Goal: Task Accomplishment & Management: Use online tool/utility

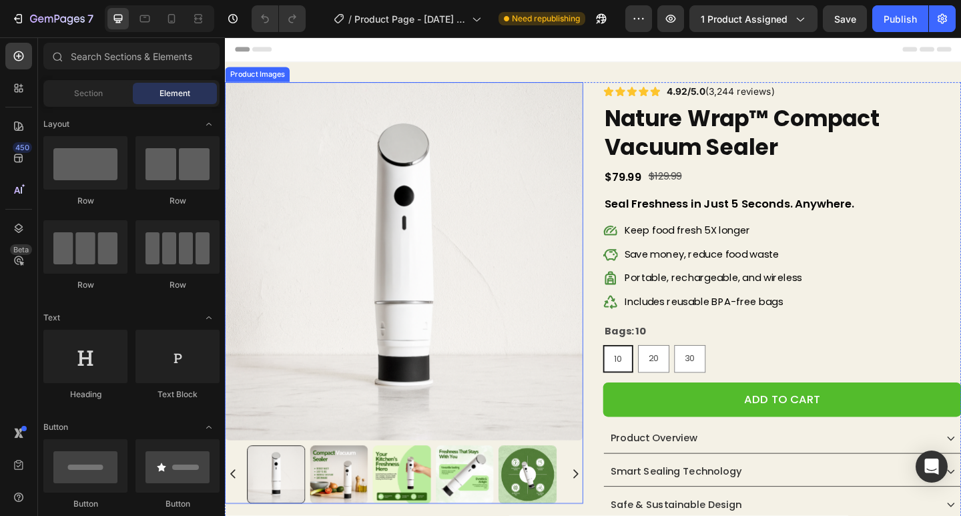
scroll to position [267, 0]
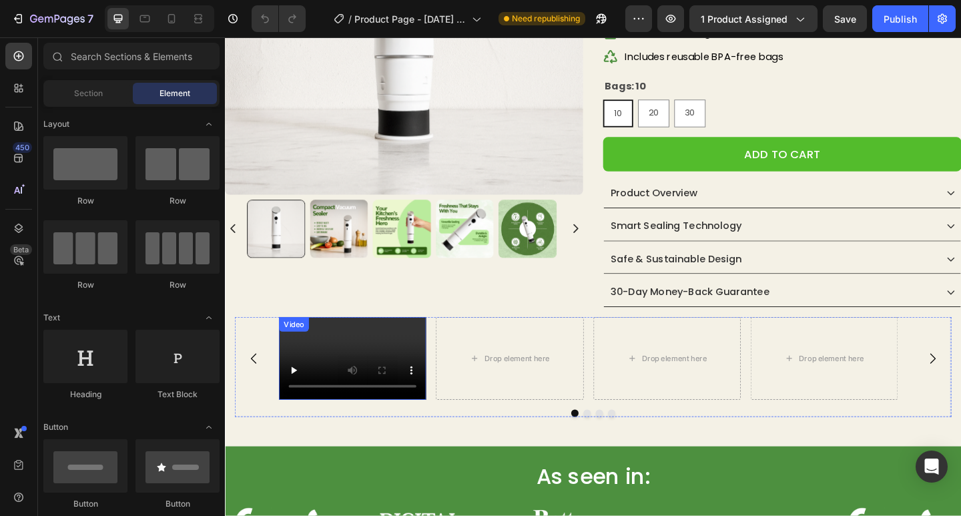
click at [360, 371] on video at bounding box center [364, 387] width 160 height 90
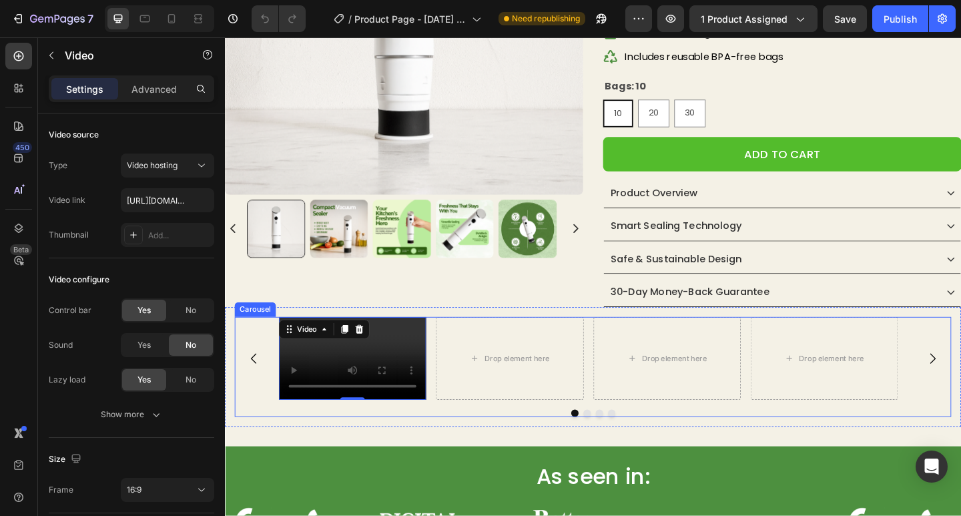
click at [263, 427] on div "Video 0 Drop element here Drop element here Drop element here" at bounding box center [625, 387] width 779 height 90
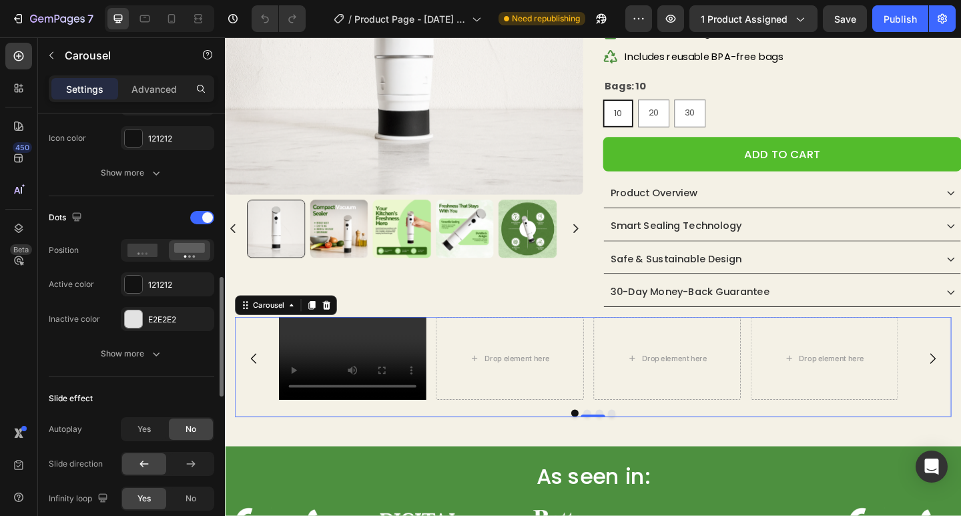
scroll to position [534, 0]
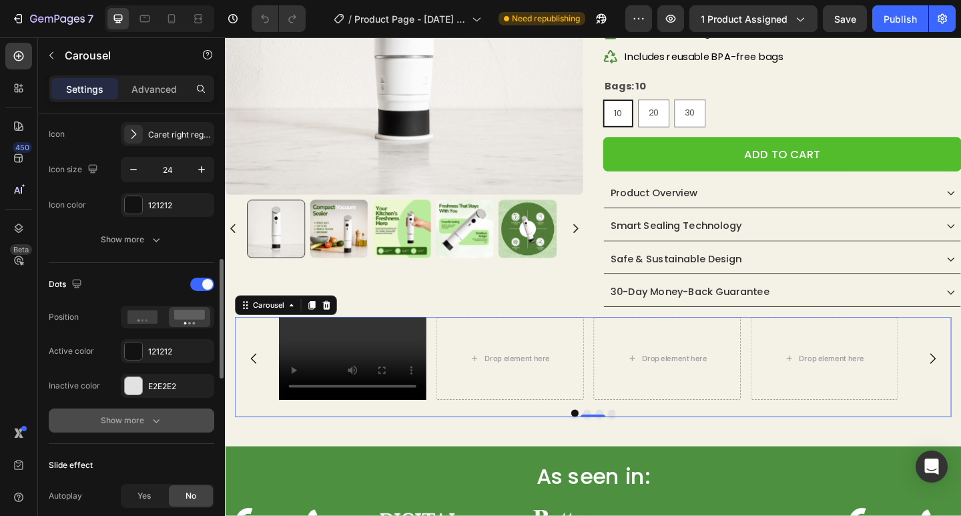
click at [161, 419] on icon "button" at bounding box center [155, 420] width 13 height 13
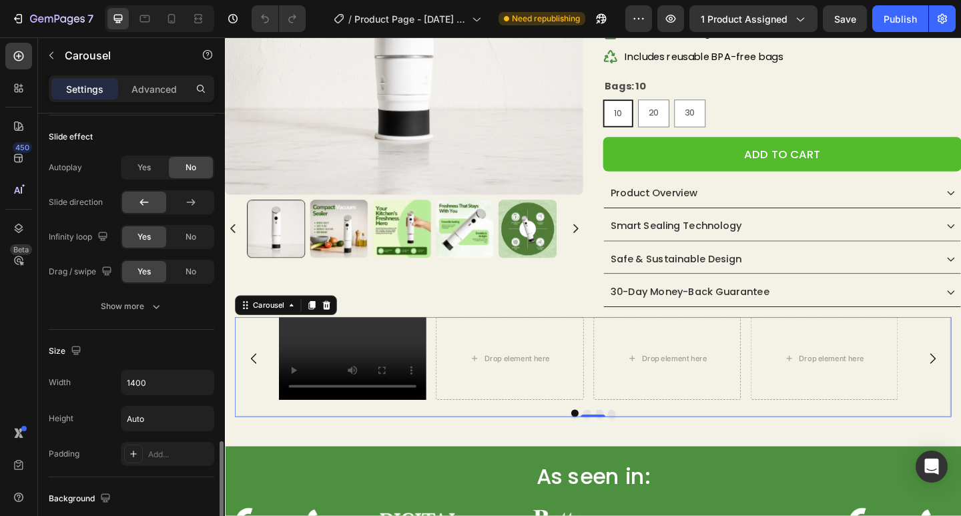
scroll to position [1001, 0]
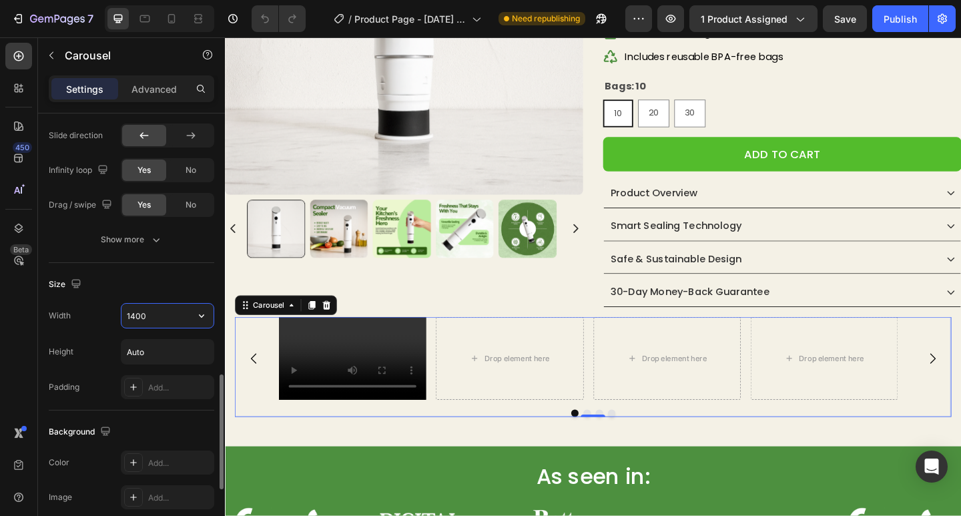
click at [163, 308] on input "1400" at bounding box center [167, 316] width 92 height 24
type input "1200"
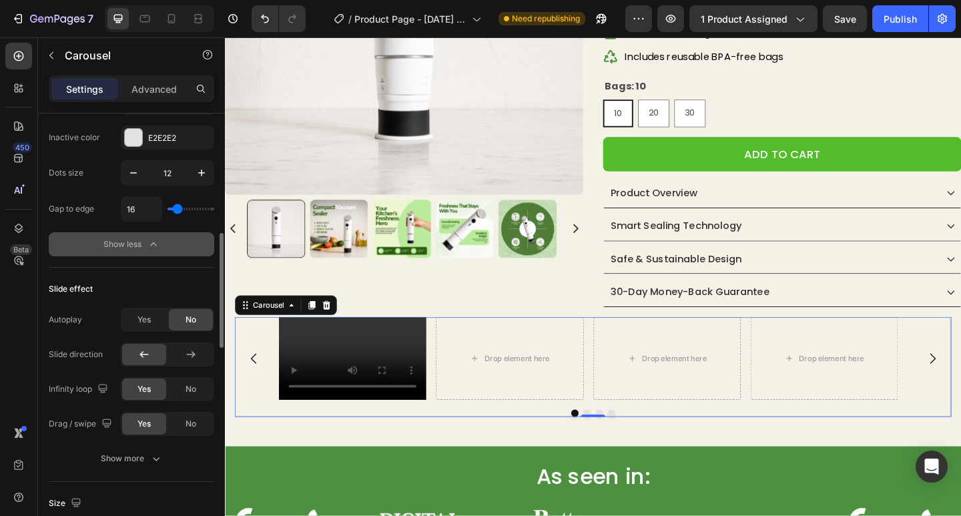
scroll to position [715, 0]
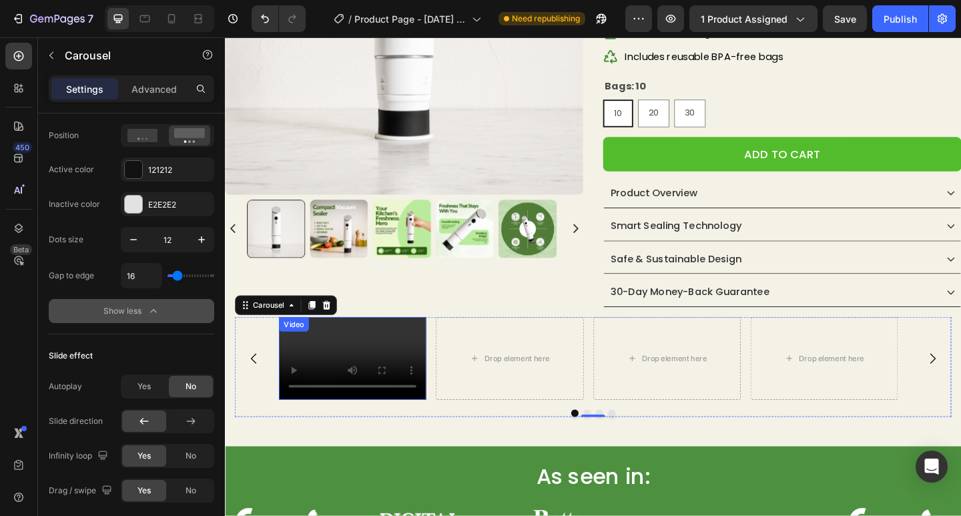
click at [345, 369] on video at bounding box center [364, 387] width 160 height 90
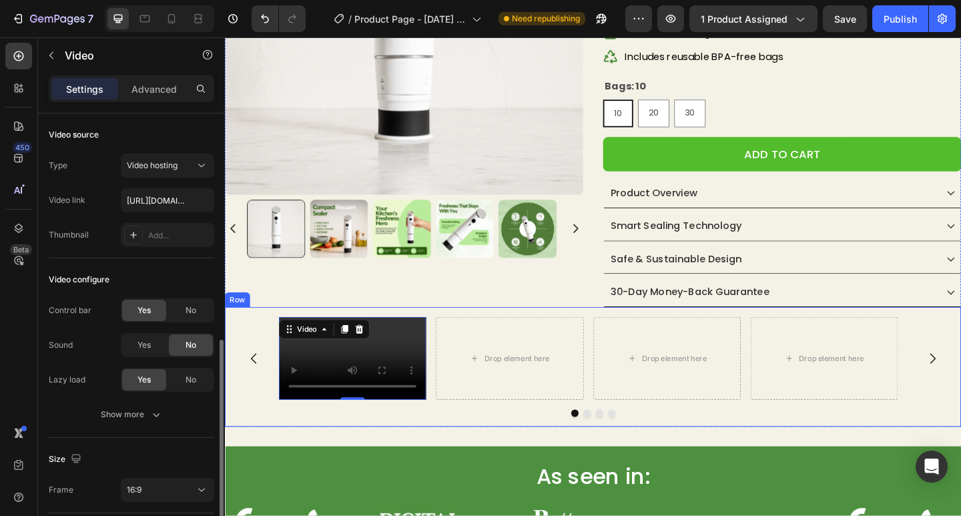
scroll to position [195, 0]
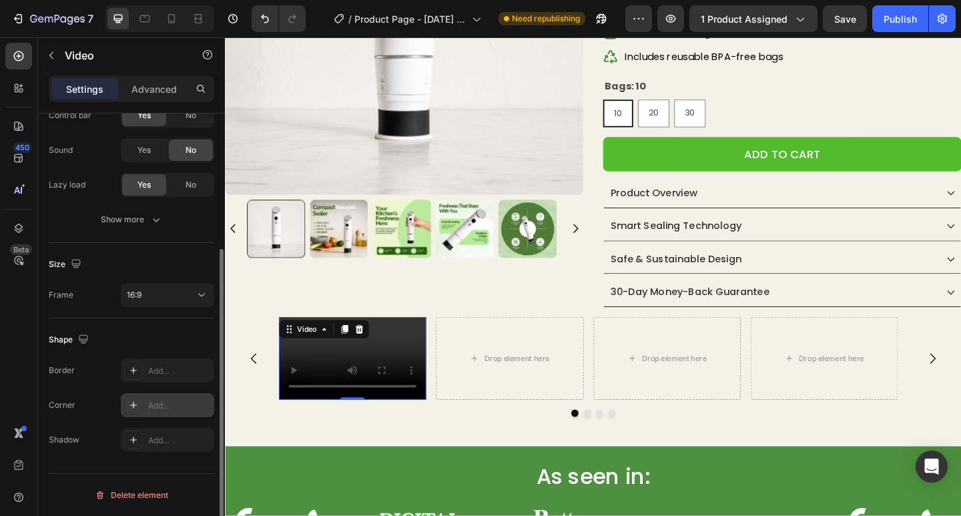
click at [187, 402] on div "Add..." at bounding box center [179, 406] width 63 height 12
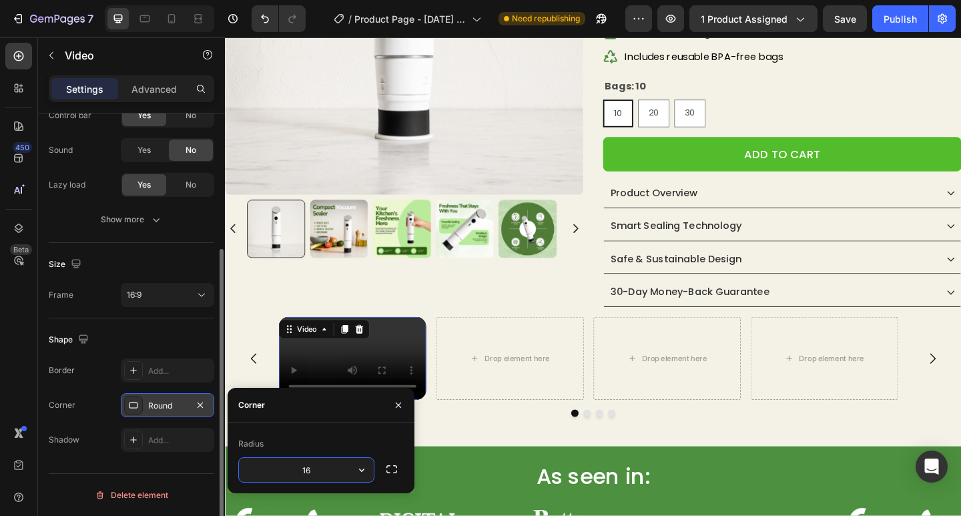
type input "16"
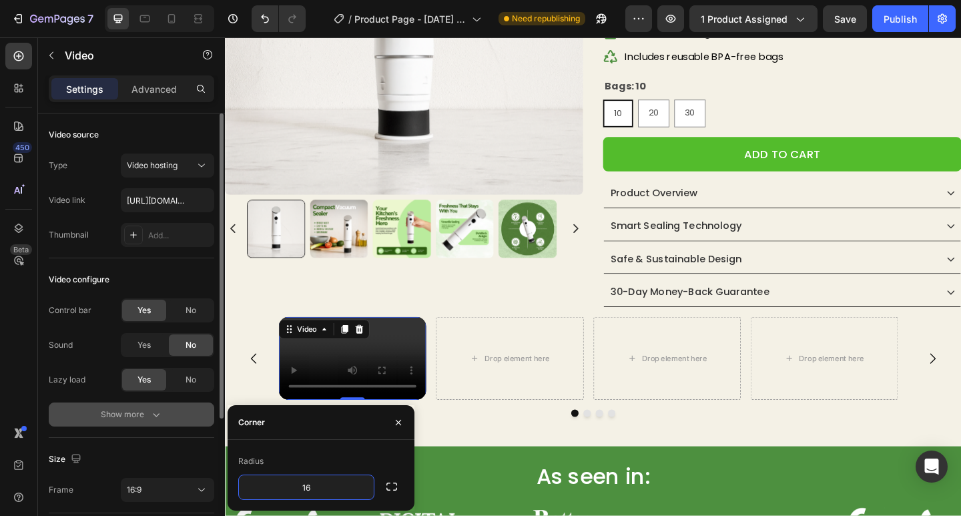
scroll to position [0, 0]
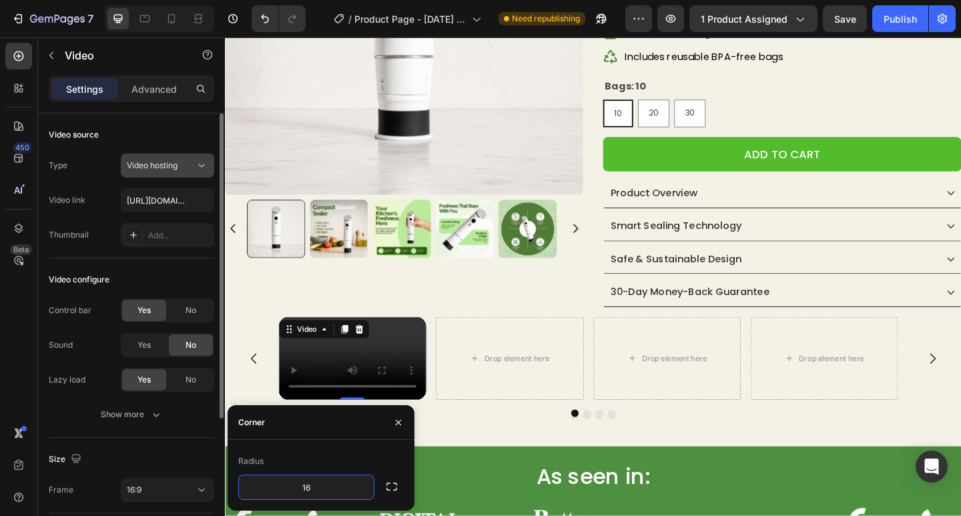
click at [157, 161] on span "Video hosting" at bounding box center [152, 165] width 51 height 10
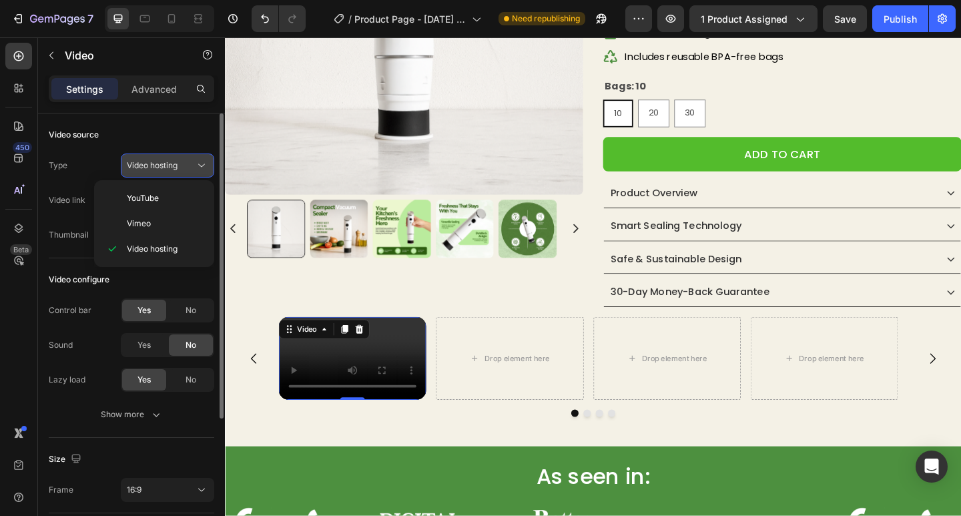
click at [157, 161] on span "Video hosting" at bounding box center [152, 165] width 51 height 10
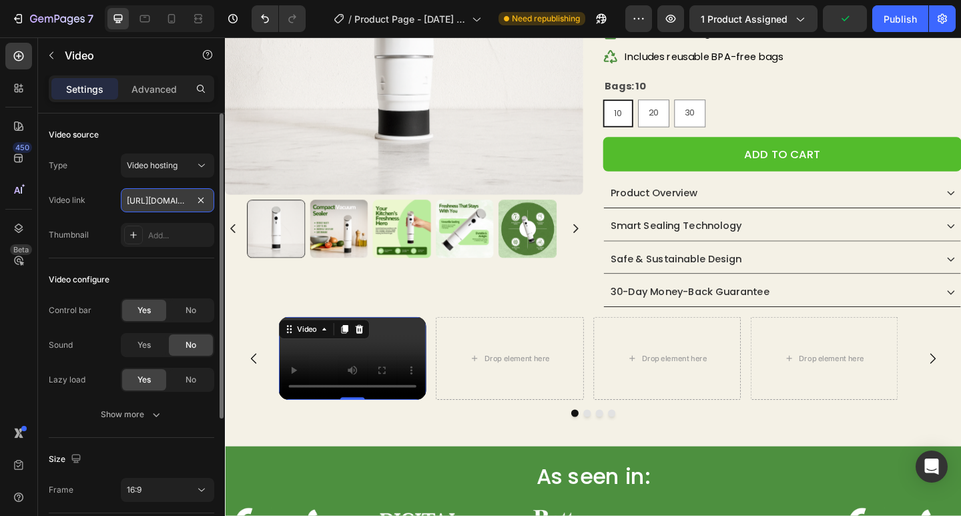
click at [161, 199] on input "[URL][DOMAIN_NAME]" at bounding box center [167, 200] width 93 height 24
paste input "dc6839cfb8084bb2a9c9f064d75c30f"
type input "[URL][DOMAIN_NAME]"
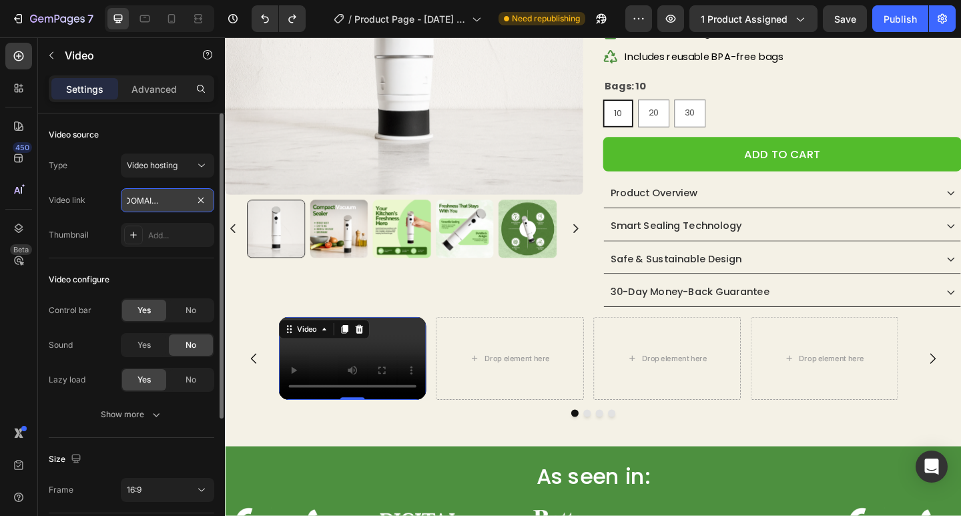
scroll to position [0, 246]
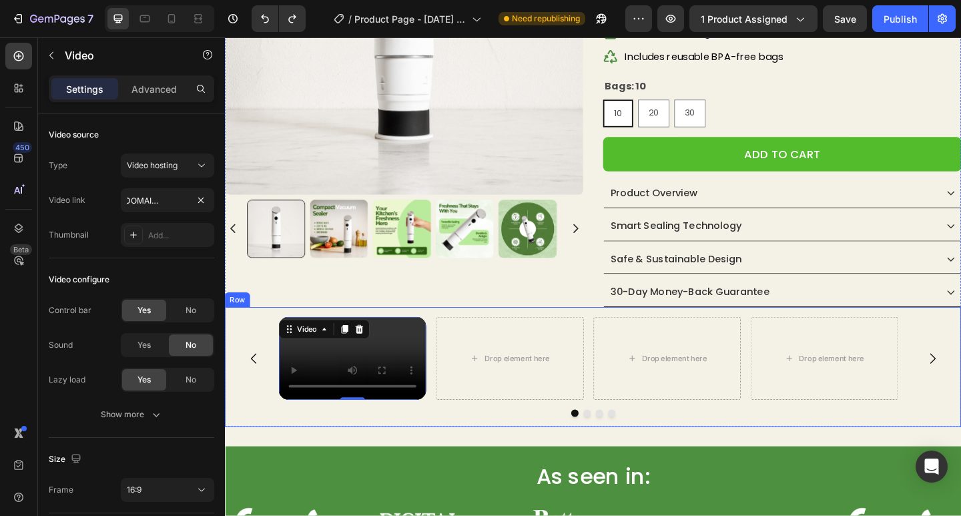
click at [483, 335] on div "Video 0 Drop element here Drop element here Drop element here [GEOGRAPHIC_DATA]" at bounding box center [625, 396] width 801 height 130
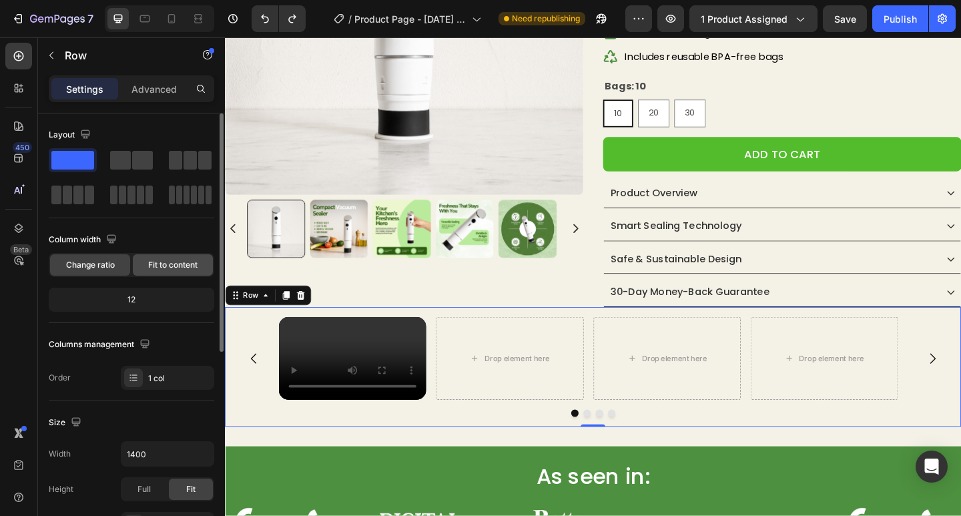
click at [181, 257] on div "Fit to content" at bounding box center [173, 264] width 80 height 21
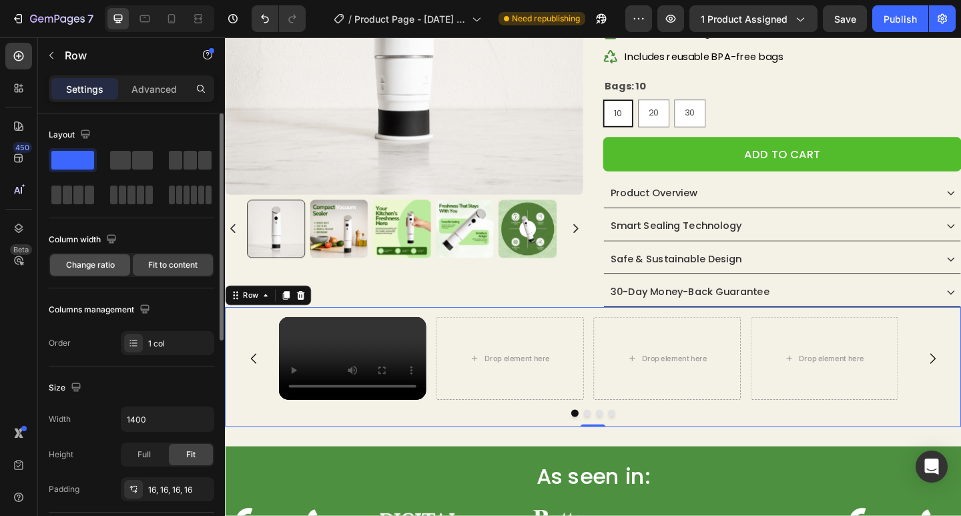
click at [82, 271] on div "Change ratio" at bounding box center [90, 264] width 80 height 21
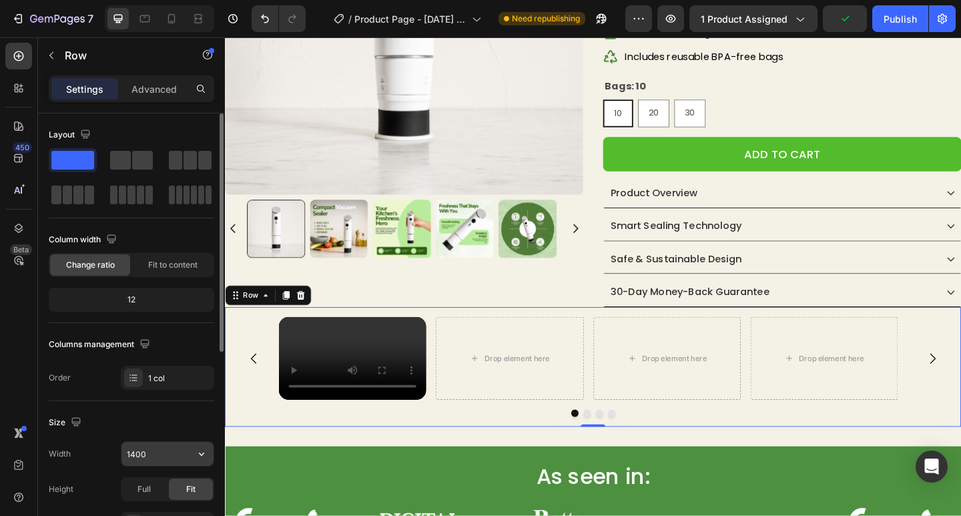
scroll to position [200, 0]
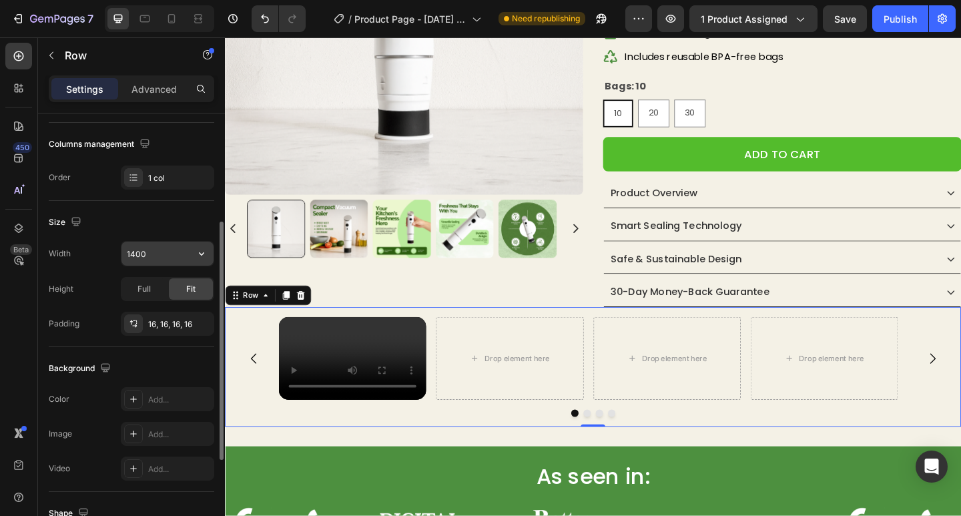
click at [167, 256] on input "1400" at bounding box center [167, 254] width 92 height 24
click at [201, 251] on icon "button" at bounding box center [201, 253] width 13 height 13
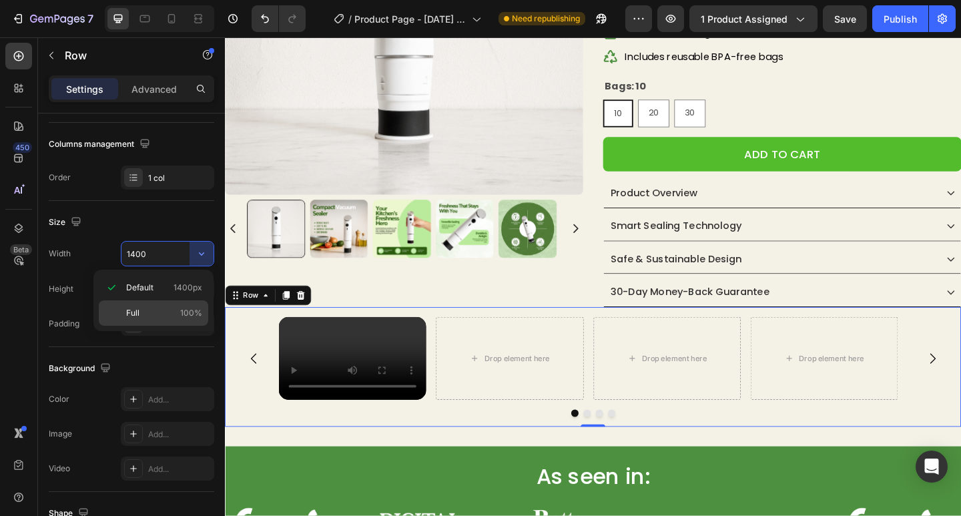
click at [166, 308] on p "Full 100%" at bounding box center [164, 313] width 76 height 12
type input "100%"
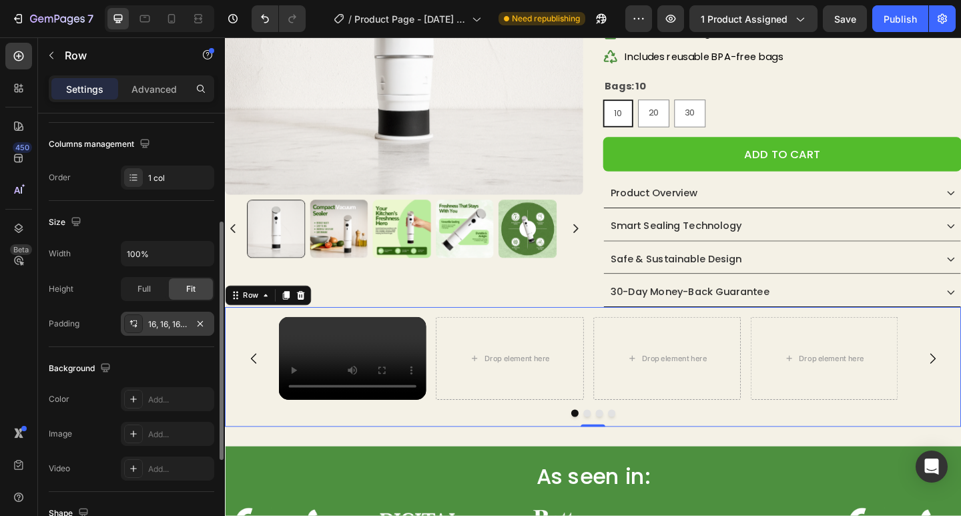
click at [143, 326] on div "16, 16, 16, 16" at bounding box center [167, 324] width 93 height 24
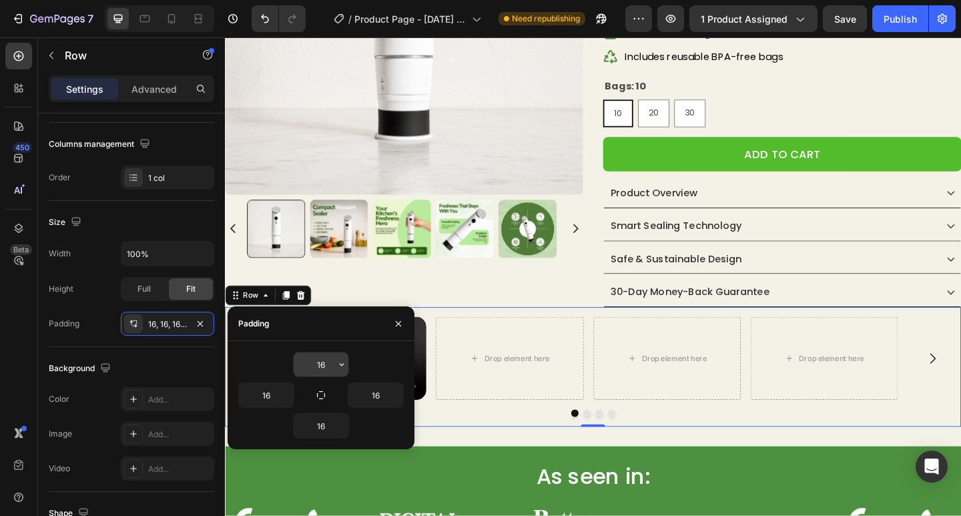
click at [320, 366] on input "16" at bounding box center [321, 364] width 55 height 24
click at [269, 398] on input "16" at bounding box center [266, 395] width 55 height 24
type input "."
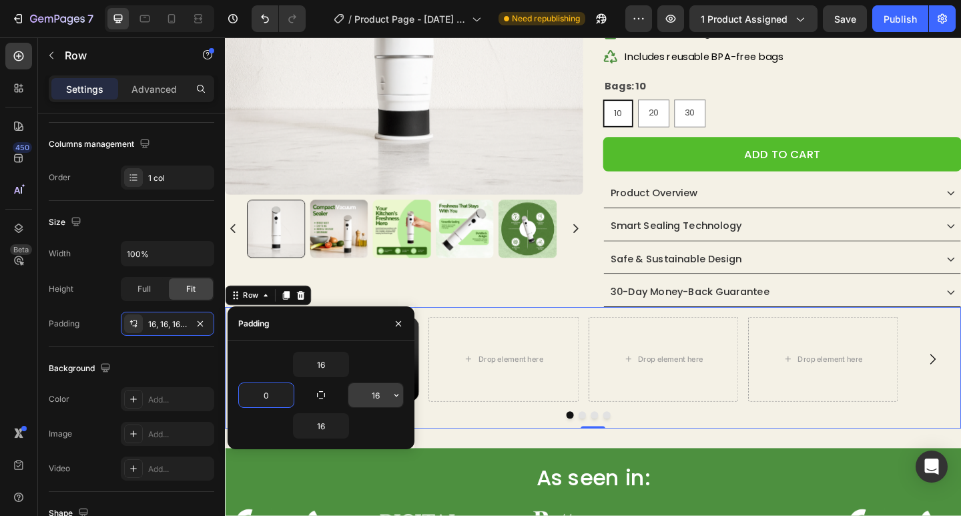
type input "0"
click at [382, 392] on input "16" at bounding box center [375, 395] width 55 height 24
click at [383, 394] on input "16" at bounding box center [375, 395] width 55 height 24
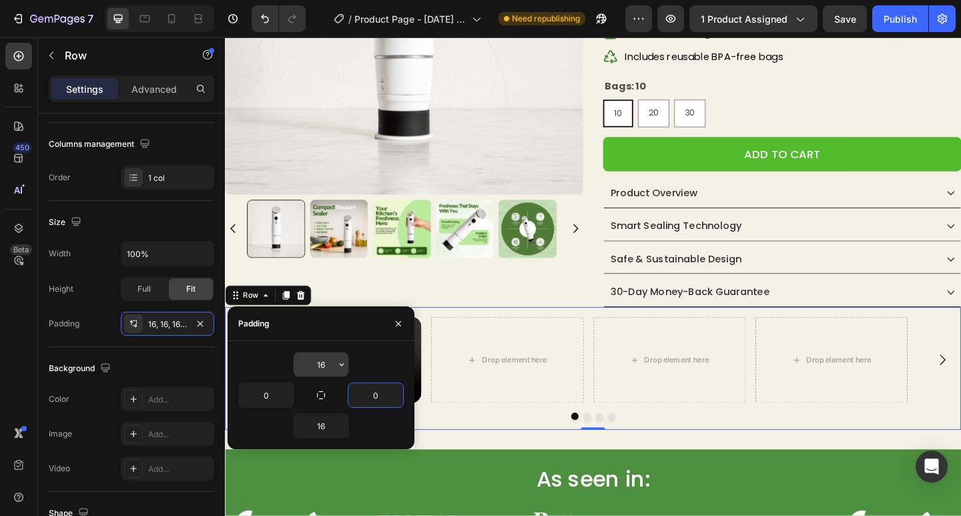
type input "0"
click at [323, 365] on input "16" at bounding box center [321, 364] width 55 height 24
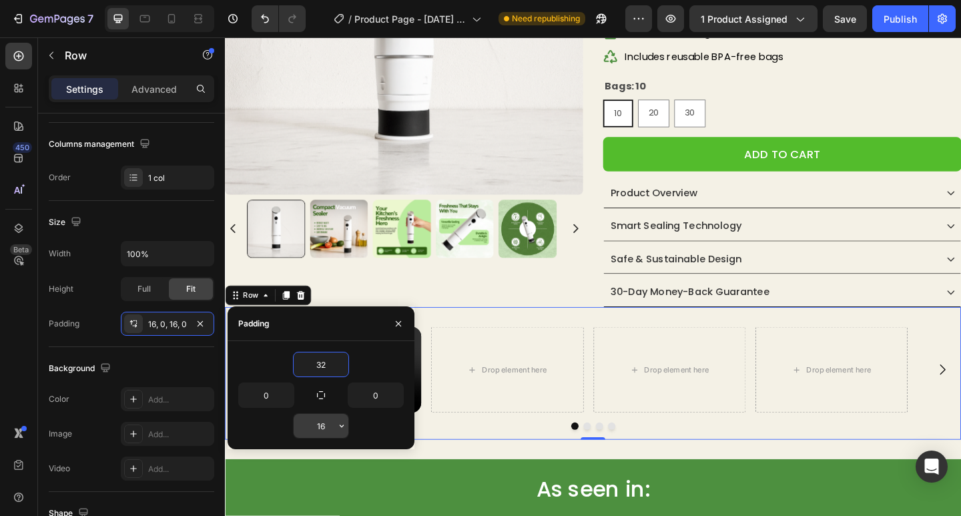
type input "32"
click at [317, 428] on input "16" at bounding box center [321, 426] width 55 height 24
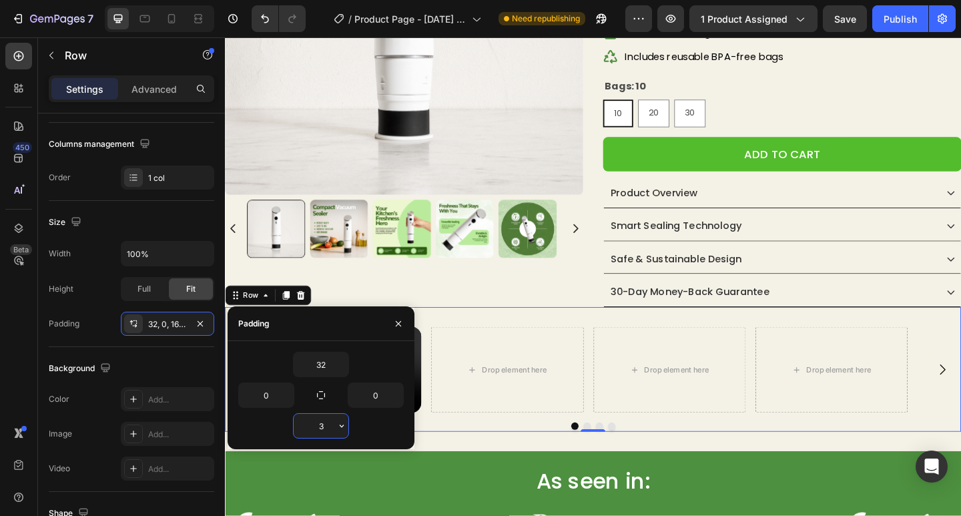
type input "32"
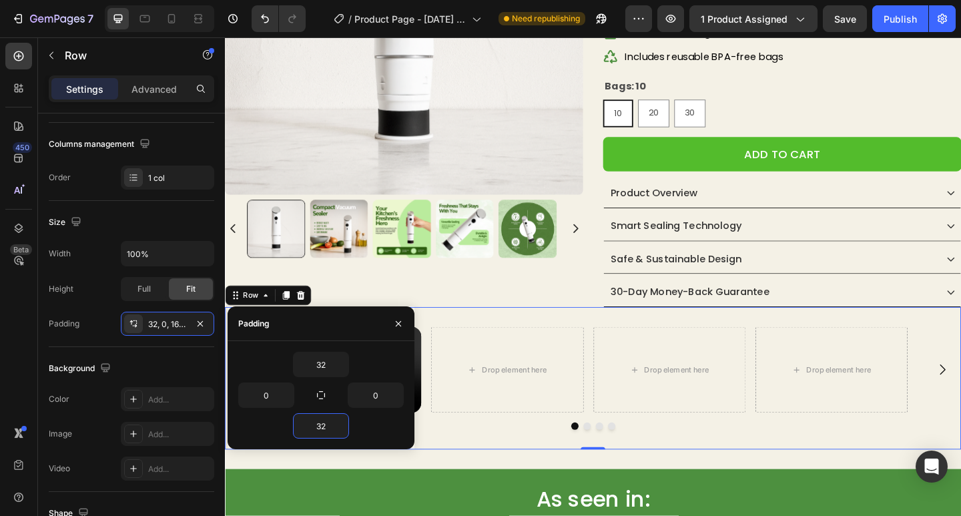
click at [498, 344] on div "Video Drop element here Drop element here Drop element here Carousel Row 0" at bounding box center [625, 408] width 801 height 155
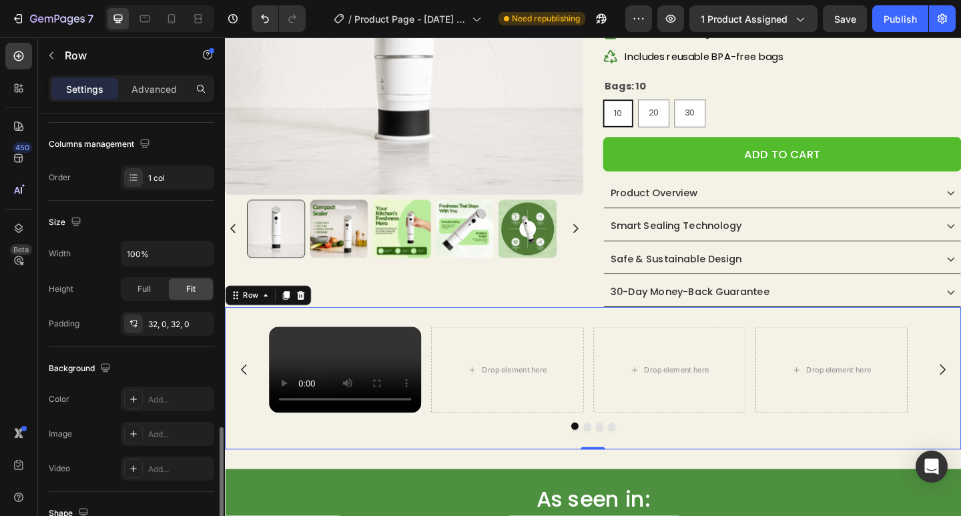
scroll to position [374, 0]
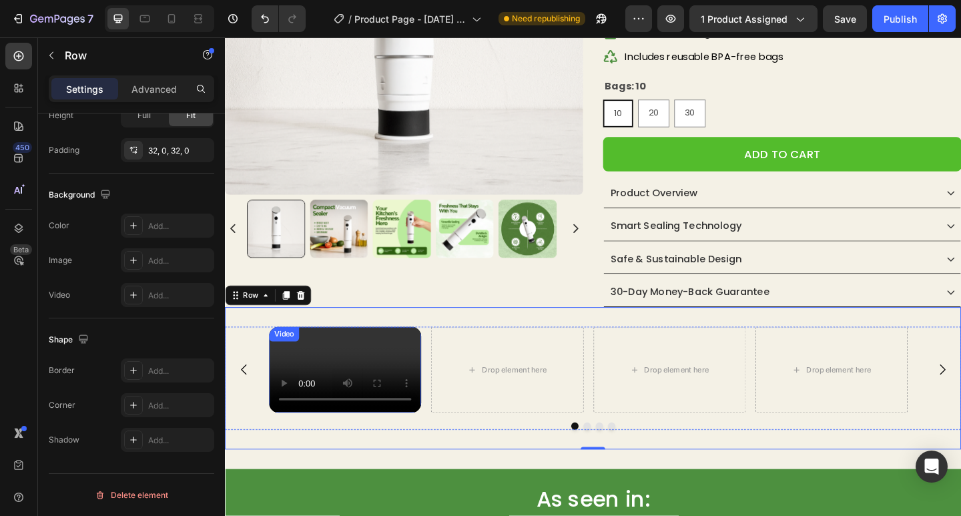
click at [348, 387] on video at bounding box center [355, 398] width 165 height 93
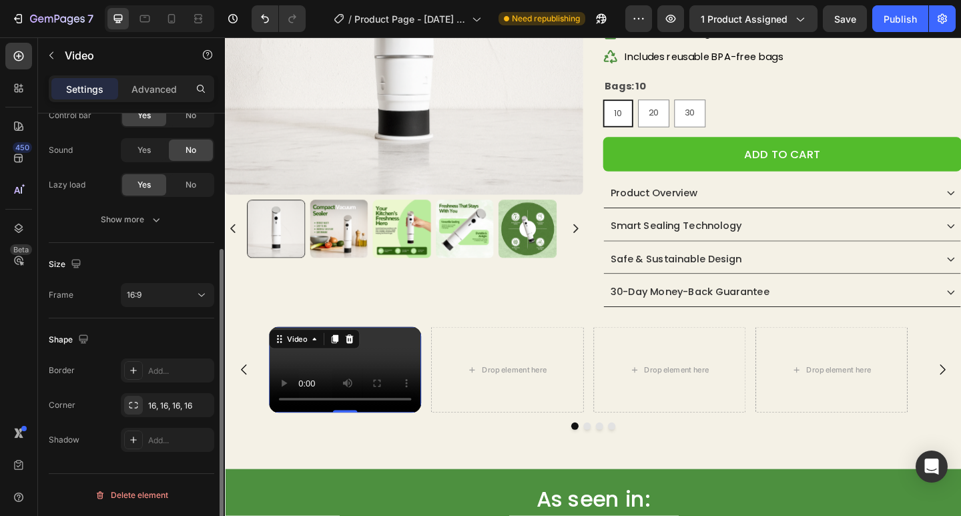
scroll to position [195, 0]
click at [160, 84] on p "Advanced" at bounding box center [153, 89] width 45 height 14
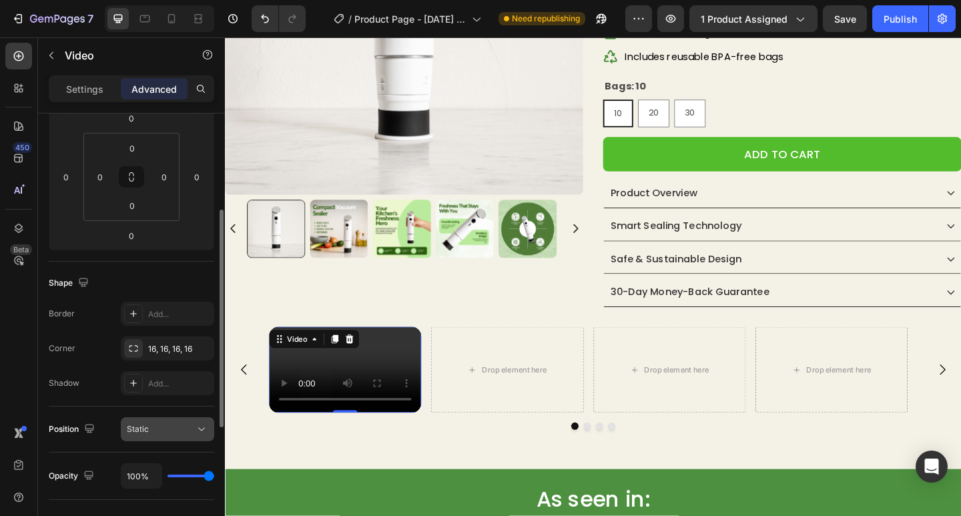
click at [171, 430] on div "Static" at bounding box center [161, 429] width 68 height 12
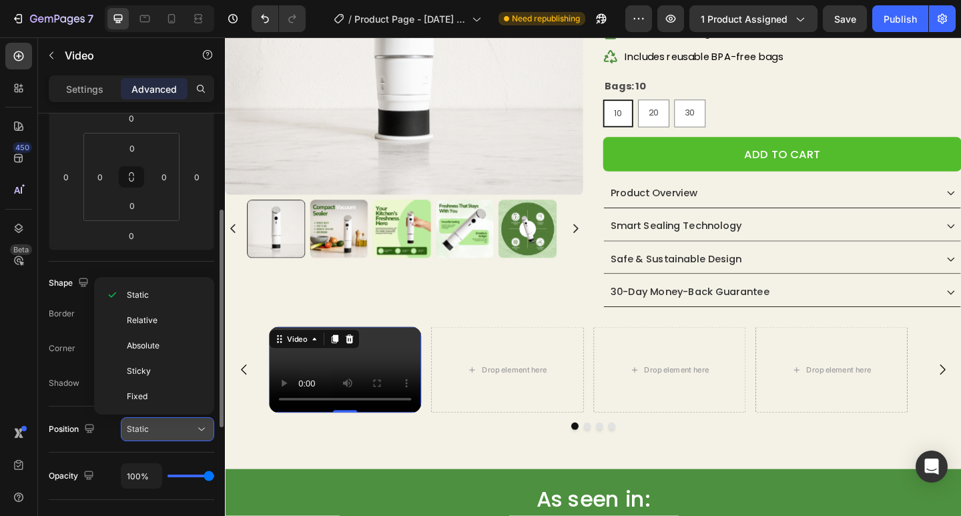
click at [171, 430] on div "Static" at bounding box center [161, 429] width 68 height 12
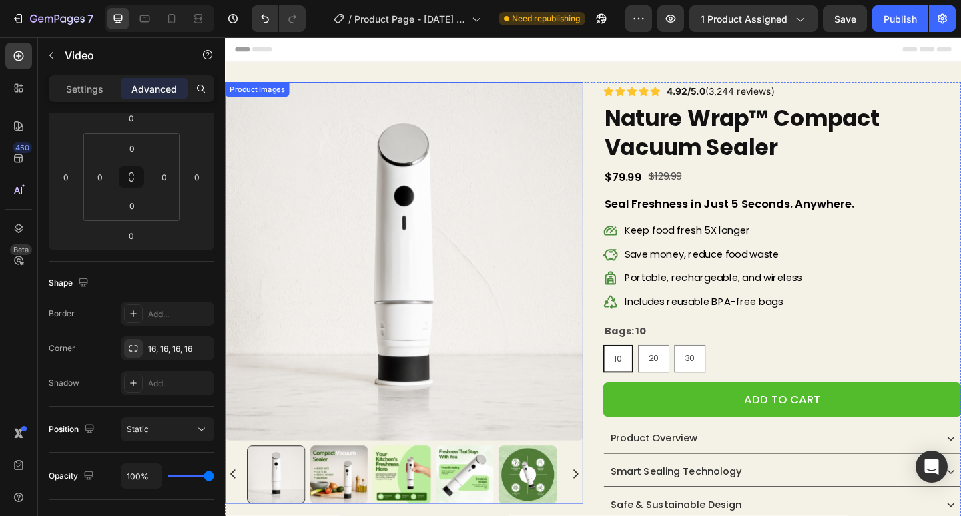
scroll to position [334, 0]
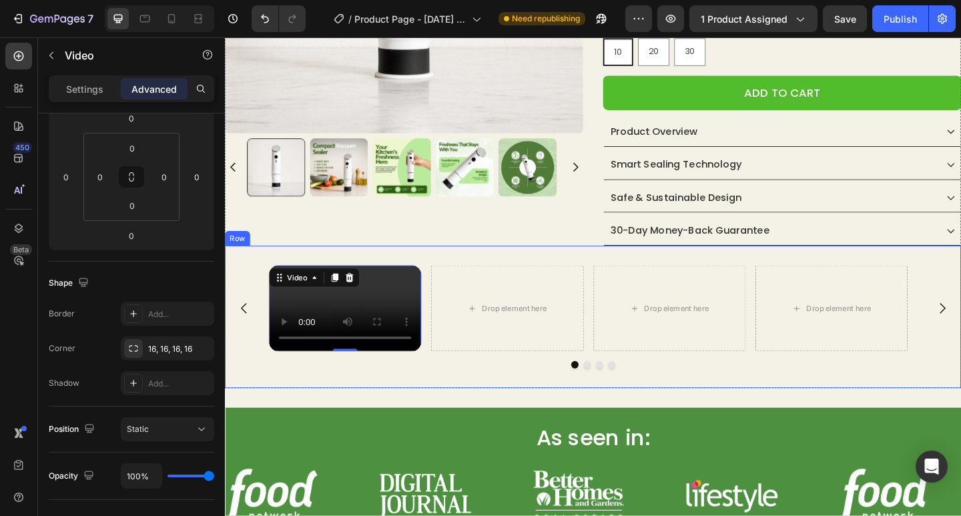
click at [324, 273] on div "Video 0 Drop element here Drop element here Drop element here [GEOGRAPHIC_DATA]" at bounding box center [625, 341] width 801 height 155
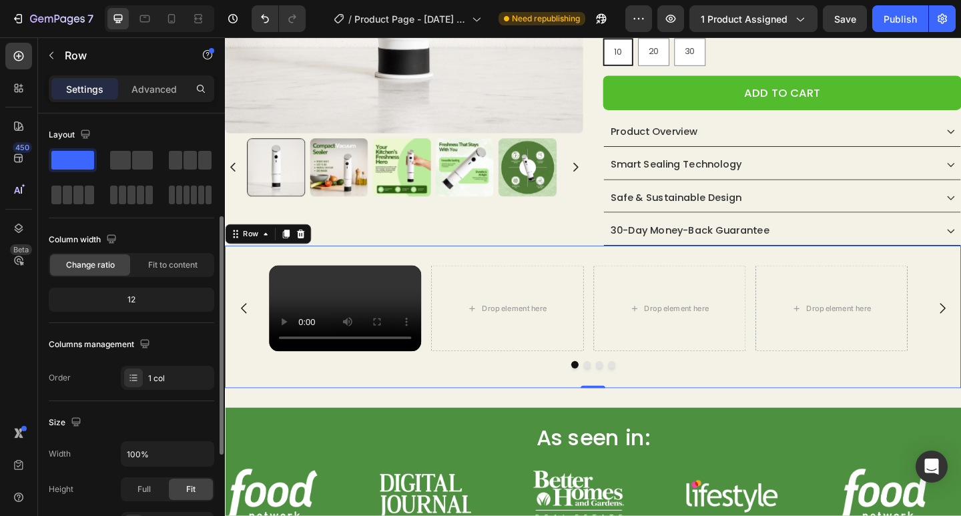
scroll to position [200, 0]
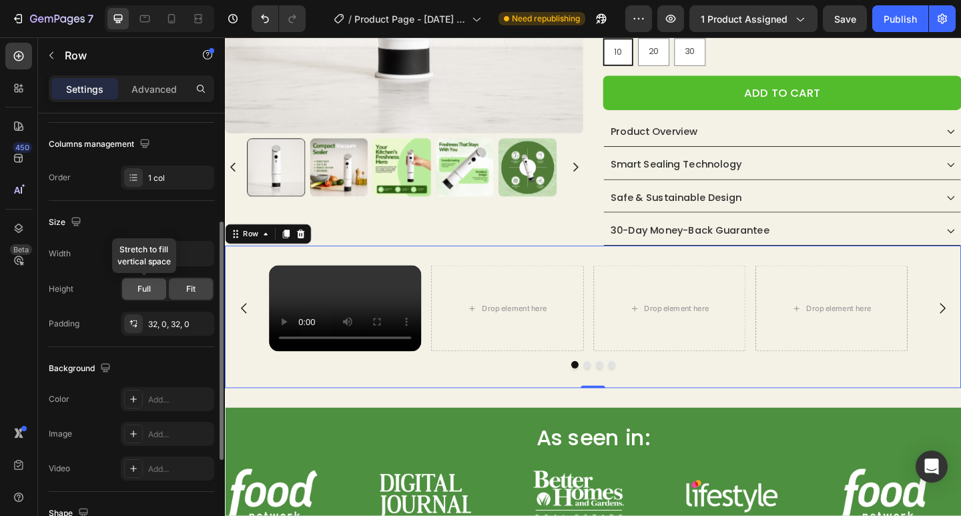
click at [147, 282] on div "Full" at bounding box center [144, 288] width 44 height 21
click at [193, 279] on div "Fit" at bounding box center [191, 288] width 44 height 21
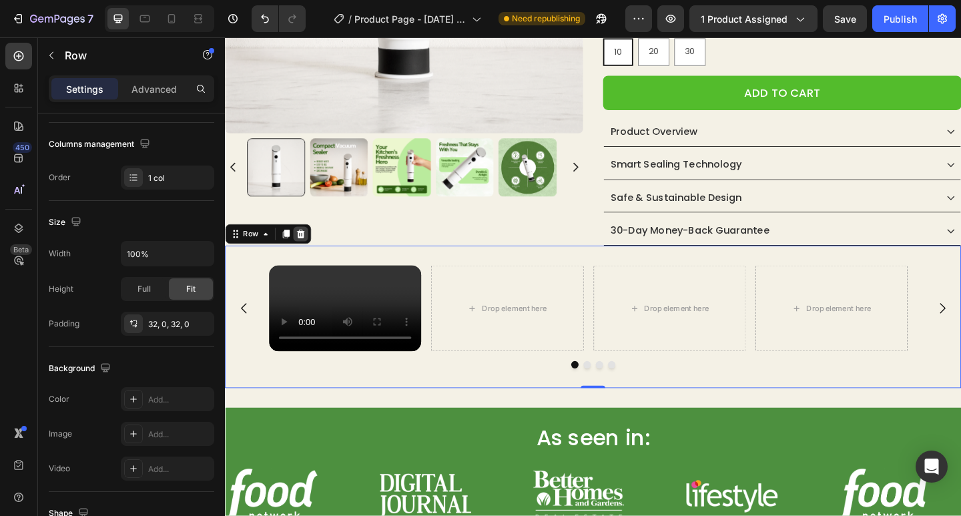
click at [311, 256] on icon at bounding box center [307, 251] width 11 height 11
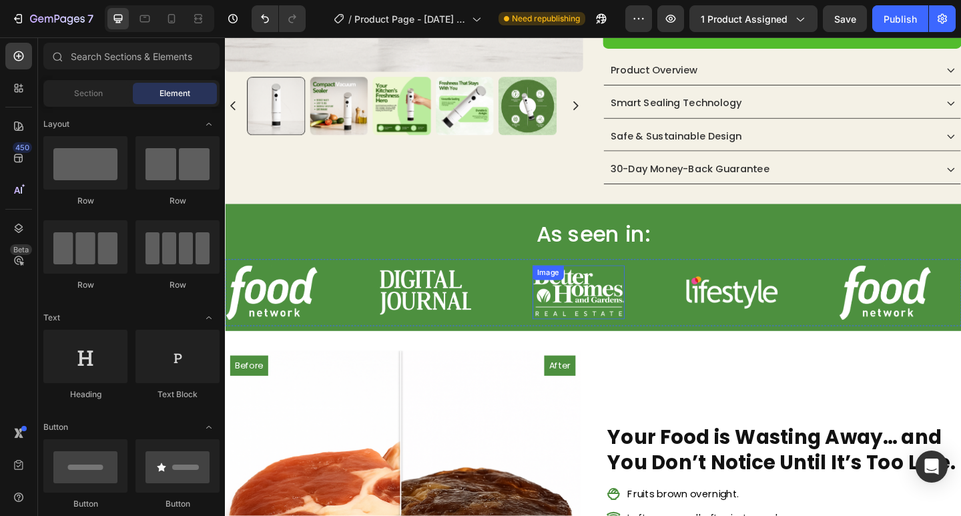
scroll to position [133, 0]
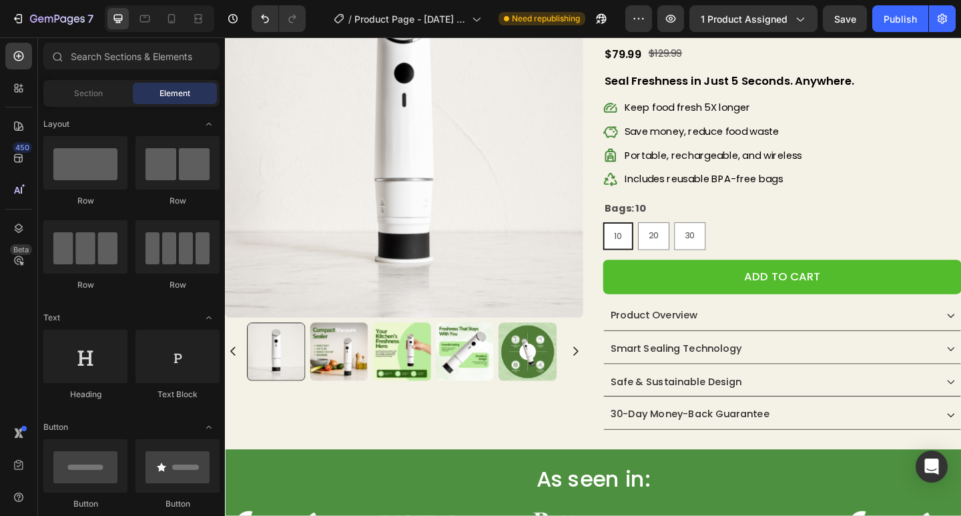
click at [103, 104] on div "Section Element" at bounding box center [131, 93] width 176 height 27
click at [99, 92] on span "Section" at bounding box center [88, 93] width 29 height 12
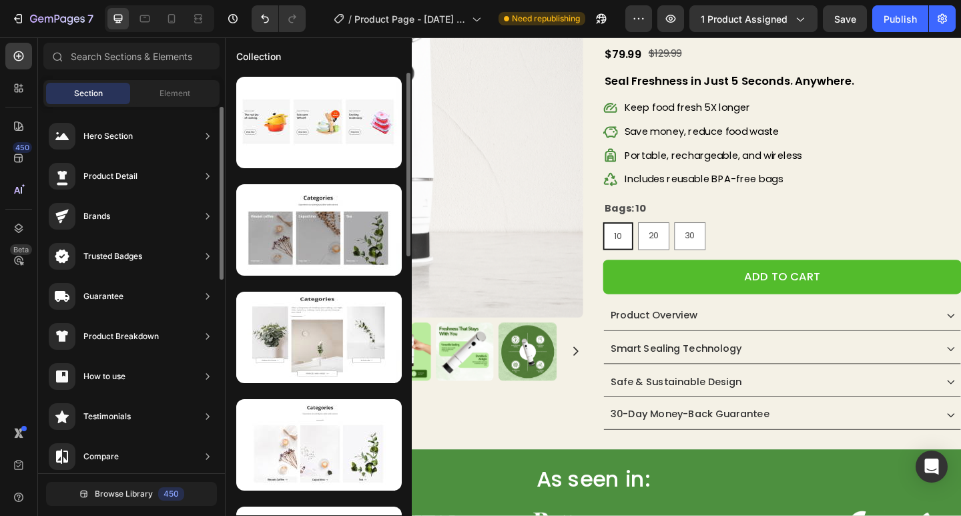
scroll to position [0, 0]
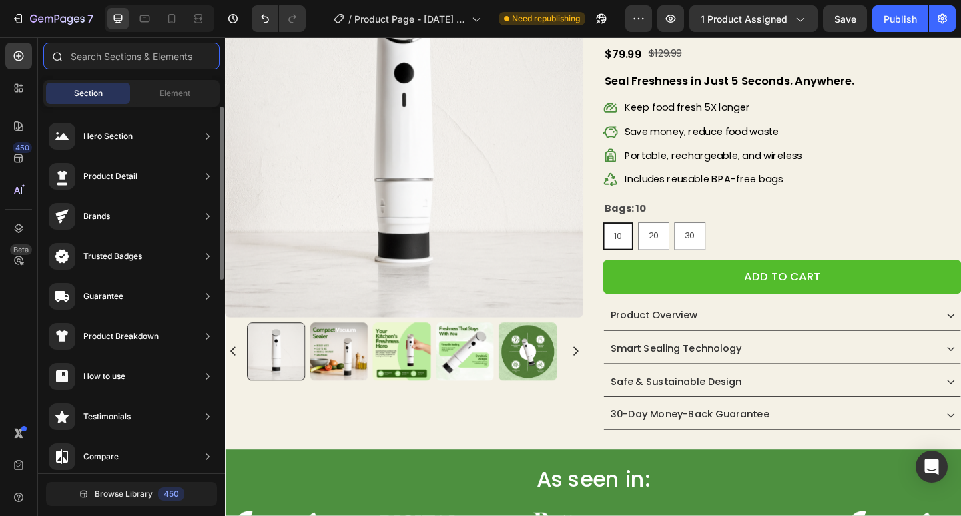
click at [142, 67] on input "text" at bounding box center [131, 56] width 176 height 27
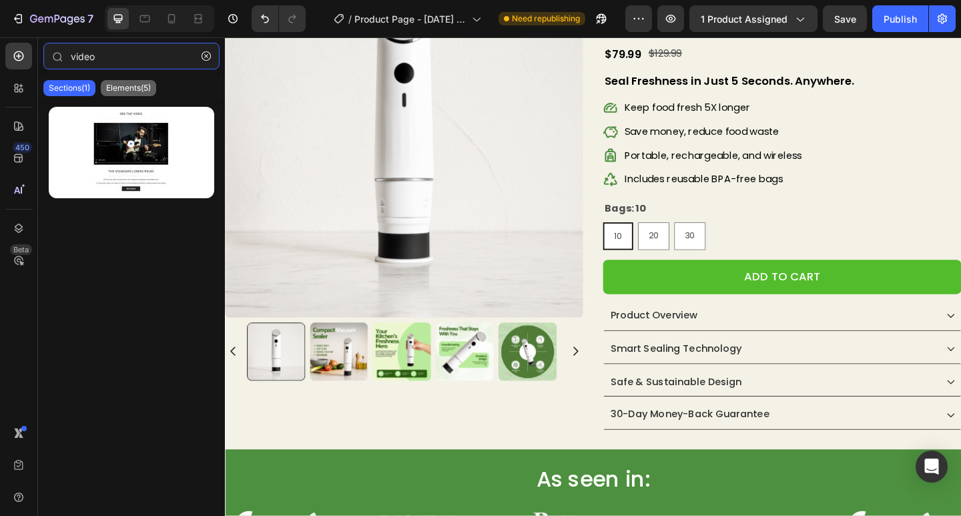
type input "video"
click at [135, 87] on p "Elements(5)" at bounding box center [128, 88] width 45 height 11
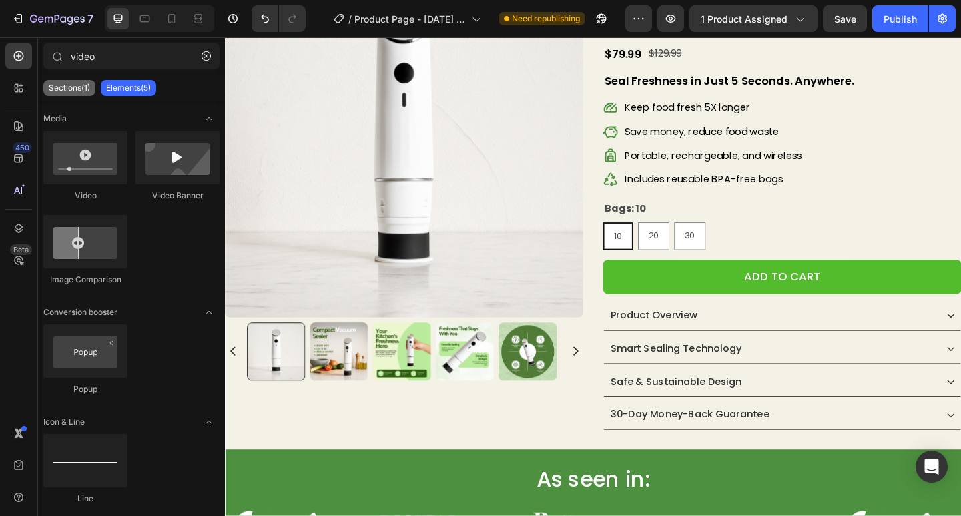
click at [79, 83] on p "Sections(1)" at bounding box center [69, 88] width 41 height 11
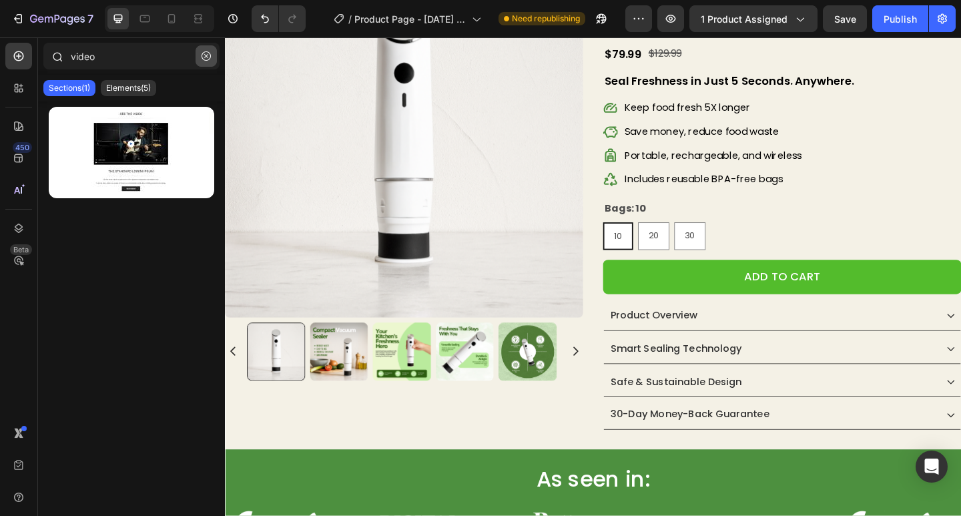
click at [212, 58] on button "button" at bounding box center [205, 55] width 21 height 21
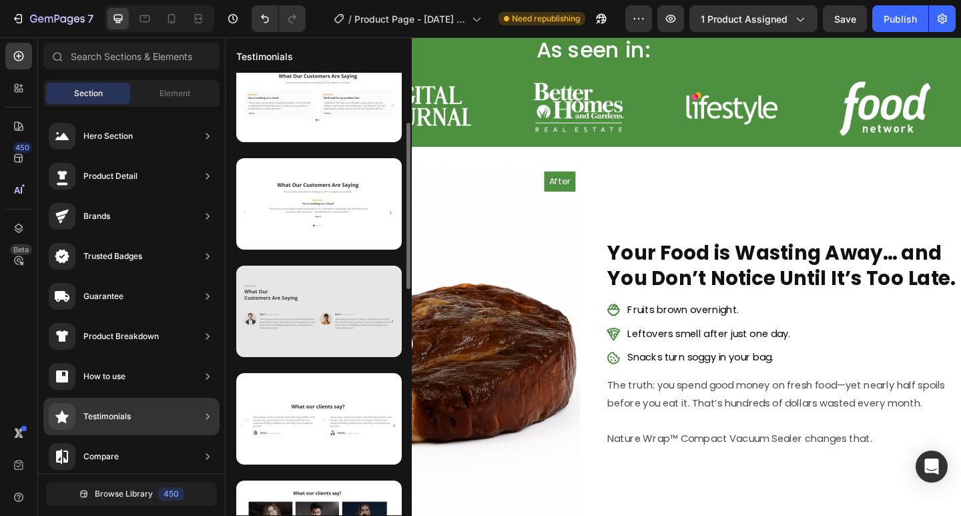
scroll to position [334, 0]
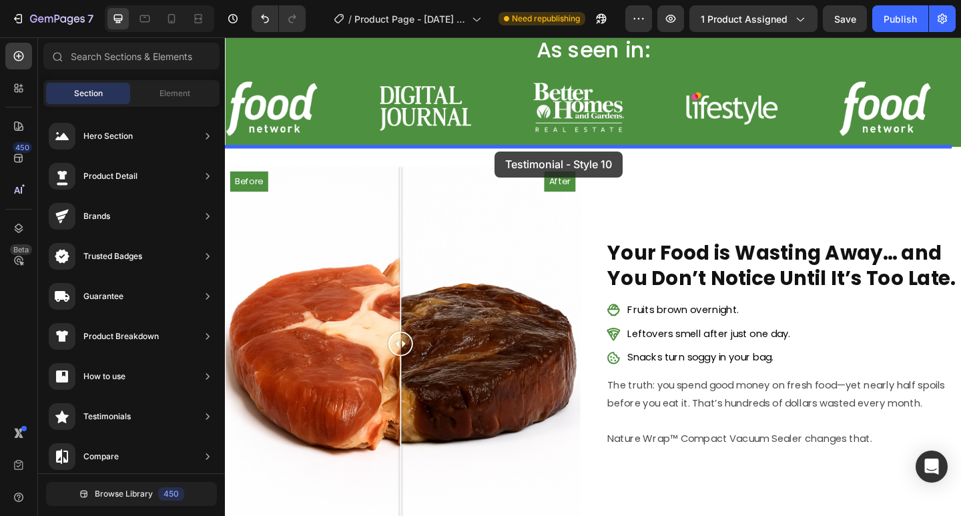
drag, startPoint x: 536, startPoint y: 378, endPoint x: 518, endPoint y: 161, distance: 216.9
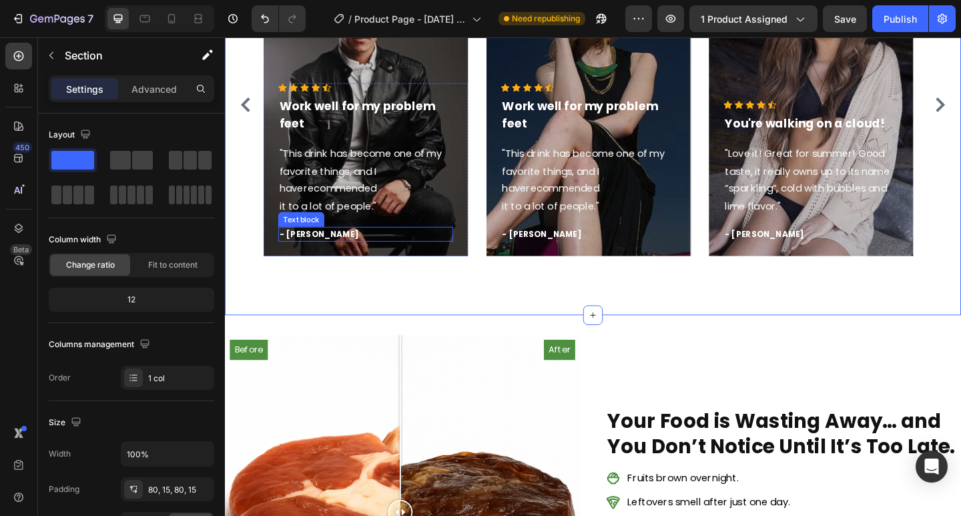
scroll to position [734, 0]
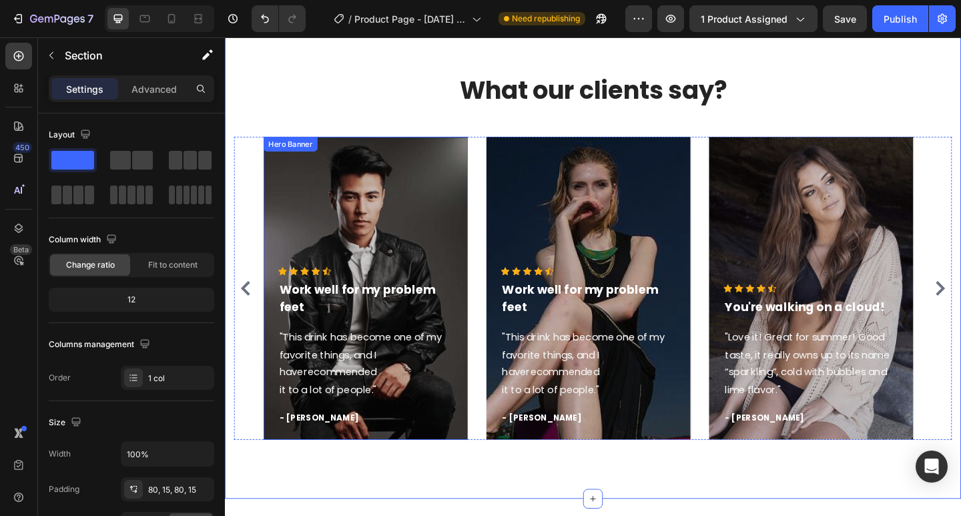
click at [394, 181] on div "Overlay" at bounding box center [378, 311] width 222 height 330
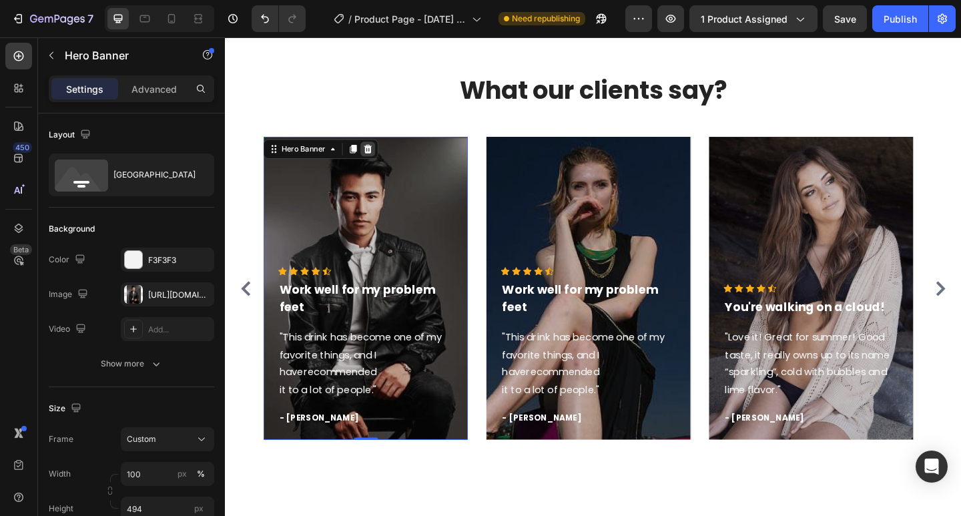
click at [383, 166] on div at bounding box center [380, 159] width 16 height 16
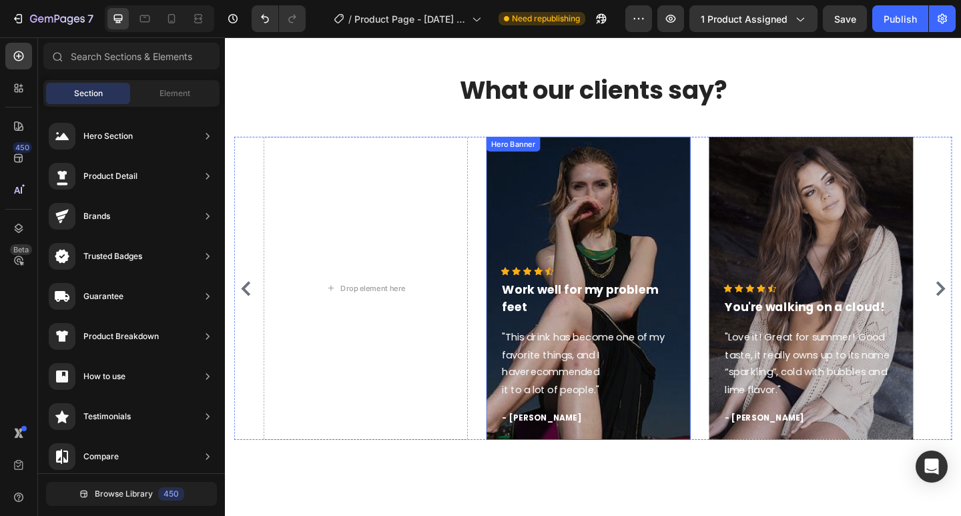
click at [685, 168] on div "Overlay" at bounding box center [620, 311] width 222 height 330
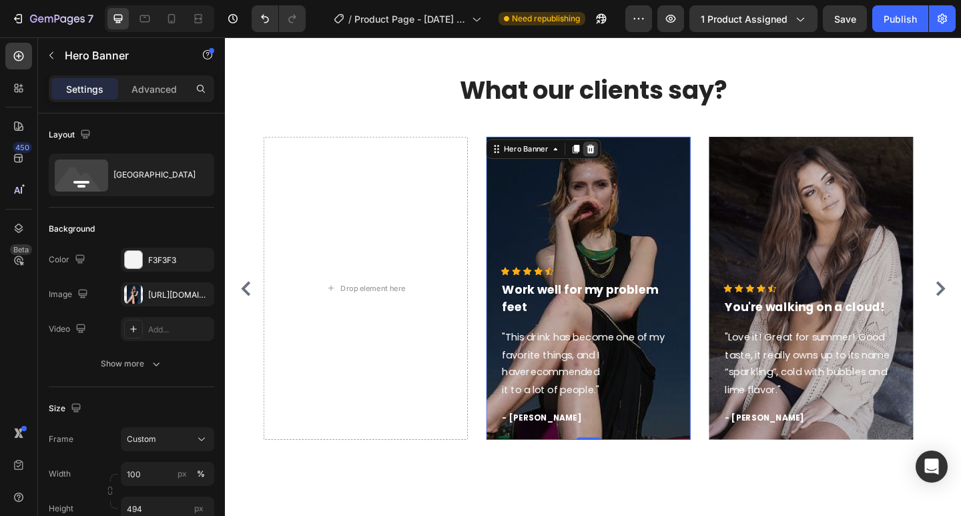
click at [622, 159] on icon at bounding box center [622, 158] width 9 height 9
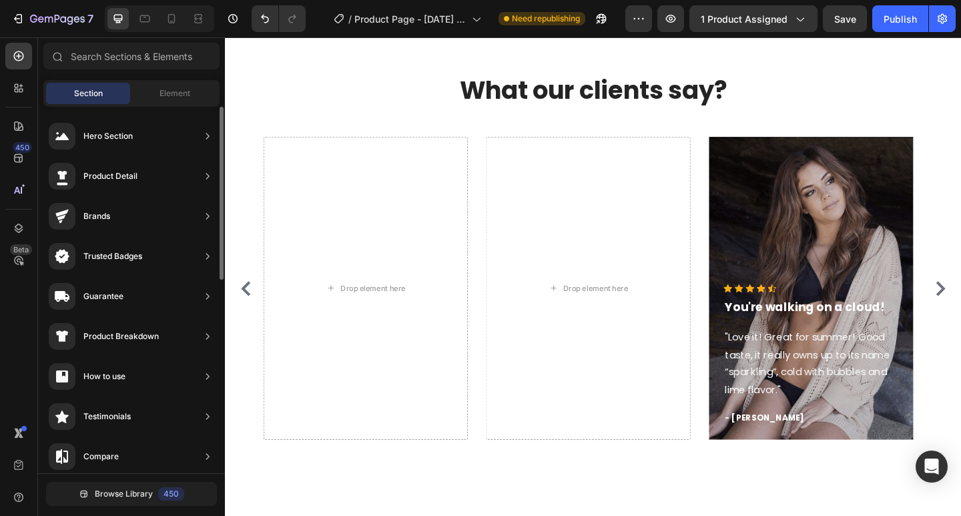
scroll to position [194, 0]
click at [189, 89] on span "Element" at bounding box center [174, 93] width 31 height 12
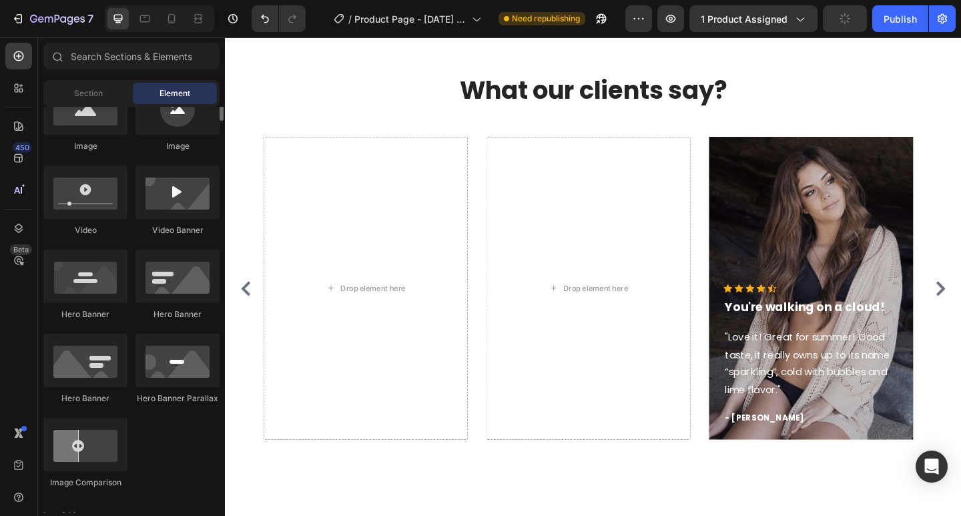
scroll to position [400, 0]
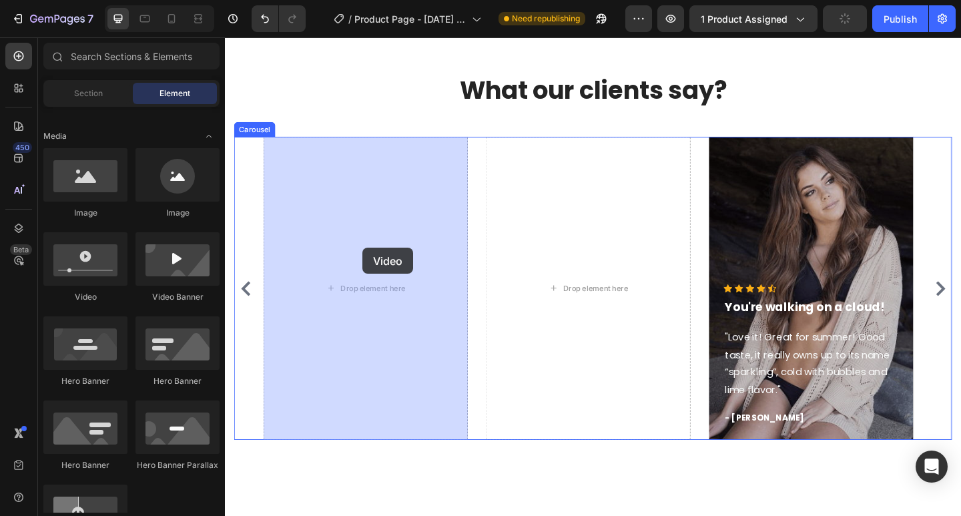
drag, startPoint x: 315, startPoint y: 316, endPoint x: 374, endPoint y: 266, distance: 77.6
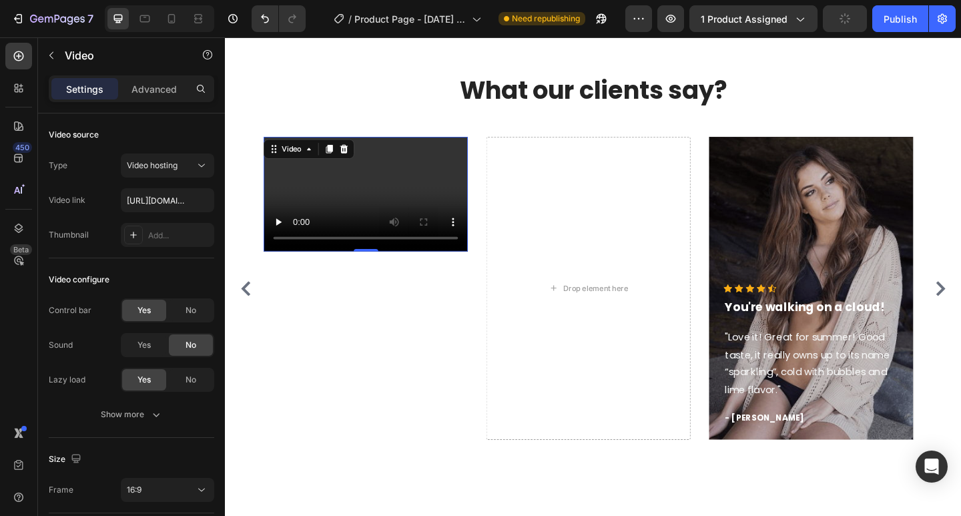
click at [334, 191] on video at bounding box center [378, 208] width 222 height 125
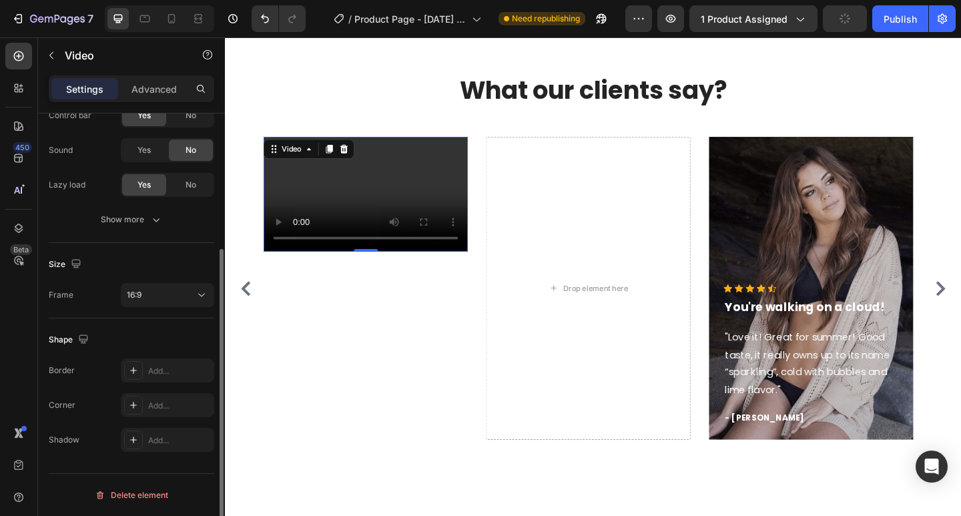
click at [163, 312] on div "Size Frame 16:9" at bounding box center [131, 280] width 165 height 75
click at [169, 295] on div "16:9" at bounding box center [161, 295] width 68 height 12
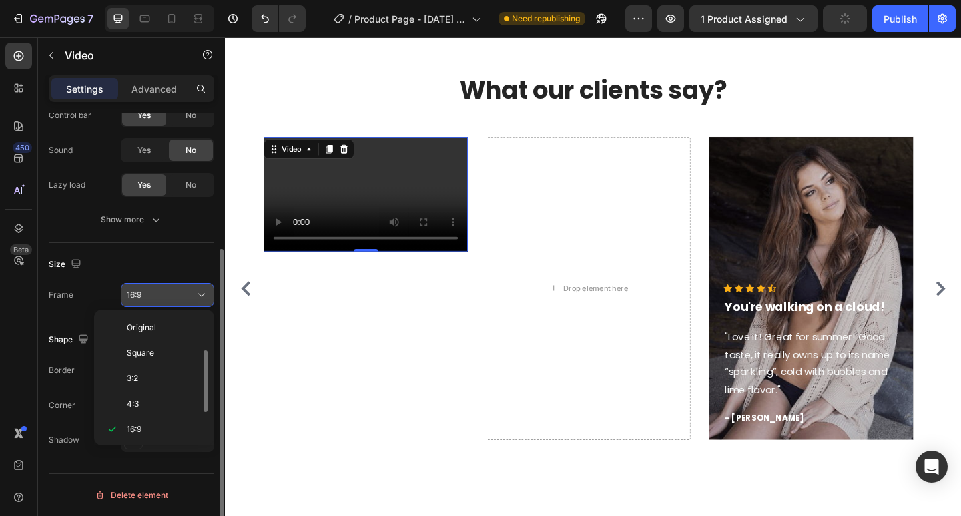
scroll to position [24, 0]
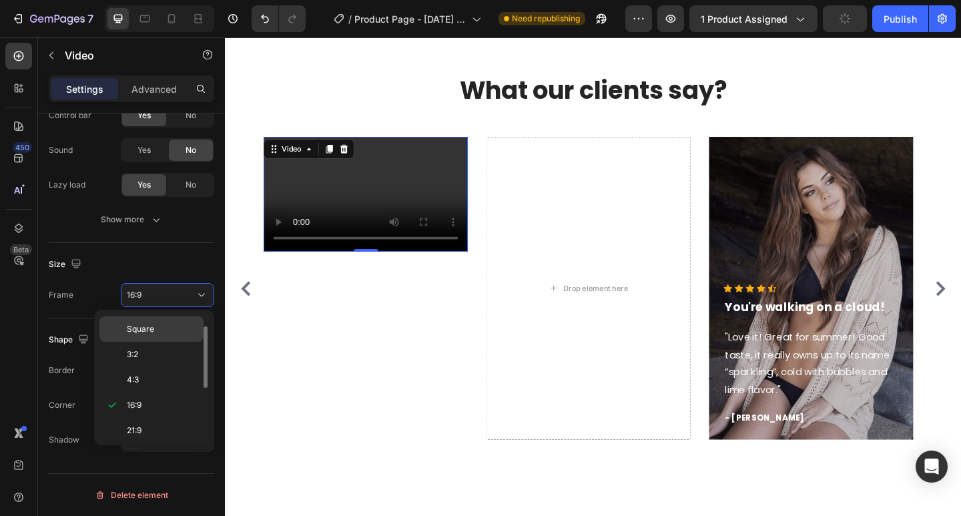
click at [167, 324] on p "Square" at bounding box center [162, 329] width 71 height 12
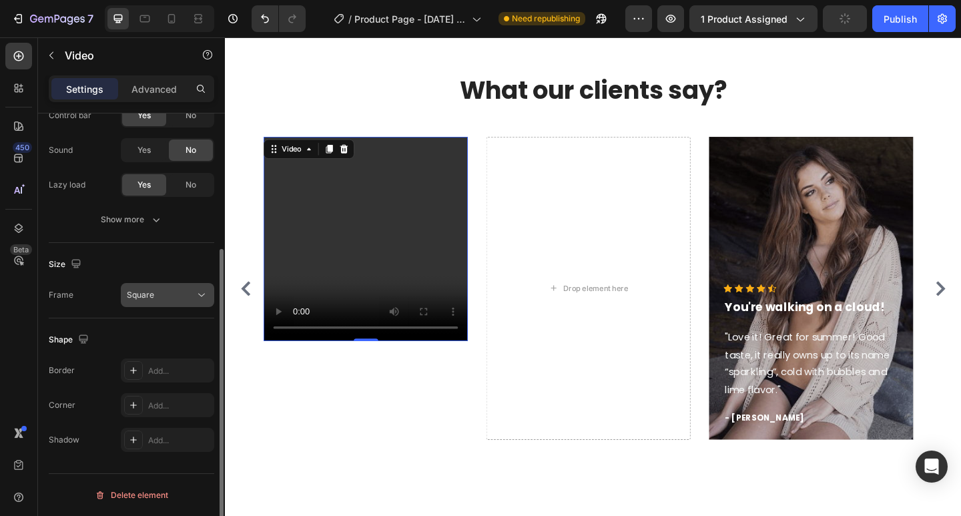
click at [179, 284] on button "Square" at bounding box center [167, 295] width 93 height 24
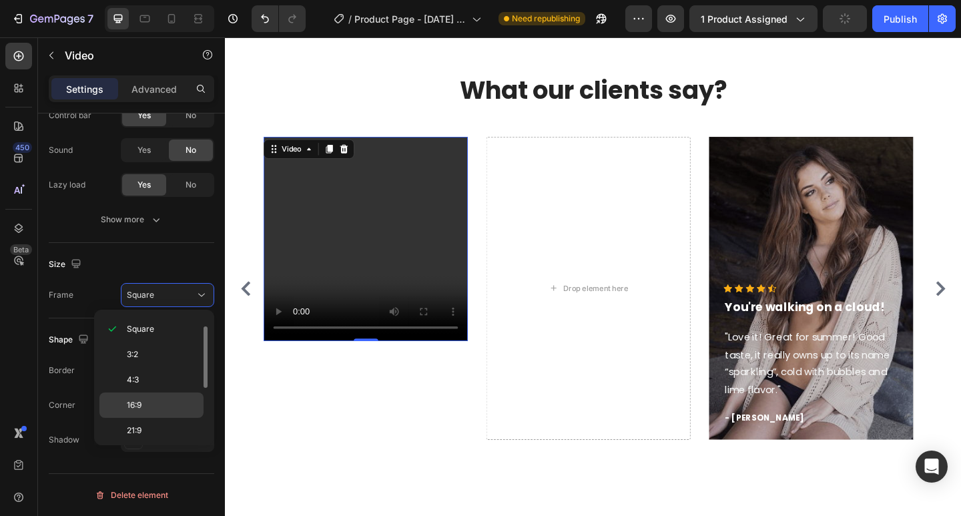
click at [157, 408] on p "16:9" at bounding box center [162, 405] width 71 height 12
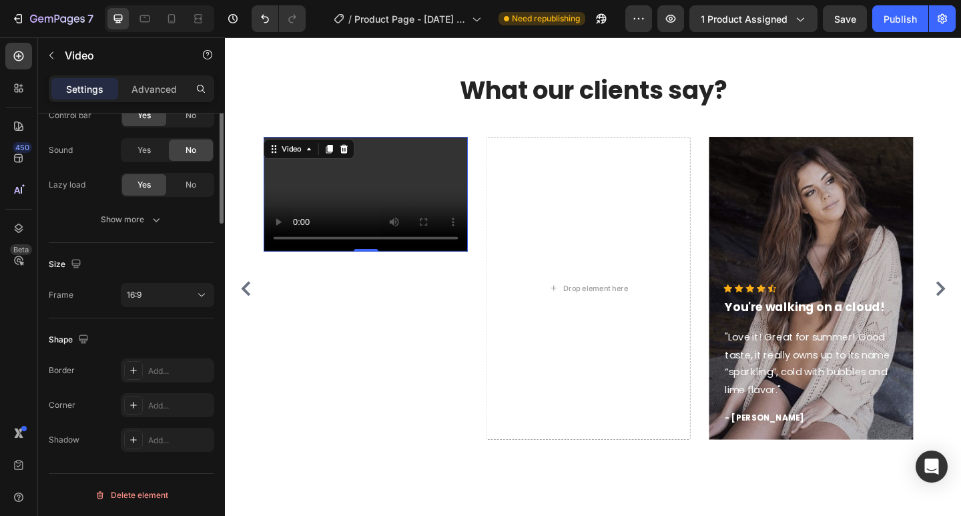
scroll to position [0, 0]
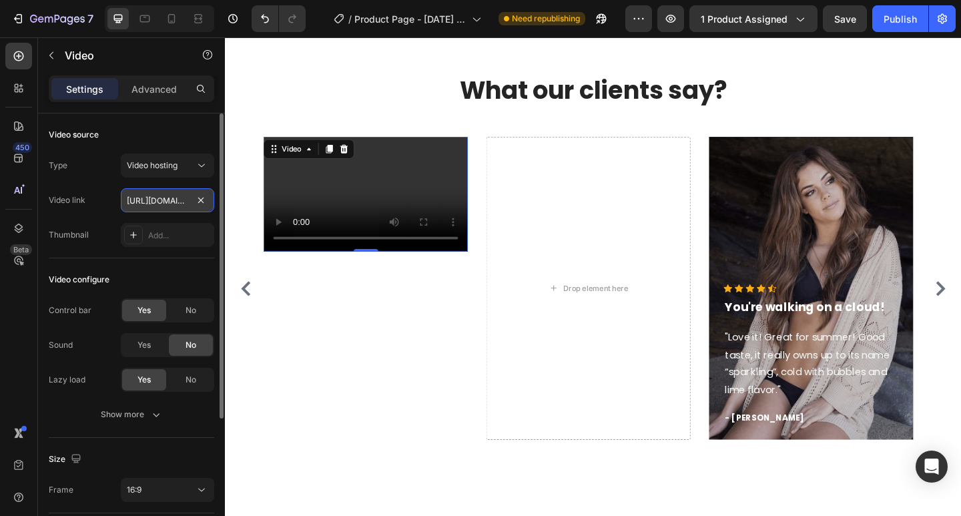
click at [163, 203] on input "[URL][DOMAIN_NAME]" at bounding box center [167, 200] width 93 height 24
paste input "dc6839cfb8084bb2a9c9f064d75c30f2"
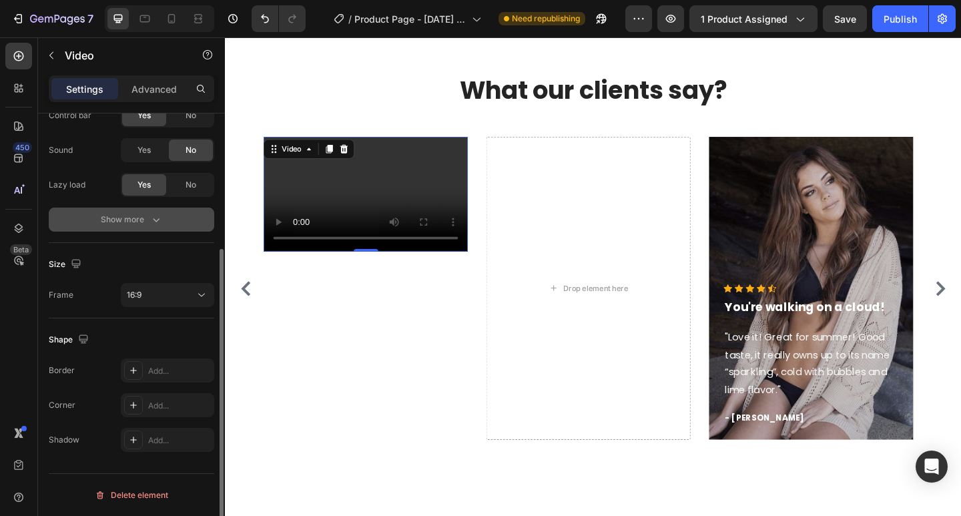
type input "[URL][DOMAIN_NAME]"
click at [132, 224] on div "Show more" at bounding box center [132, 219] width 62 height 13
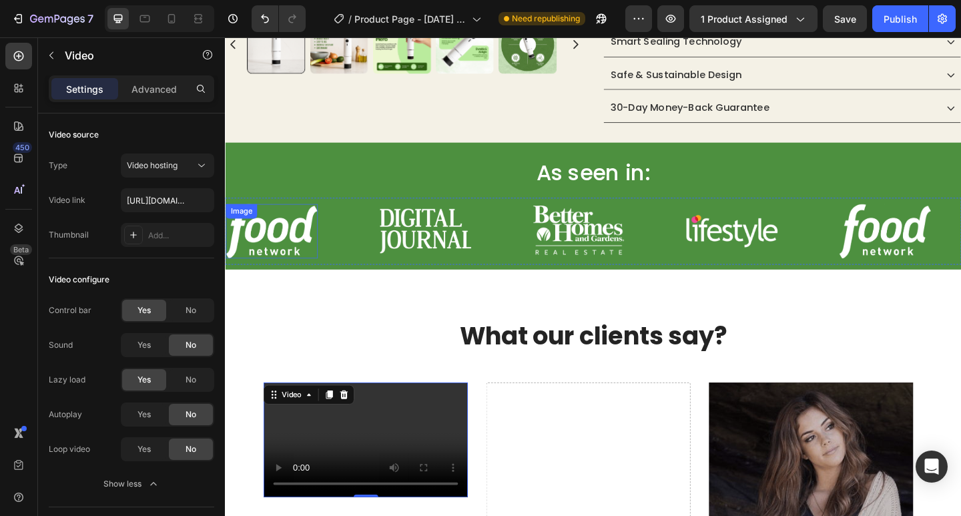
scroll to position [600, 0]
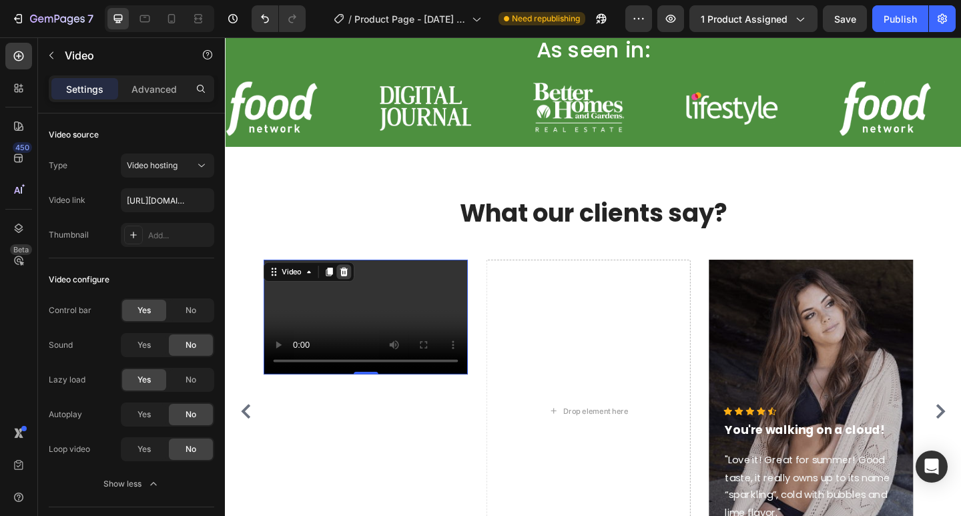
click at [356, 288] on icon at bounding box center [354, 292] width 9 height 9
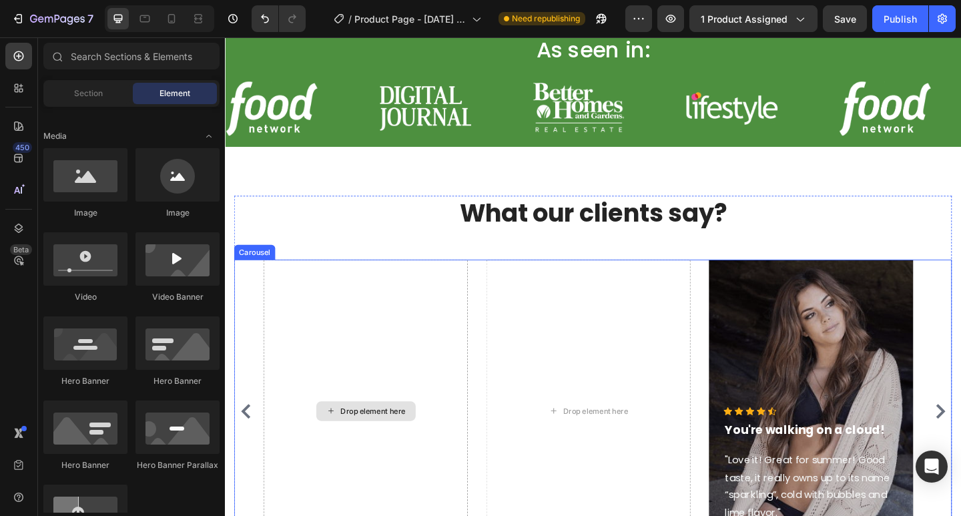
click at [395, 439] on div "Drop element here" at bounding box center [386, 444] width 71 height 11
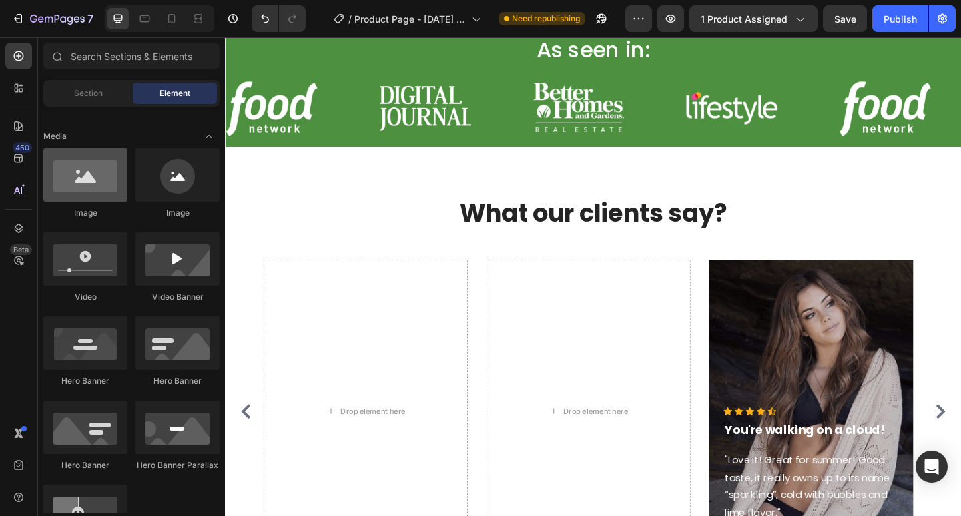
click at [85, 179] on div at bounding box center [85, 174] width 84 height 53
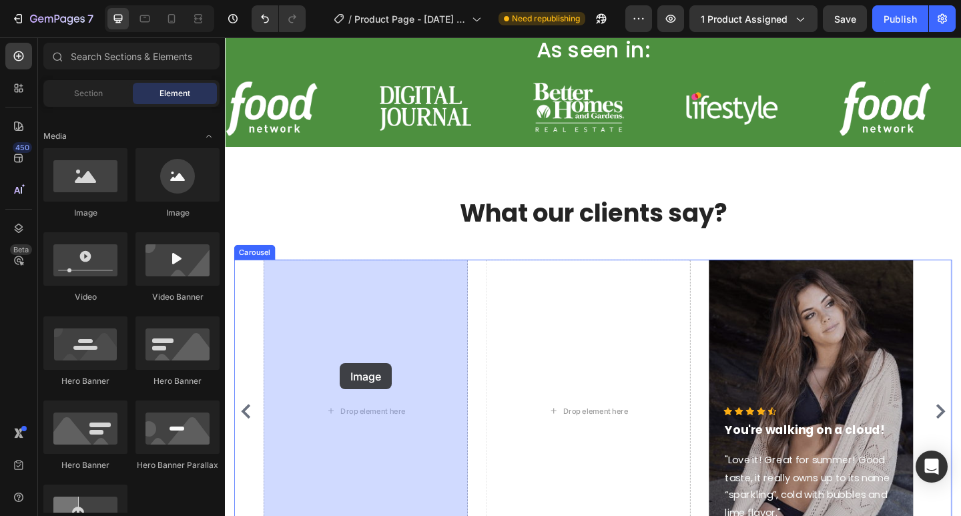
drag, startPoint x: 310, startPoint y: 217, endPoint x: 350, endPoint y: 393, distance: 180.8
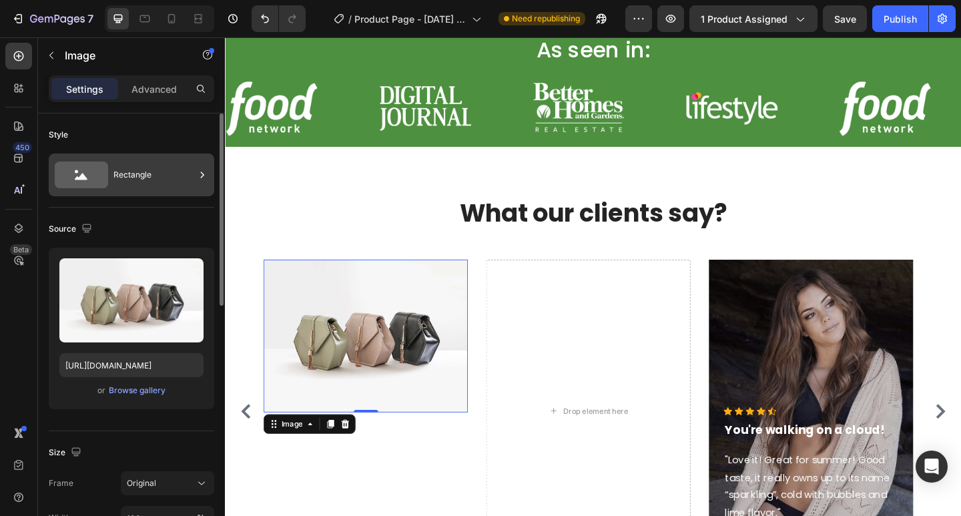
click at [149, 167] on div "Rectangle" at bounding box center [153, 174] width 81 height 31
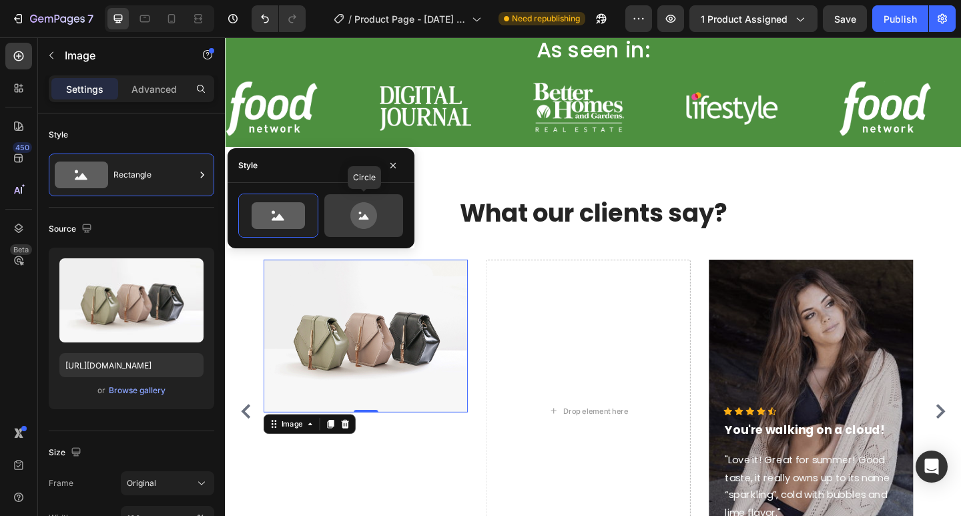
click at [376, 207] on icon at bounding box center [363, 215] width 63 height 27
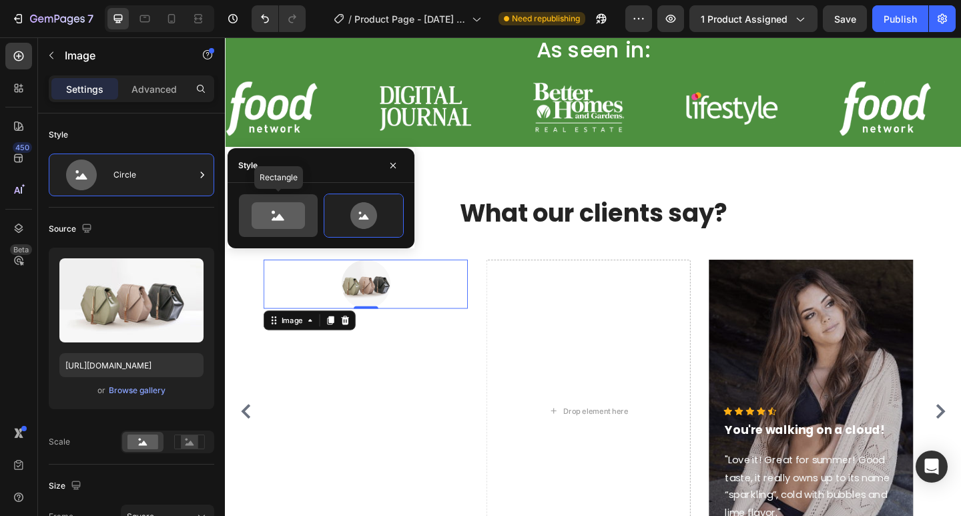
click at [290, 210] on icon at bounding box center [278, 215] width 53 height 27
type input "100"
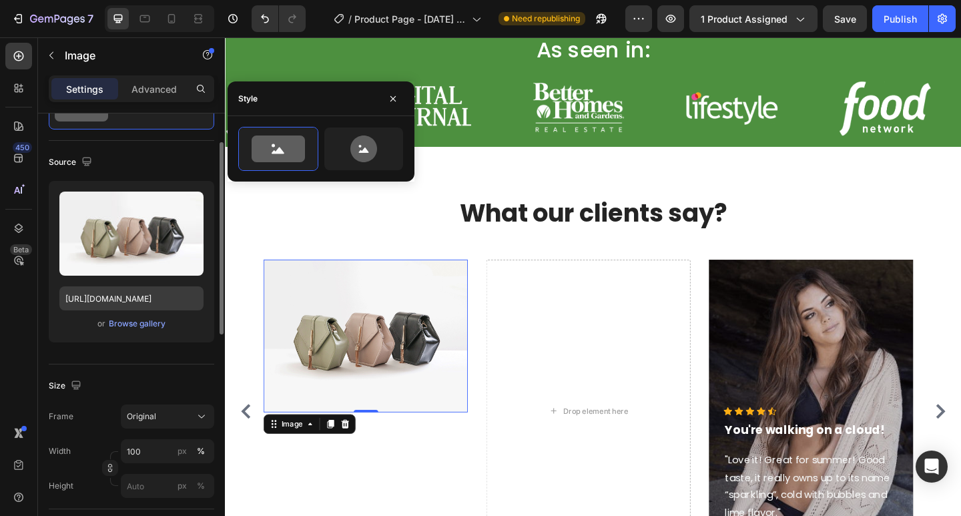
scroll to position [200, 0]
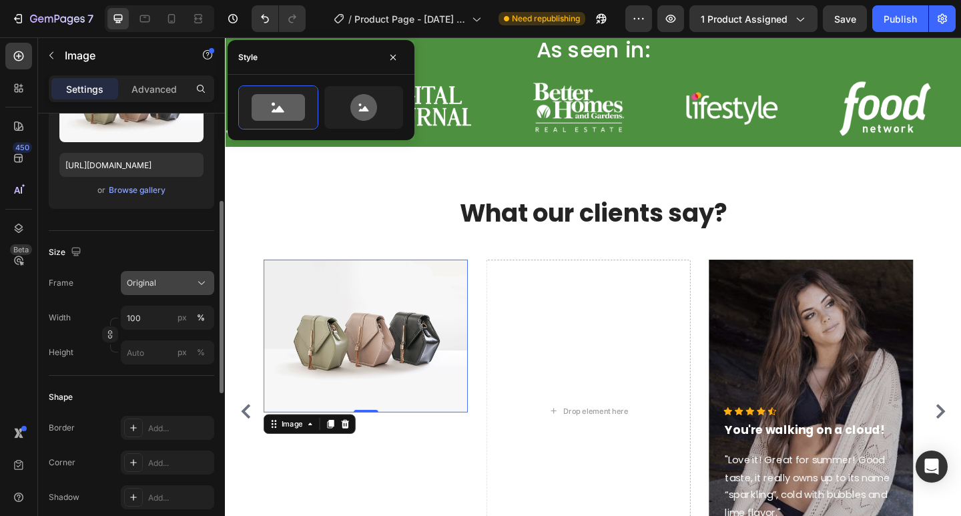
click at [166, 279] on div "Original" at bounding box center [159, 283] width 65 height 12
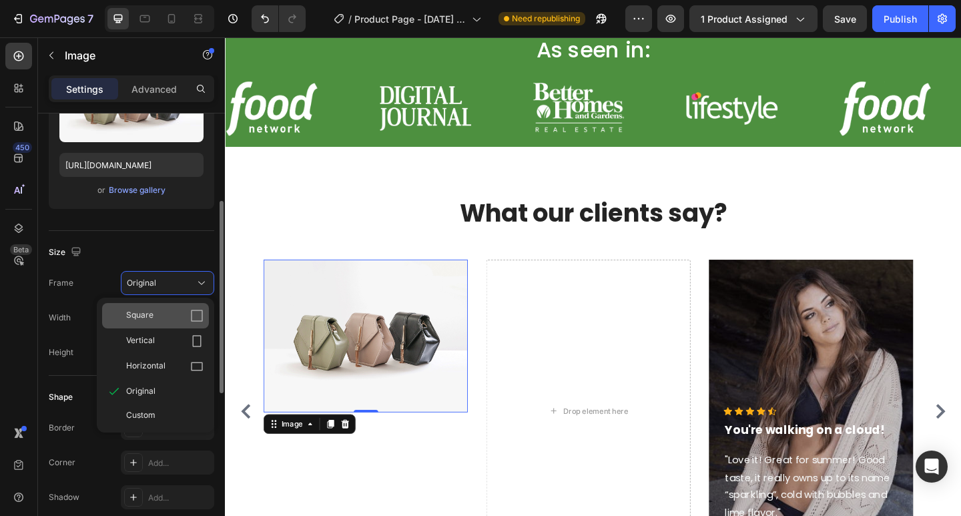
click at [199, 318] on icon at bounding box center [196, 315] width 13 height 13
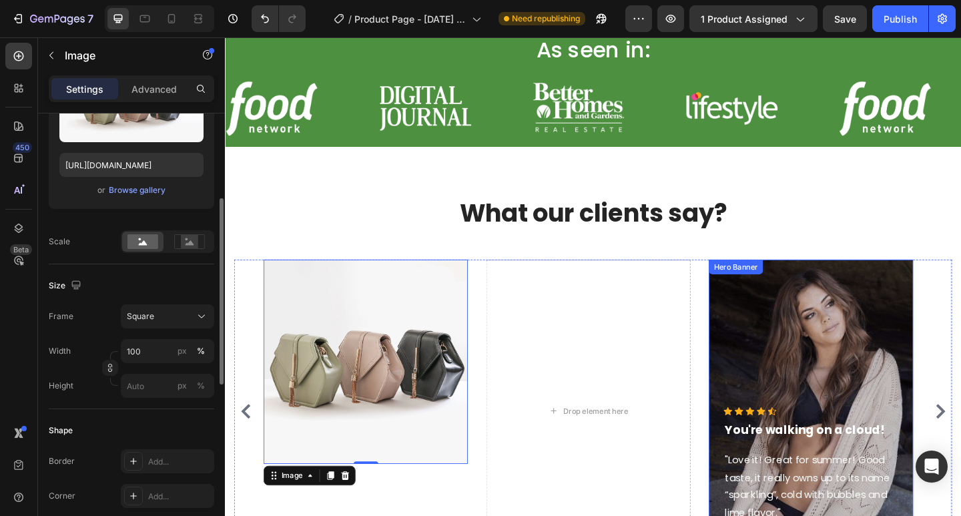
click at [891, 335] on div "Overlay" at bounding box center [862, 445] width 222 height 330
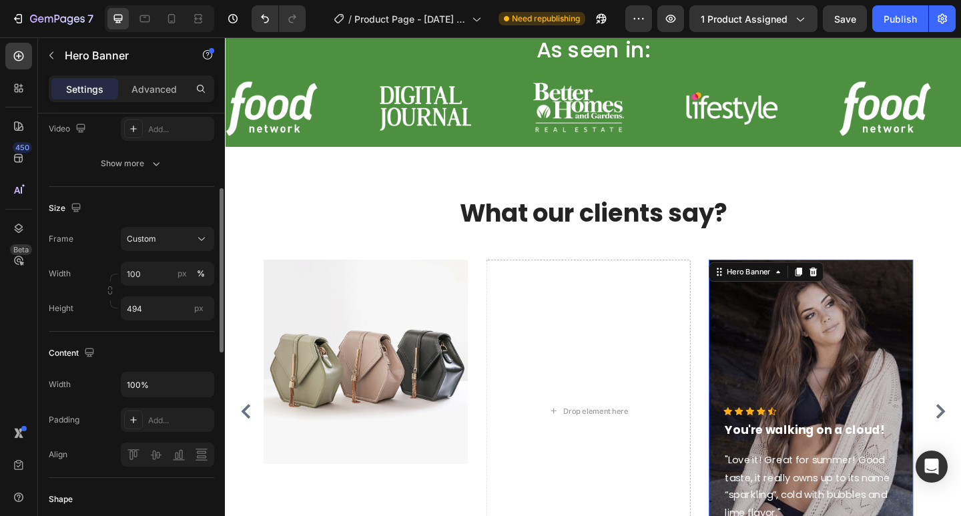
scroll to position [0, 0]
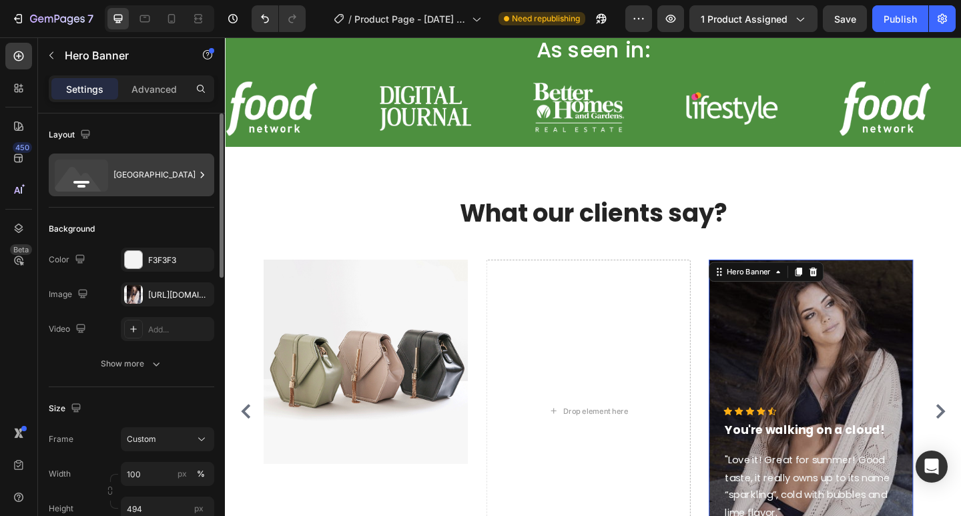
click at [145, 177] on div "Bottom center" at bounding box center [153, 174] width 81 height 31
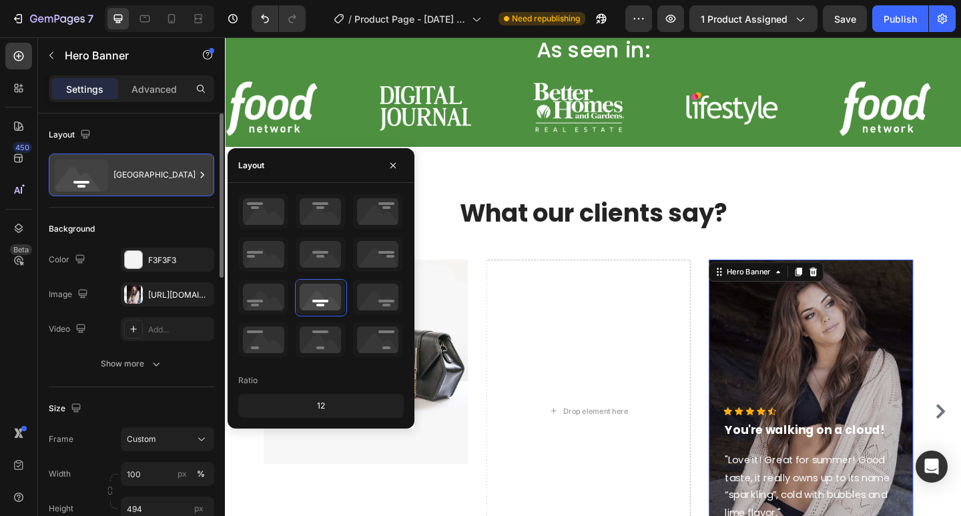
click at [145, 177] on div "Bottom center" at bounding box center [153, 174] width 81 height 31
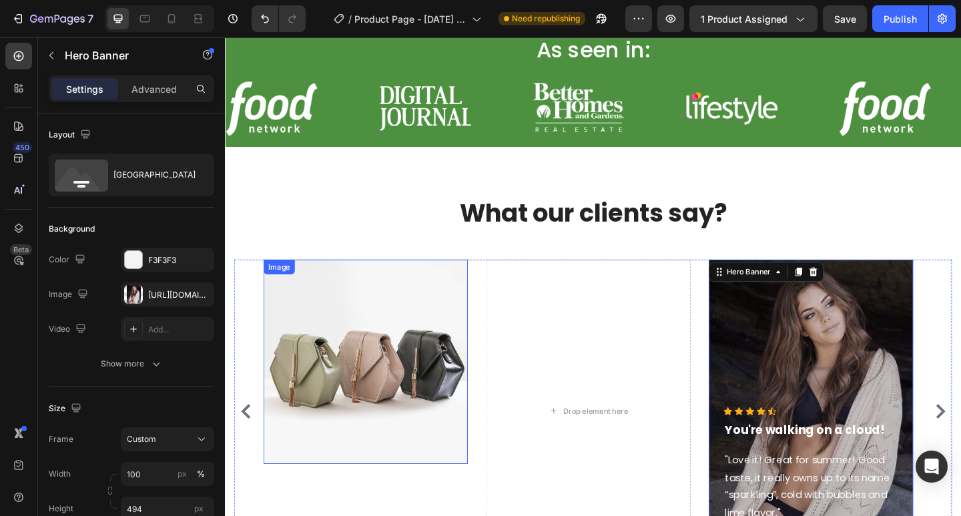
click at [402, 406] on img at bounding box center [378, 391] width 222 height 222
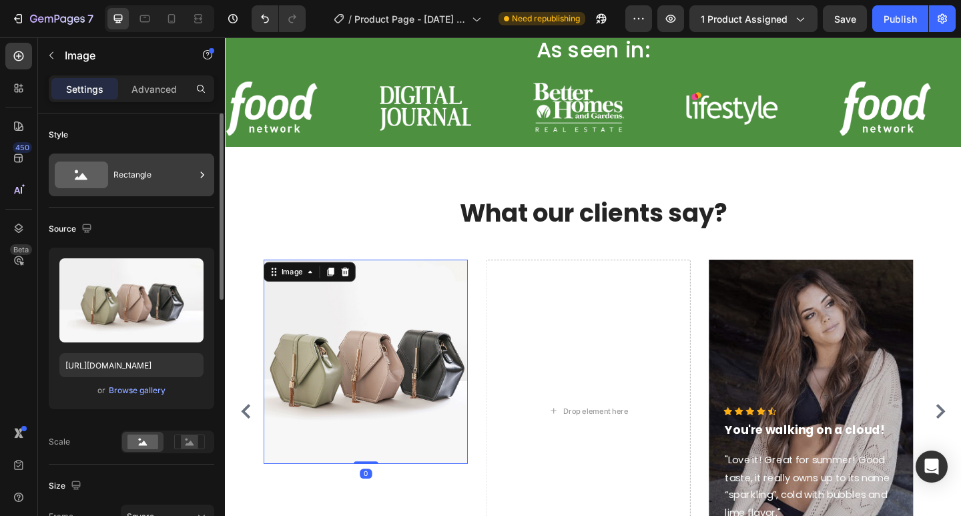
click at [119, 190] on div "Rectangle" at bounding box center [131, 174] width 165 height 43
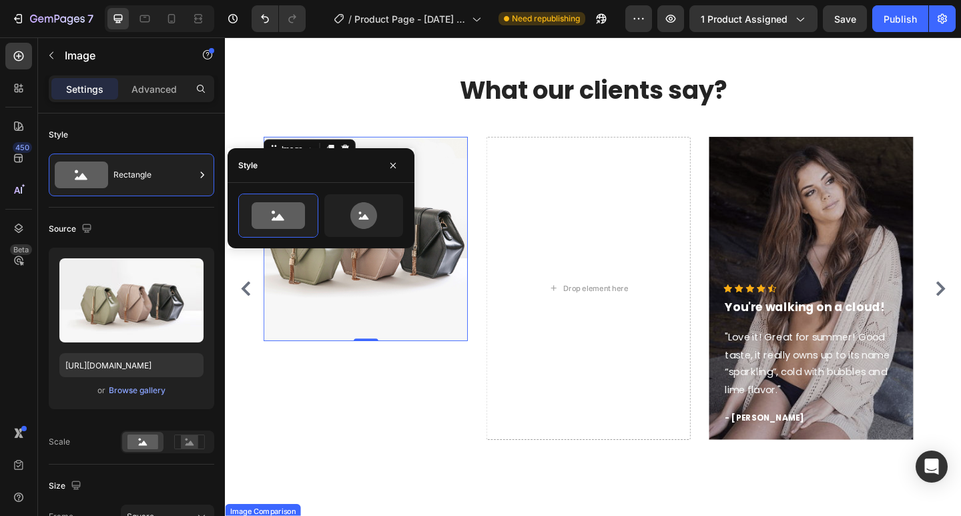
scroll to position [600, 0]
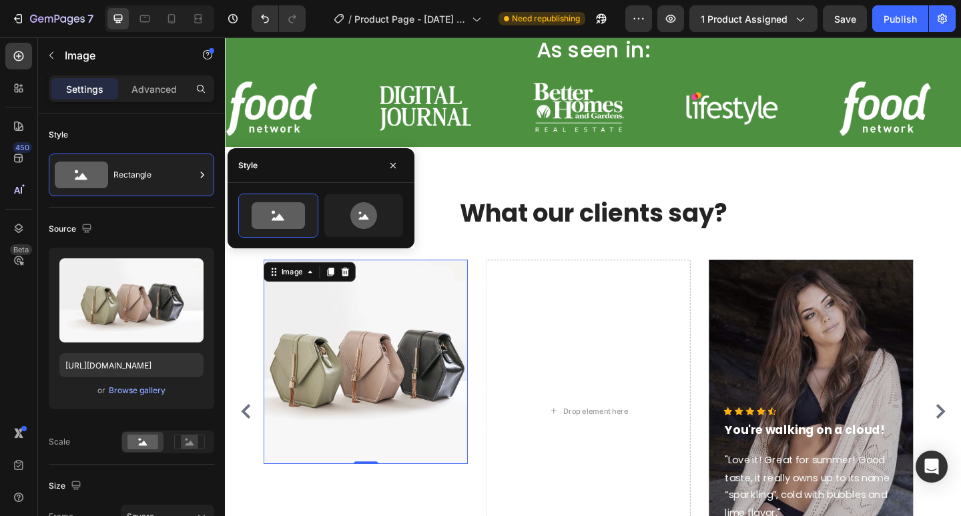
click at [412, 410] on img at bounding box center [378, 391] width 222 height 222
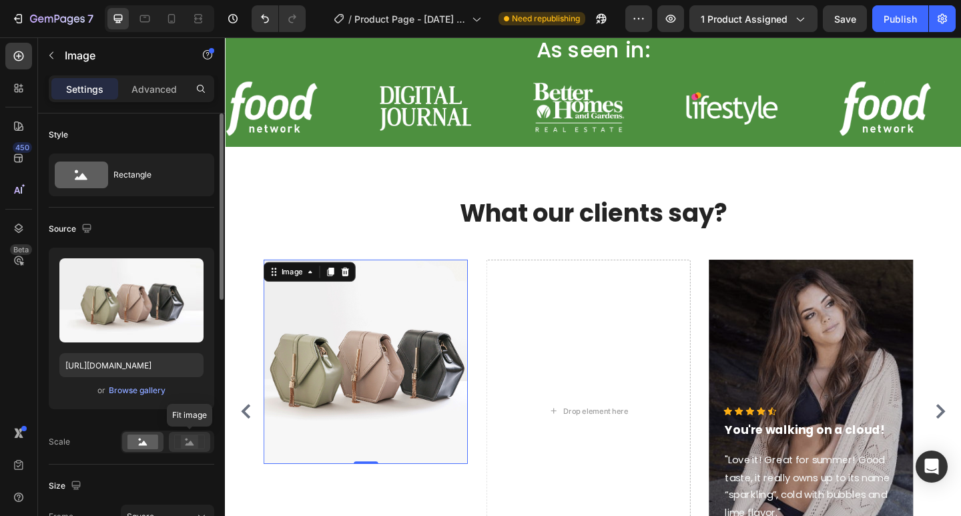
click at [197, 444] on rect at bounding box center [189, 441] width 17 height 13
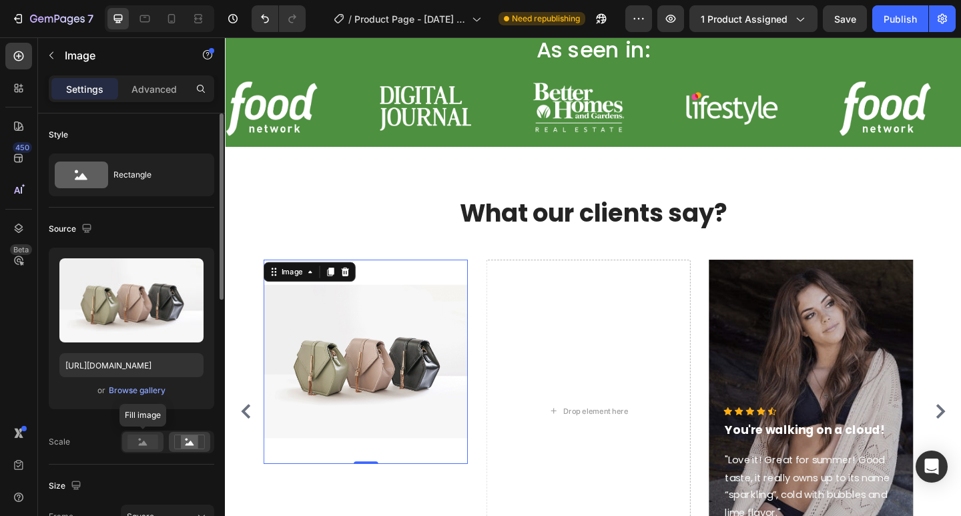
click at [142, 441] on rect at bounding box center [142, 441] width 31 height 15
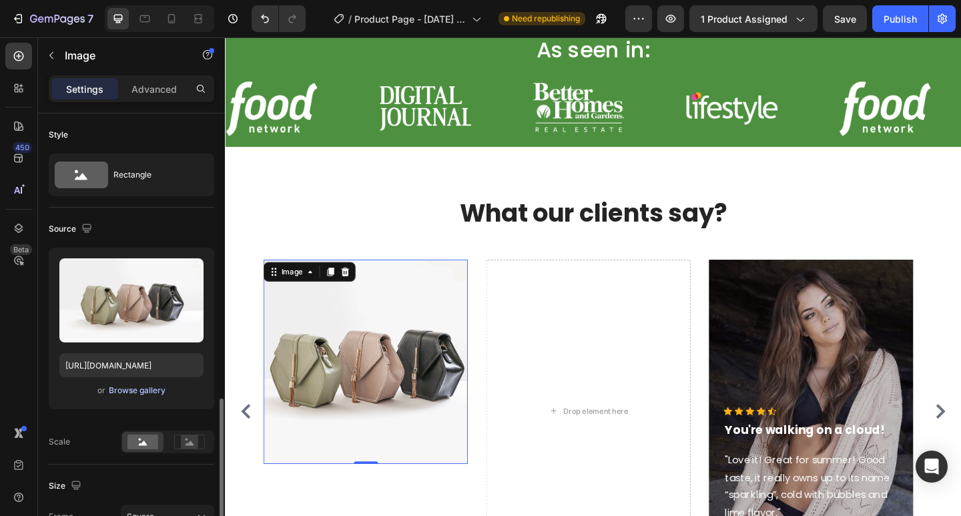
scroll to position [334, 0]
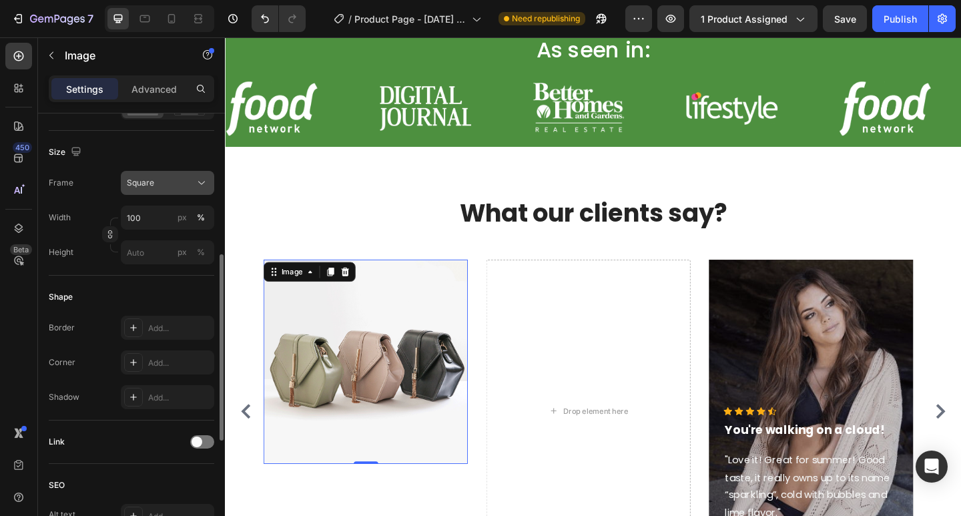
click at [166, 183] on div "Square" at bounding box center [159, 183] width 65 height 12
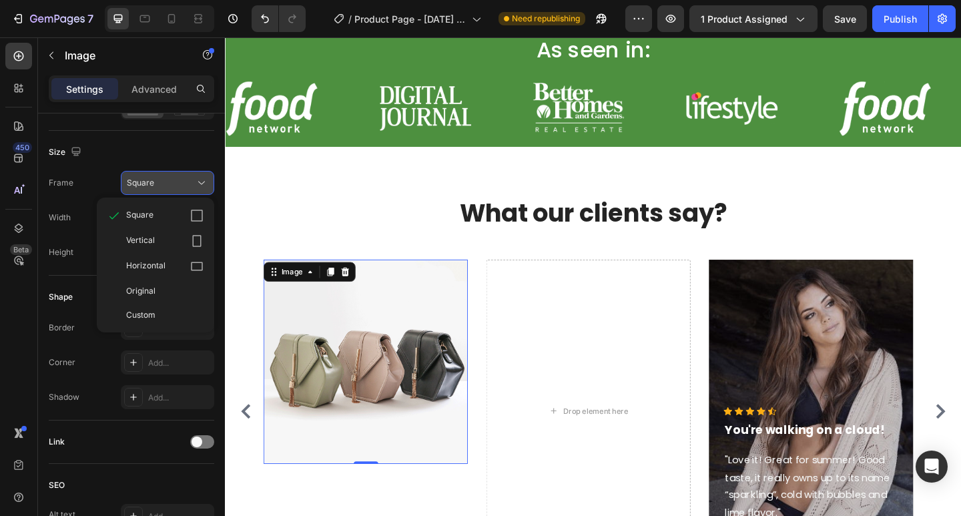
click at [166, 183] on div "Square" at bounding box center [159, 183] width 65 height 12
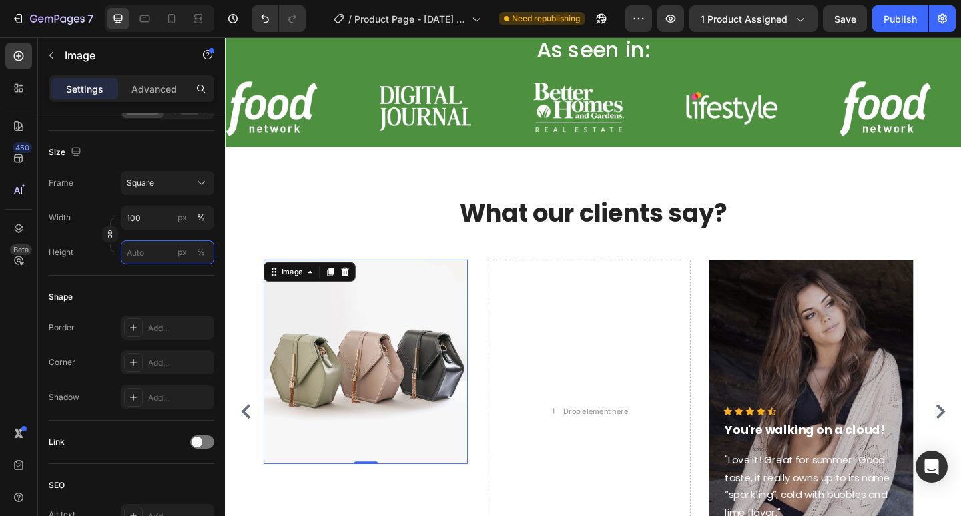
click at [140, 255] on input "px %" at bounding box center [167, 252] width 93 height 24
type input "1"
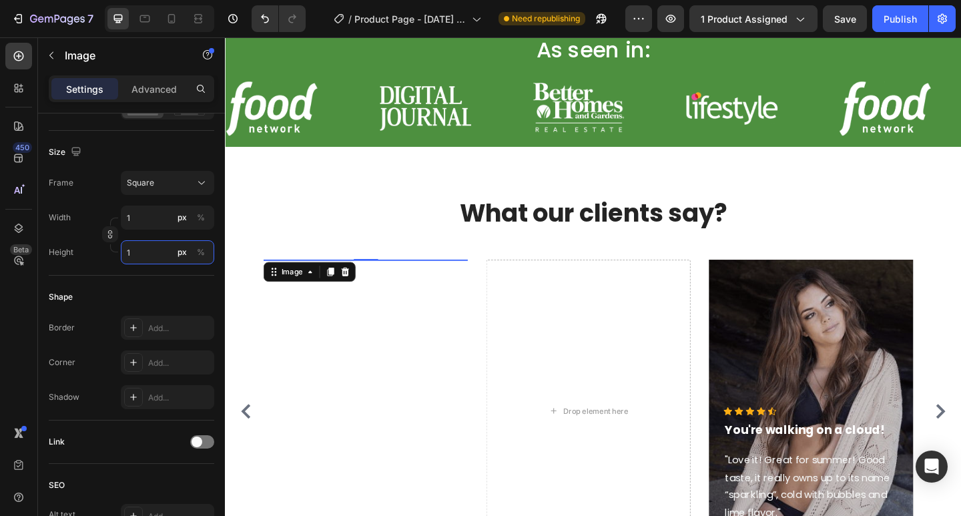
type input "10"
type input "100"
type input "10"
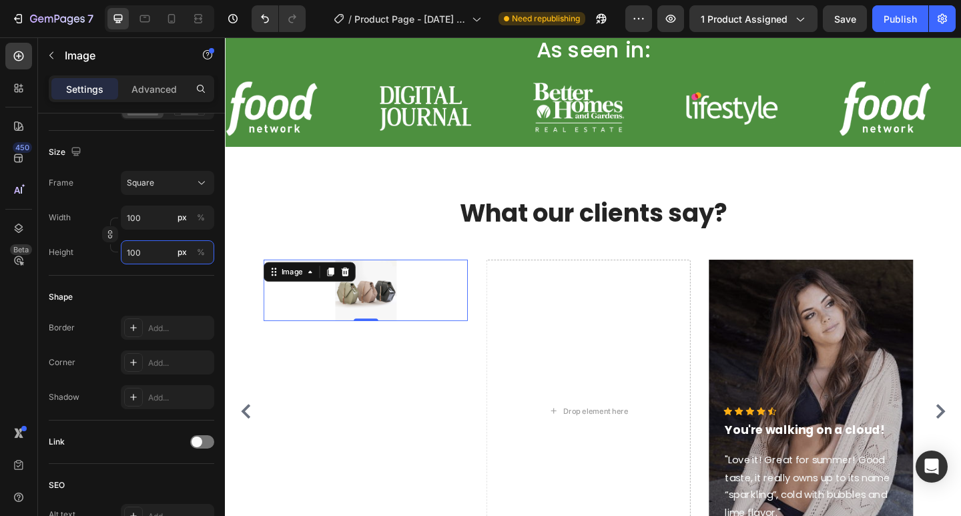
type input "10"
type input "1"
type input "15"
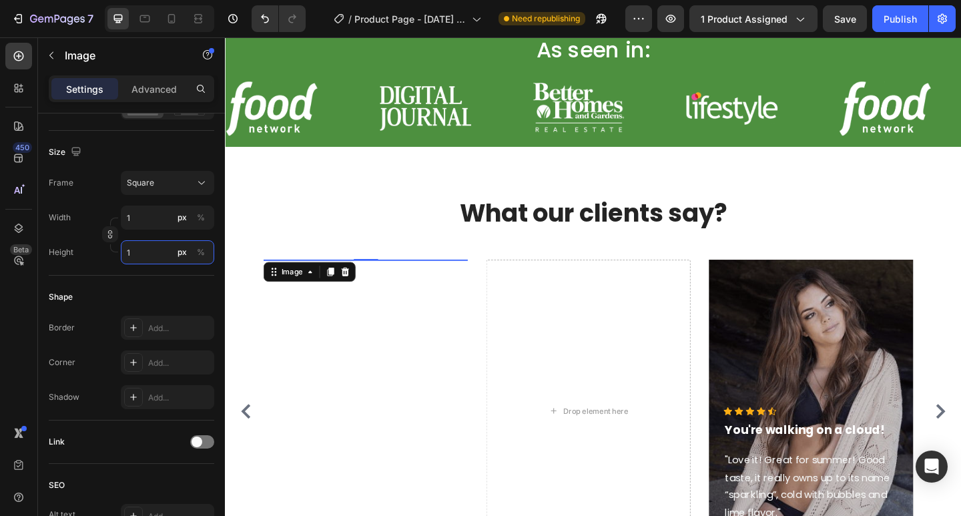
type input "15"
type input "150"
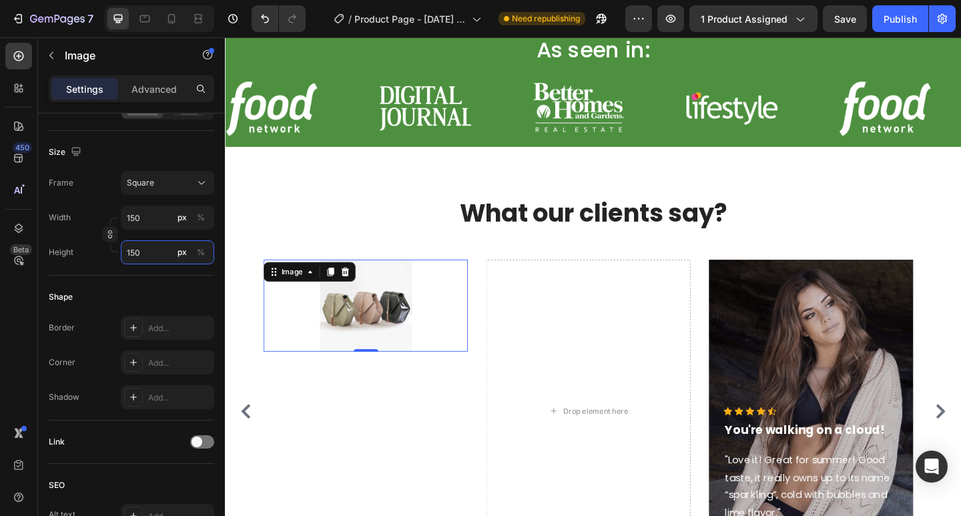
type input "1500"
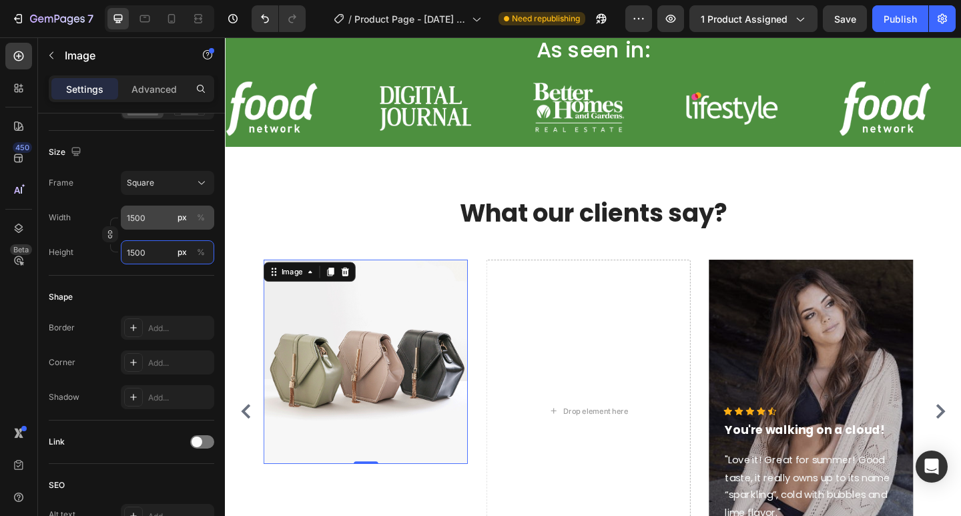
type input "150"
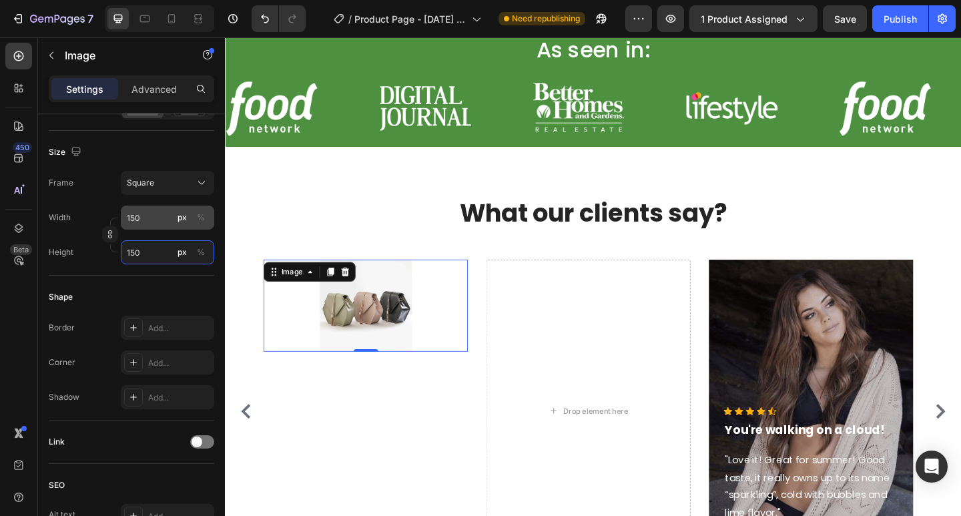
type input "15"
type input "1"
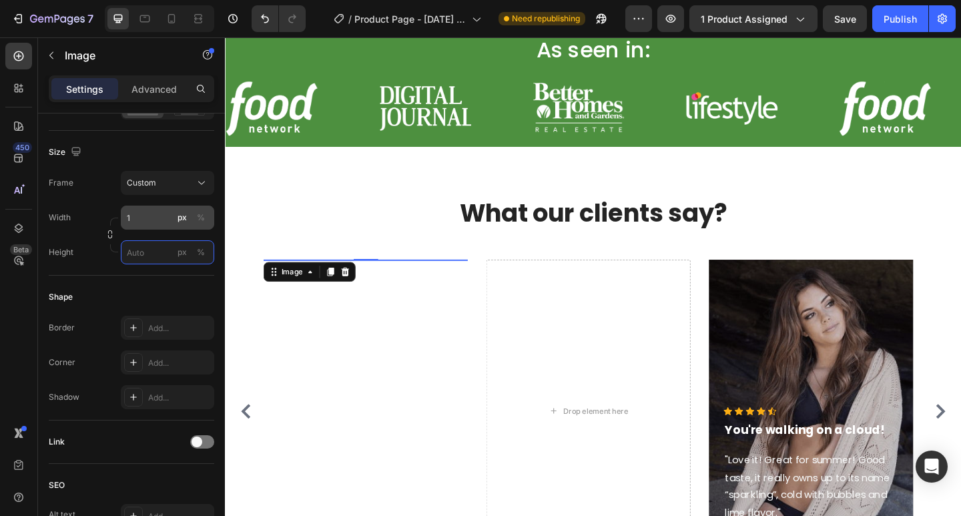
type input "1"
type input "11"
type input "110"
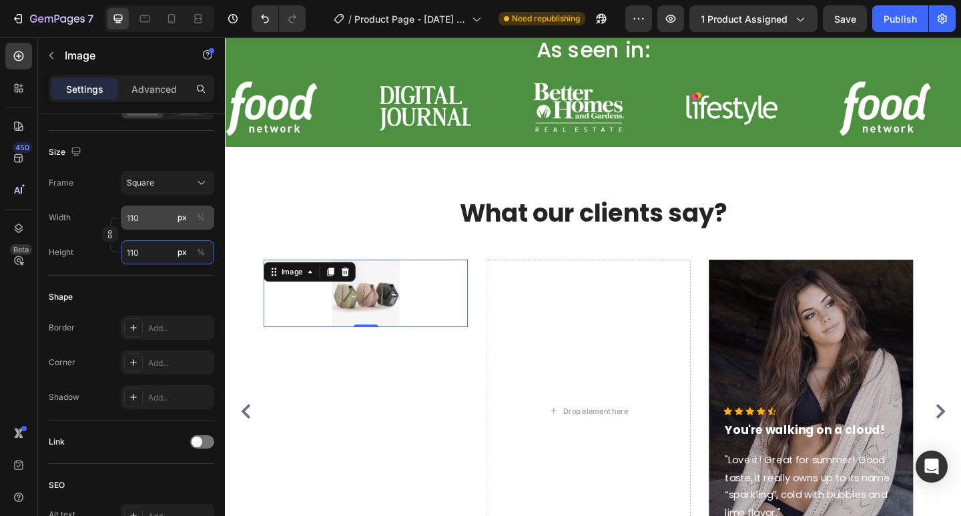
type input "1100"
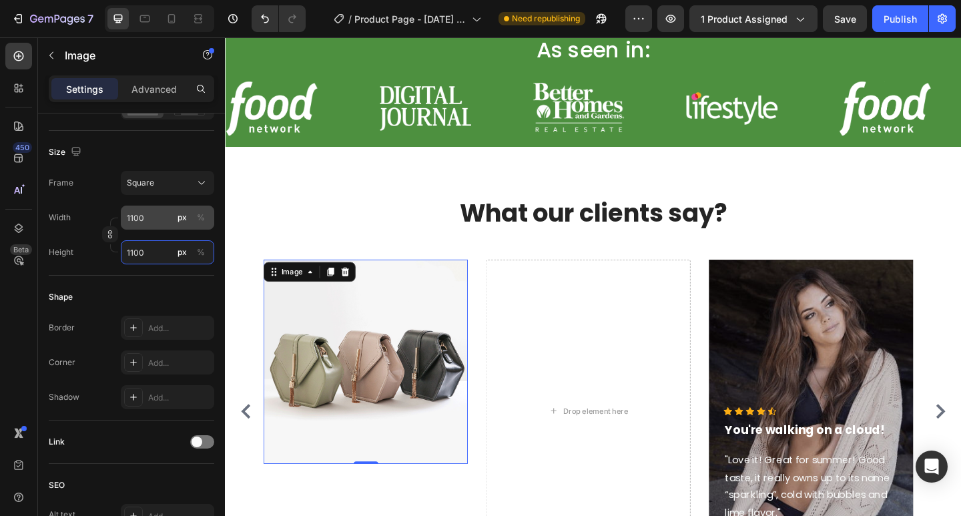
type input "11000"
type input "110000"
type input "1100000"
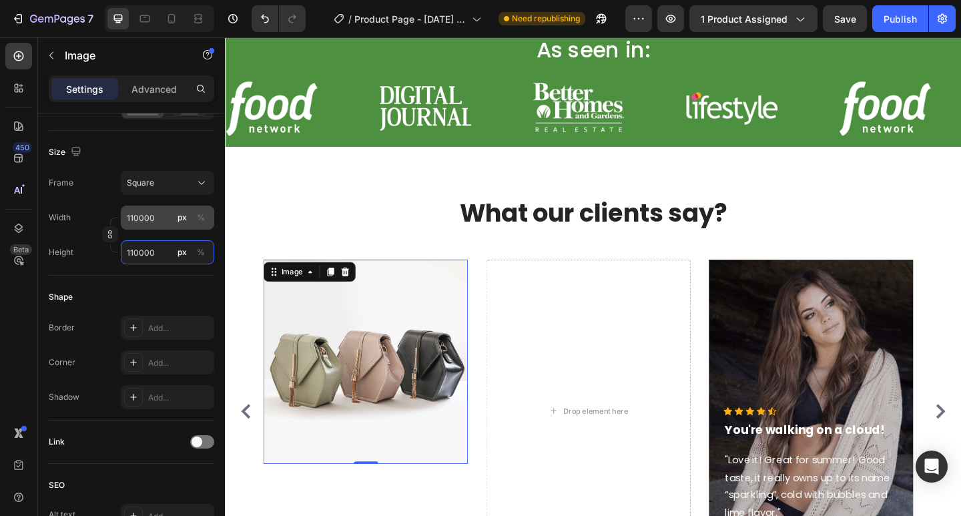
type input "1100000"
type input "11000000"
type input "1100000"
type input "110000"
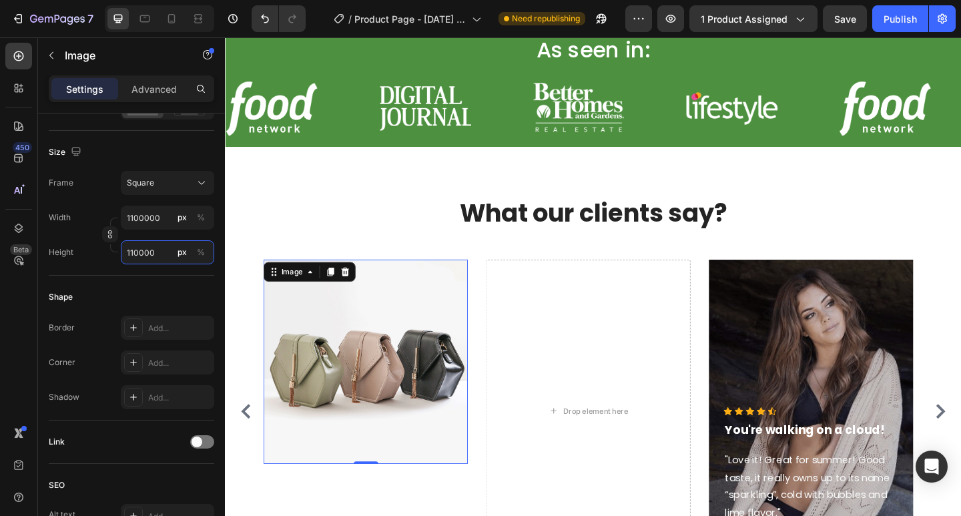
type input "11000"
type input "1100"
type input "110"
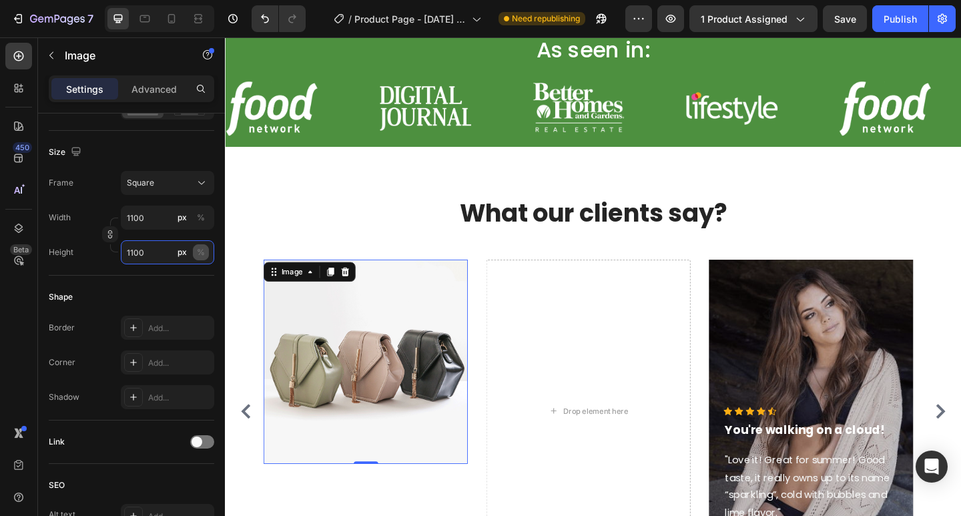
type input "110"
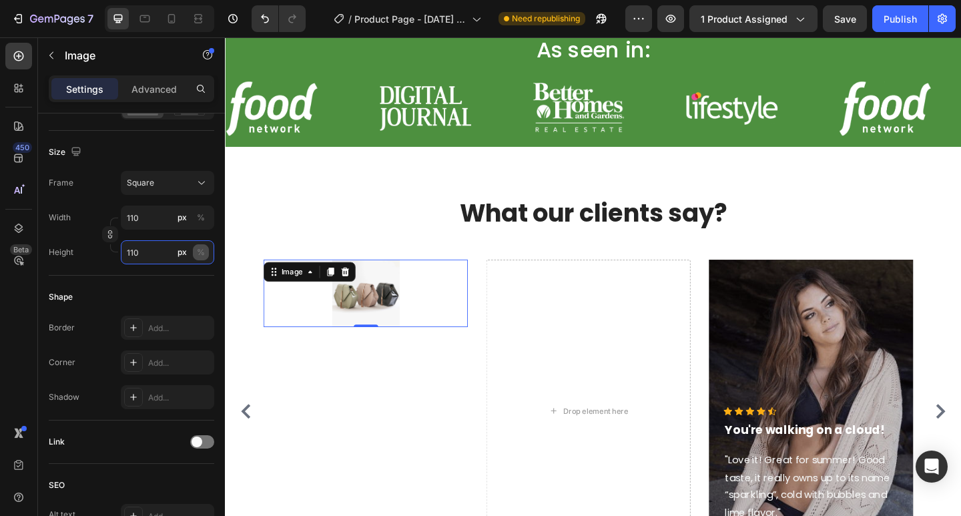
type input "11"
type input "1"
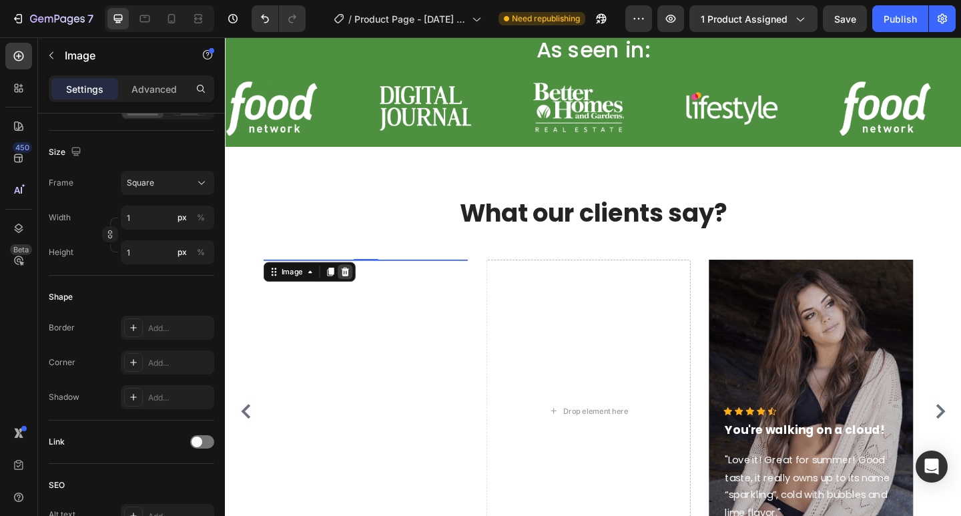
click at [355, 288] on icon at bounding box center [356, 292] width 9 height 9
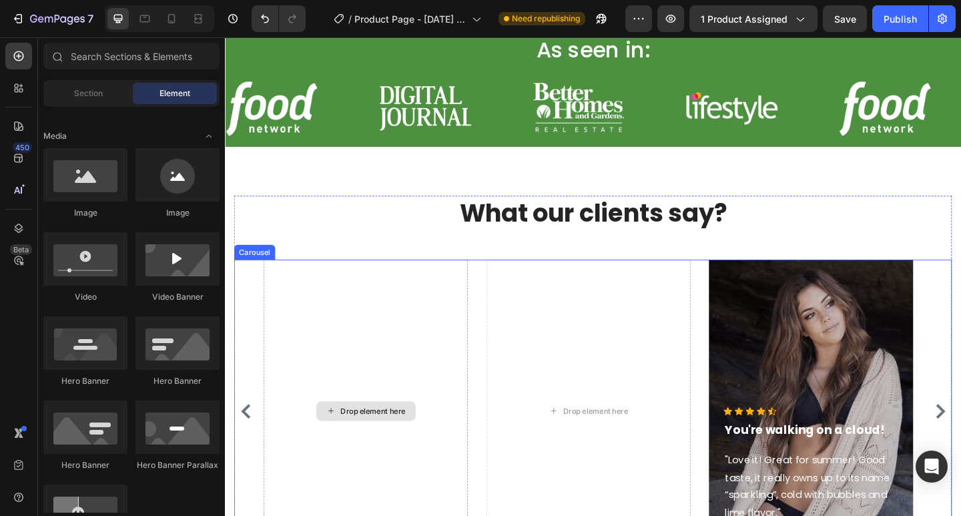
click at [374, 444] on div "Drop element here" at bounding box center [386, 444] width 71 height 11
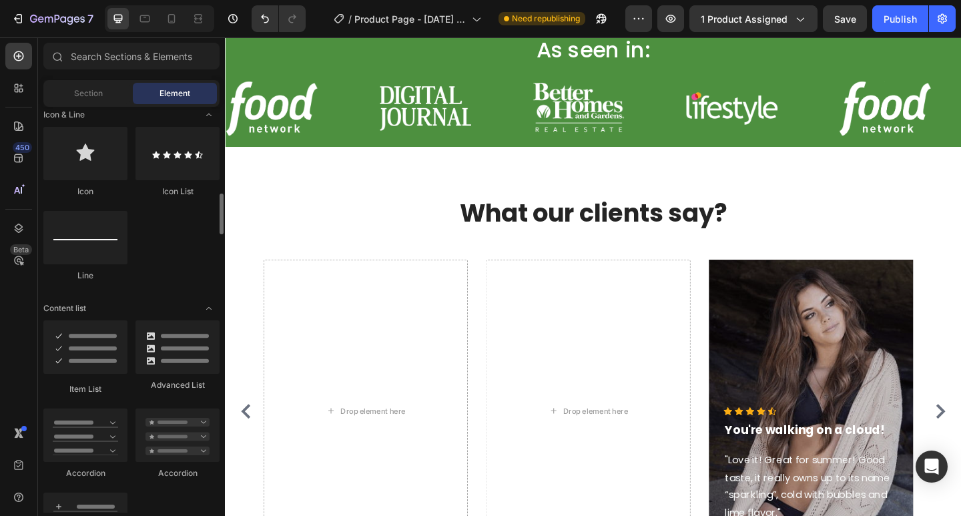
scroll to position [934, 0]
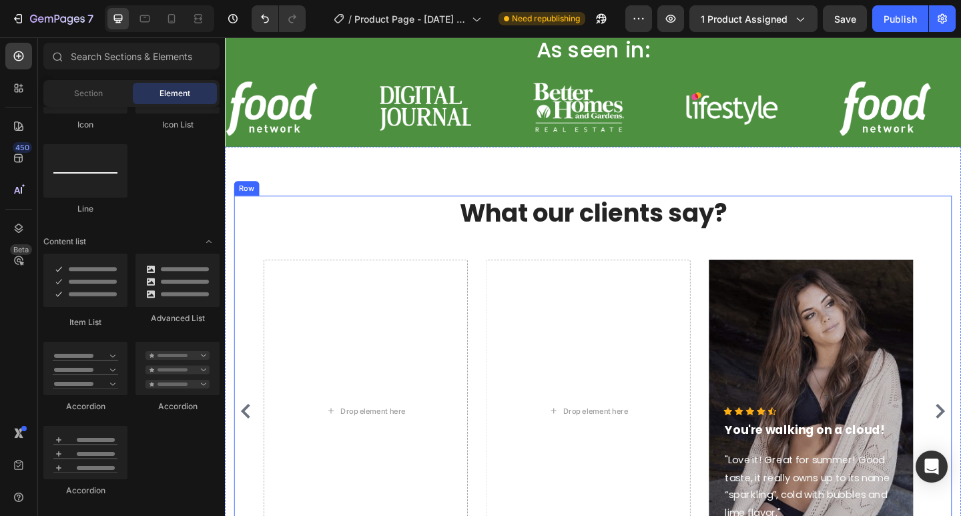
click at [333, 274] on div "What our clients say? Heading Drop element here Drop element here Icon Icon Ico…" at bounding box center [625, 409] width 781 height 399
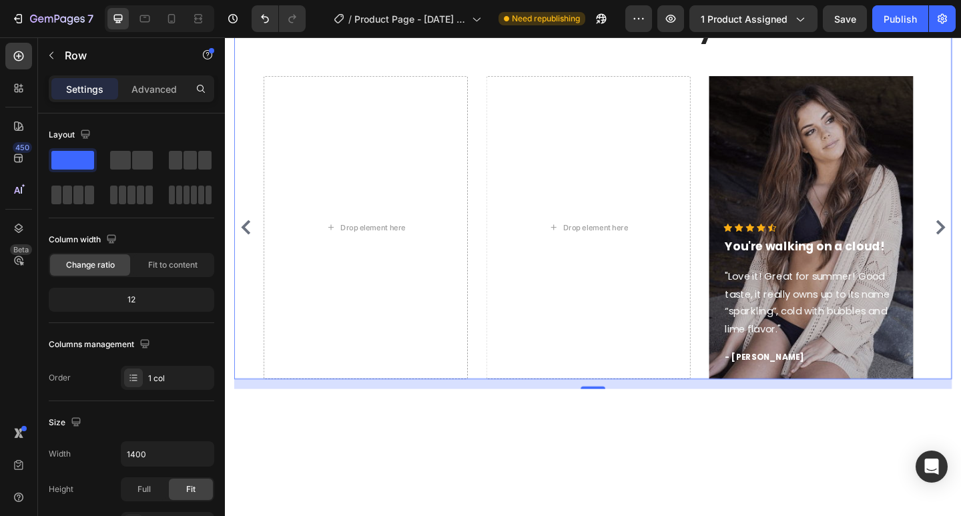
scroll to position [467, 0]
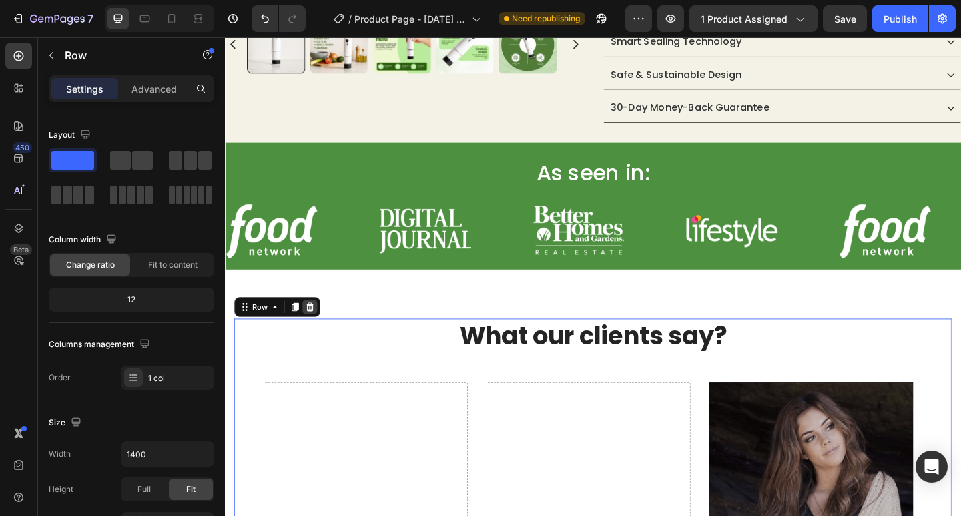
click at [317, 332] on icon at bounding box center [317, 330] width 9 height 9
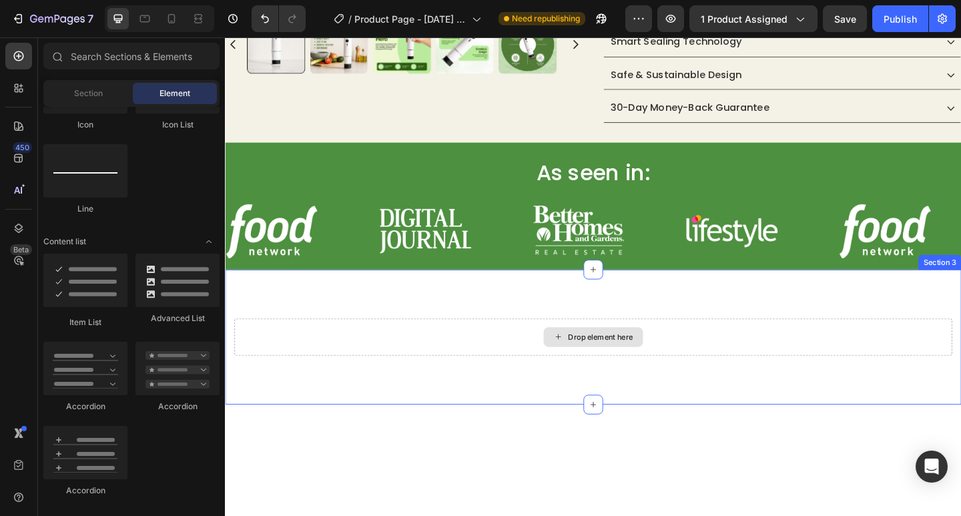
click at [434, 354] on div "Drop element here" at bounding box center [625, 364] width 781 height 40
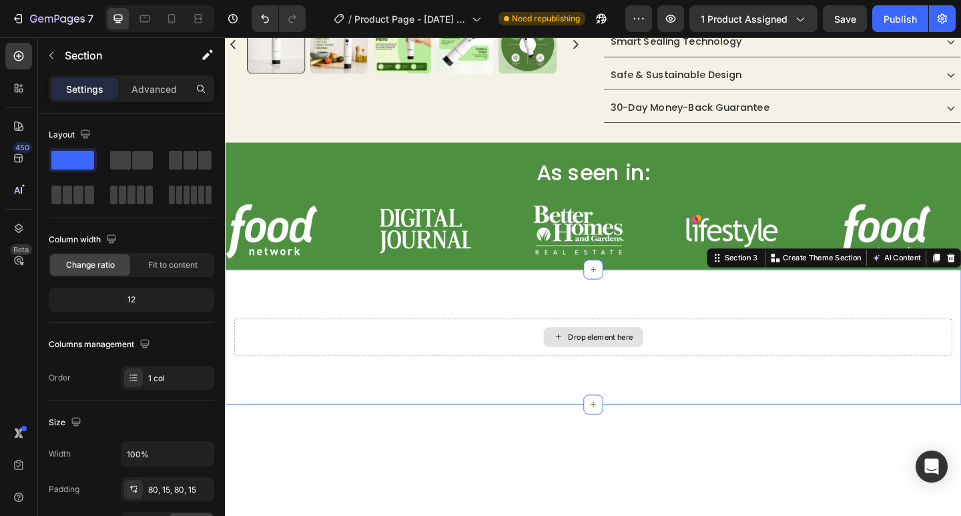
click at [424, 369] on div "Drop element here" at bounding box center [625, 364] width 781 height 40
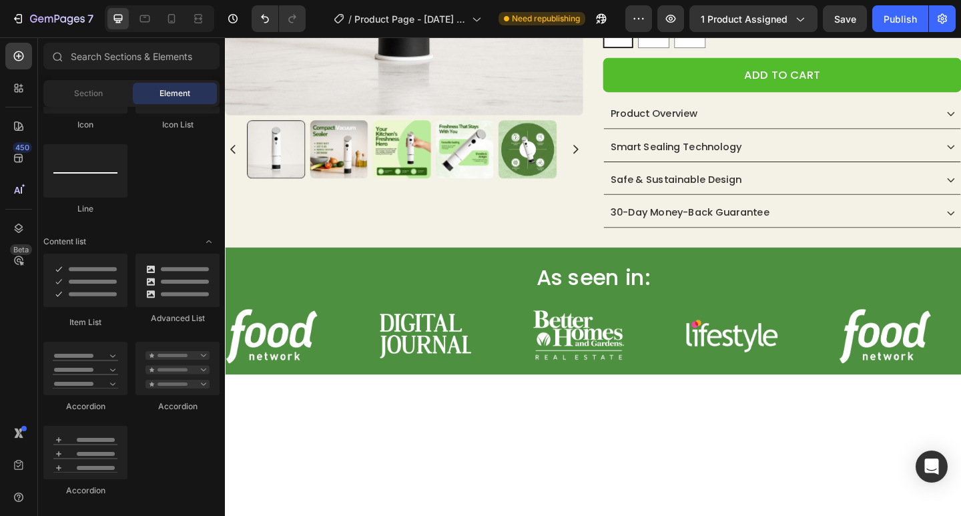
scroll to position [86, 0]
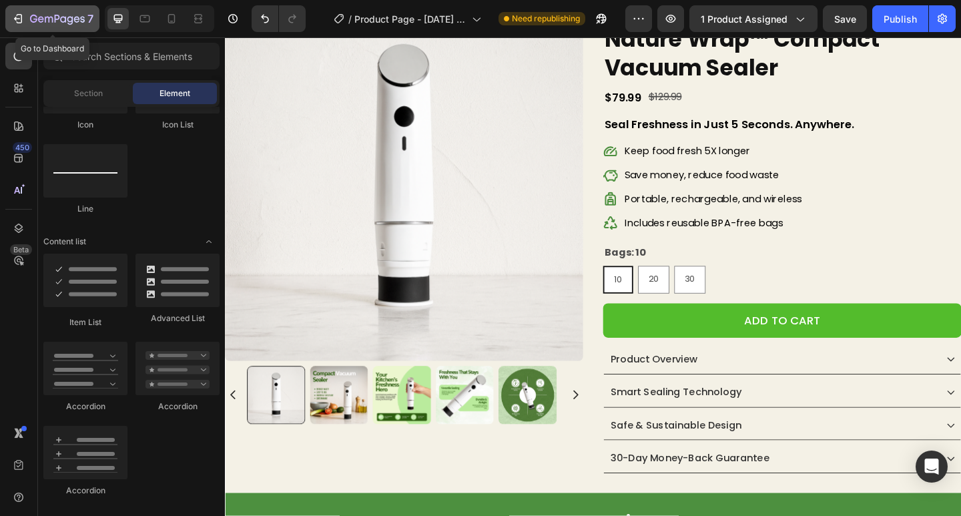
click at [33, 19] on icon "button" at bounding box center [57, 19] width 55 height 11
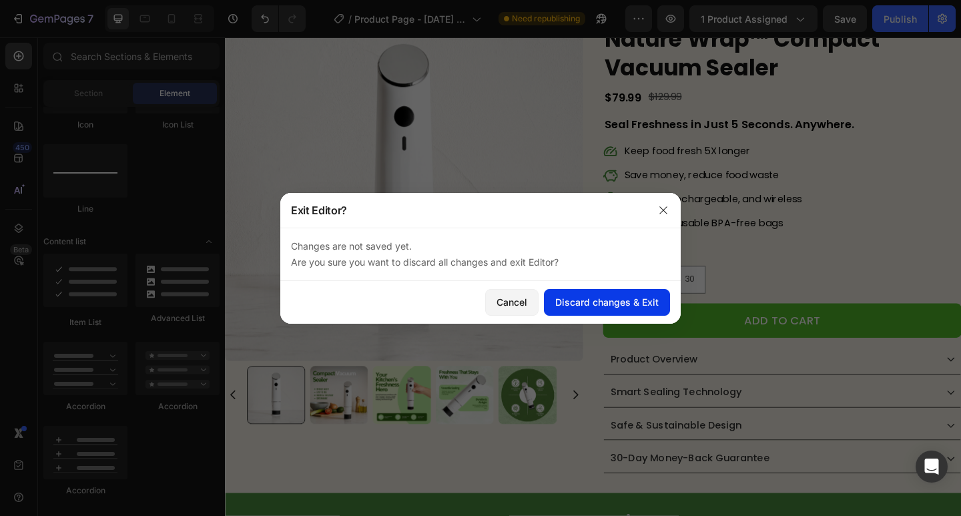
click at [608, 303] on div "Discard changes & Exit" at bounding box center [606, 302] width 103 height 14
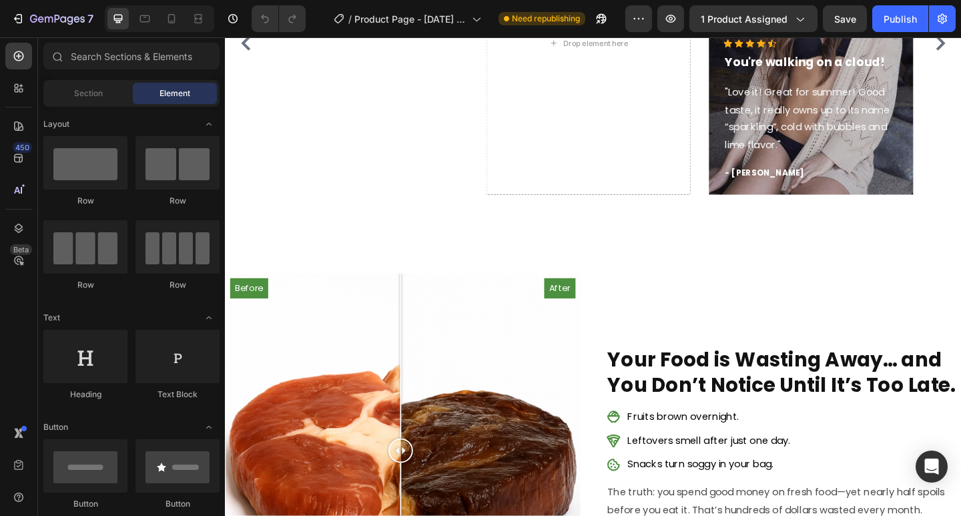
scroll to position [734, 0]
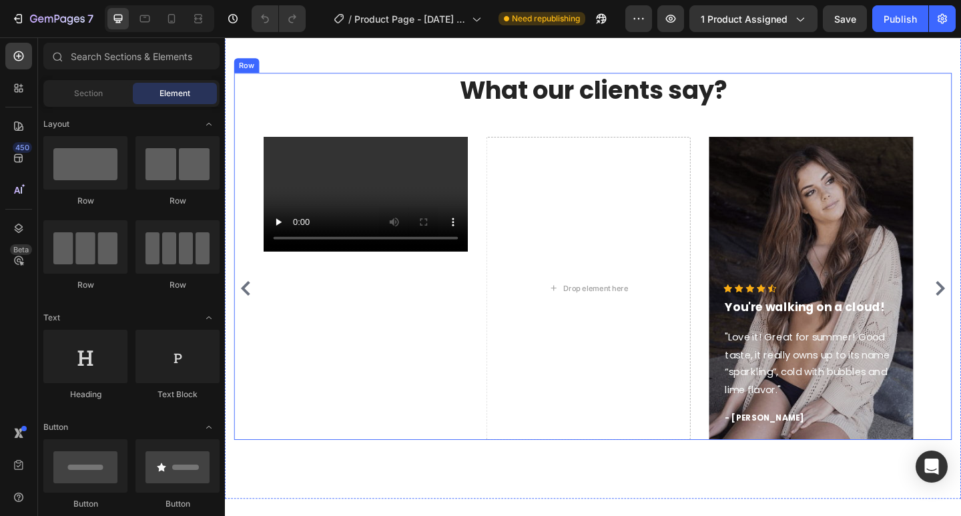
click at [280, 141] on div "What our clients say? Heading Video Drop element here Icon Icon Icon Icon Icon …" at bounding box center [625, 276] width 781 height 399
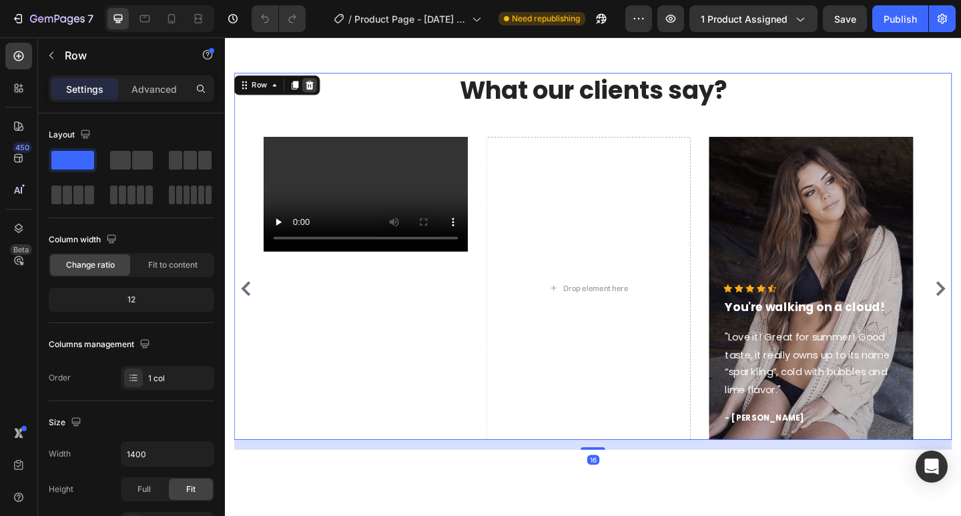
click at [322, 91] on div at bounding box center [317, 90] width 16 height 16
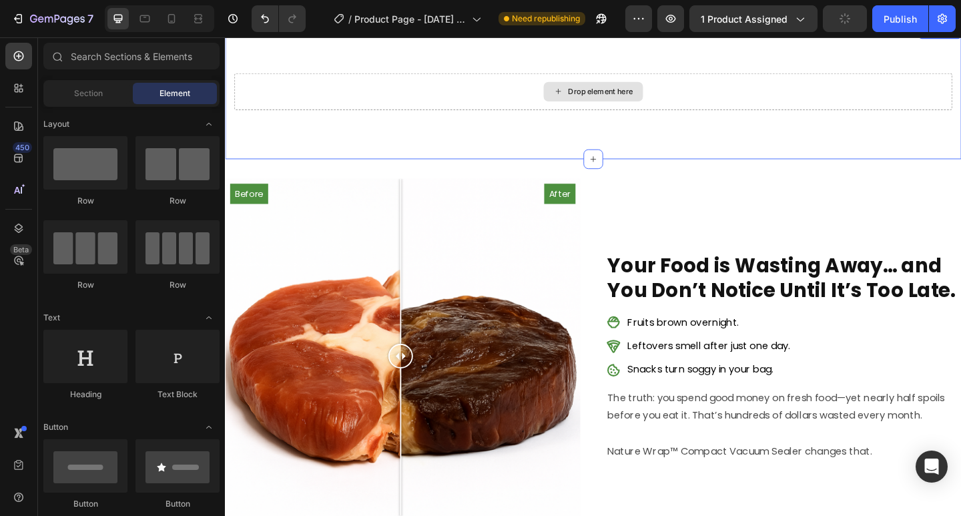
click at [508, 106] on div "Drop element here" at bounding box center [625, 97] width 781 height 40
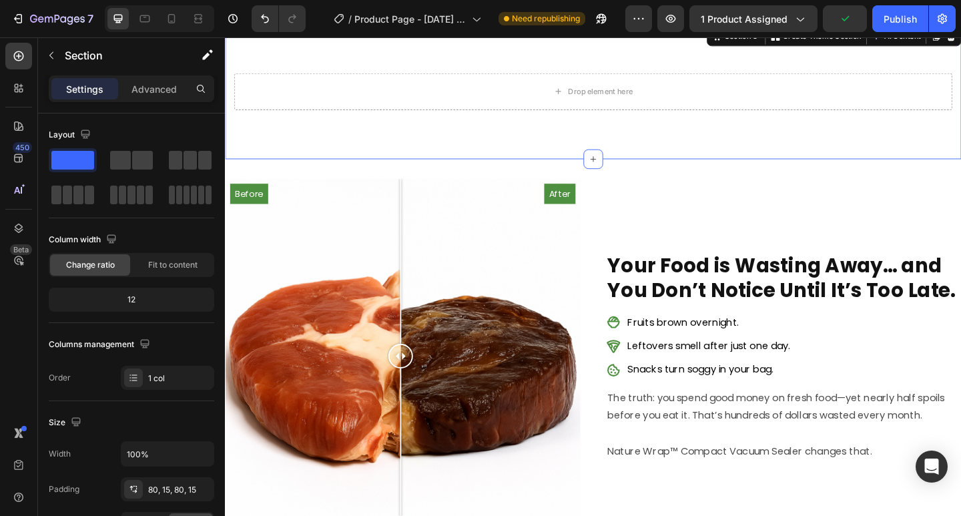
scroll to position [534, 0]
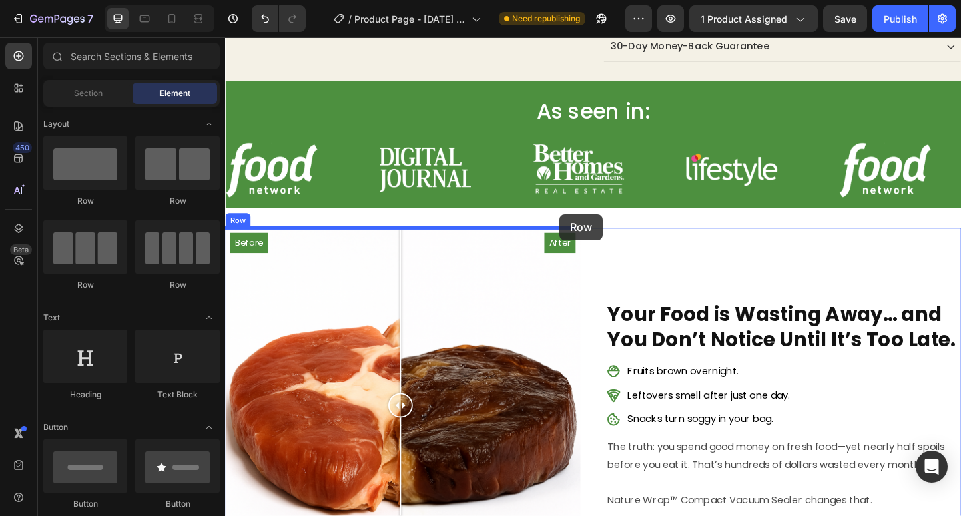
drag, startPoint x: 582, startPoint y: 273, endPoint x: 588, endPoint y: 230, distance: 43.8
drag, startPoint x: 291, startPoint y: 201, endPoint x: 598, endPoint y: 228, distance: 308.0
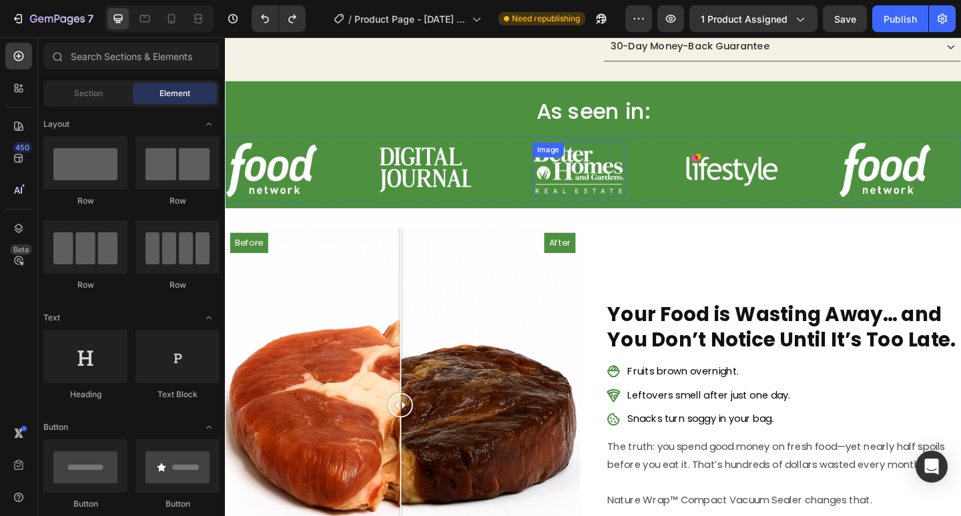
scroll to position [267, 0]
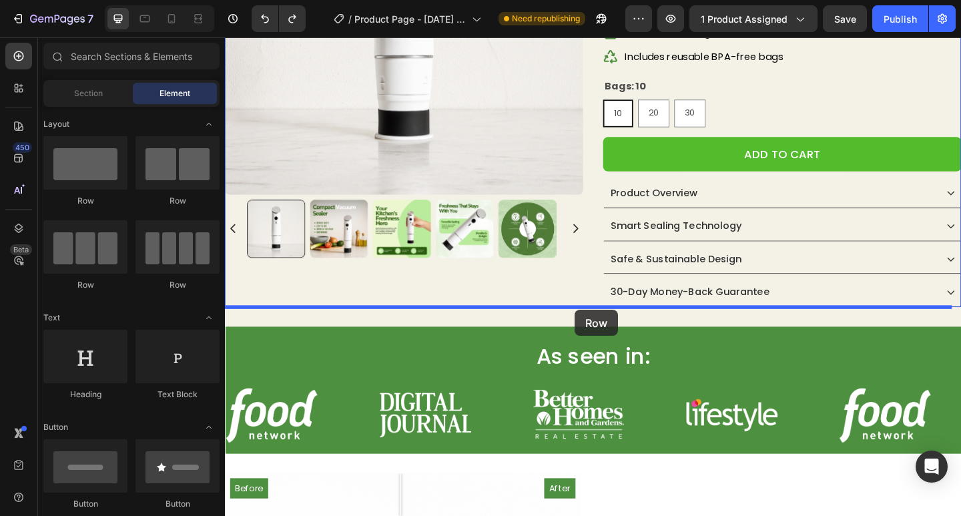
drag, startPoint x: 302, startPoint y: 207, endPoint x: 605, endPoint y: 334, distance: 329.0
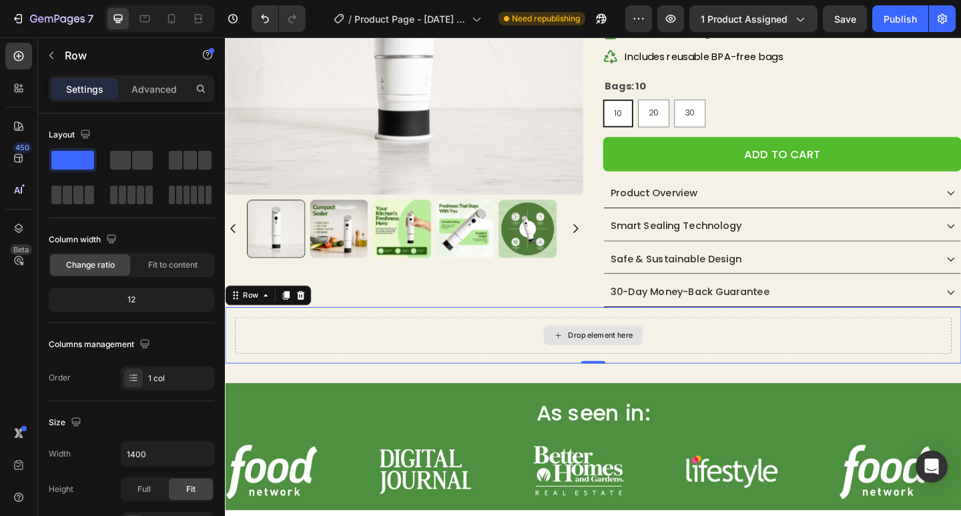
click at [603, 348] on div "Drop element here" at bounding box center [625, 362] width 779 height 40
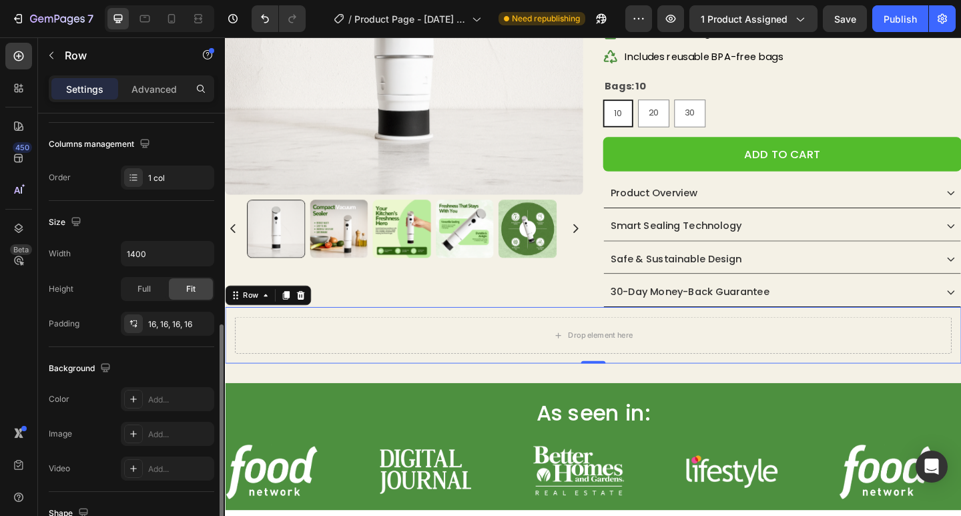
scroll to position [334, 0]
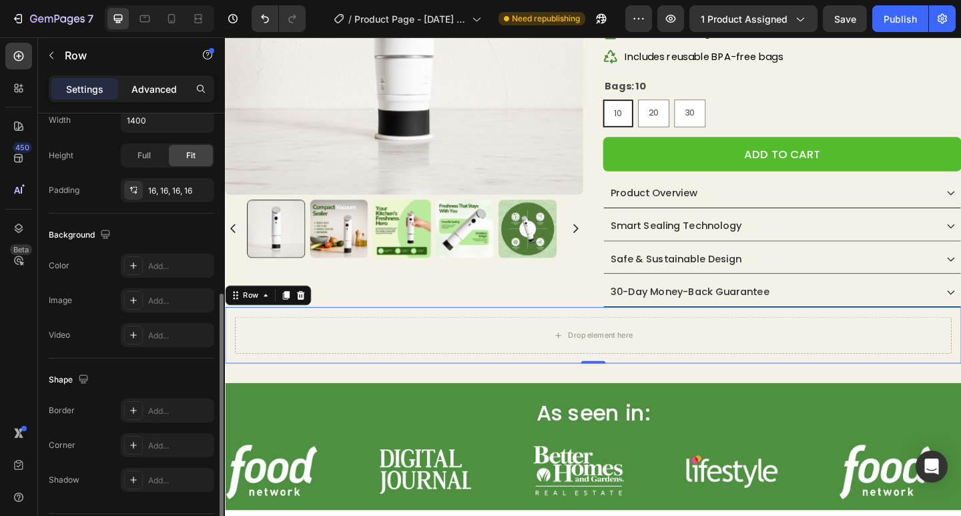
click at [155, 93] on p "Advanced" at bounding box center [153, 89] width 45 height 14
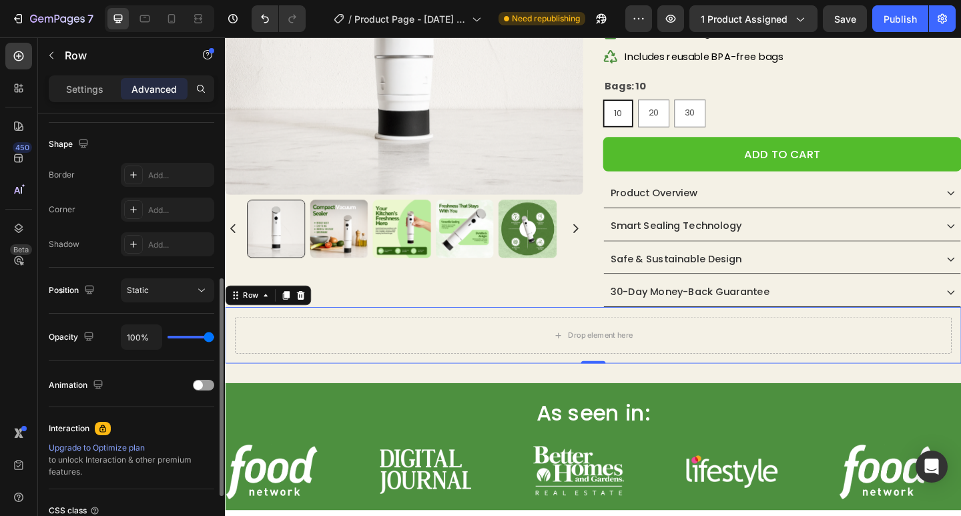
scroll to position [0, 0]
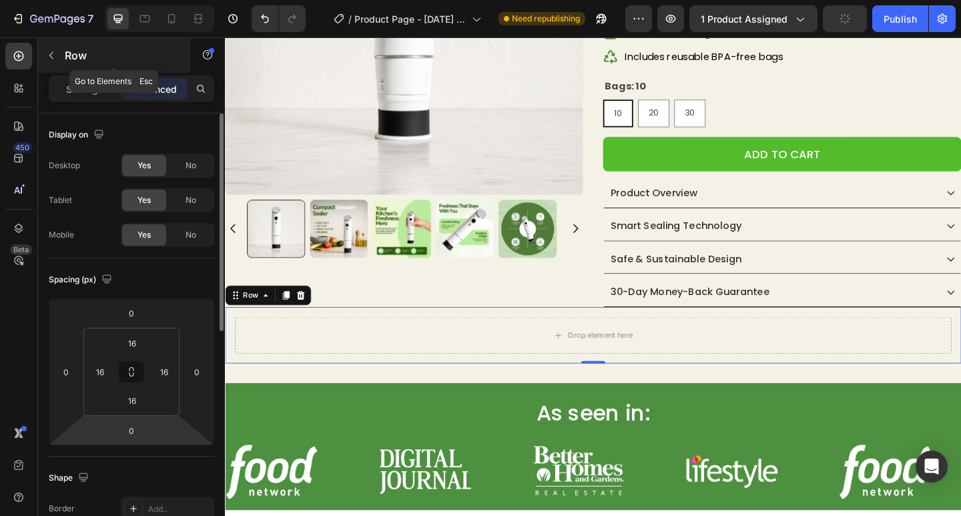
click at [51, 56] on icon "button" at bounding box center [51, 55] width 11 height 11
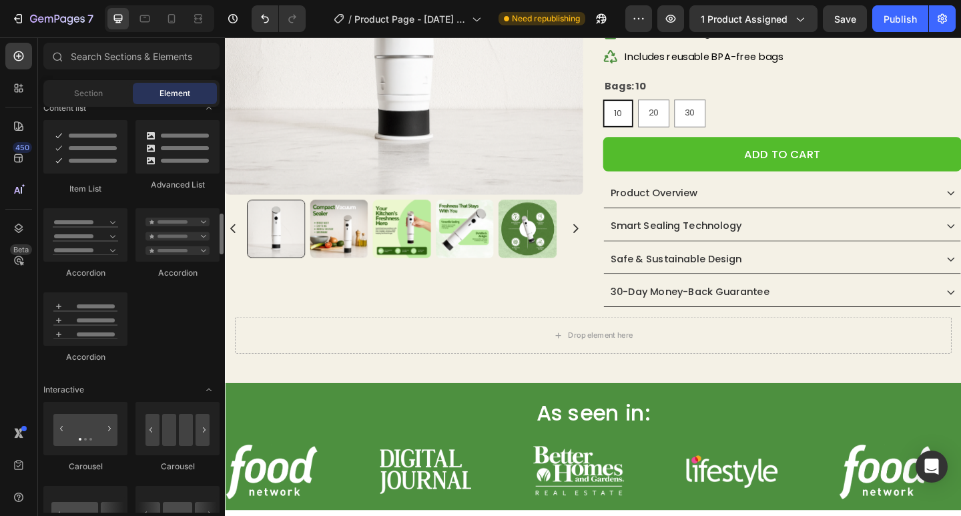
scroll to position [1268, 0]
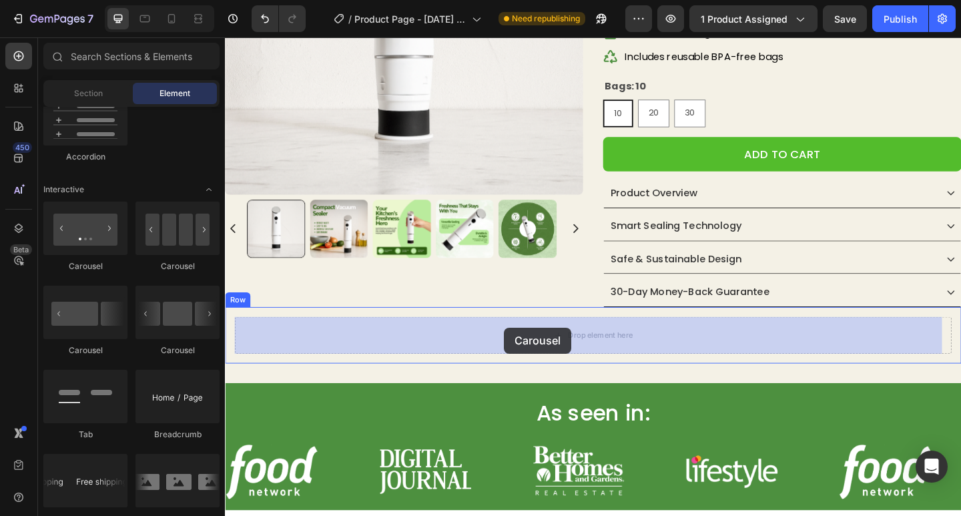
drag, startPoint x: 436, startPoint y: 304, endPoint x: 528, endPoint y: 353, distance: 104.7
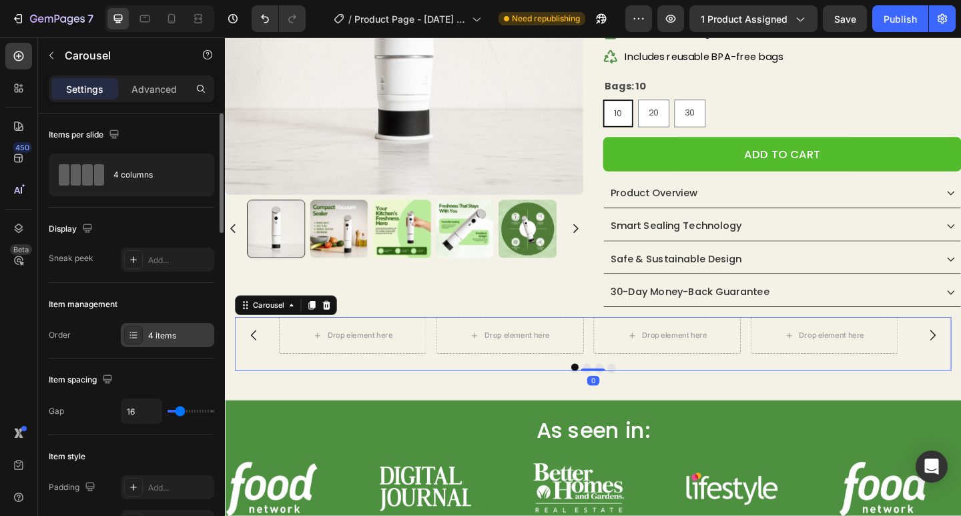
click at [171, 327] on div "4 items" at bounding box center [167, 335] width 93 height 24
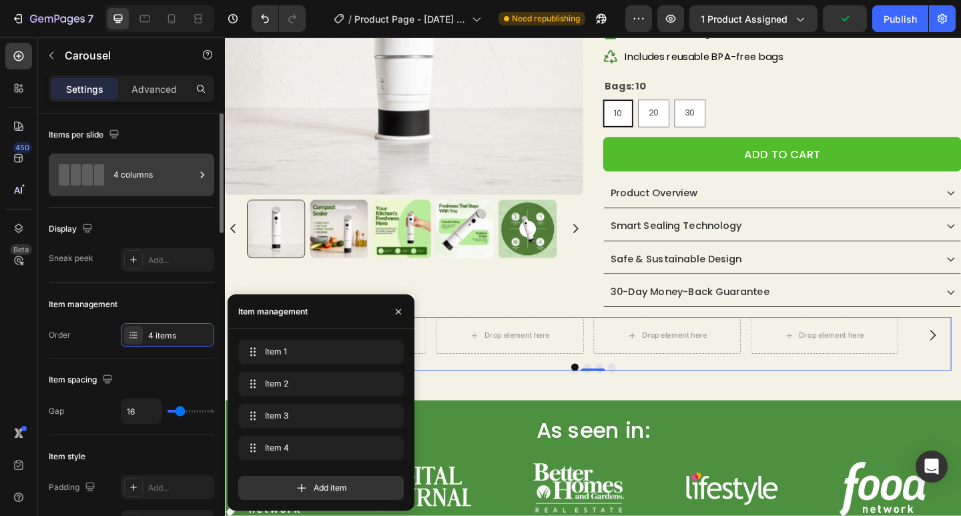
click at [125, 171] on div "4 columns" at bounding box center [153, 174] width 81 height 31
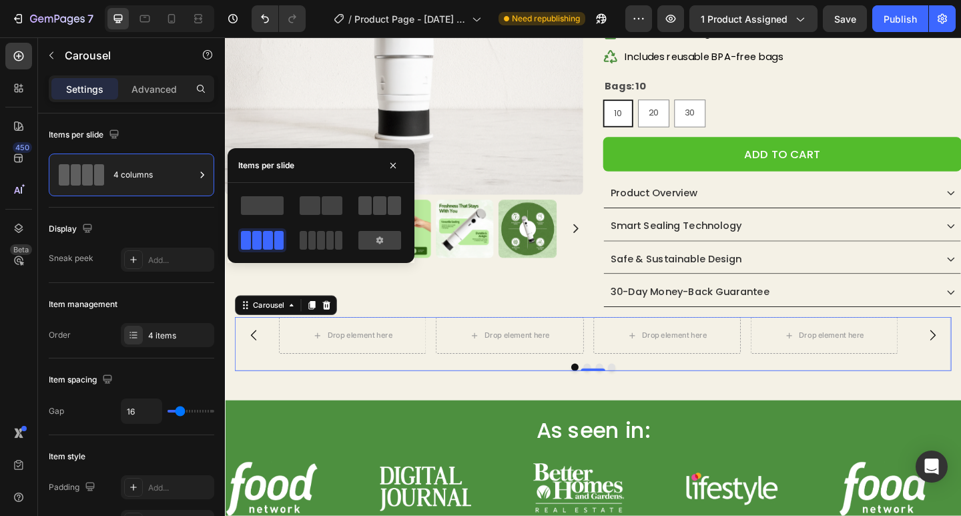
click at [372, 209] on div at bounding box center [379, 205] width 43 height 19
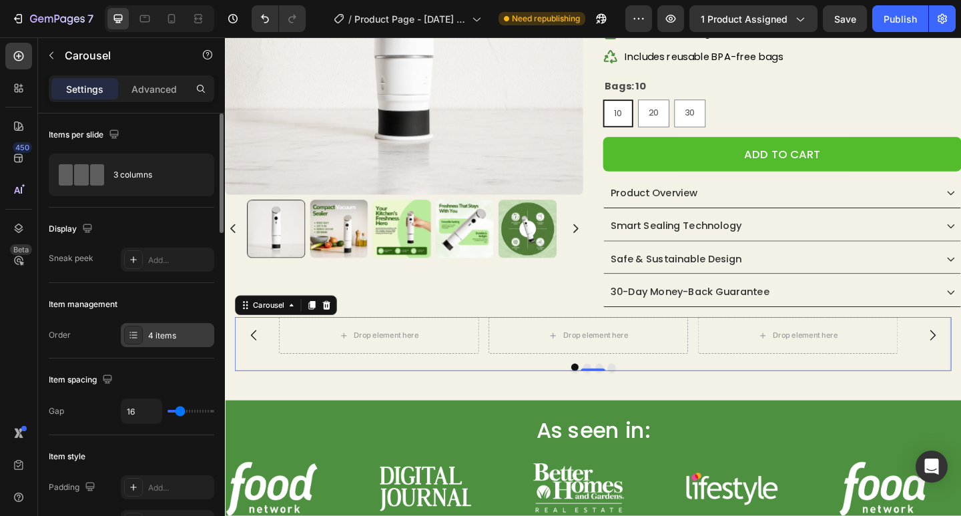
click at [153, 331] on div "4 items" at bounding box center [179, 336] width 63 height 12
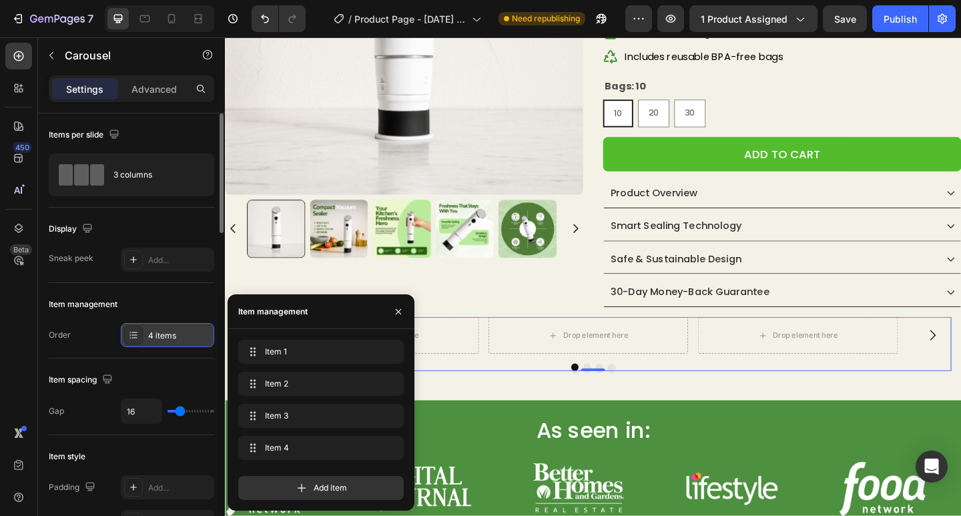
click at [145, 332] on div "4 items" at bounding box center [167, 335] width 93 height 24
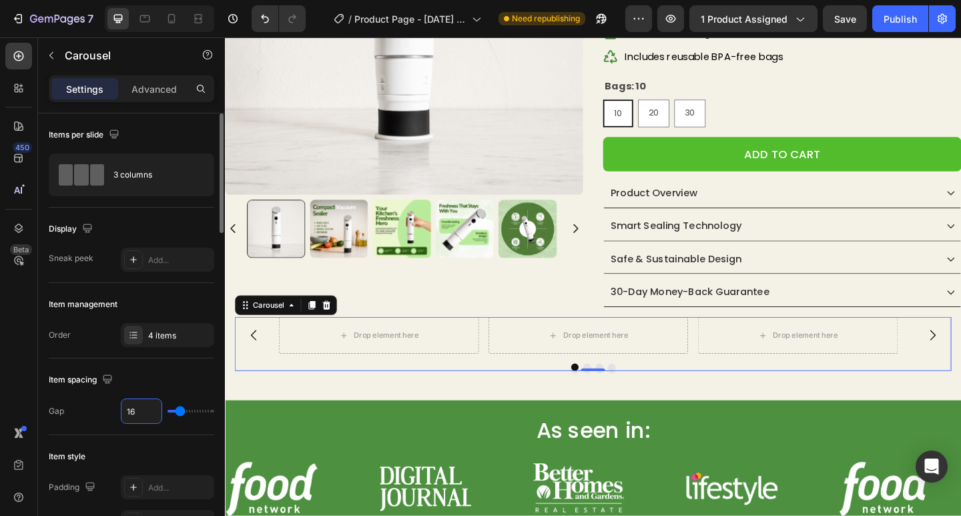
click at [139, 412] on input "16" at bounding box center [141, 411] width 40 height 24
type input "5"
type input "50"
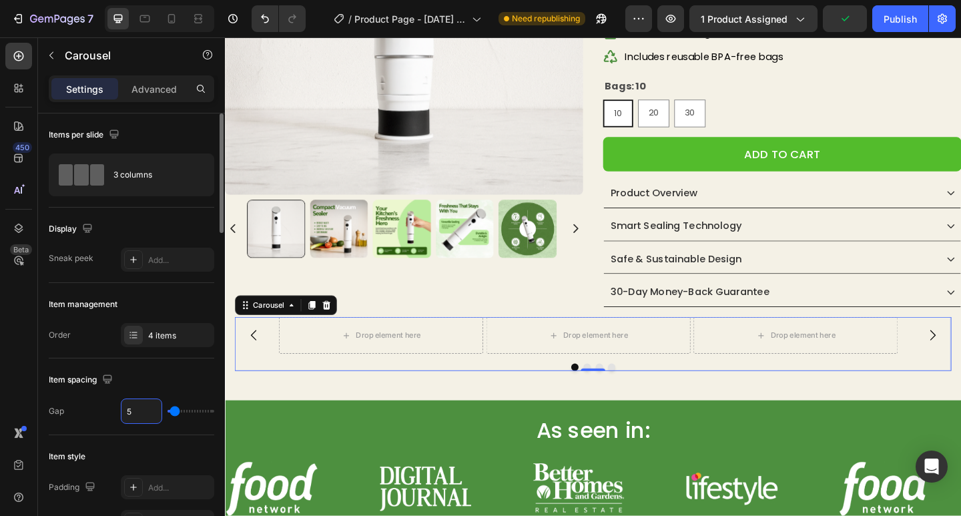
type input "50"
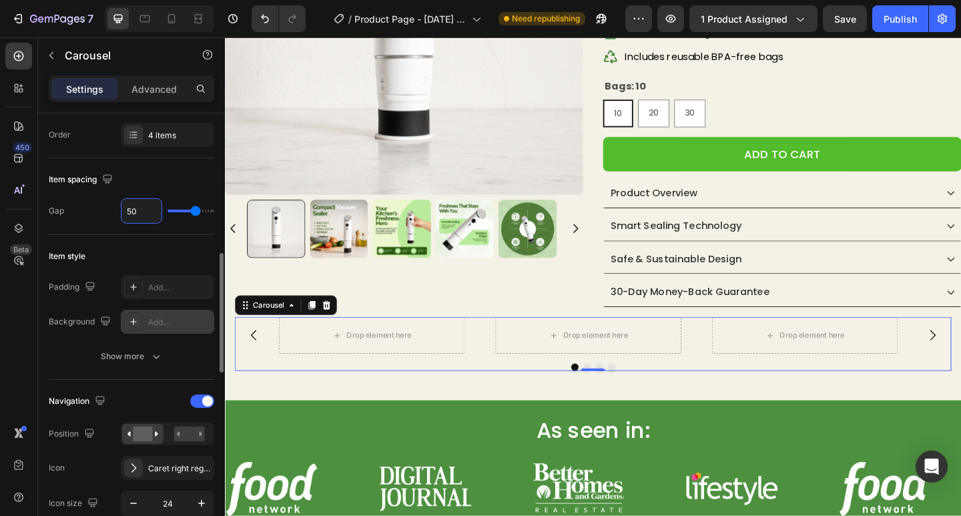
scroll to position [334, 0]
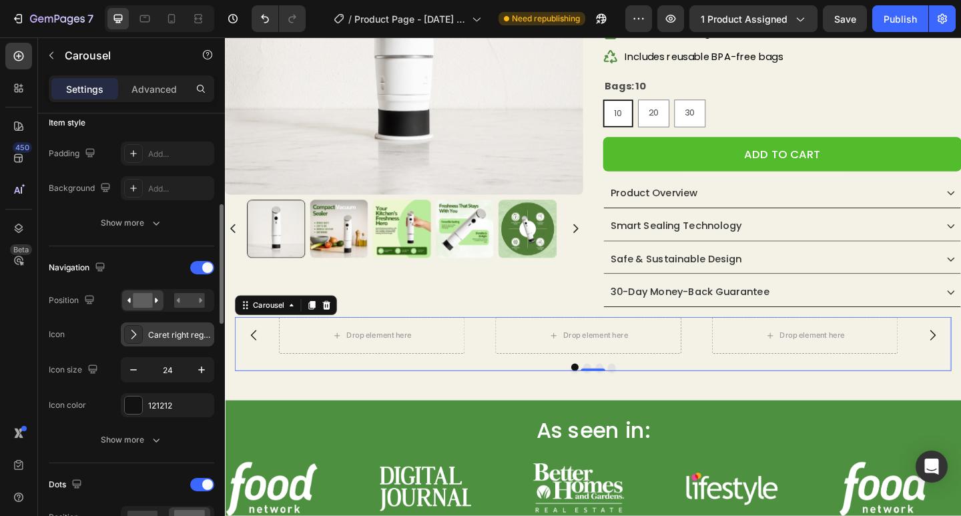
click at [132, 330] on icon at bounding box center [133, 334] width 5 height 9
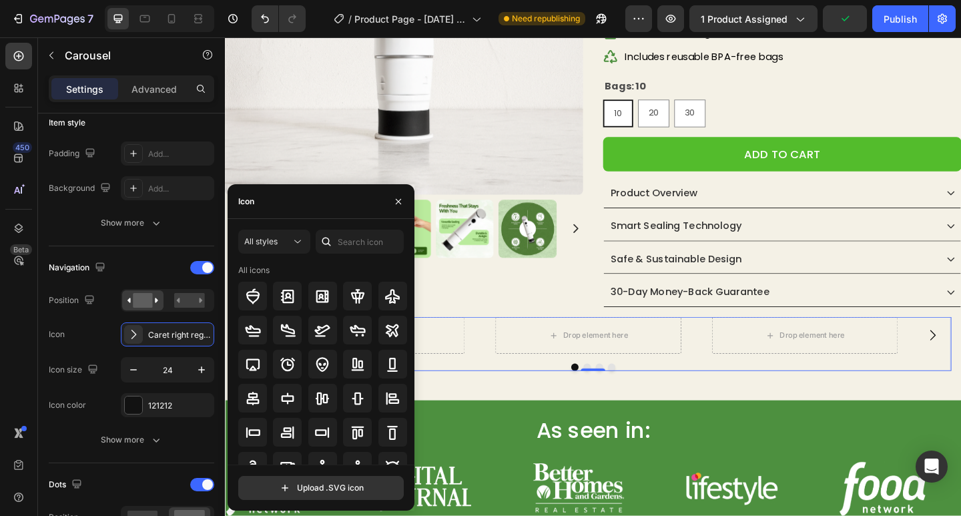
click at [309, 201] on div "Icon" at bounding box center [321, 201] width 187 height 35
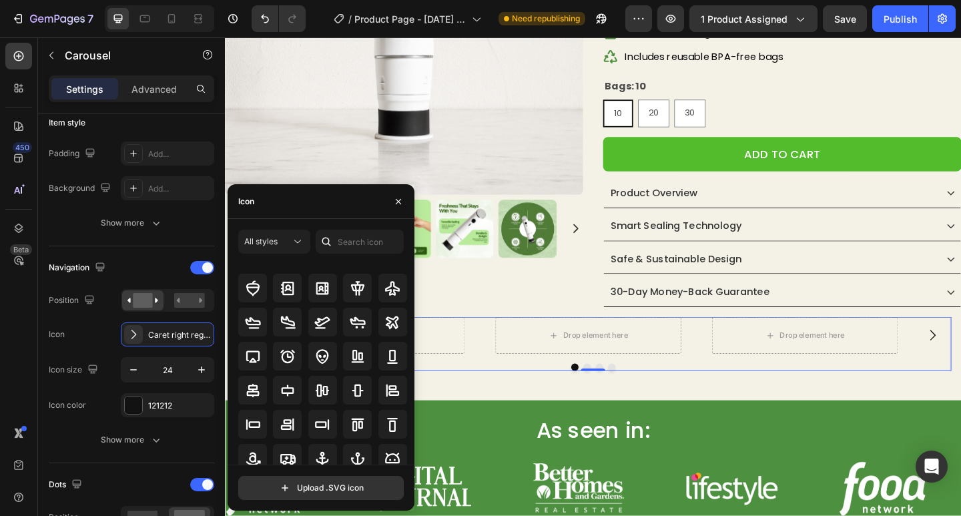
scroll to position [0, 0]
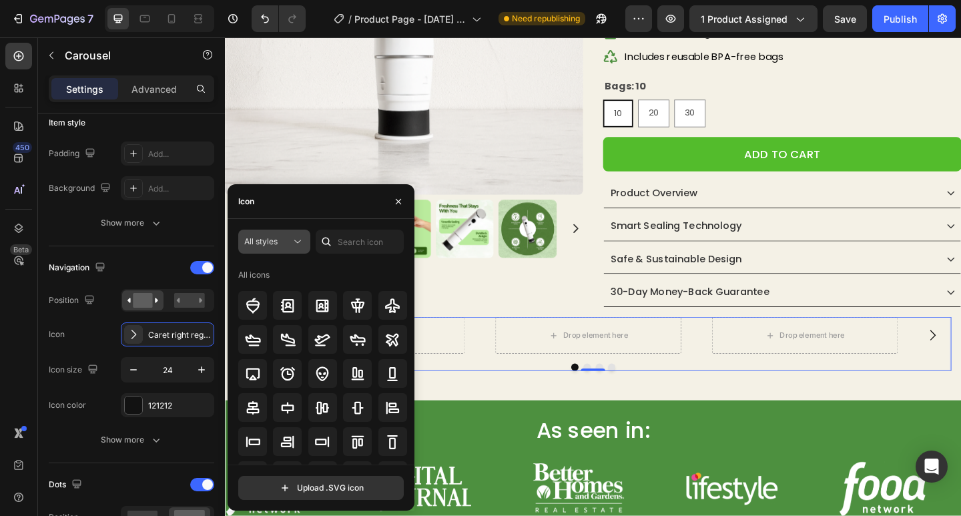
click at [274, 242] on span "All styles" at bounding box center [260, 241] width 33 height 10
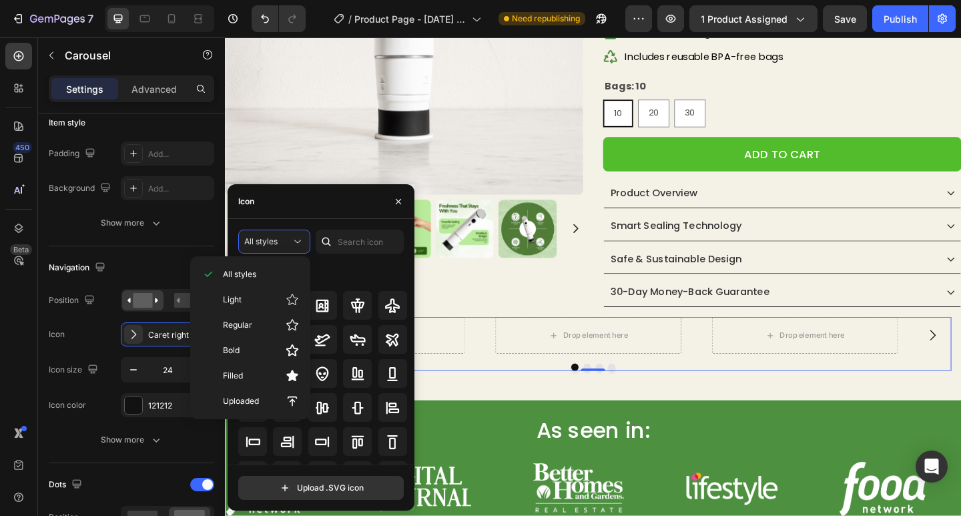
click at [300, 203] on div "Icon" at bounding box center [321, 201] width 187 height 35
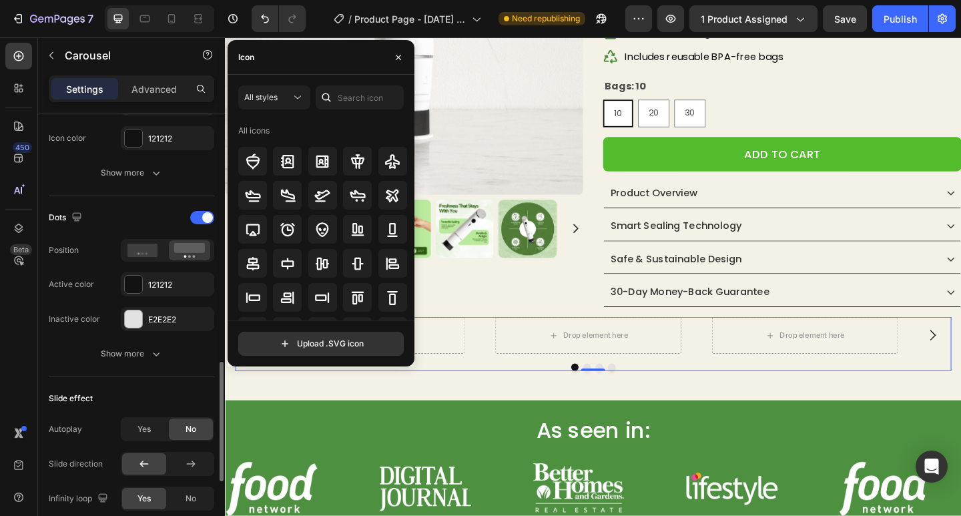
scroll to position [667, 0]
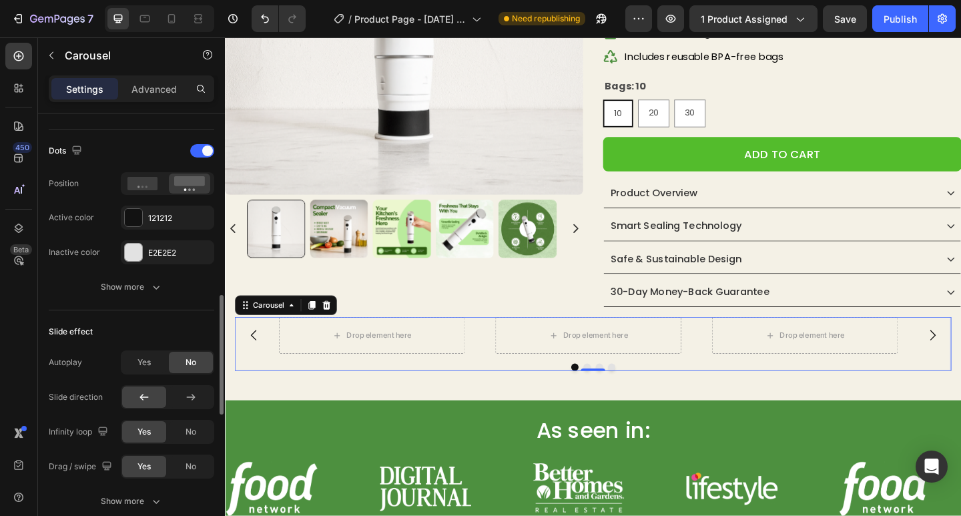
click at [157, 375] on div "Autoplay Yes No Slide direction Infinity loop Yes No Drag / swipe Yes No" at bounding box center [131, 414] width 165 height 128
click at [146, 368] on span "Yes" at bounding box center [143, 362] width 13 height 12
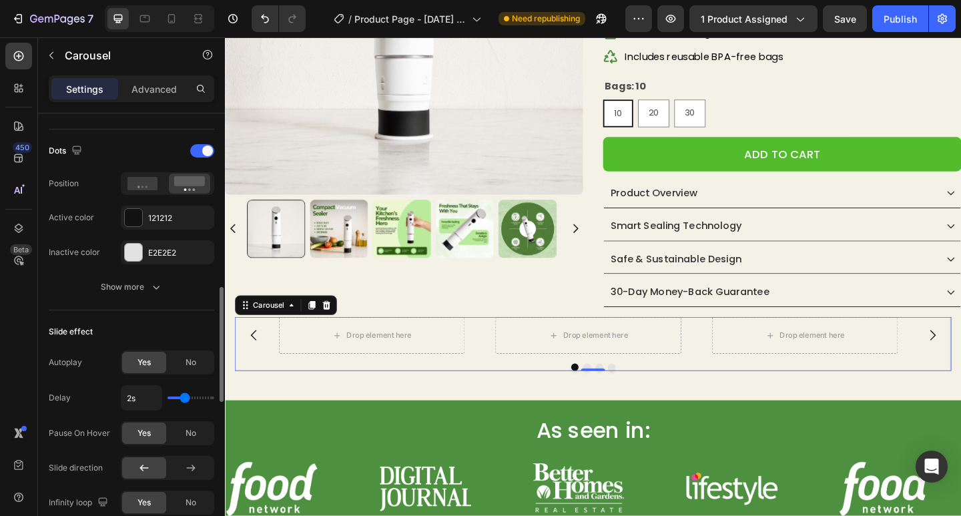
scroll to position [867, 0]
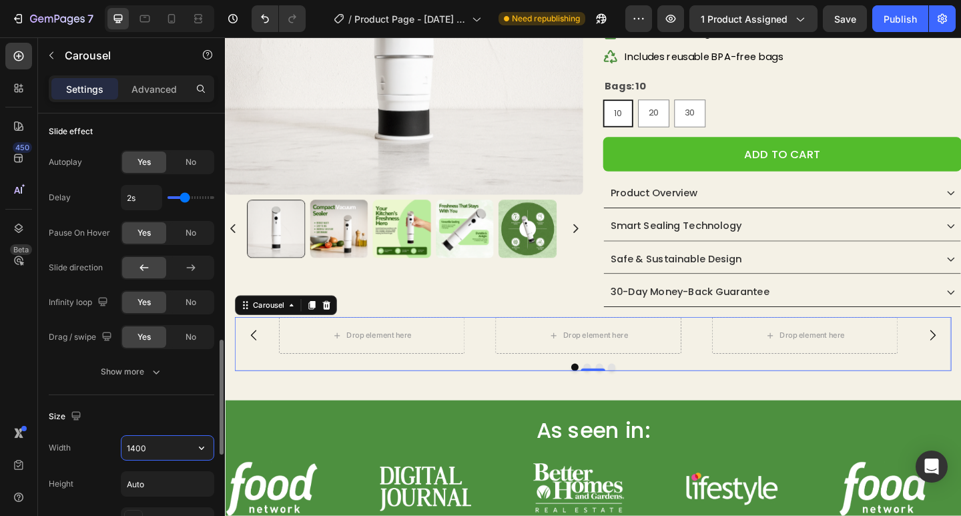
click at [168, 458] on input "1400" at bounding box center [167, 448] width 92 height 24
type input "1200"
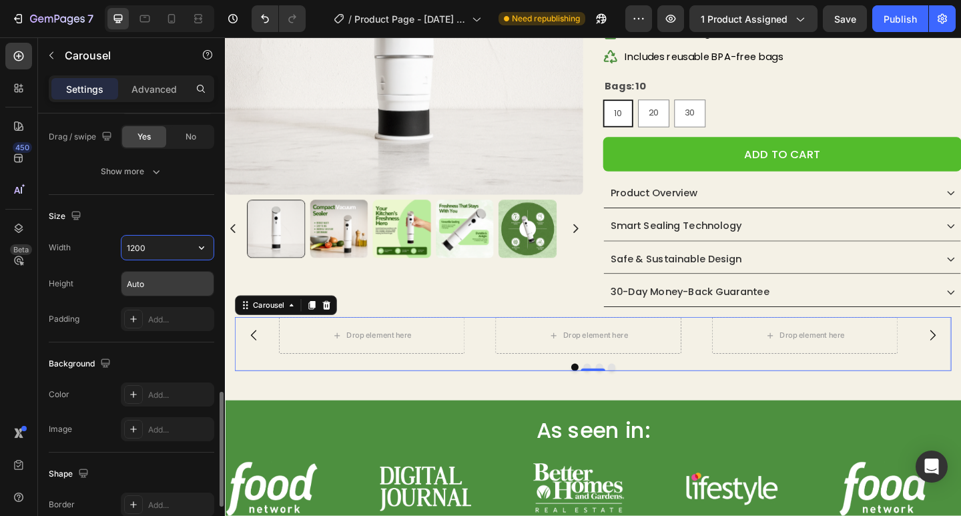
scroll to position [1248, 0]
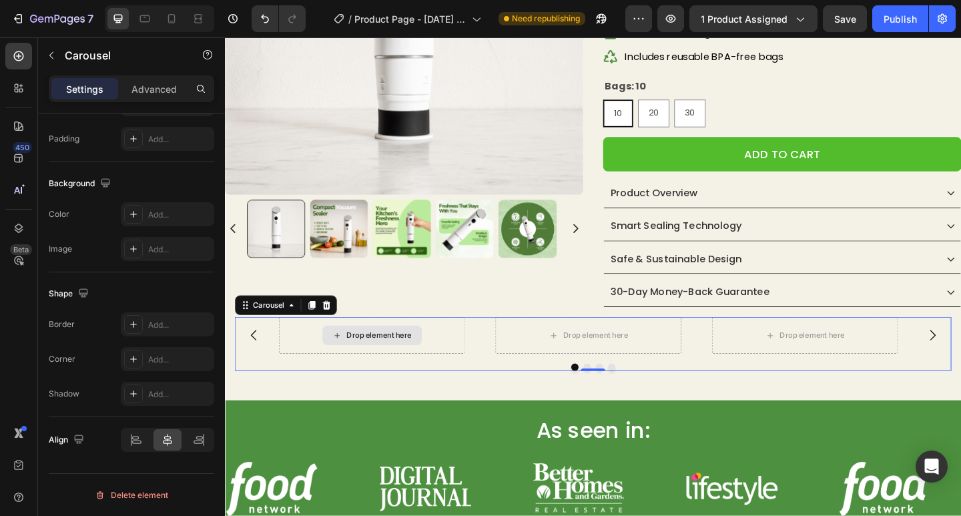
click at [407, 364] on div "Drop element here" at bounding box center [393, 361] width 71 height 11
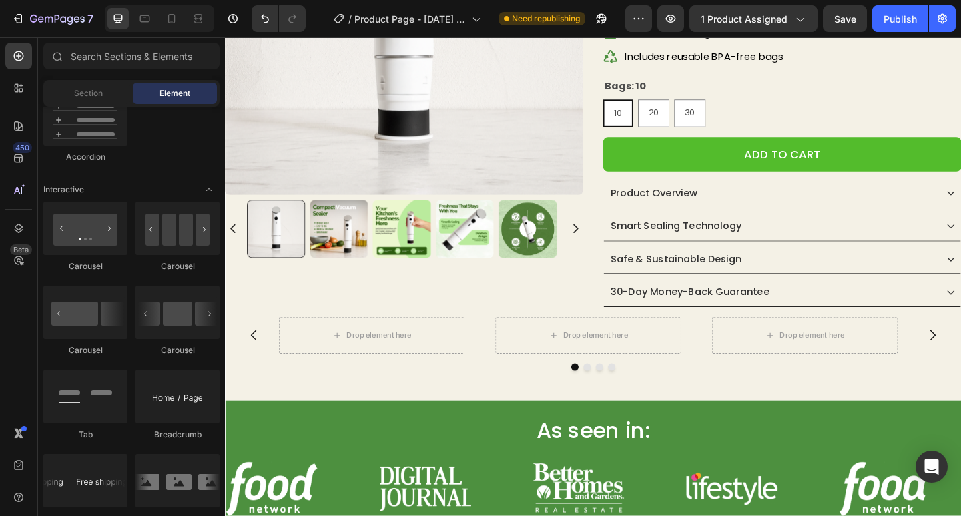
scroll to position [1001, 0]
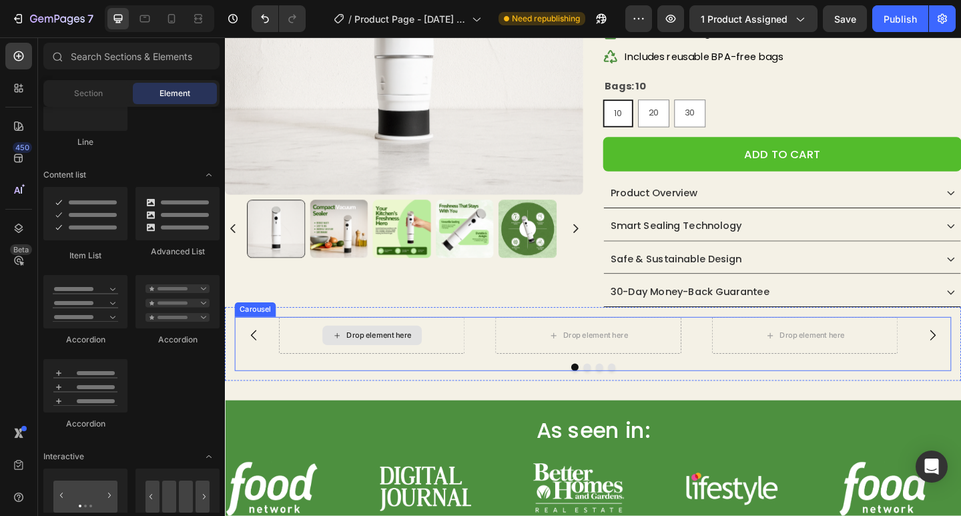
click at [400, 365] on div "Drop element here" at bounding box center [393, 361] width 71 height 11
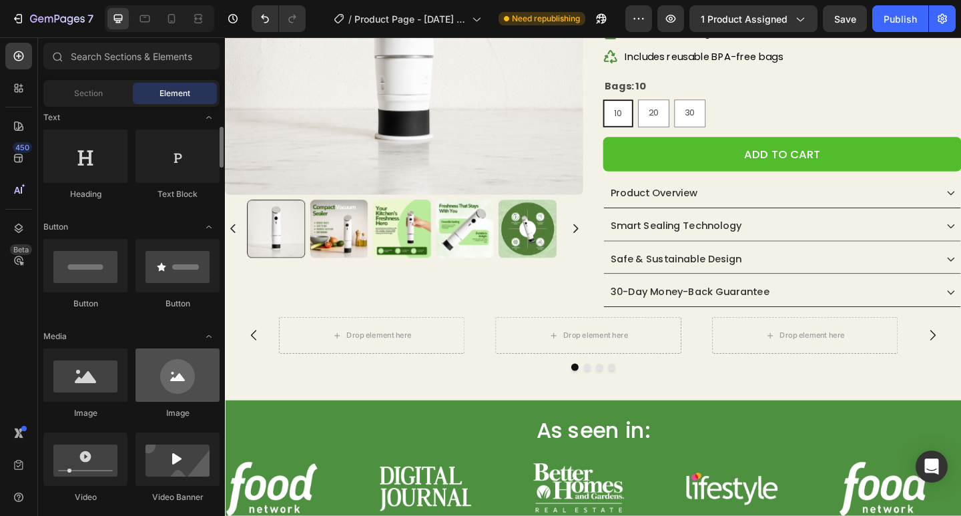
scroll to position [267, 0]
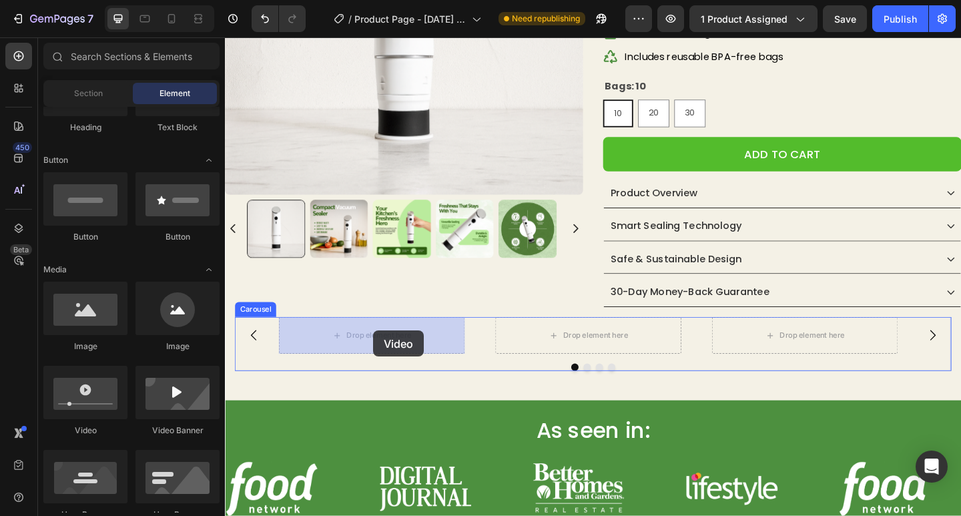
drag, startPoint x: 307, startPoint y: 441, endPoint x: 386, endPoint y: 356, distance: 115.7
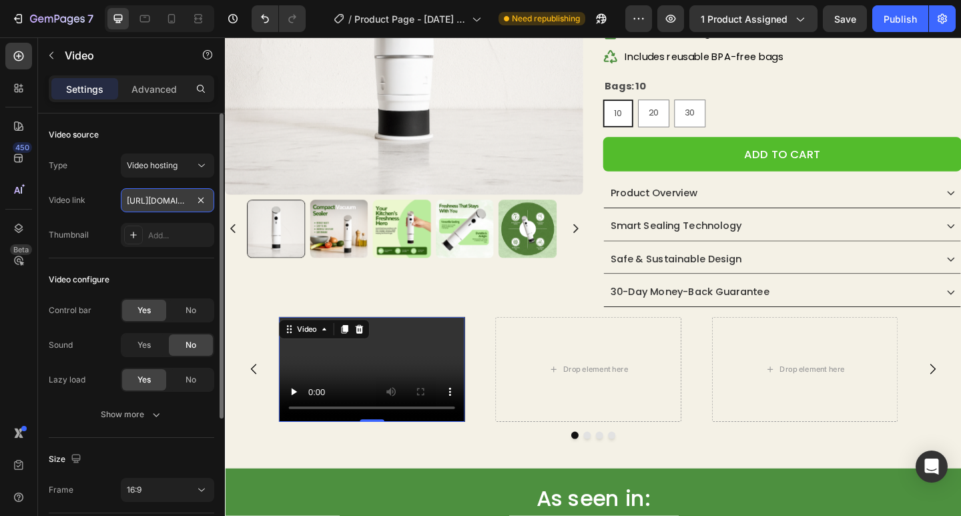
click at [151, 201] on input "[URL][DOMAIN_NAME]" at bounding box center [167, 200] width 93 height 24
paste input "dc6839cfb8084bb2a9c9f064d75c30f2"
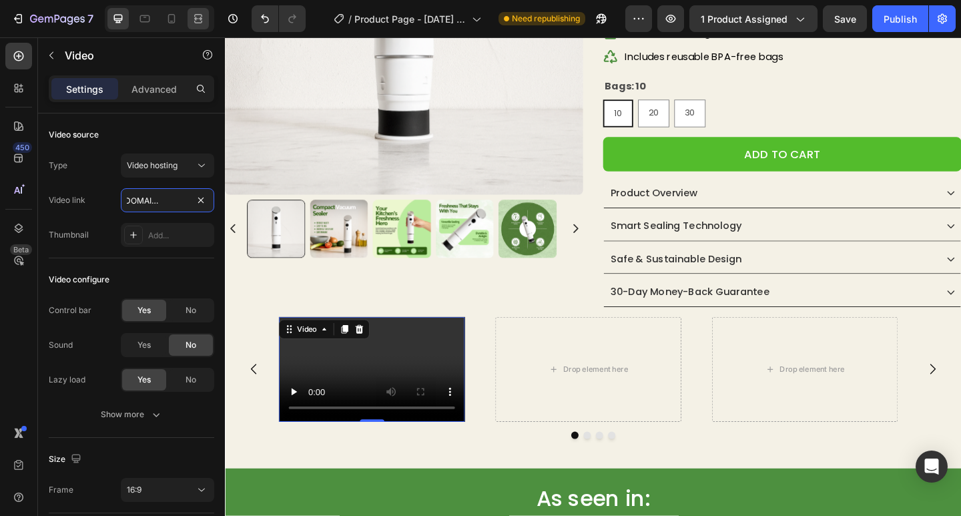
type input "[URL][DOMAIN_NAME]"
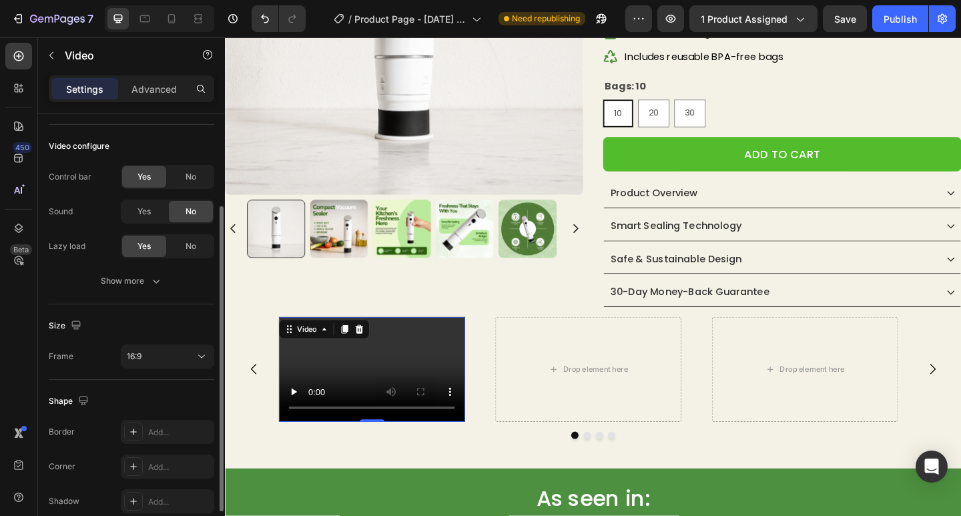
scroll to position [195, 0]
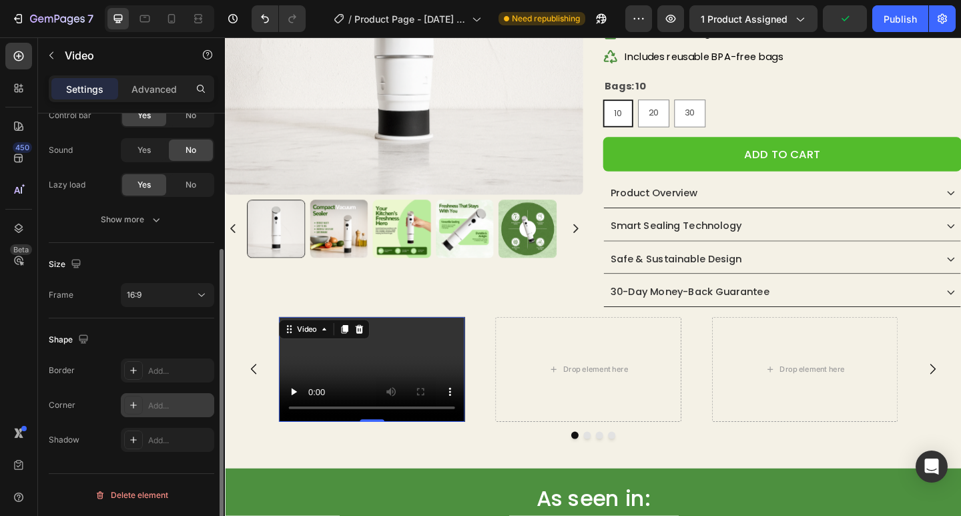
click at [131, 400] on icon at bounding box center [133, 405] width 11 height 11
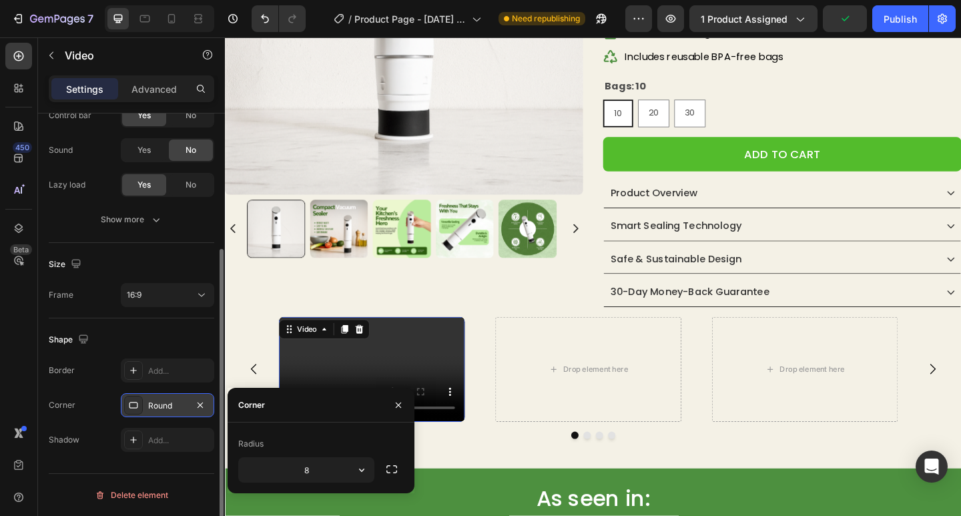
click at [174, 401] on div "Round" at bounding box center [167, 406] width 39 height 12
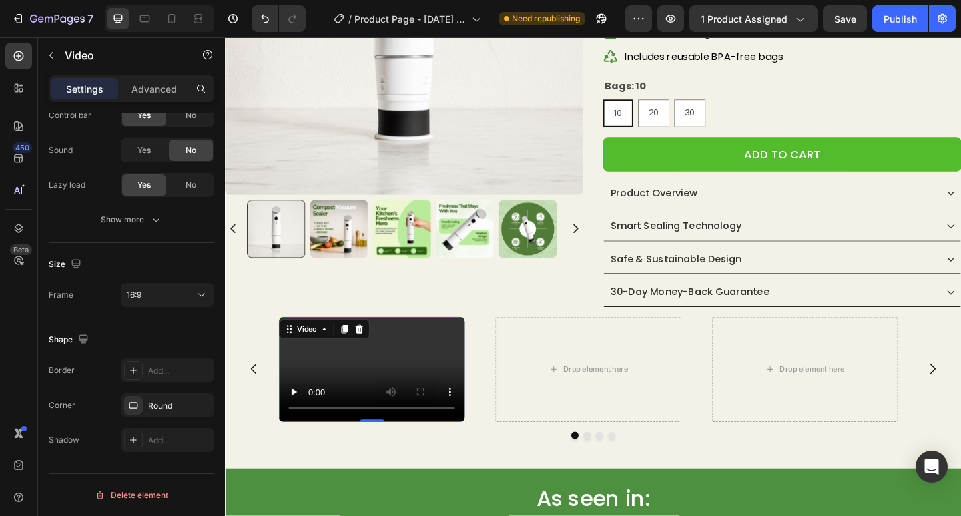
click at [135, 404] on icon at bounding box center [133, 405] width 11 height 11
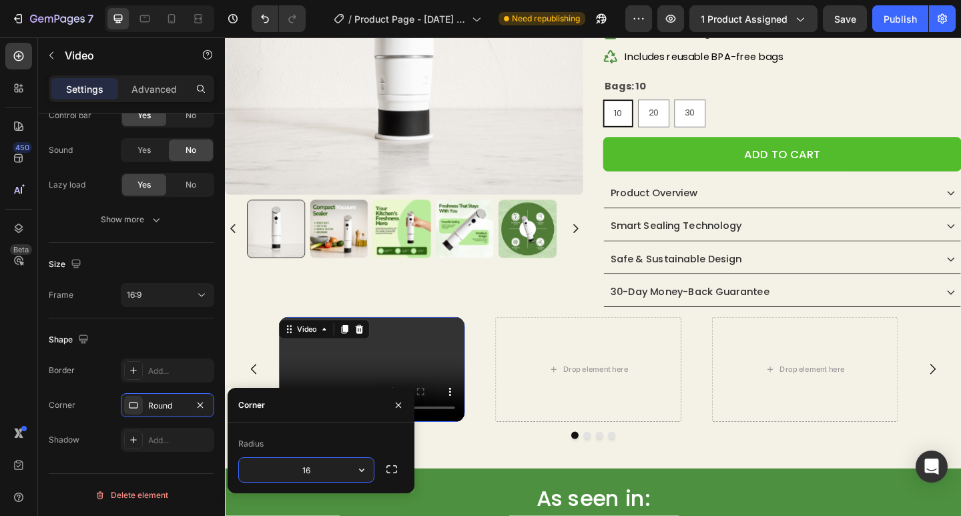
type input "16"
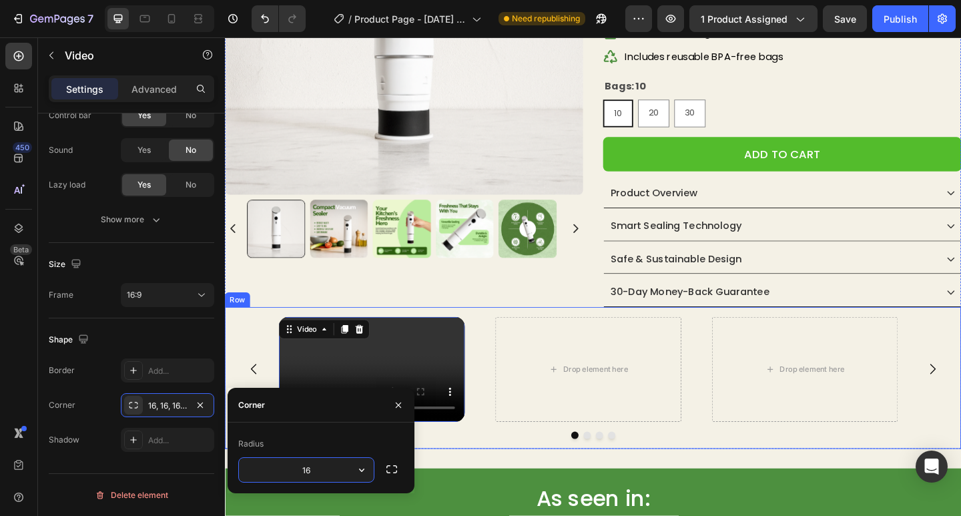
click at [485, 332] on div "Video 0 Drop element here Drop element here Drop element here [GEOGRAPHIC_DATA]" at bounding box center [625, 407] width 801 height 153
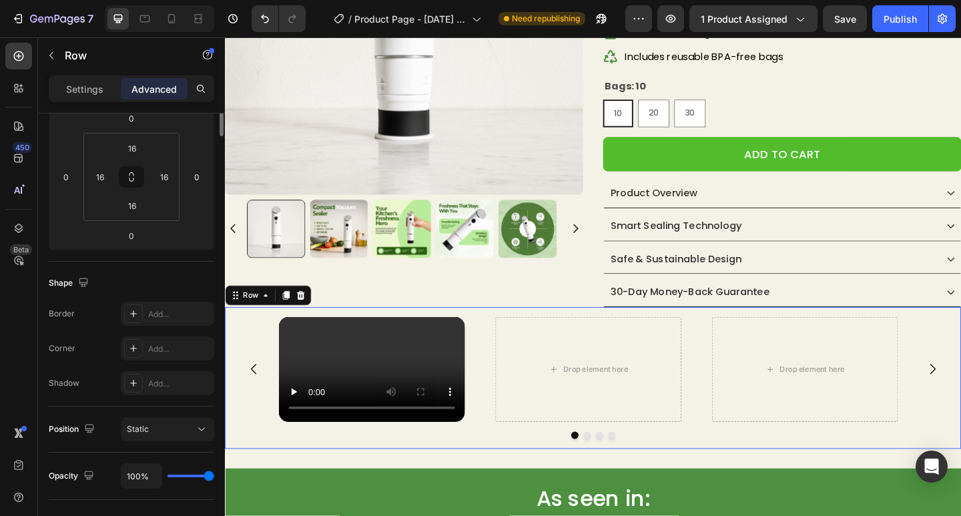
scroll to position [0, 0]
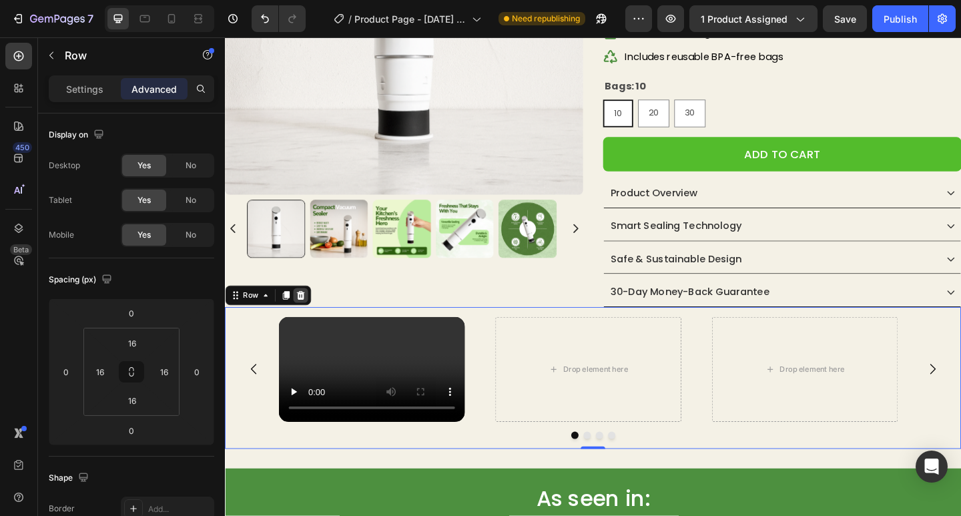
click at [310, 314] on icon at bounding box center [307, 318] width 11 height 11
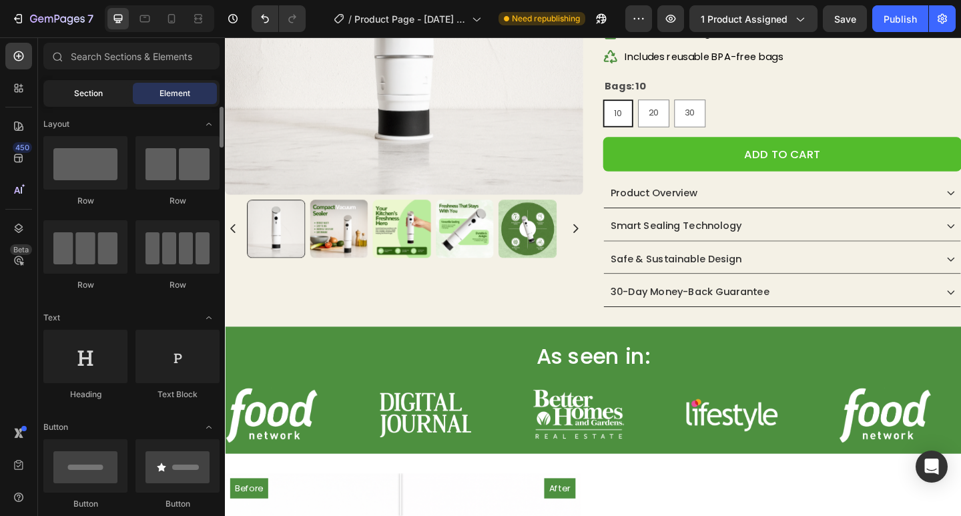
click at [113, 91] on div "Section" at bounding box center [88, 93] width 84 height 21
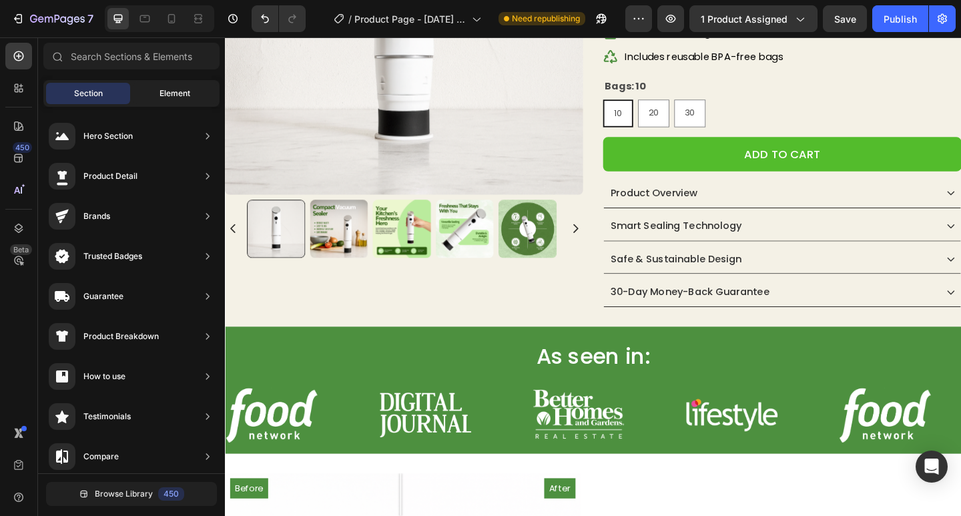
click at [177, 103] on div "Element" at bounding box center [175, 93] width 84 height 21
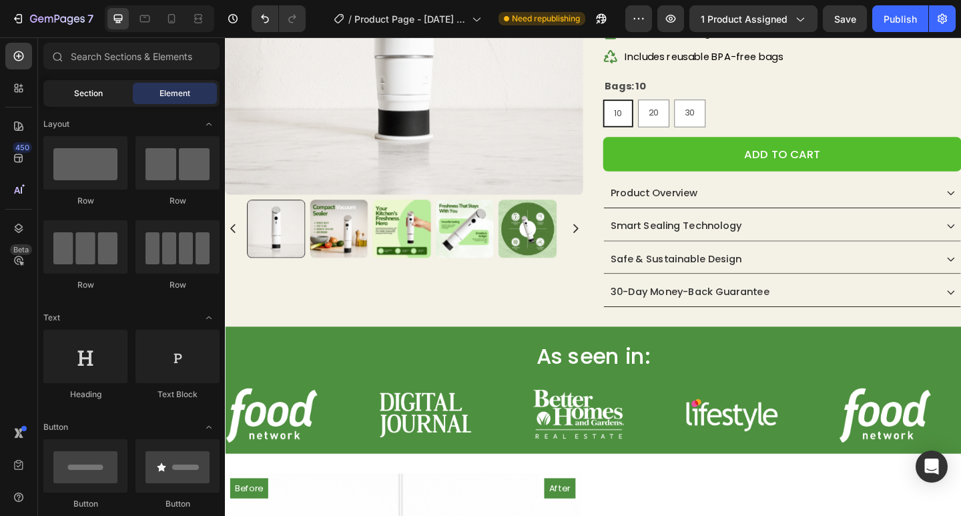
click at [99, 101] on div "Section" at bounding box center [88, 93] width 84 height 21
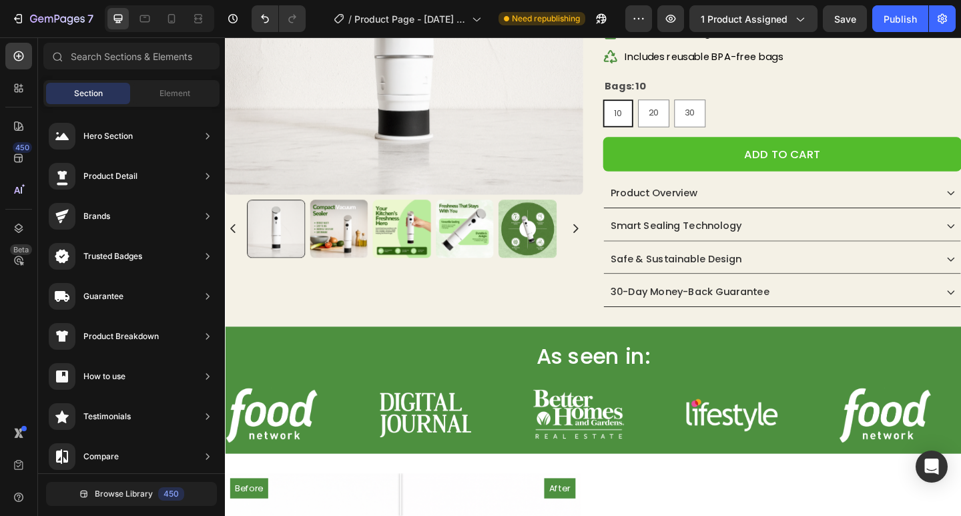
click at [85, 97] on span "Section" at bounding box center [88, 93] width 29 height 12
click at [162, 97] on span "Element" at bounding box center [174, 93] width 31 height 12
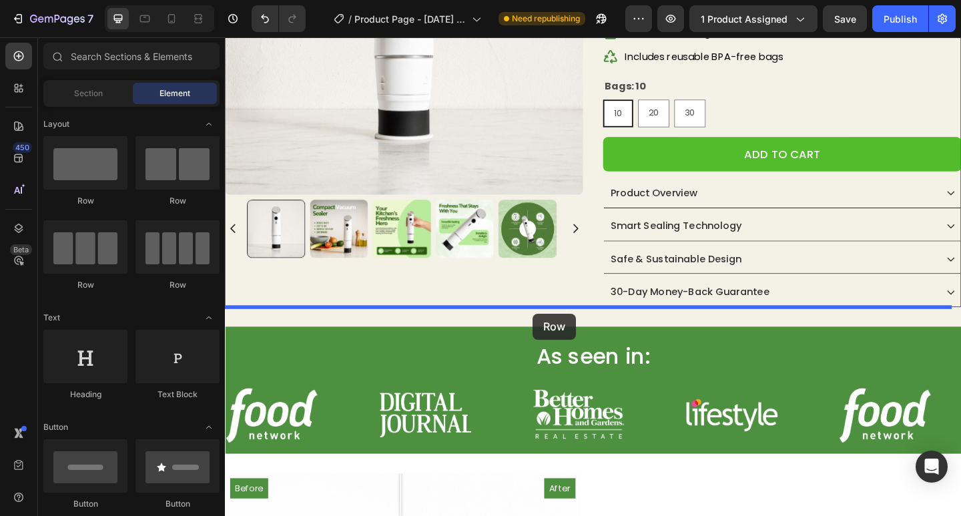
drag, startPoint x: 424, startPoint y: 239, endPoint x: 559, endPoint y: 338, distance: 167.6
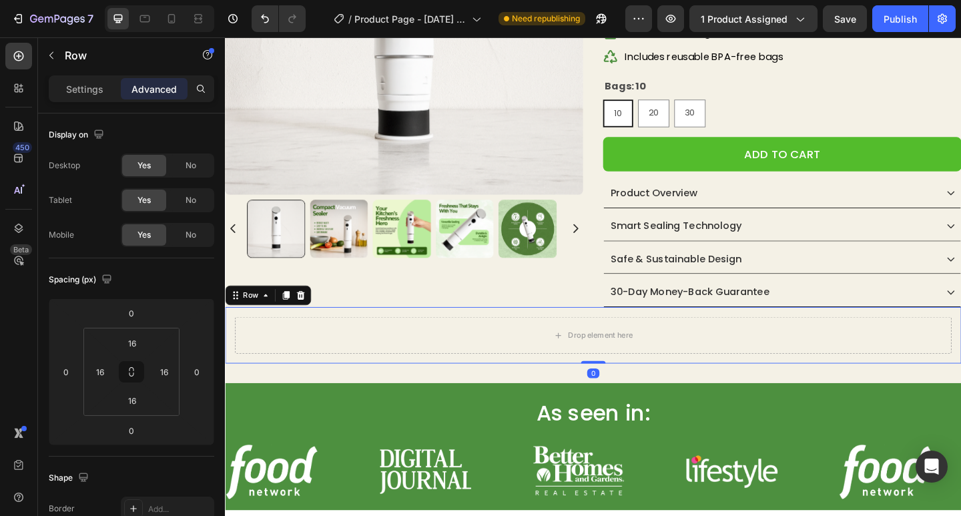
click at [347, 338] on div "Drop element here Row 0" at bounding box center [625, 361] width 801 height 61
click at [306, 319] on icon at bounding box center [307, 318] width 9 height 9
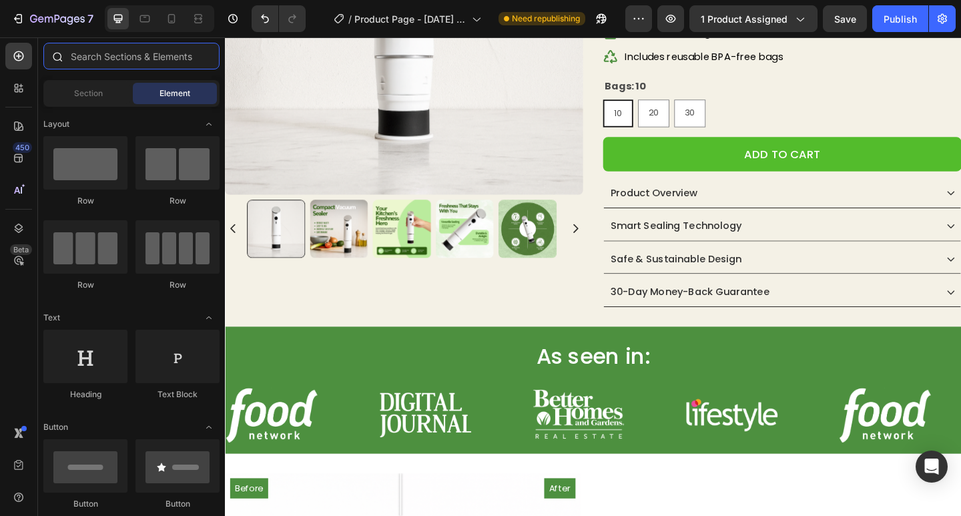
click at [117, 58] on input "text" at bounding box center [131, 56] width 176 height 27
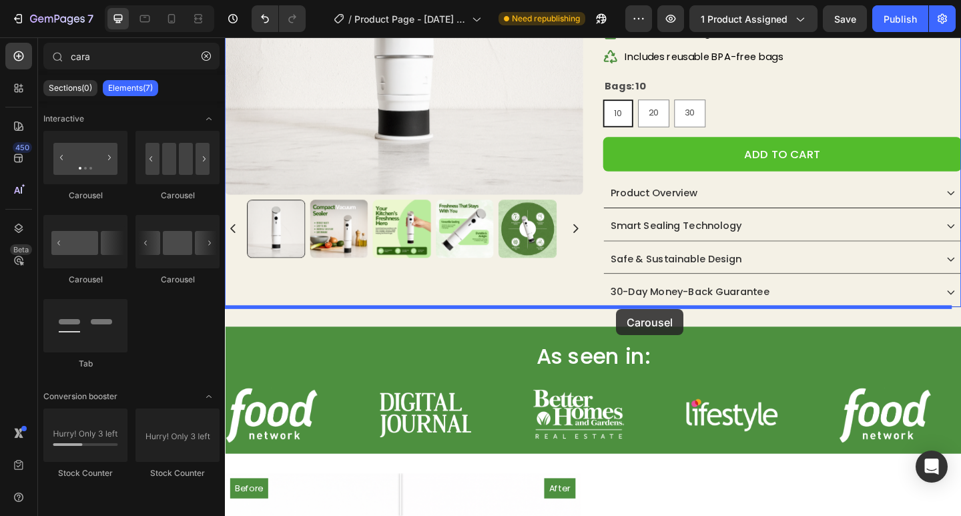
drag, startPoint x: 364, startPoint y: 222, endPoint x: 650, endPoint y: 333, distance: 306.9
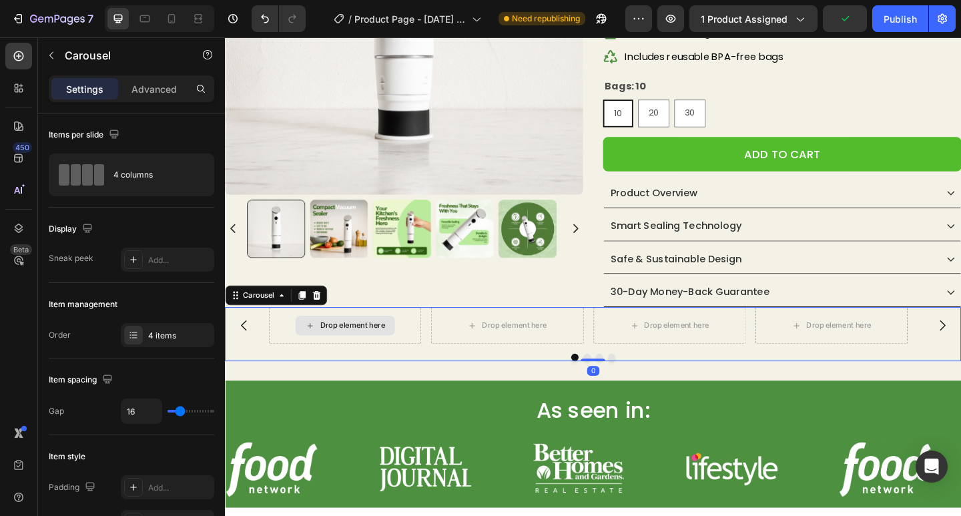
click at [354, 346] on div "Drop element here" at bounding box center [363, 351] width 71 height 11
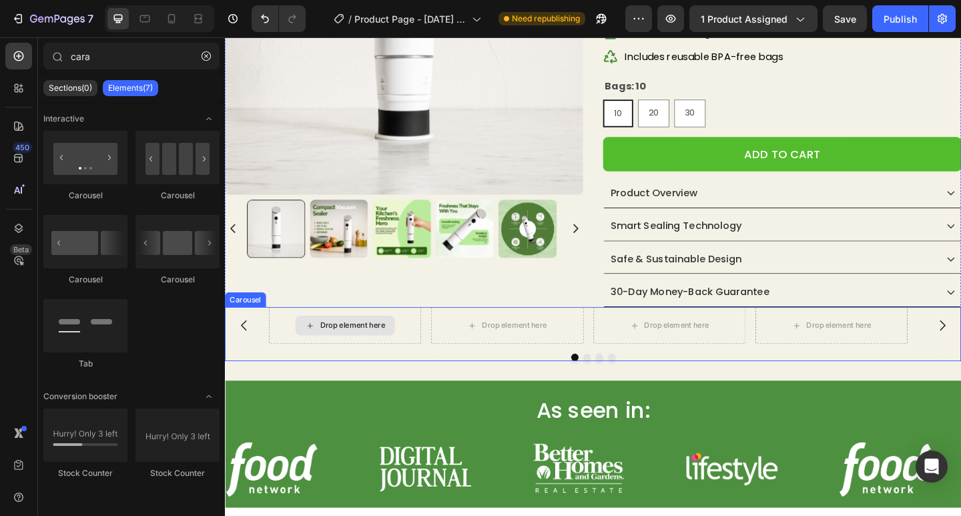
click at [360, 354] on div "Drop element here" at bounding box center [363, 351] width 71 height 11
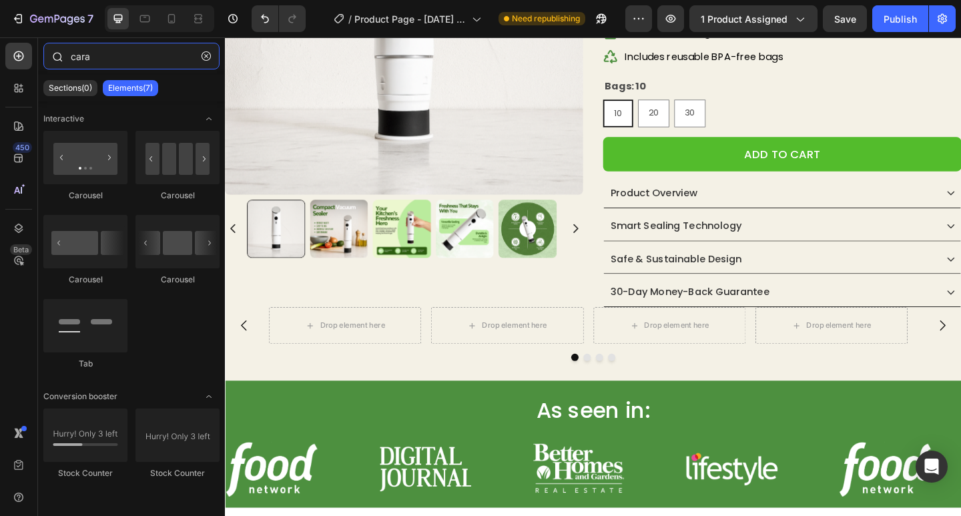
click at [119, 55] on input "cara" at bounding box center [131, 56] width 176 height 27
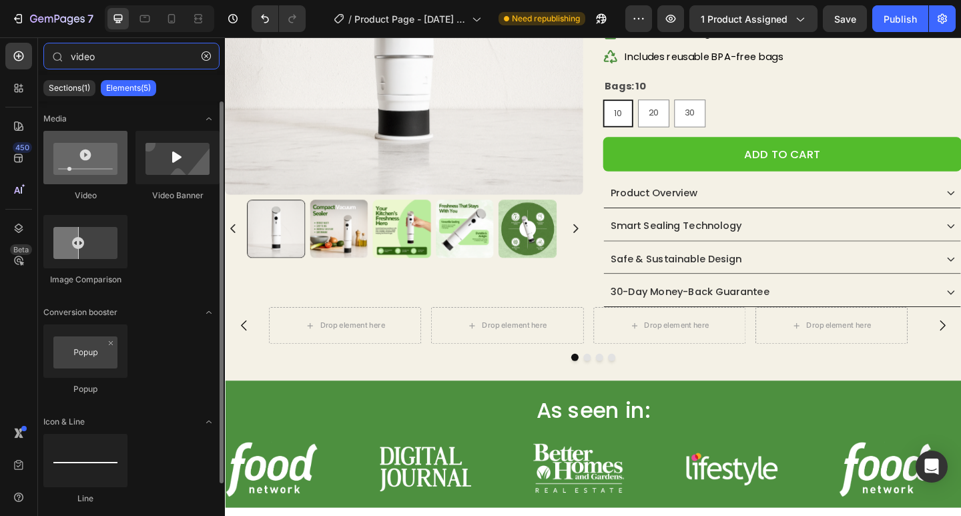
type input "video"
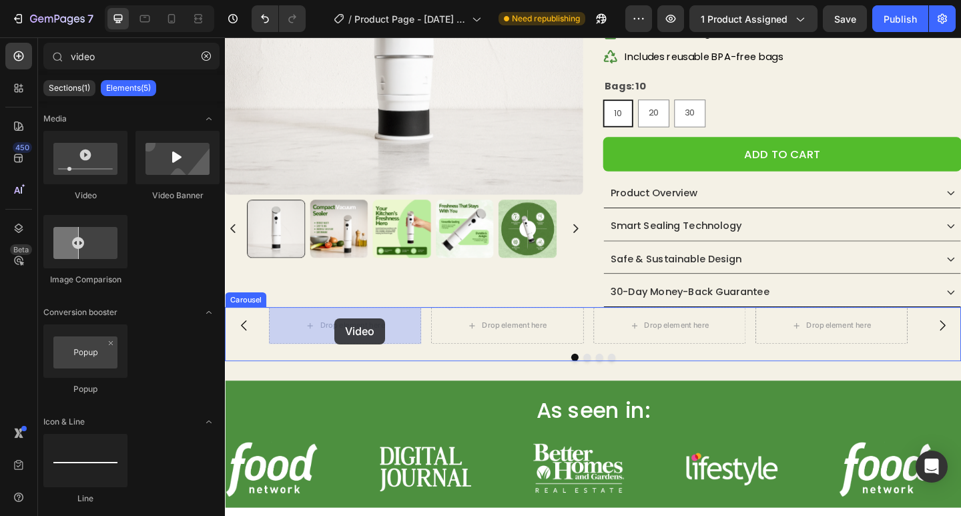
drag, startPoint x: 313, startPoint y: 266, endPoint x: 344, endPoint y: 343, distance: 83.3
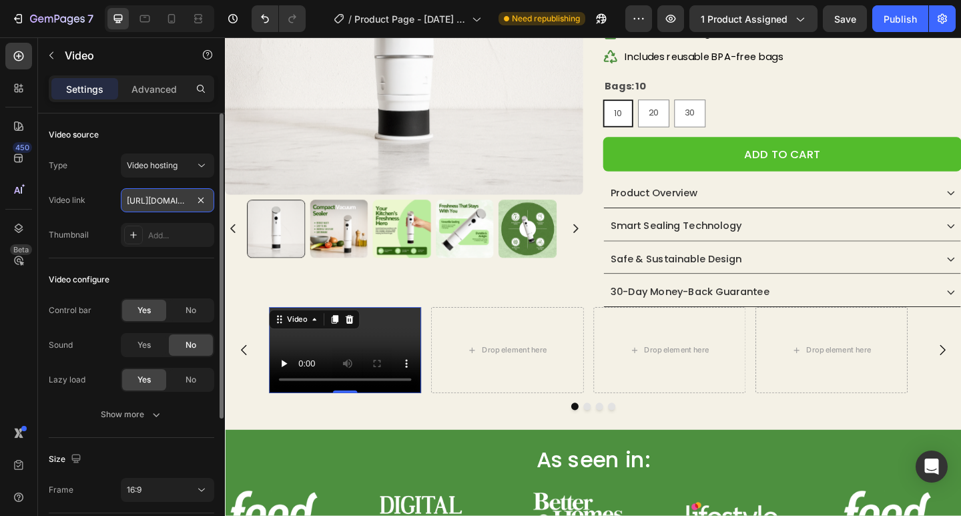
click at [145, 201] on input "[URL][DOMAIN_NAME]" at bounding box center [167, 200] width 93 height 24
paste input "dc6839cfb8084bb2a9c9f064d75c30f2"
type input "[URL][DOMAIN_NAME]"
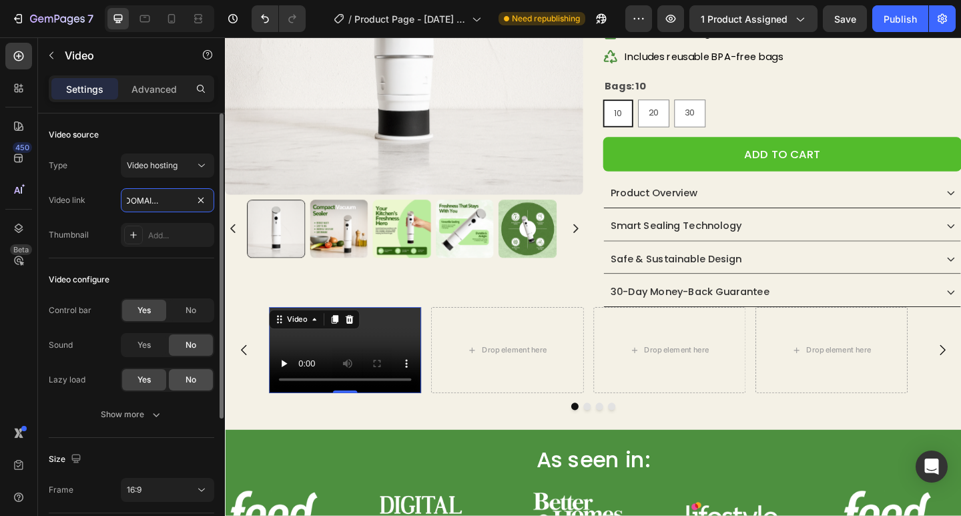
scroll to position [195, 0]
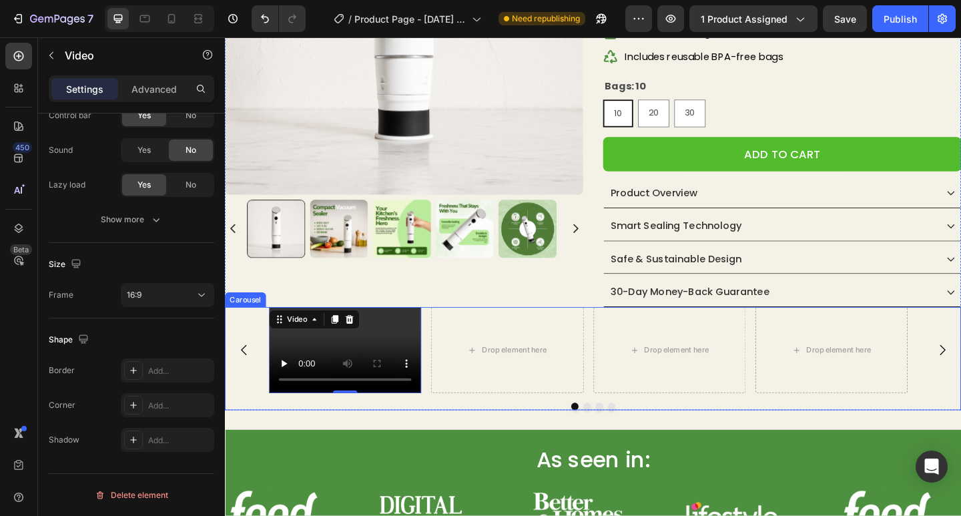
click at [247, 379] on icon "Carousel Back Arrow" at bounding box center [246, 378] width 16 height 16
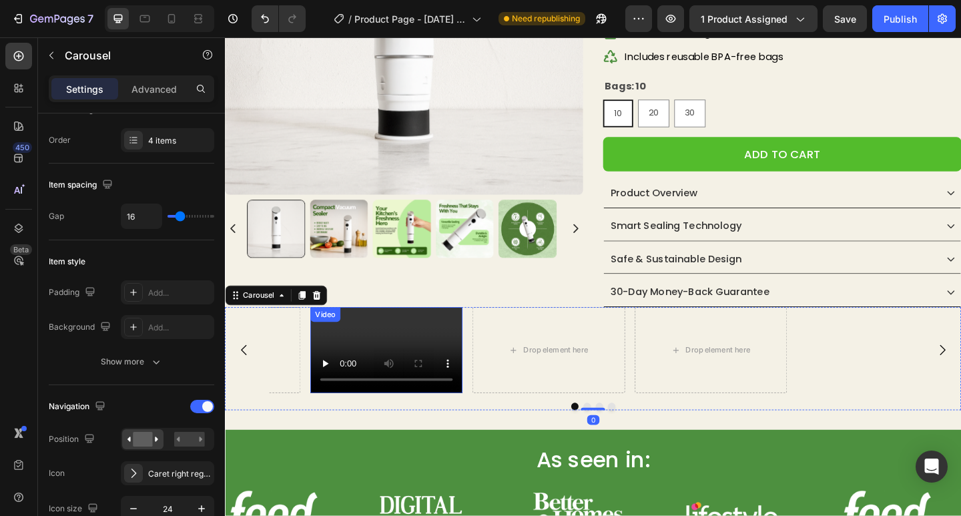
scroll to position [0, 0]
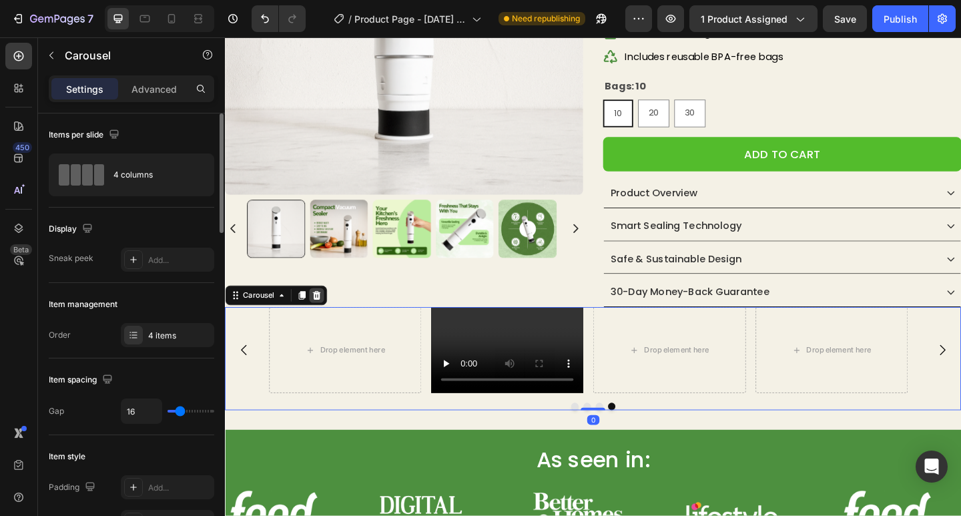
click at [328, 314] on icon at bounding box center [324, 318] width 11 height 11
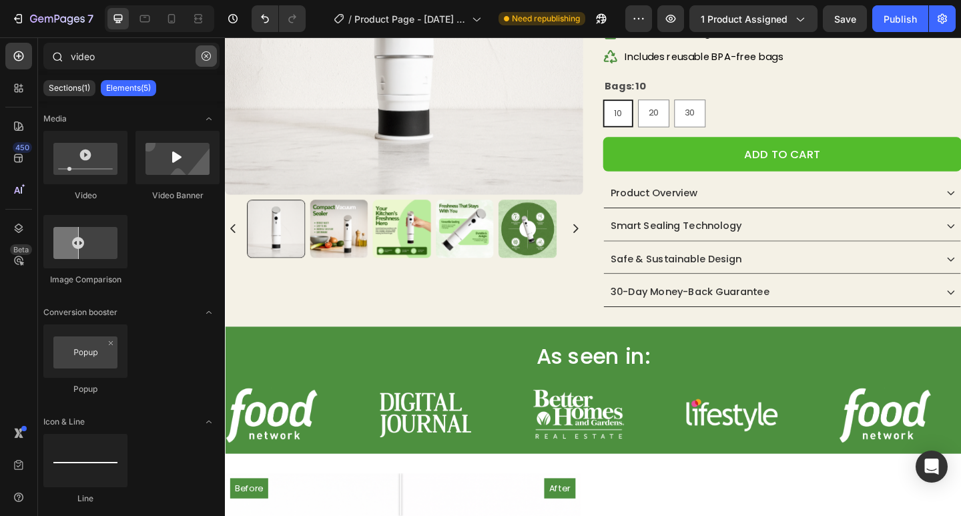
click at [207, 57] on icon "button" at bounding box center [205, 55] width 9 height 9
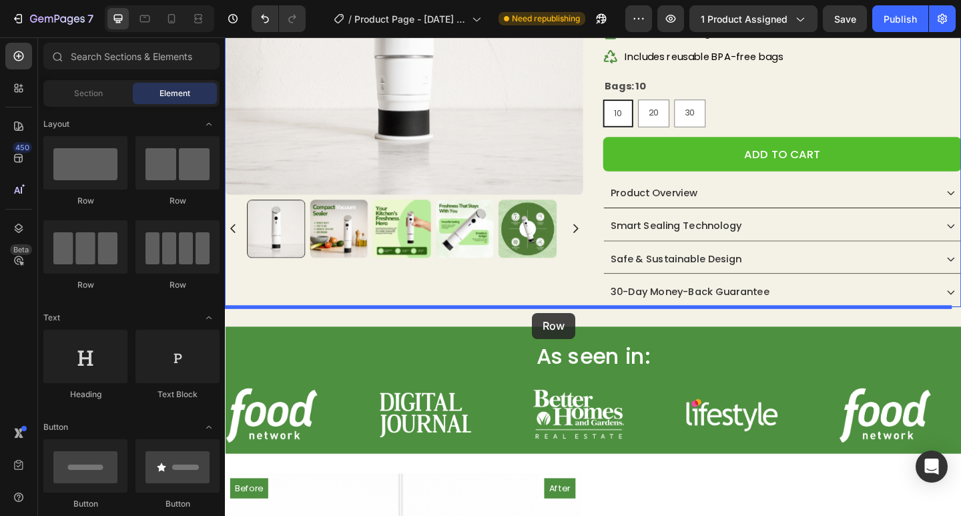
drag, startPoint x: 402, startPoint y: 286, endPoint x: 558, endPoint y: 337, distance: 165.0
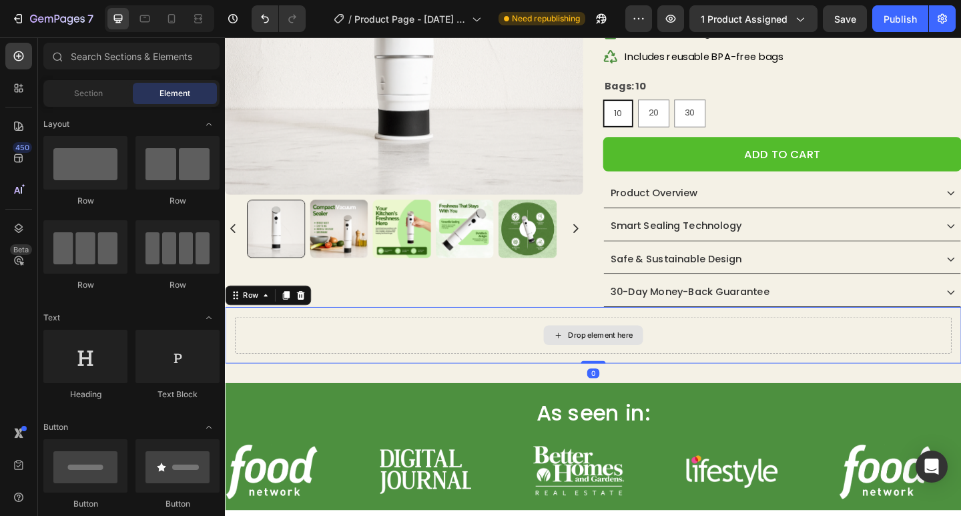
click at [632, 358] on div "Drop element here" at bounding box center [633, 361] width 71 height 11
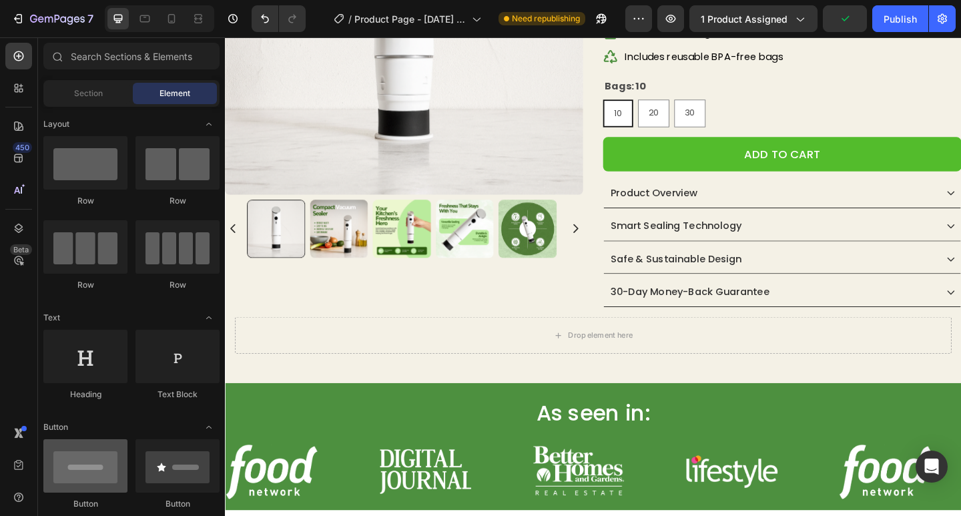
scroll to position [400, 0]
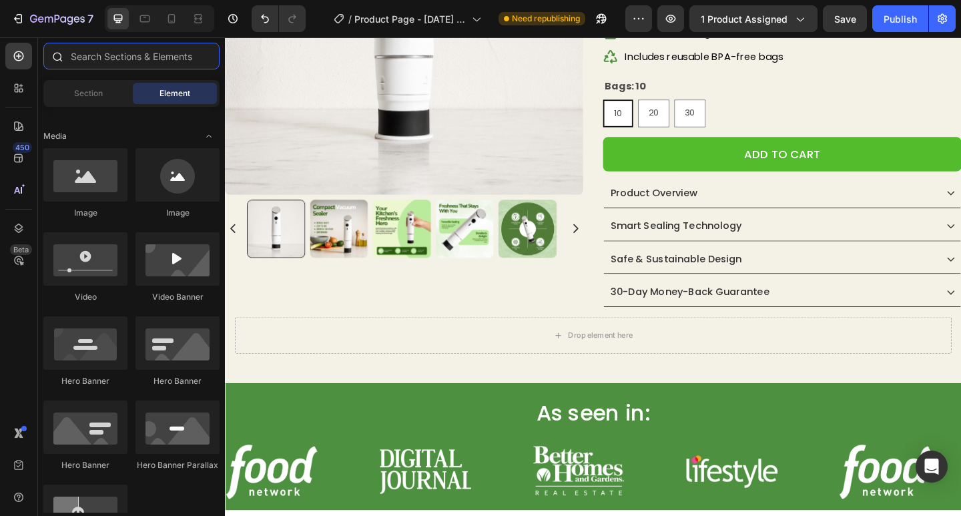
click at [126, 51] on input "text" at bounding box center [131, 56] width 176 height 27
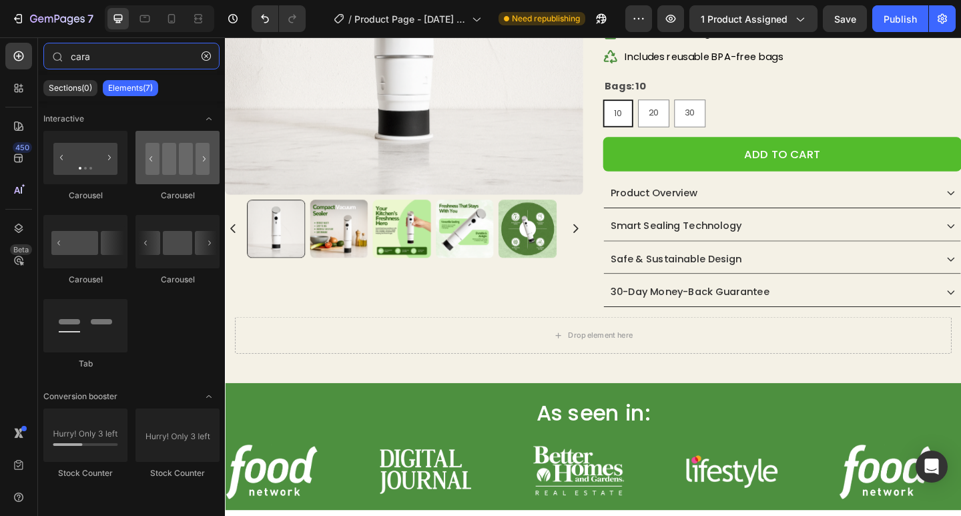
type input "cara"
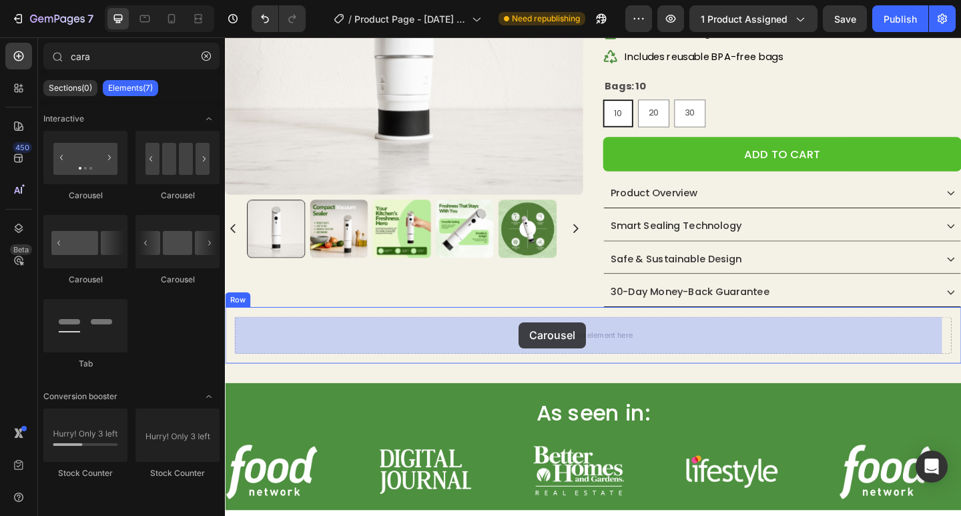
drag, startPoint x: 406, startPoint y: 213, endPoint x: 544, endPoint y: 347, distance: 193.0
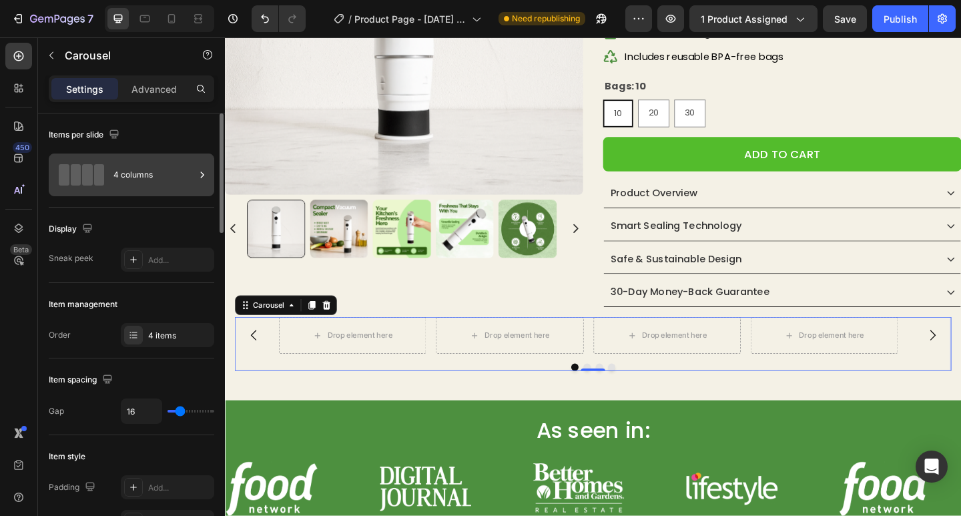
click at [94, 171] on span at bounding box center [99, 174] width 11 height 21
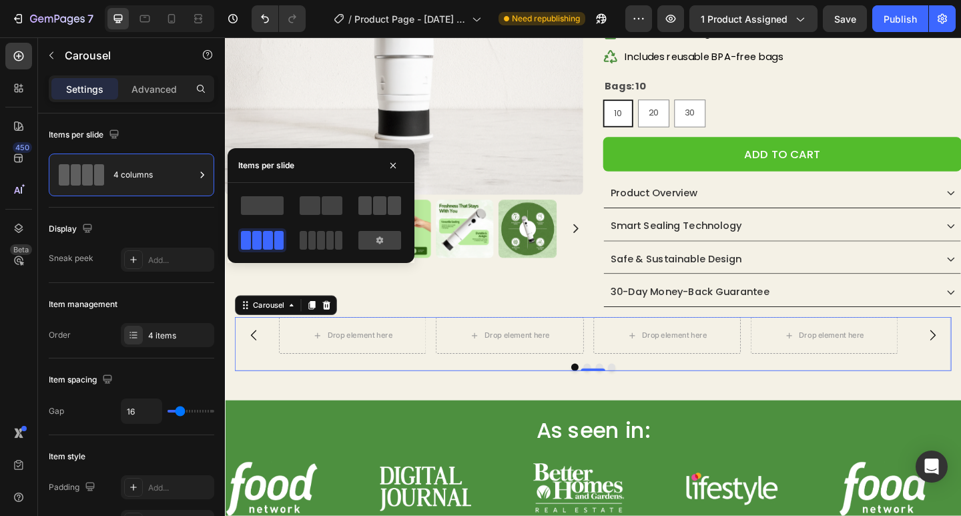
click at [385, 205] on span at bounding box center [379, 205] width 13 height 19
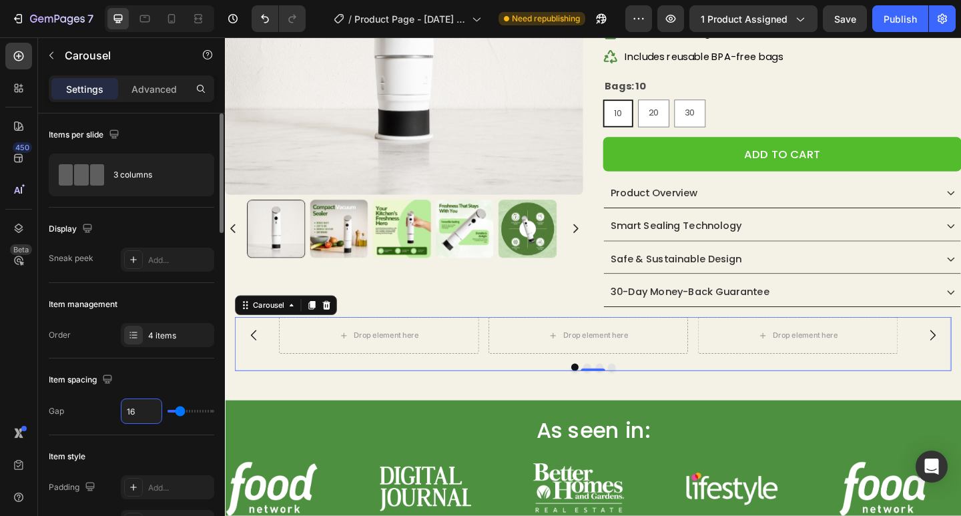
click at [134, 406] on input "16" at bounding box center [141, 411] width 40 height 24
click at [135, 406] on input "16" at bounding box center [141, 411] width 40 height 24
type input "5"
type input "50"
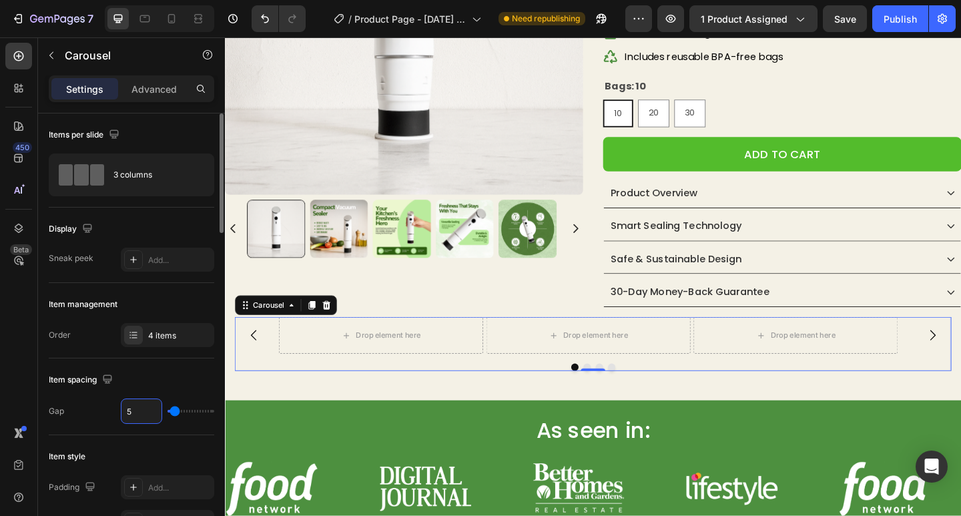
type input "50"
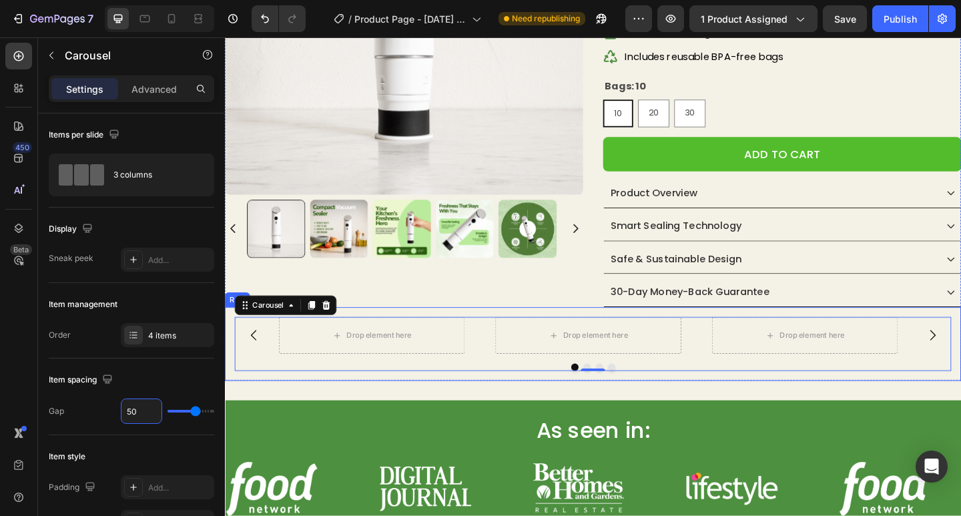
click at [230, 407] on div "Drop element here Drop element here Drop element here Drop element here Carouse…" at bounding box center [625, 371] width 801 height 80
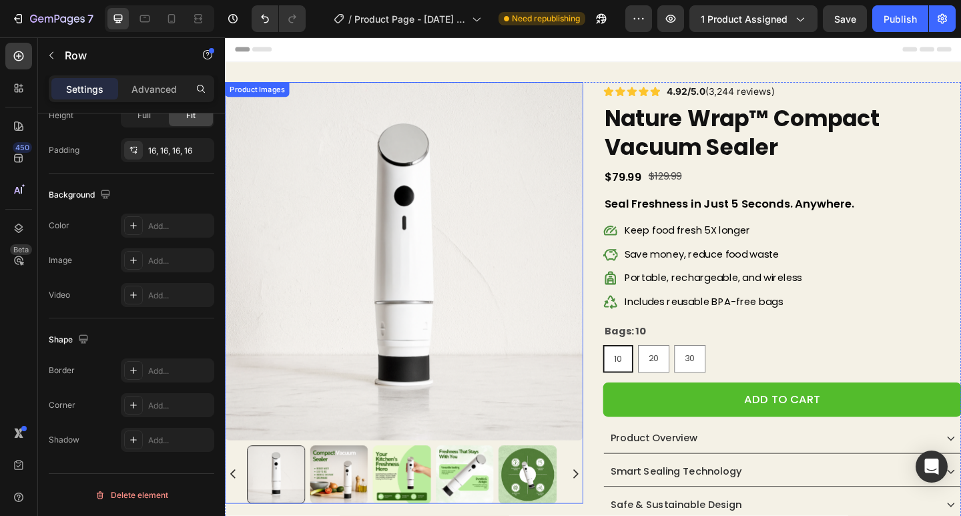
scroll to position [334, 0]
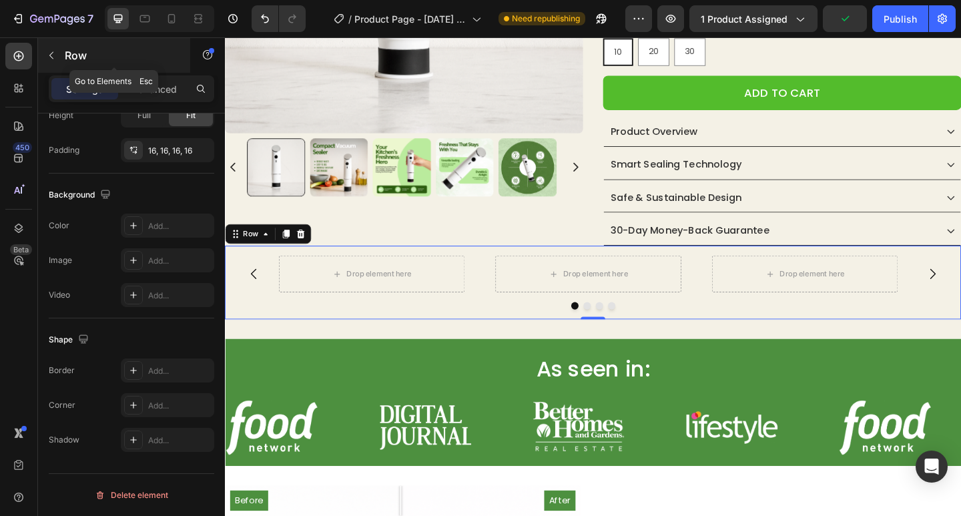
click at [49, 57] on icon "button" at bounding box center [51, 55] width 11 height 11
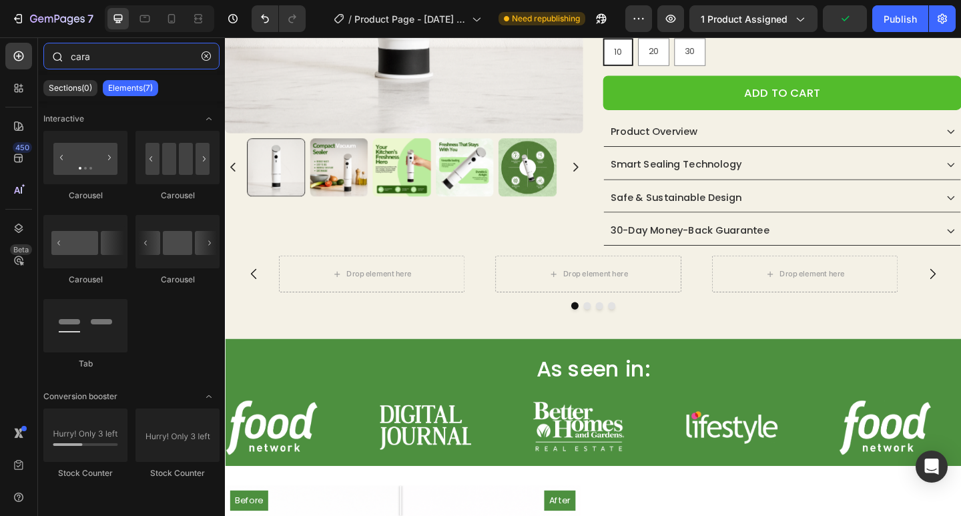
click at [104, 65] on input "cara" at bounding box center [131, 56] width 176 height 27
click at [105, 64] on input "cara" at bounding box center [131, 56] width 176 height 27
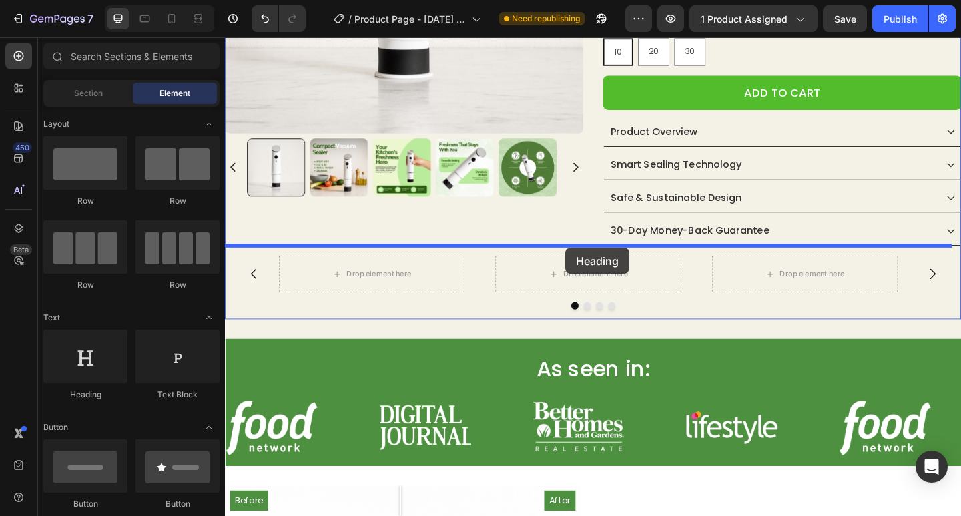
drag, startPoint x: 302, startPoint y: 390, endPoint x: 595, endPoint y: 266, distance: 318.7
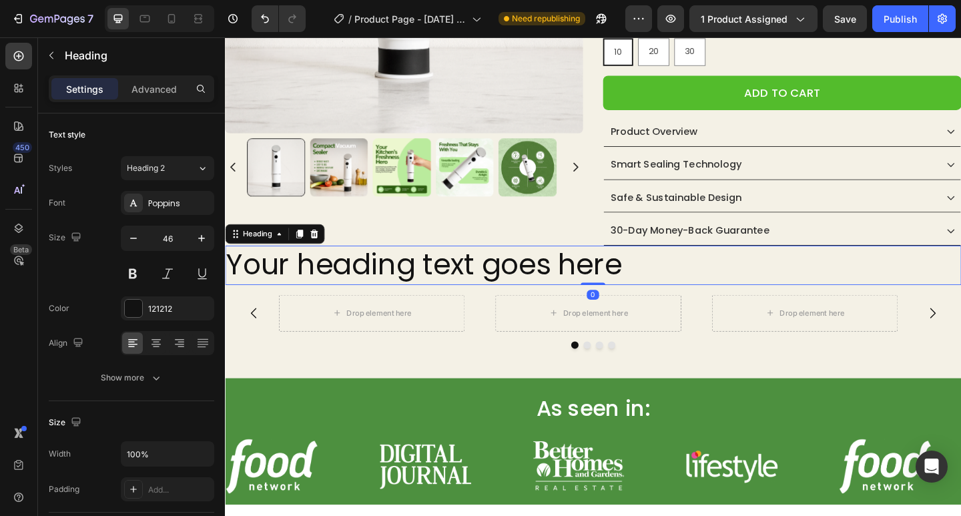
click at [463, 275] on h2 "Your heading text goes here" at bounding box center [625, 285] width 801 height 43
click at [463, 275] on p "Your heading text goes here" at bounding box center [625, 286] width 798 height 40
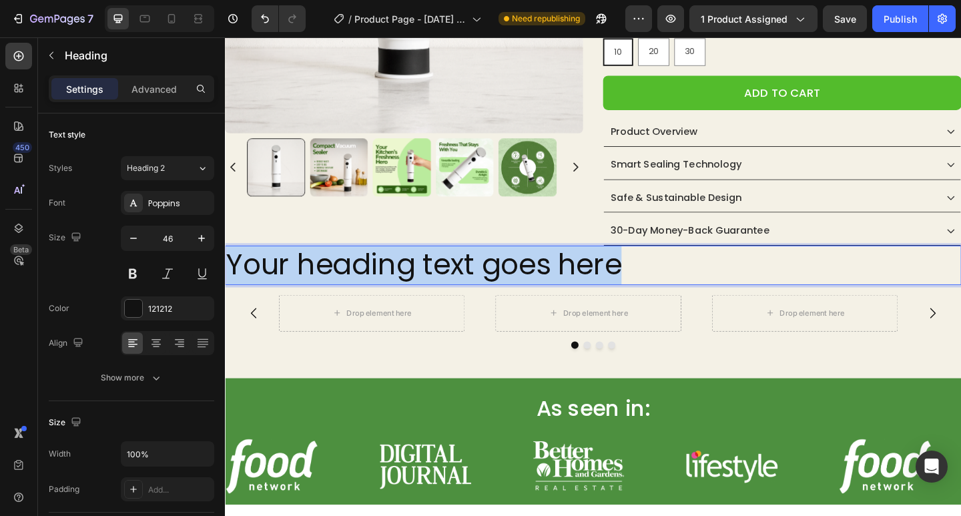
click at [463, 275] on p "Your heading text goes here" at bounding box center [625, 286] width 798 height 40
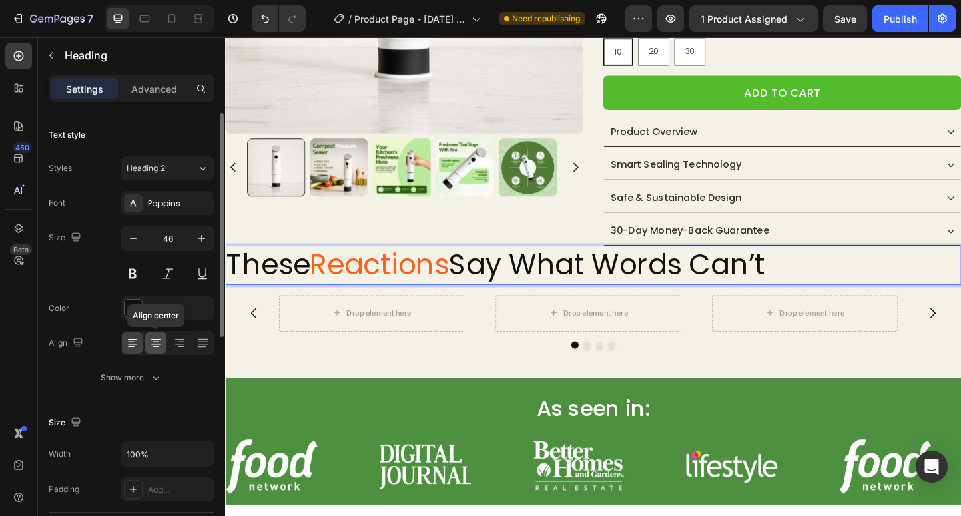
click at [163, 344] on div at bounding box center [155, 342] width 21 height 21
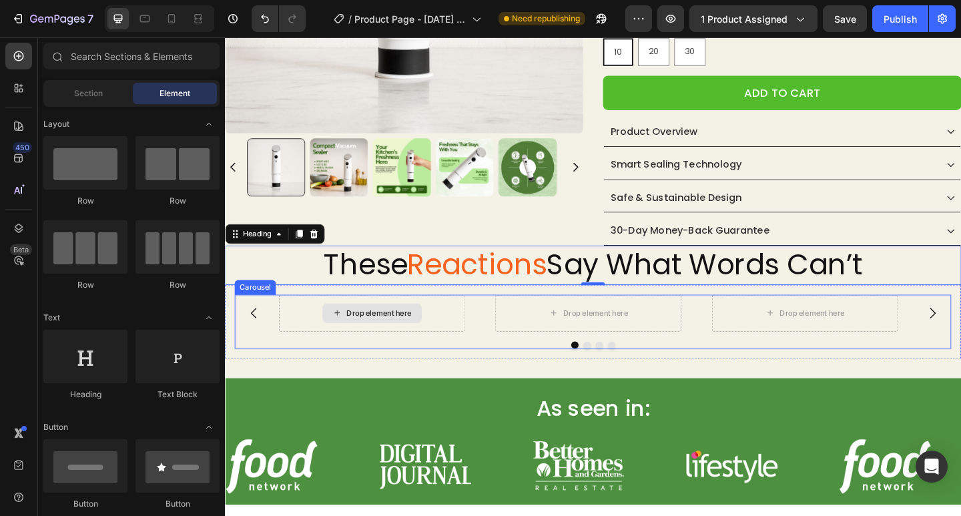
click at [426, 333] on div "Drop element here" at bounding box center [393, 337] width 71 height 11
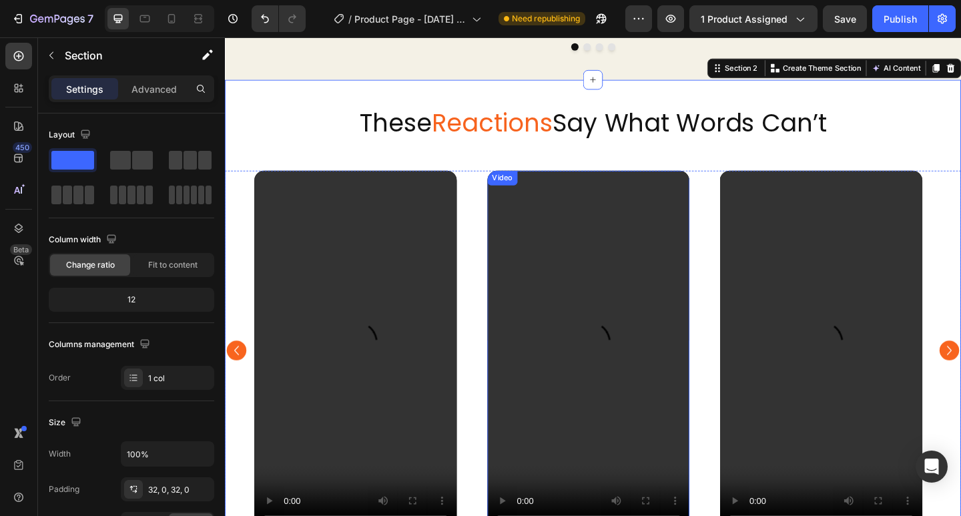
scroll to position [324, 0]
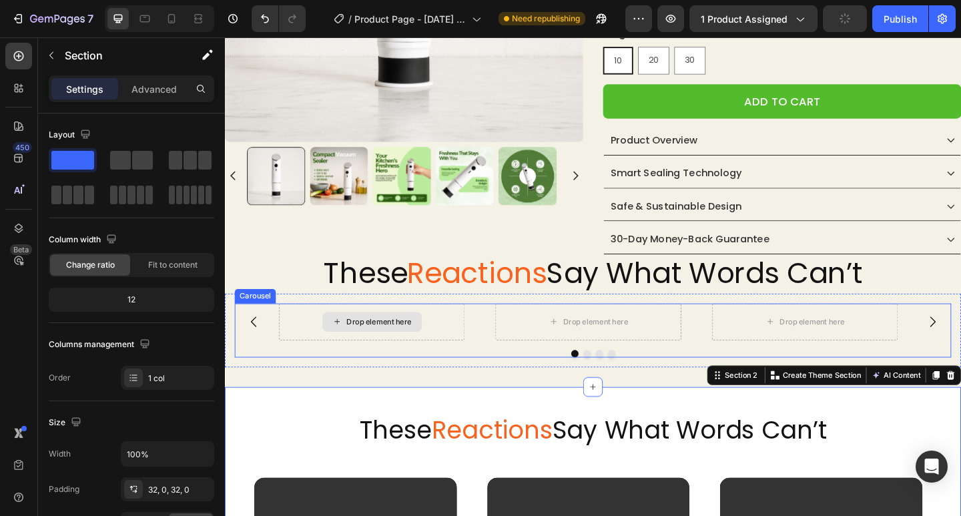
click at [322, 357] on div "Drop element here" at bounding box center [385, 347] width 202 height 40
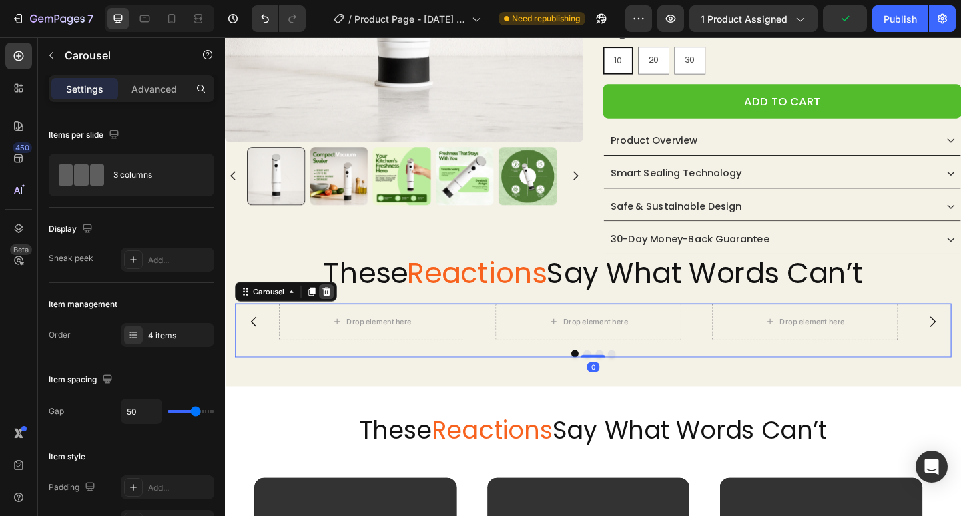
click at [334, 312] on icon at bounding box center [335, 314] width 9 height 9
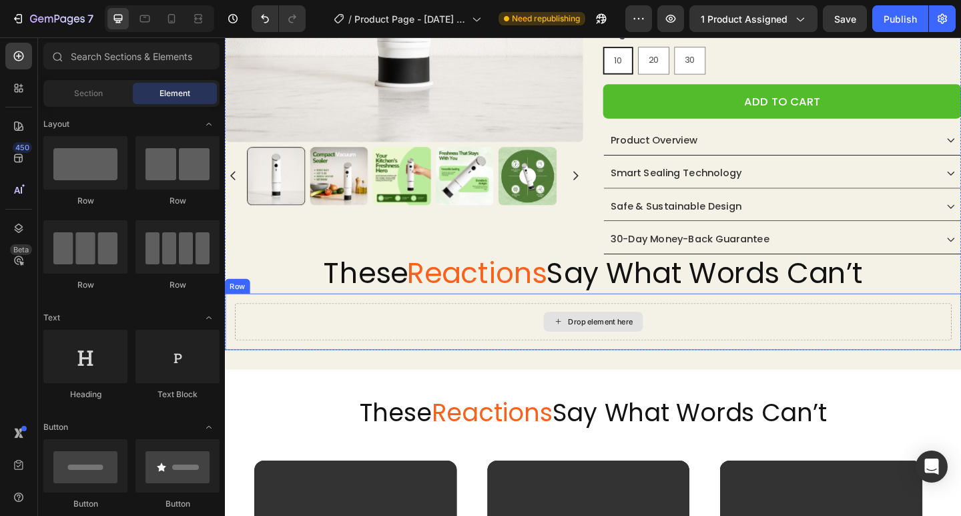
click at [380, 340] on div "Drop element here" at bounding box center [625, 347] width 779 height 40
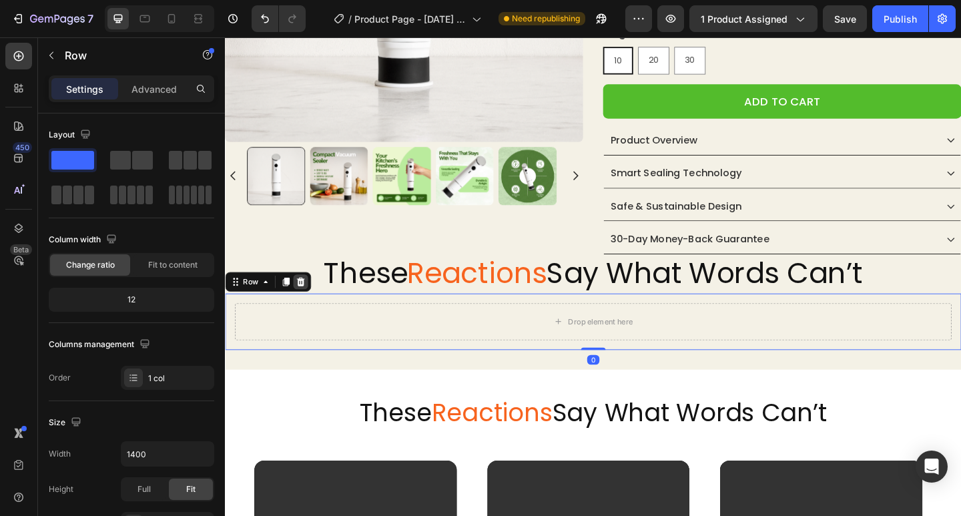
click at [310, 306] on icon at bounding box center [307, 303] width 9 height 9
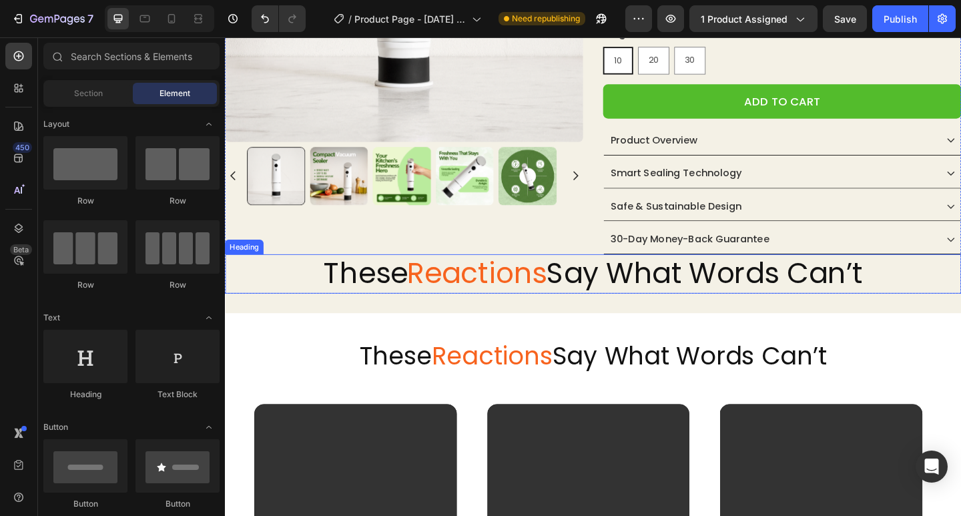
click at [440, 300] on span "Reactions" at bounding box center [498, 294] width 151 height 43
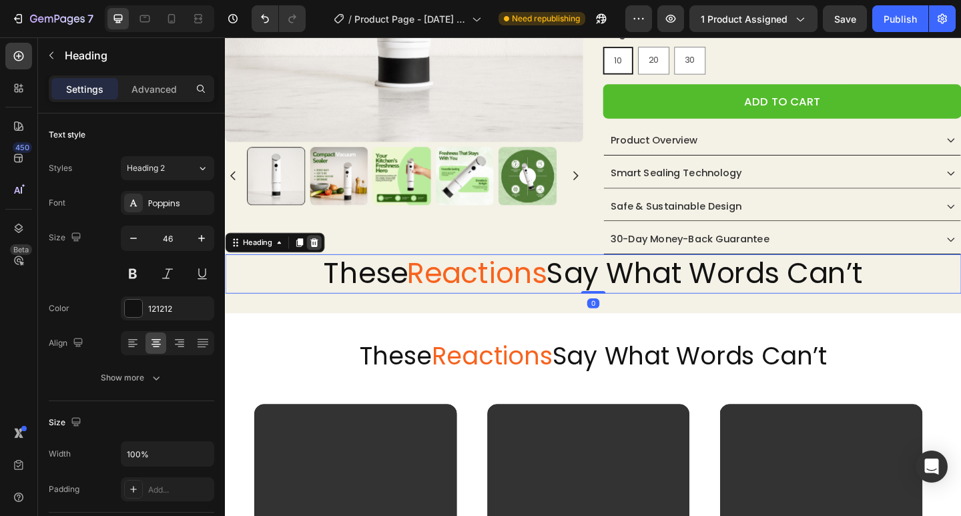
click at [320, 263] on icon at bounding box center [322, 260] width 9 height 9
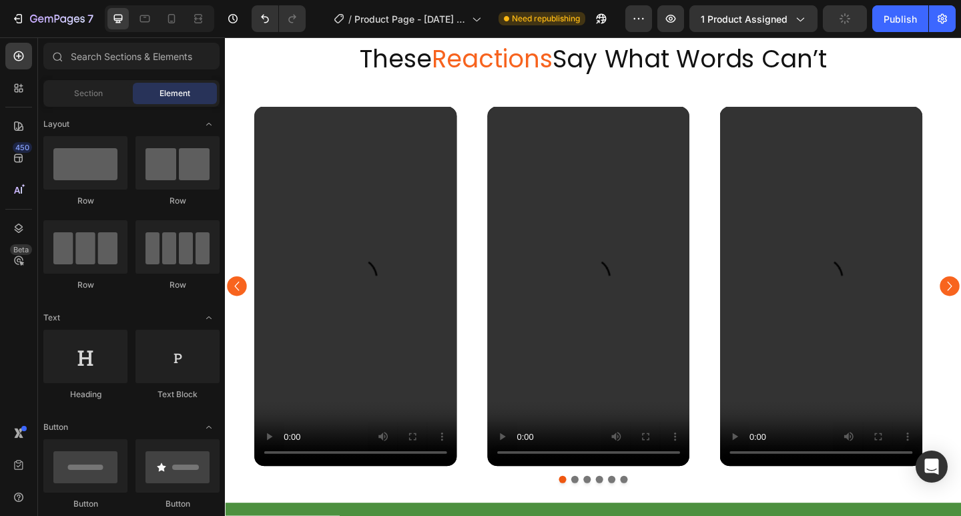
scroll to position [428, 0]
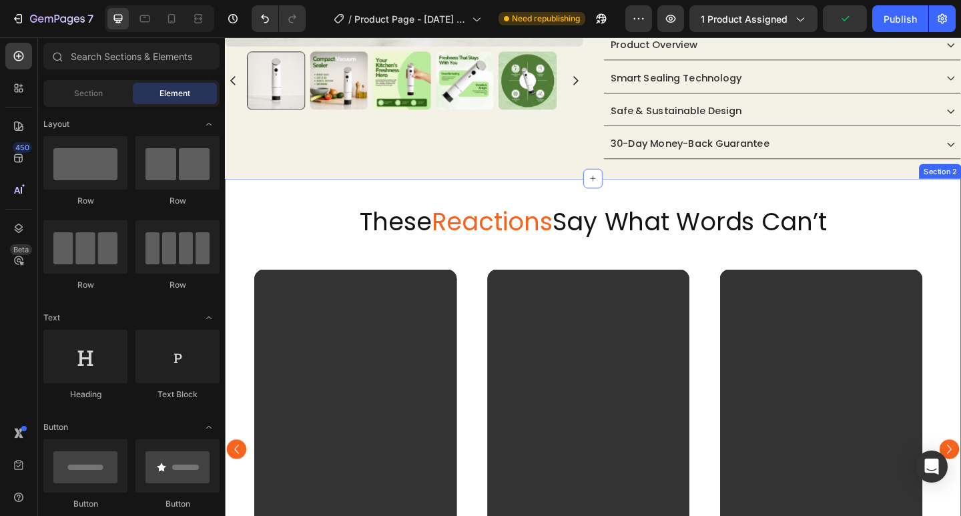
click at [244, 201] on div "These Reactions Say What Words Can’t Heading Video Video Video Video Video Vide…" at bounding box center [625, 456] width 801 height 530
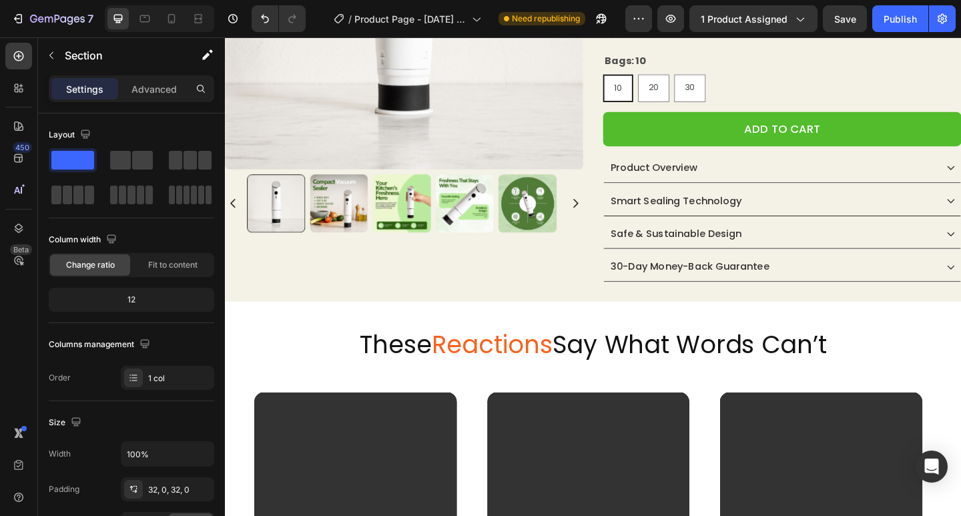
scroll to position [561, 0]
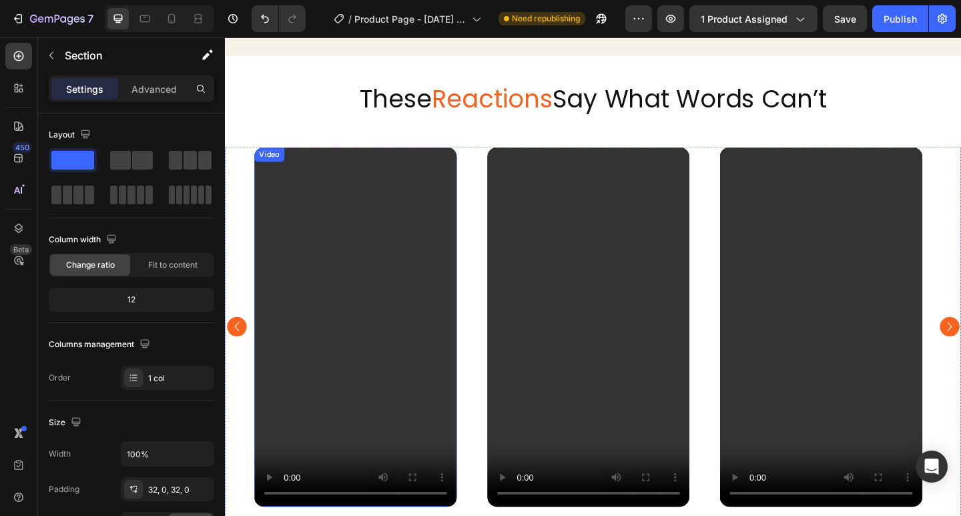
click at [393, 291] on video at bounding box center [367, 352] width 220 height 391
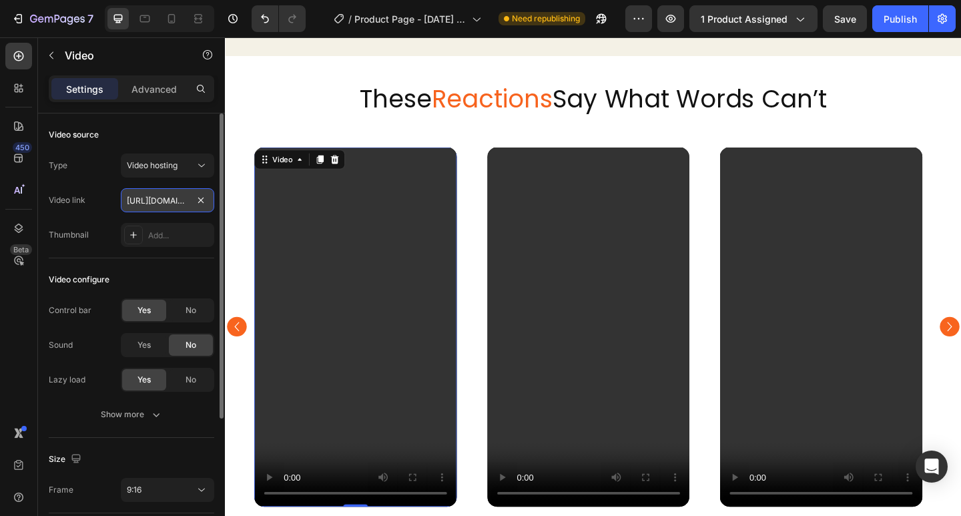
click at [158, 199] on input "[URL][DOMAIN_NAME]" at bounding box center [167, 200] width 93 height 24
paste input "s/files/1/0662/3300/8282/files/gempages_552201830310872090-17ce25a4-6077-45f8-8…"
type input "[URL][DOMAIN_NAME]"
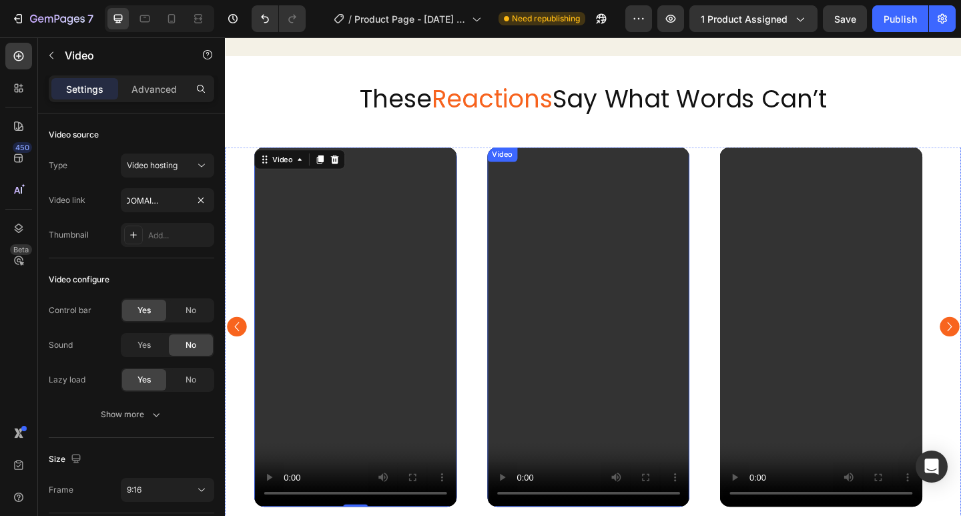
click at [570, 290] on video at bounding box center [620, 352] width 220 height 391
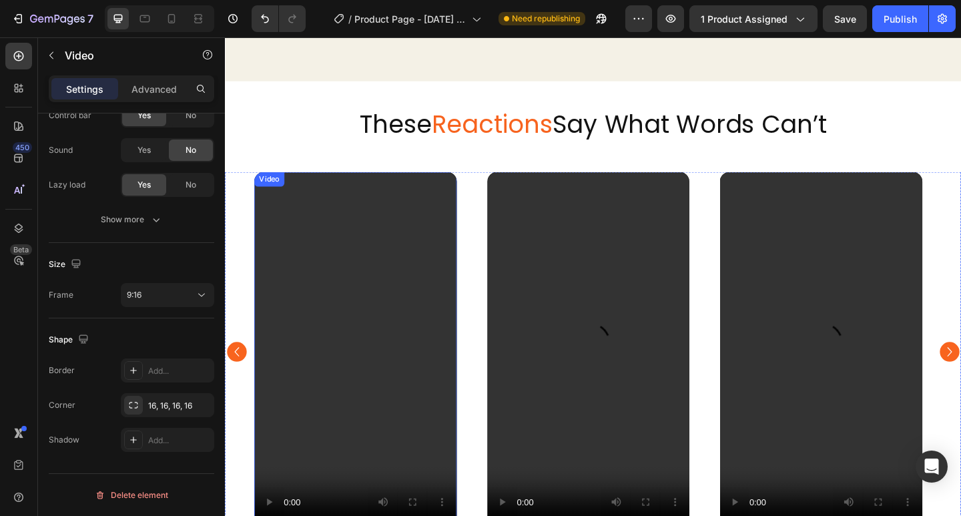
scroll to position [600, 0]
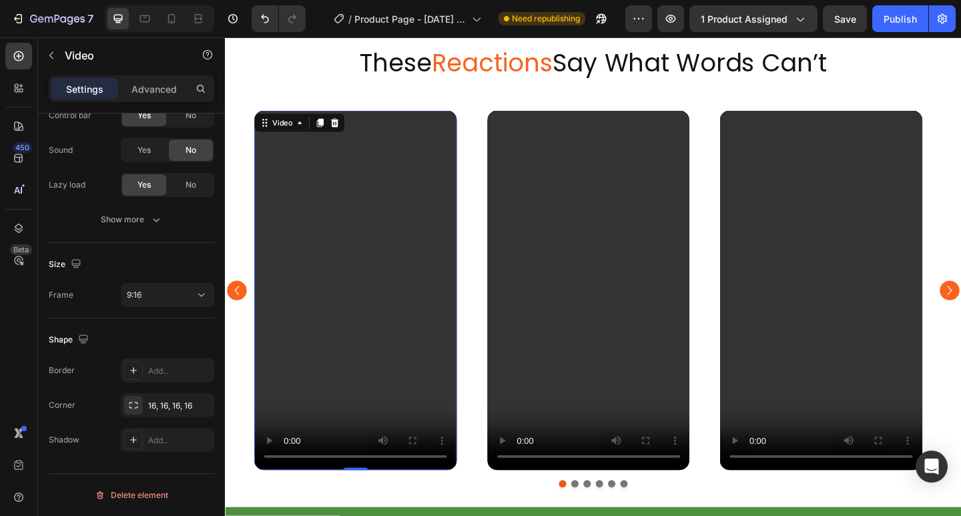
click at [370, 270] on video at bounding box center [367, 312] width 220 height 391
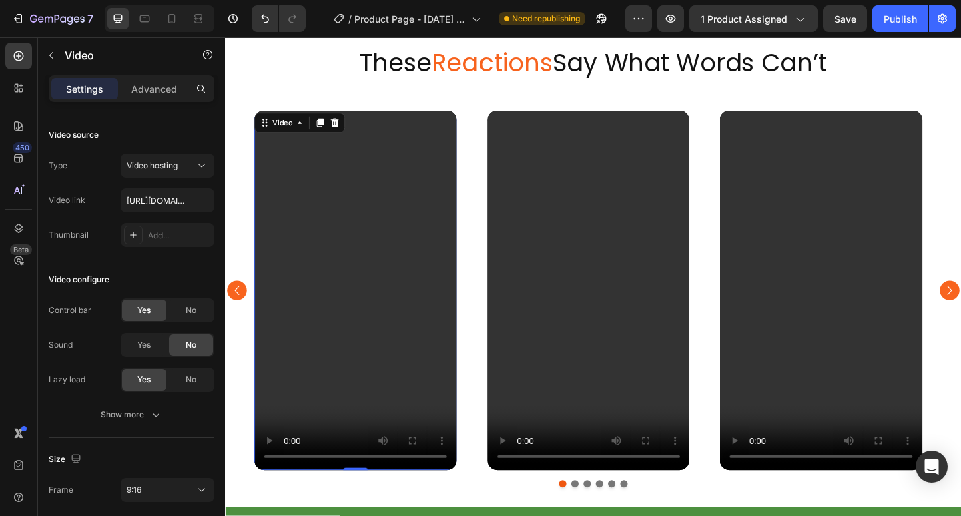
click at [378, 314] on video at bounding box center [367, 312] width 220 height 391
click at [602, 280] on video at bounding box center [620, 312] width 220 height 391
click at [410, 279] on video at bounding box center [367, 312] width 220 height 391
click at [617, 242] on video at bounding box center [620, 312] width 220 height 391
click at [318, 339] on video at bounding box center [367, 312] width 220 height 391
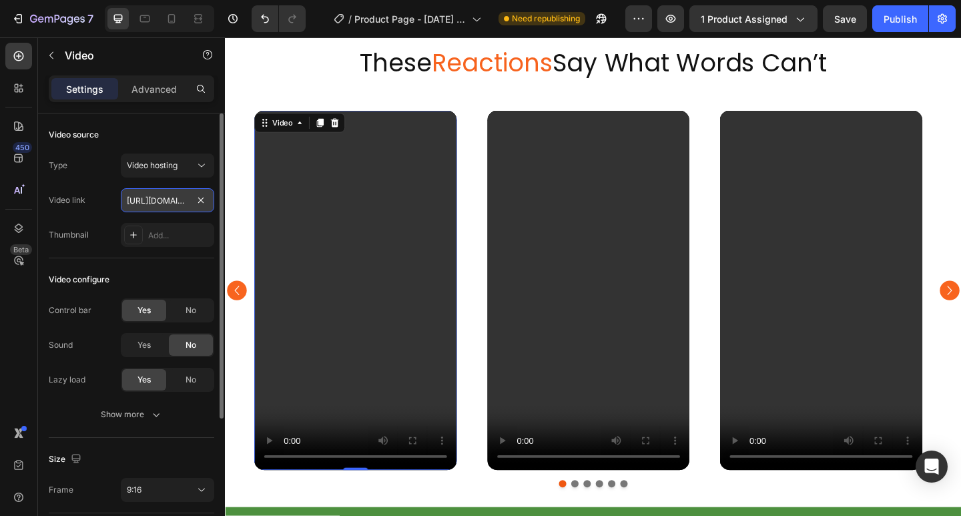
click at [155, 201] on input "[URL][DOMAIN_NAME]" at bounding box center [167, 200] width 93 height 24
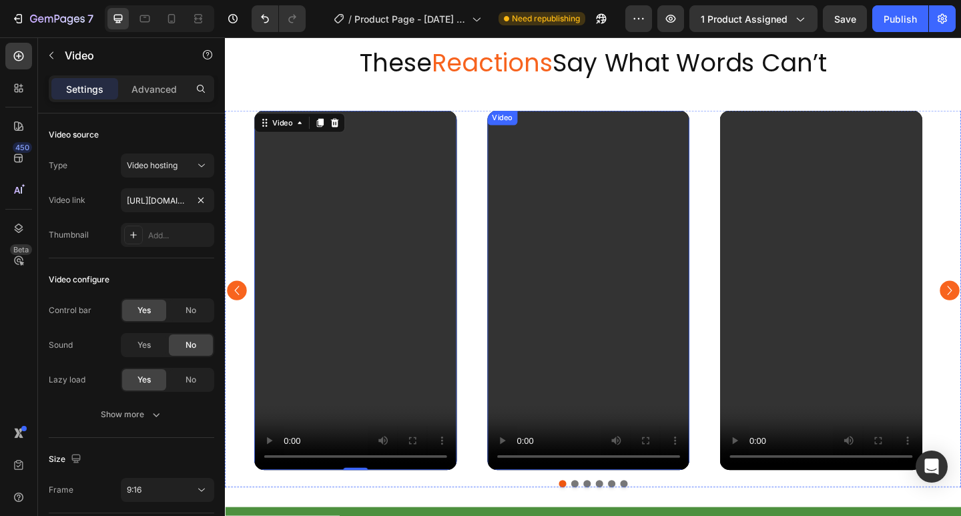
click at [612, 234] on video at bounding box center [620, 312] width 220 height 391
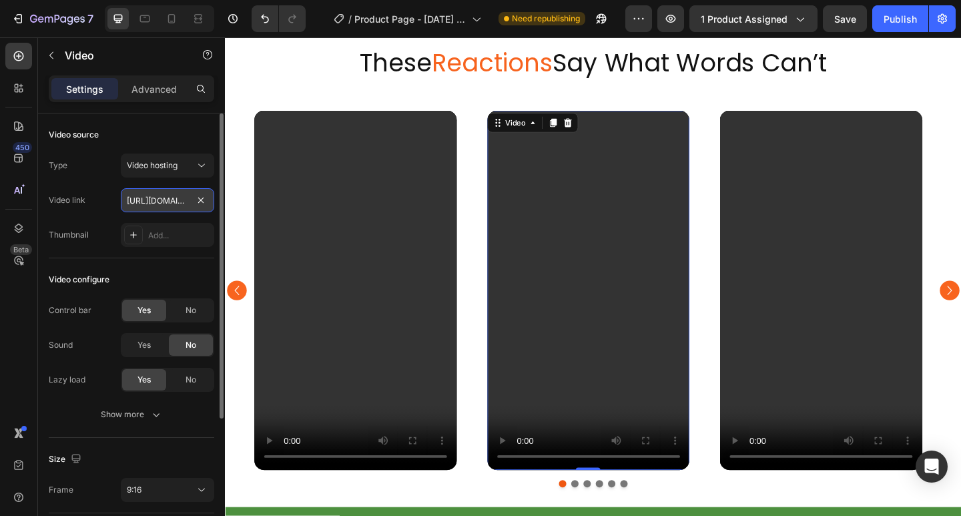
click at [155, 195] on input "[URL][DOMAIN_NAME]" at bounding box center [167, 200] width 93 height 24
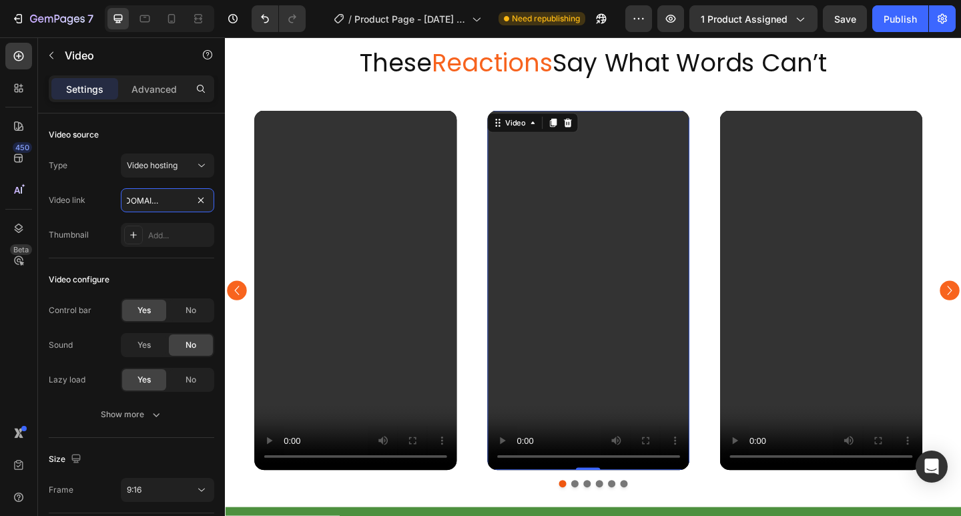
type input "[URL][DOMAIN_NAME]"
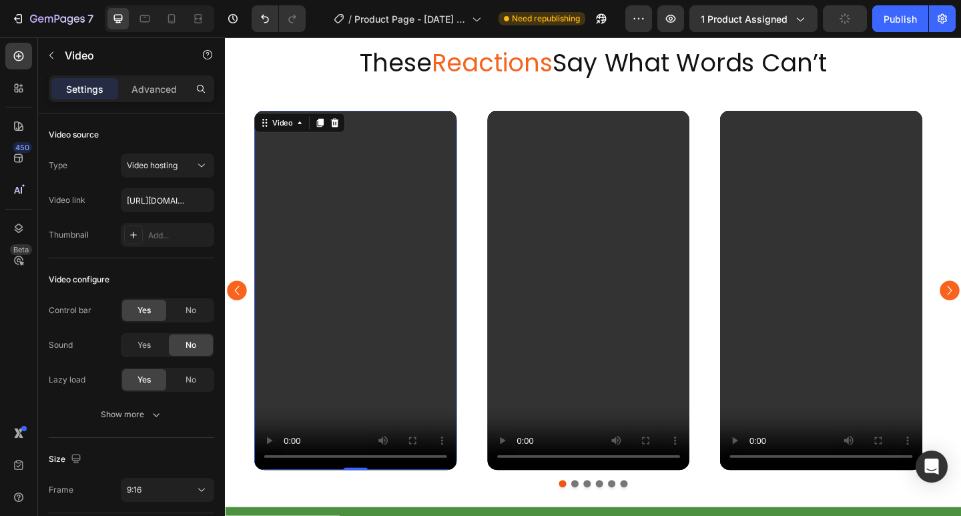
click at [389, 246] on video at bounding box center [367, 312] width 220 height 391
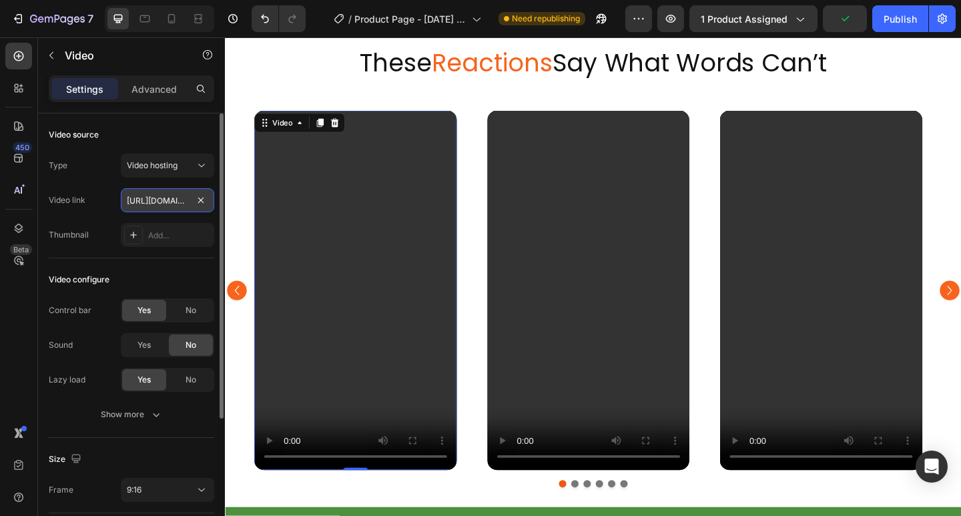
click at [151, 207] on input "[URL][DOMAIN_NAME]" at bounding box center [167, 200] width 93 height 24
paste input "videos/c/o/v/3d89b7168c4144829cfed1f4f02fb6b2.mp4"
type input "[URL][DOMAIN_NAME]"
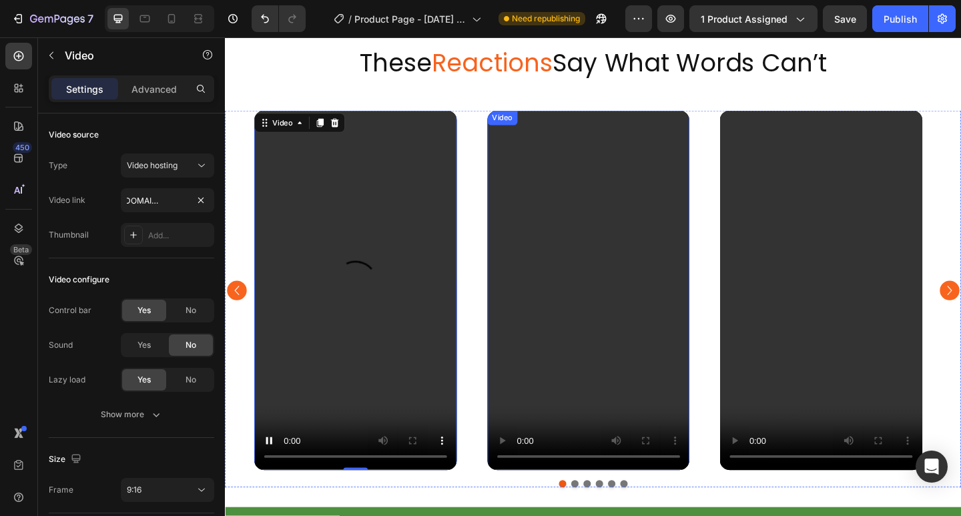
click at [620, 282] on video at bounding box center [620, 312] width 220 height 391
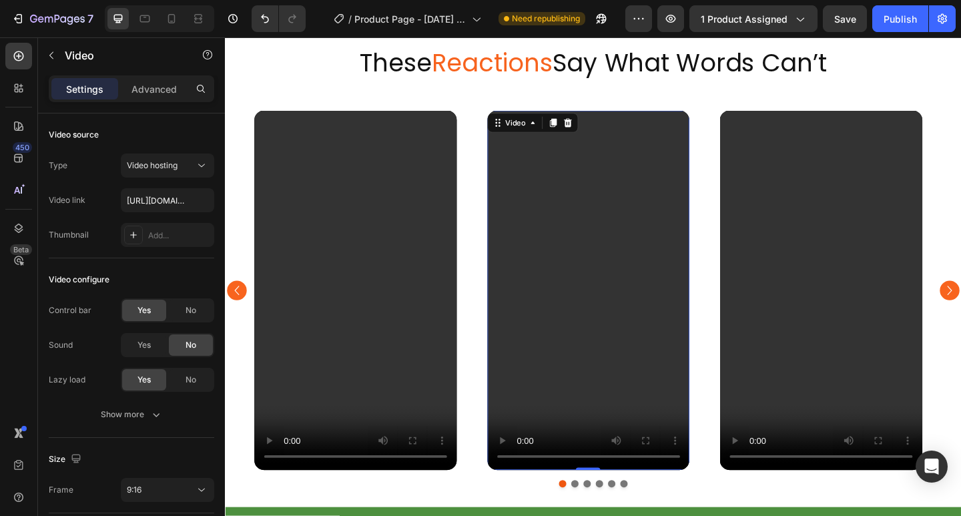
click at [636, 284] on video at bounding box center [620, 312] width 220 height 391
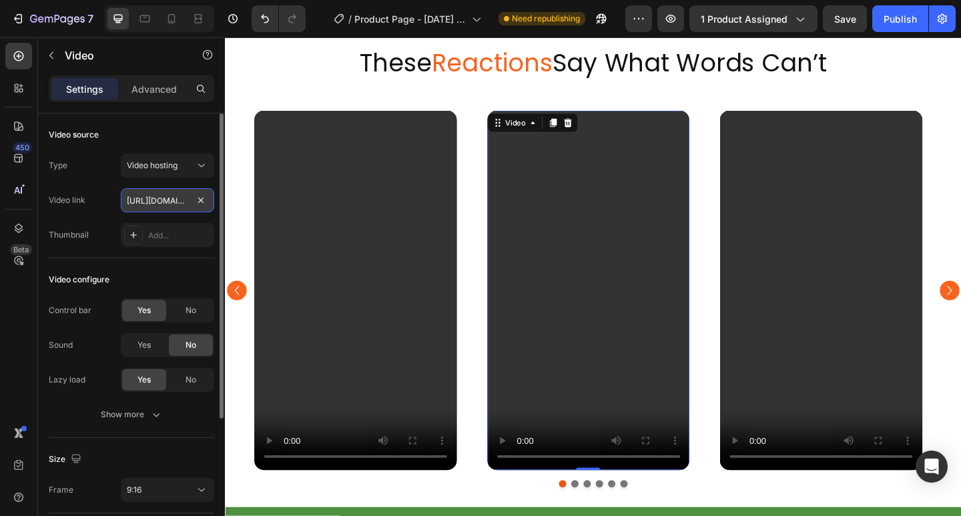
click at [155, 201] on input "[URL][DOMAIN_NAME]" at bounding box center [167, 200] width 93 height 24
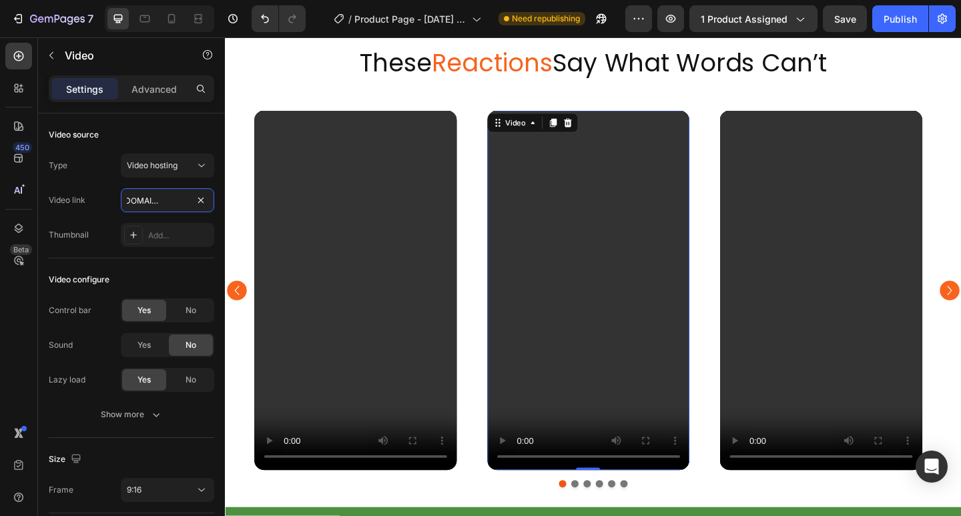
type input "[URL][DOMAIN_NAME]"
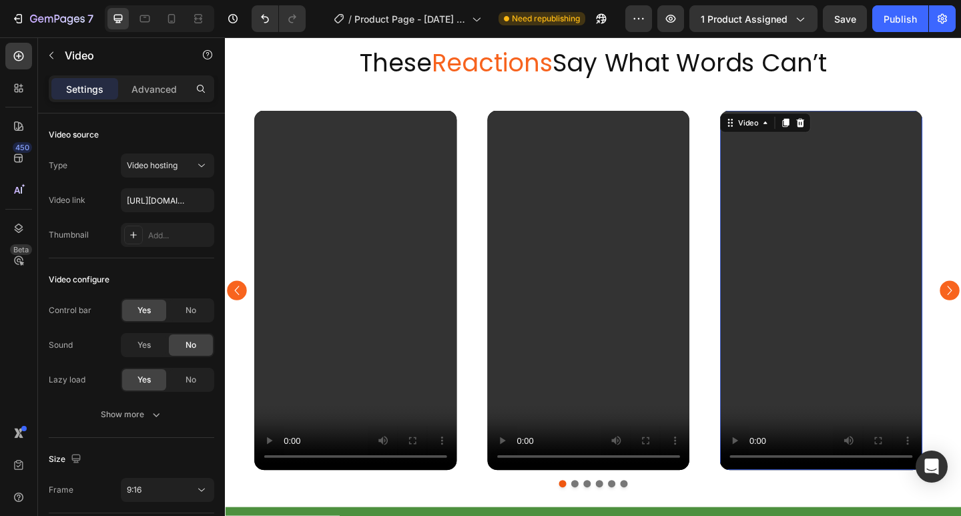
click at [826, 250] on video at bounding box center [873, 312] width 220 height 391
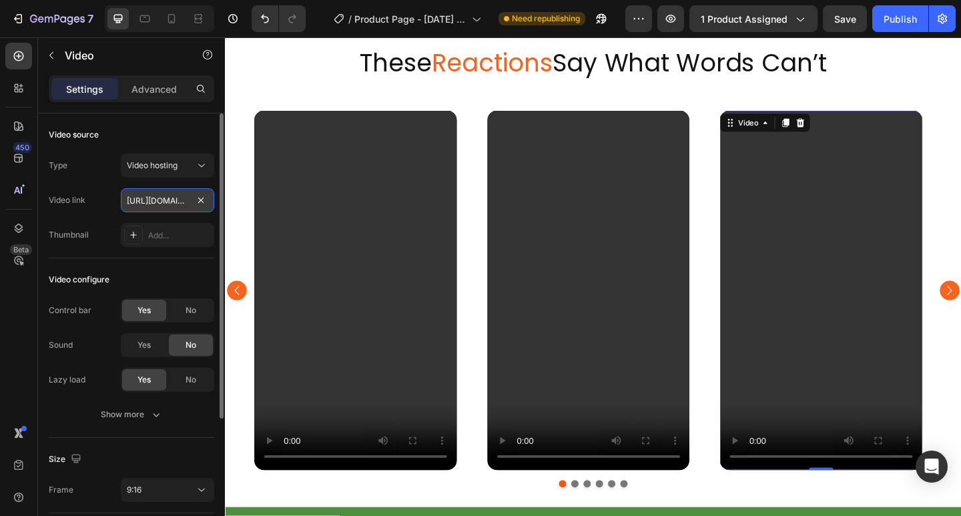
click at [147, 195] on input "[URL][DOMAIN_NAME]" at bounding box center [167, 200] width 93 height 24
click at [147, 196] on input "[URL][DOMAIN_NAME]" at bounding box center [167, 200] width 93 height 24
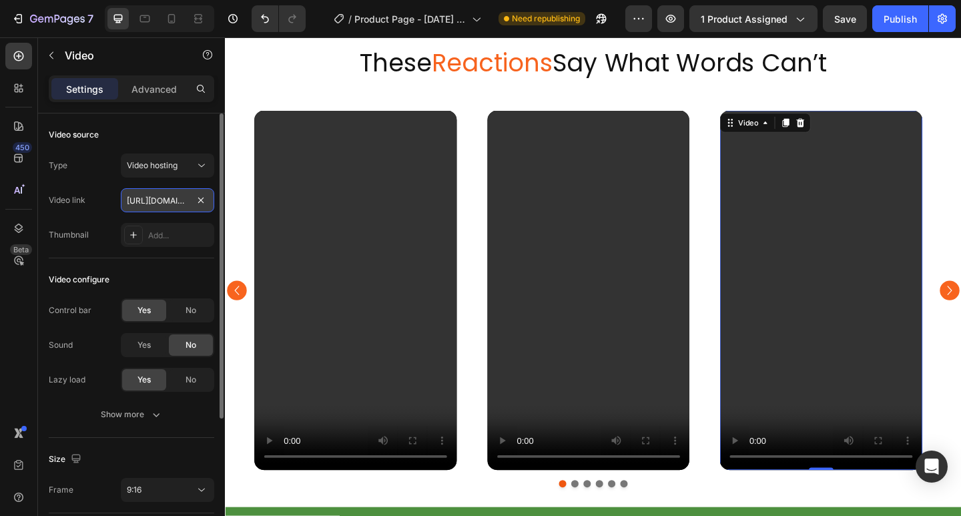
click at [147, 196] on input "[URL][DOMAIN_NAME]" at bounding box center [167, 200] width 93 height 24
paste input "4285a78a9a894aa5a7c42a6ef244072e"
type input "[URL][DOMAIN_NAME]"
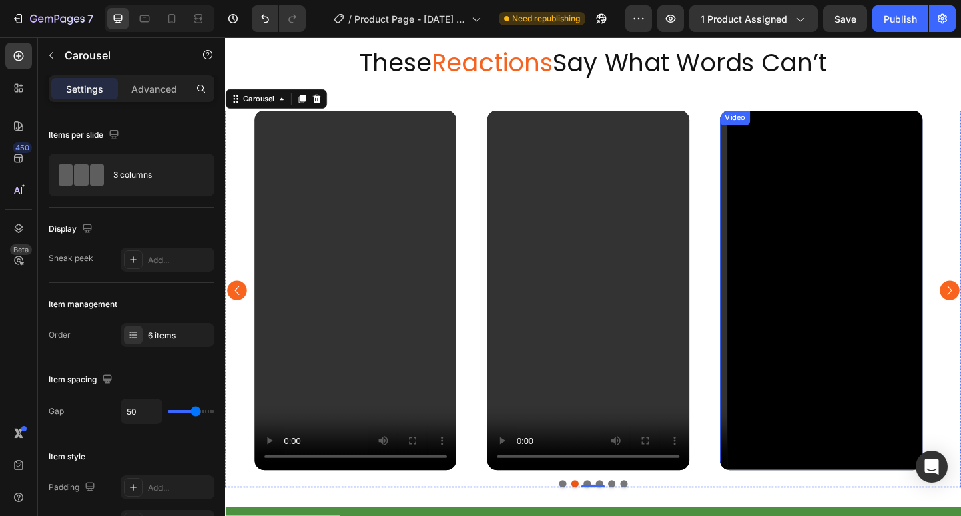
click at [803, 292] on video at bounding box center [873, 312] width 220 height 391
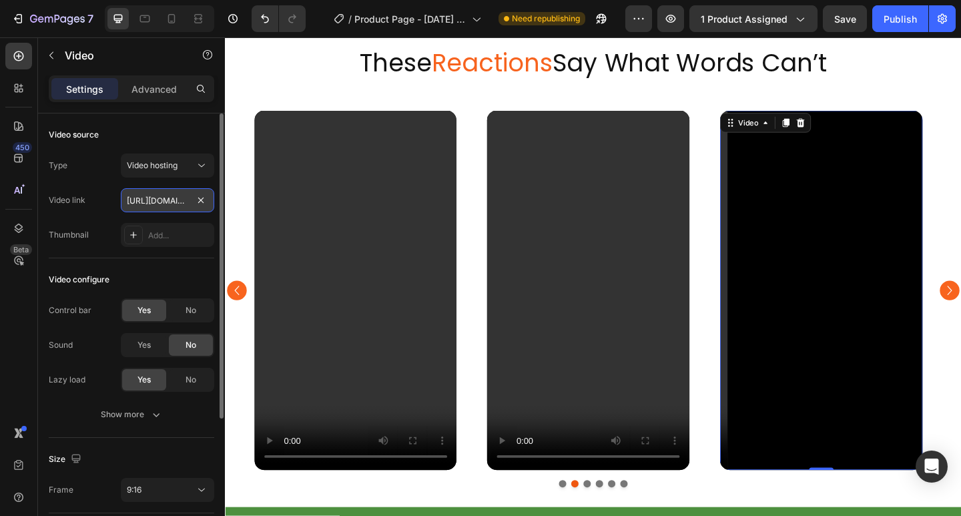
click at [153, 201] on input "[URL][DOMAIN_NAME]" at bounding box center [167, 200] width 93 height 24
type input "[URL][DOMAIN_NAME]"
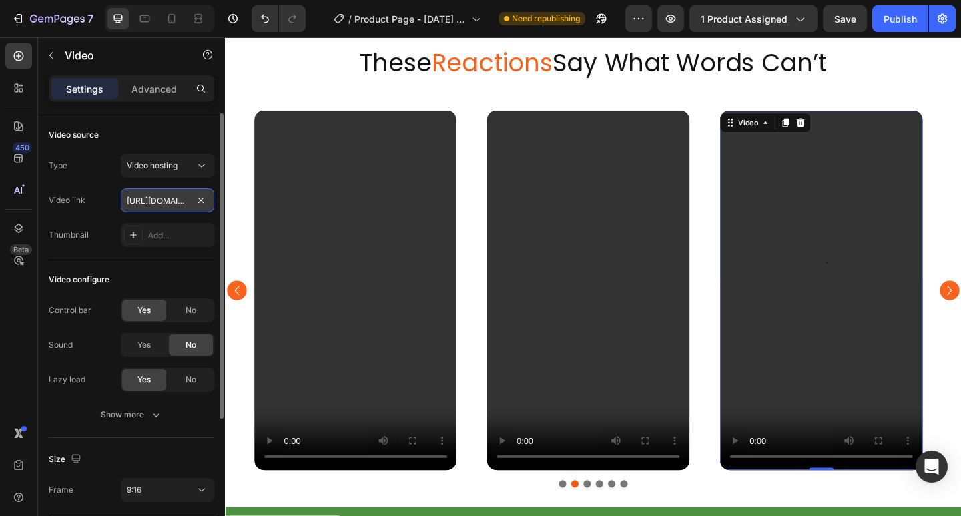
scroll to position [0, 252]
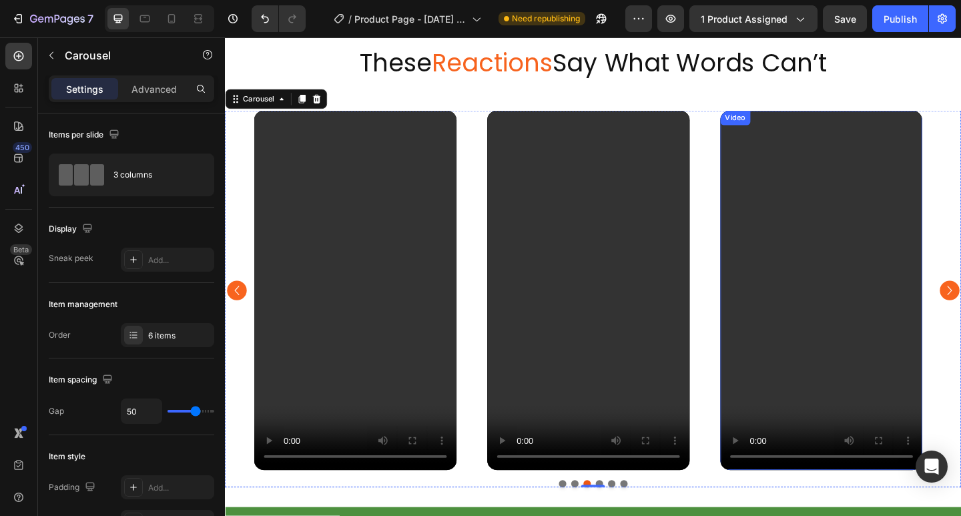
click at [869, 225] on video at bounding box center [873, 312] width 220 height 391
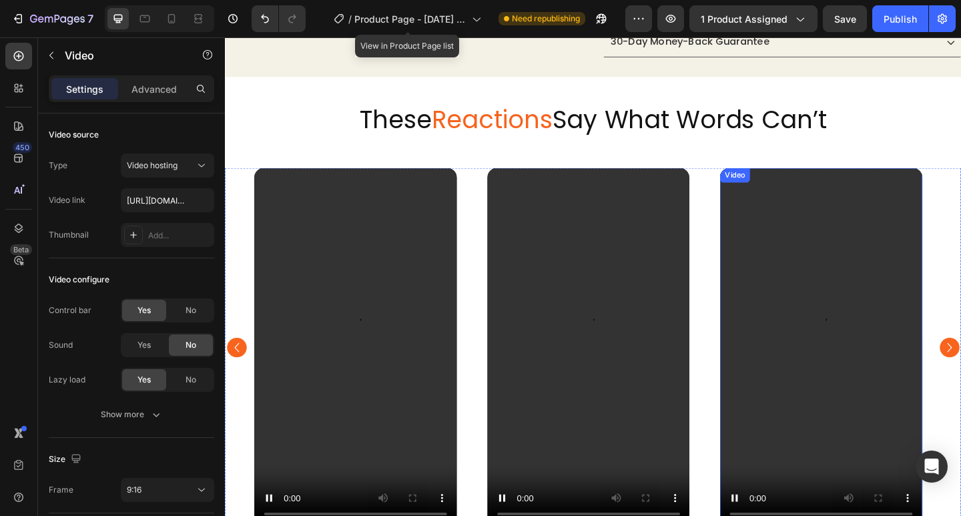
scroll to position [605, 0]
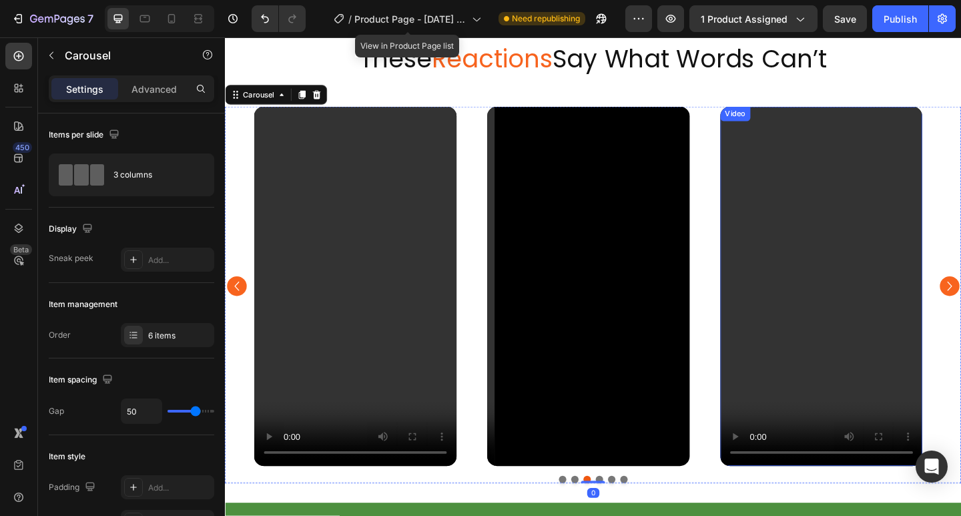
click at [889, 288] on video at bounding box center [873, 308] width 220 height 391
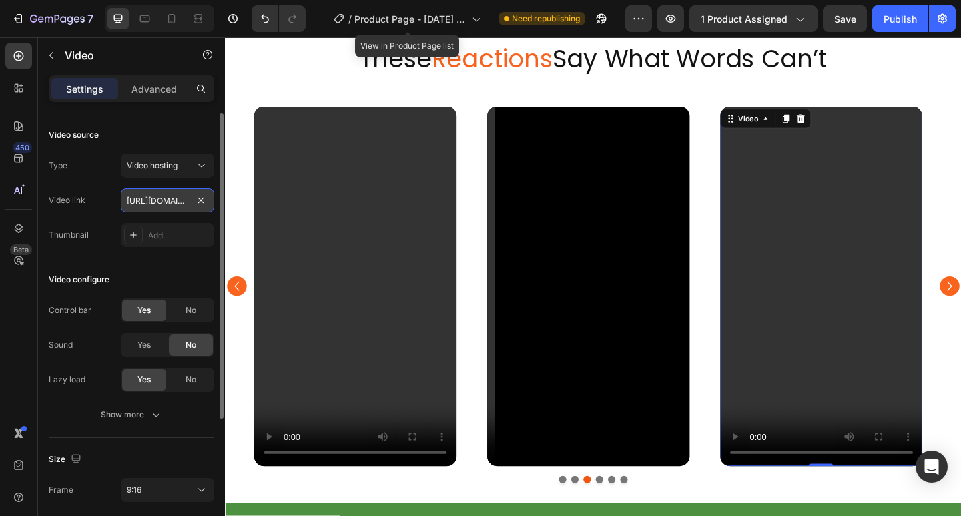
click at [163, 206] on input "[URL][DOMAIN_NAME]" at bounding box center [167, 200] width 93 height 24
paste input "4f4f3cb5b0e743008221536e00d41b8f"
type input "[URL][DOMAIN_NAME]"
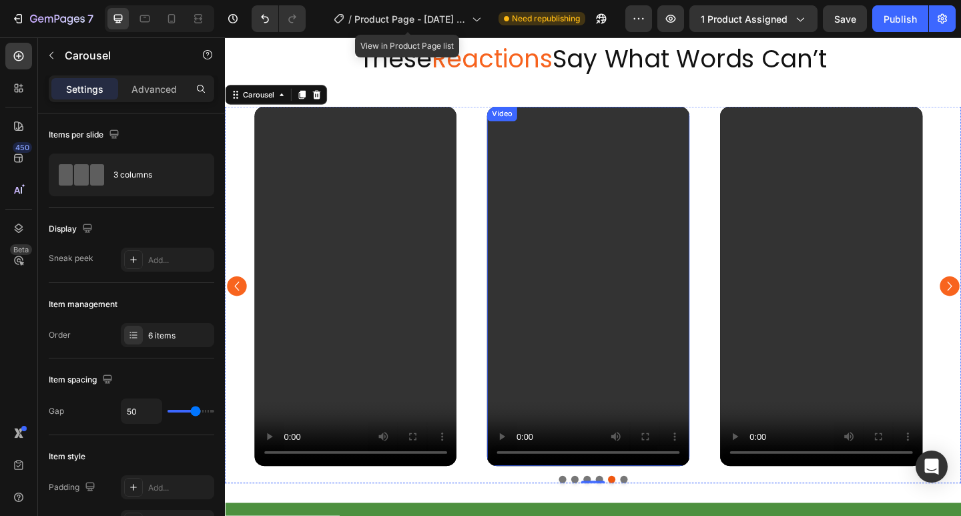
click at [626, 187] on video at bounding box center [620, 308] width 220 height 391
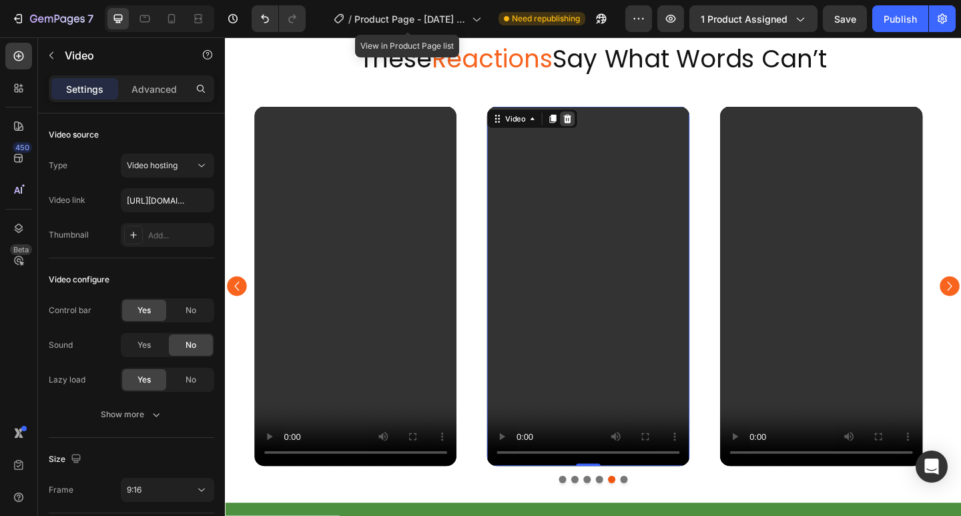
click at [604, 126] on div at bounding box center [598, 126] width 16 height 16
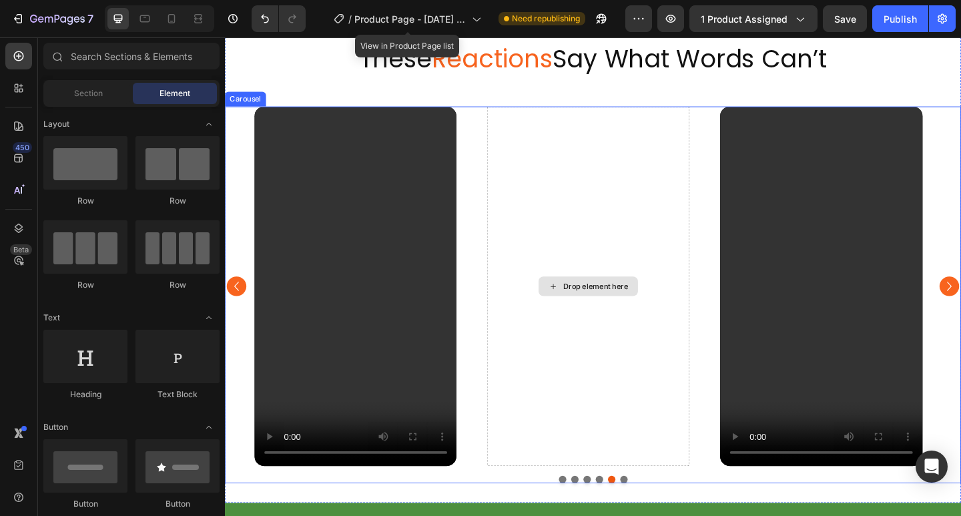
click at [628, 167] on div "Drop element here" at bounding box center [620, 308] width 220 height 391
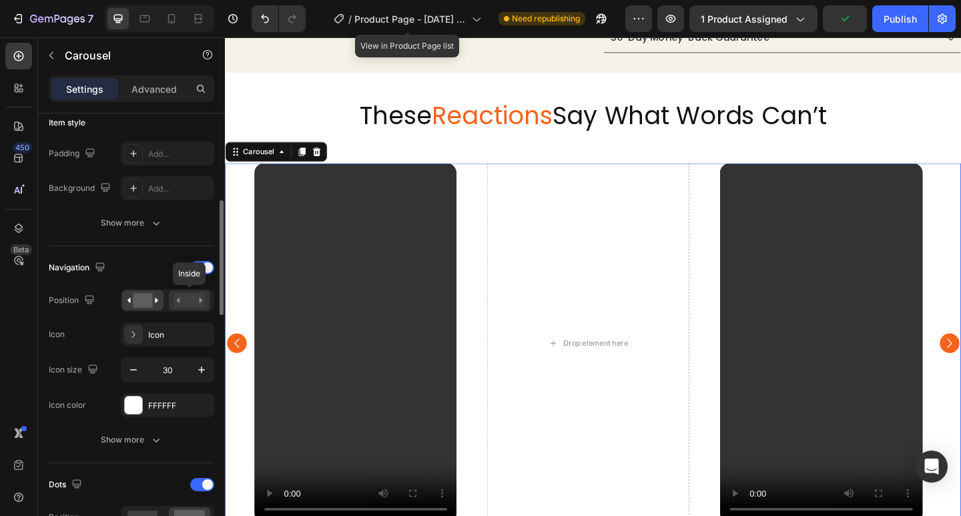
scroll to position [267, 0]
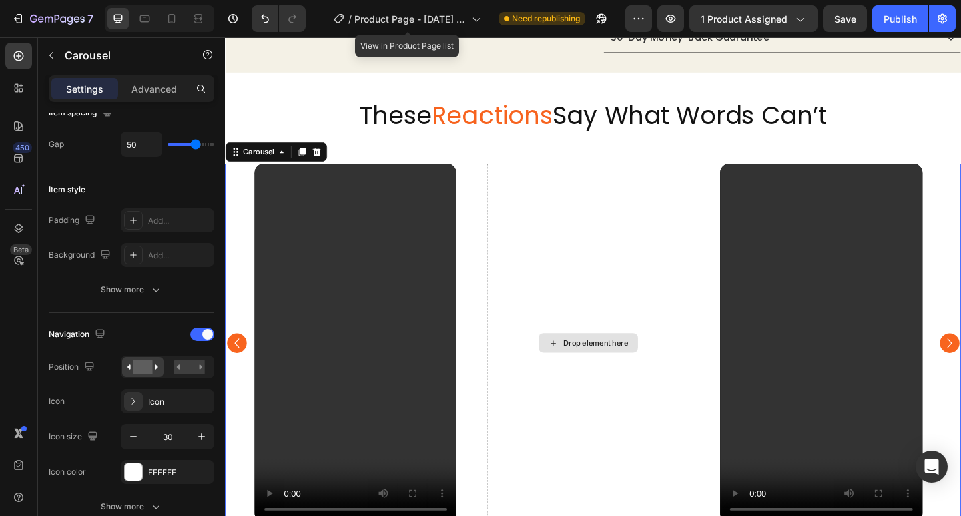
click at [622, 274] on div "Drop element here" at bounding box center [620, 370] width 220 height 391
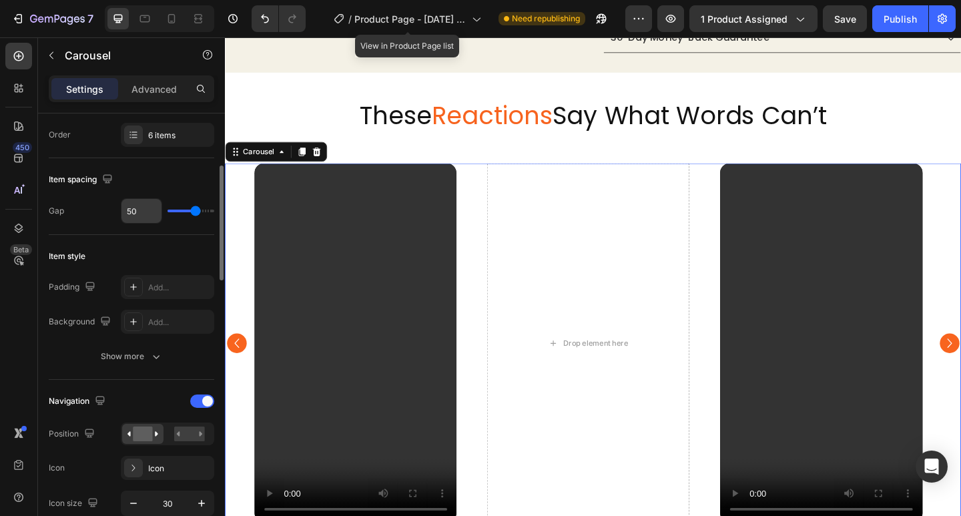
scroll to position [0, 0]
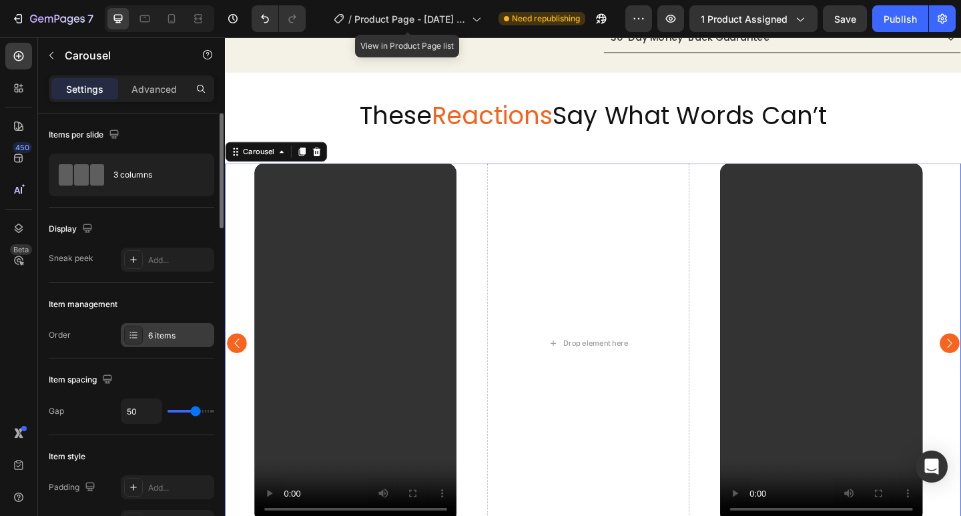
click at [166, 338] on div "6 items" at bounding box center [179, 336] width 63 height 12
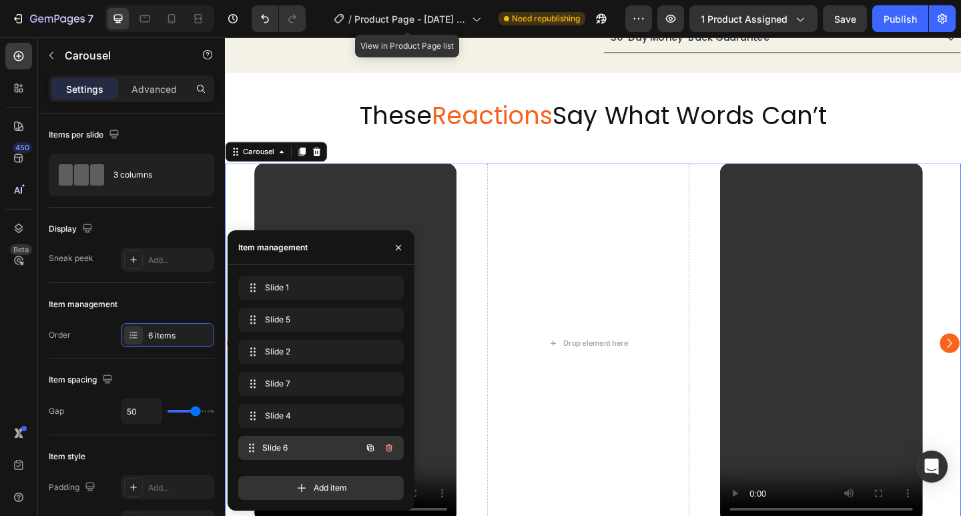
click at [307, 442] on span "Slide 6" at bounding box center [311, 448] width 99 height 12
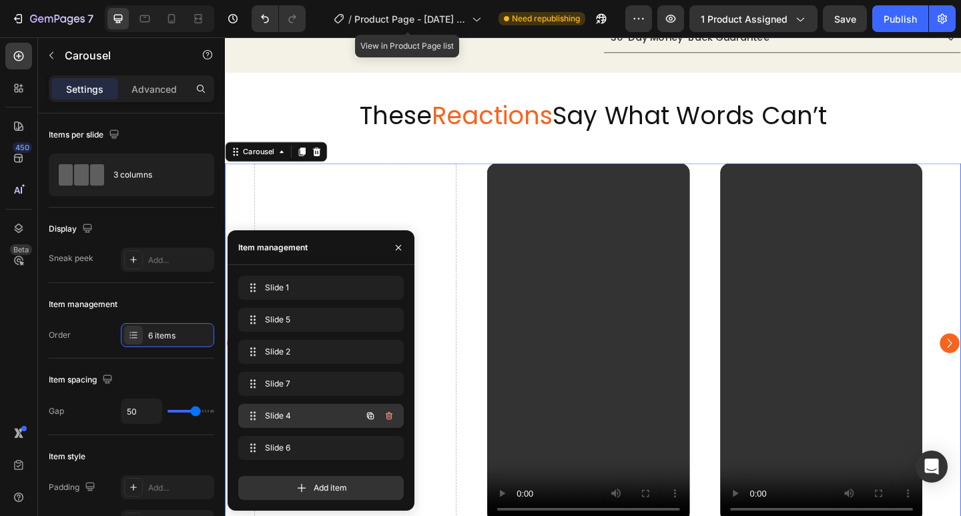
click at [312, 420] on span "Slide 4" at bounding box center [302, 416] width 75 height 12
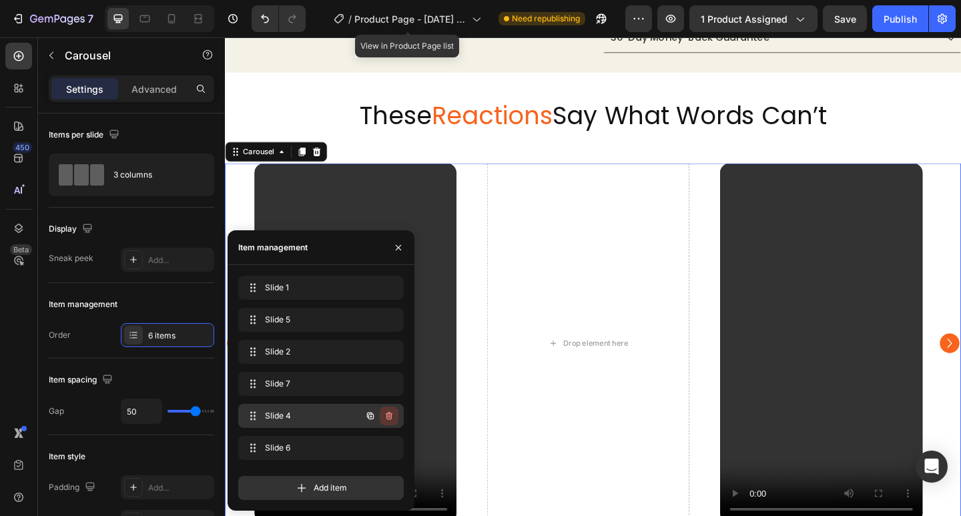
click at [389, 417] on icon "button" at bounding box center [389, 415] width 11 height 11
click at [389, 417] on div "Delete" at bounding box center [380, 416] width 25 height 12
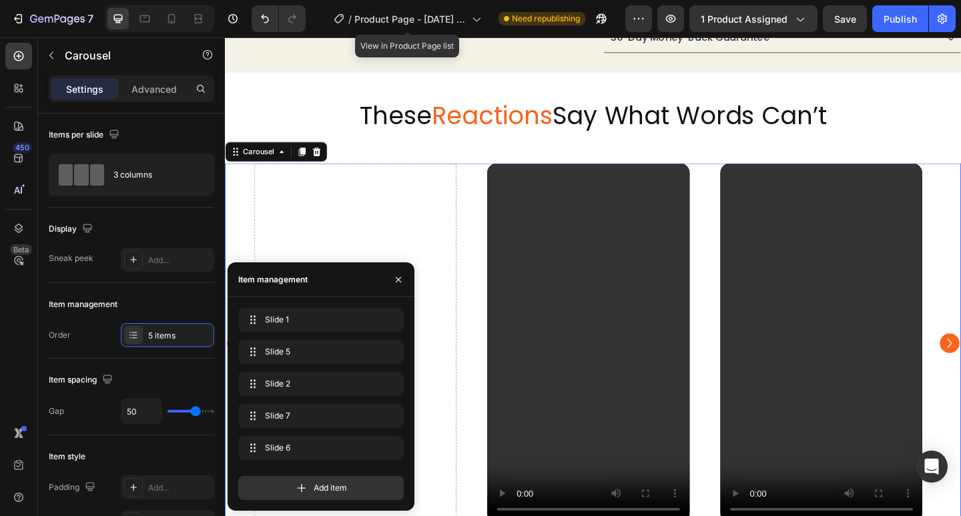
click at [404, 245] on div "Drop element here" at bounding box center [367, 370] width 220 height 391
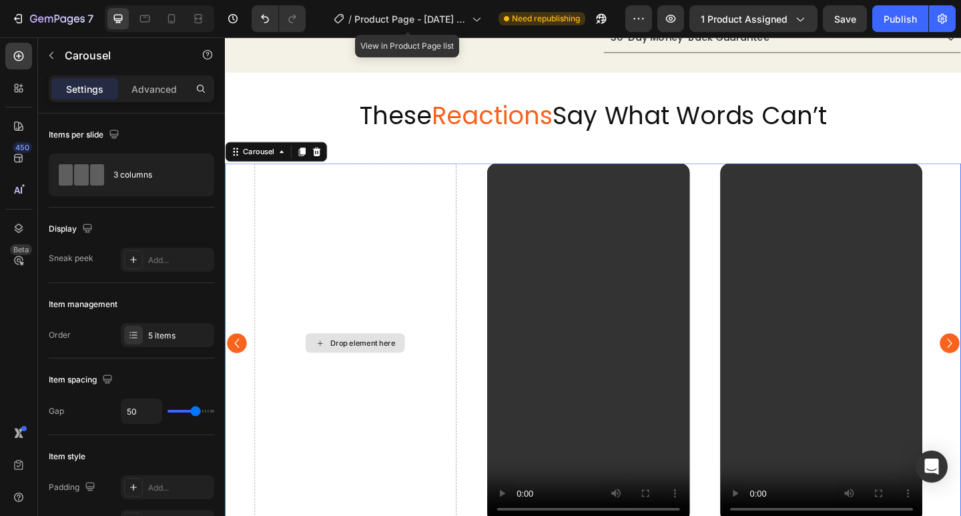
click at [404, 245] on div "Drop element here" at bounding box center [367, 370] width 220 height 391
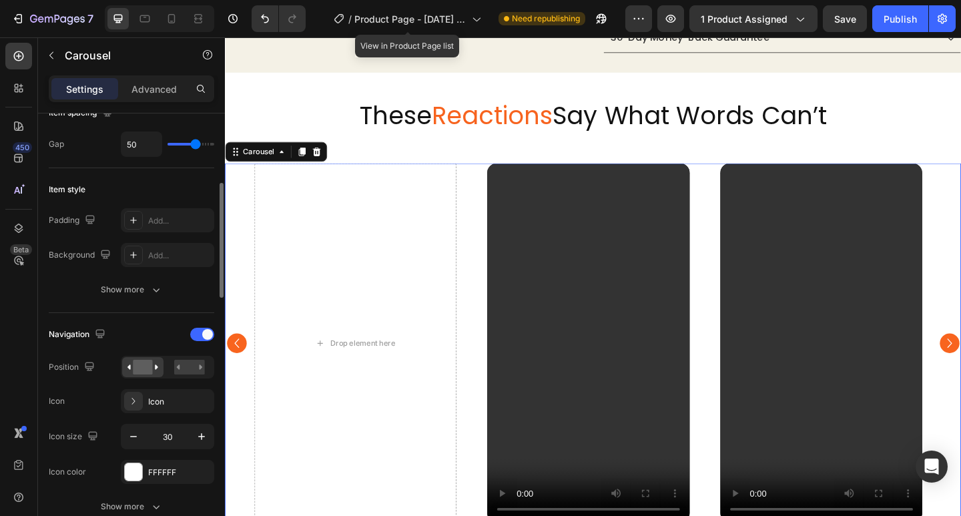
scroll to position [133, 0]
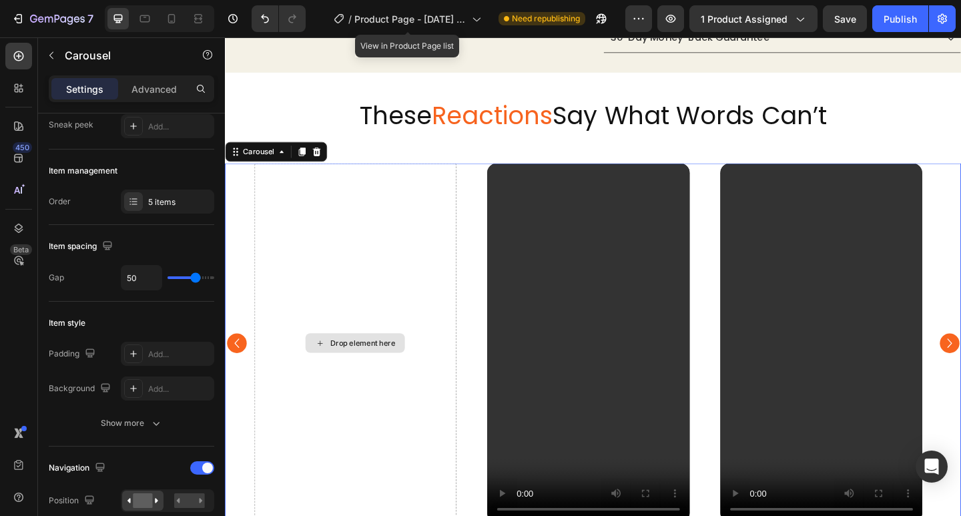
click at [339, 257] on div "Drop element here" at bounding box center [367, 370] width 220 height 391
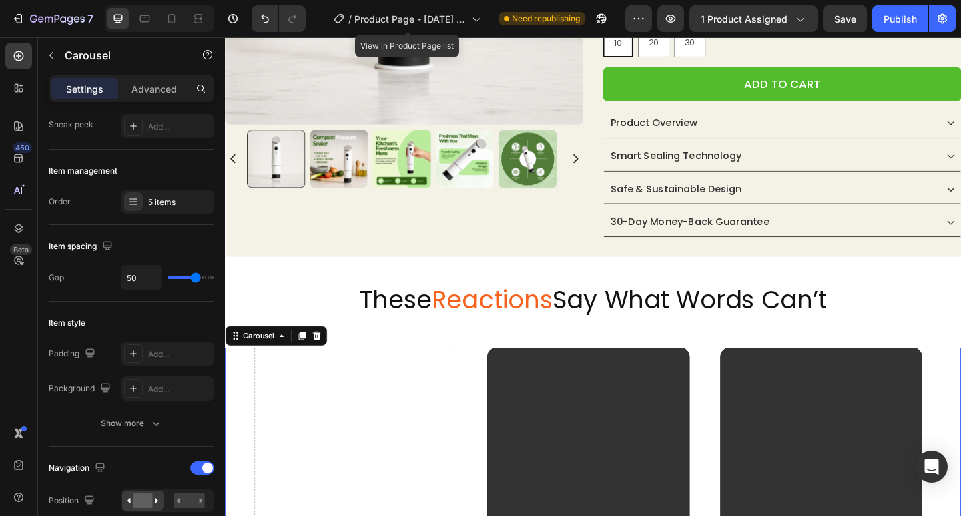
scroll to position [276, 0]
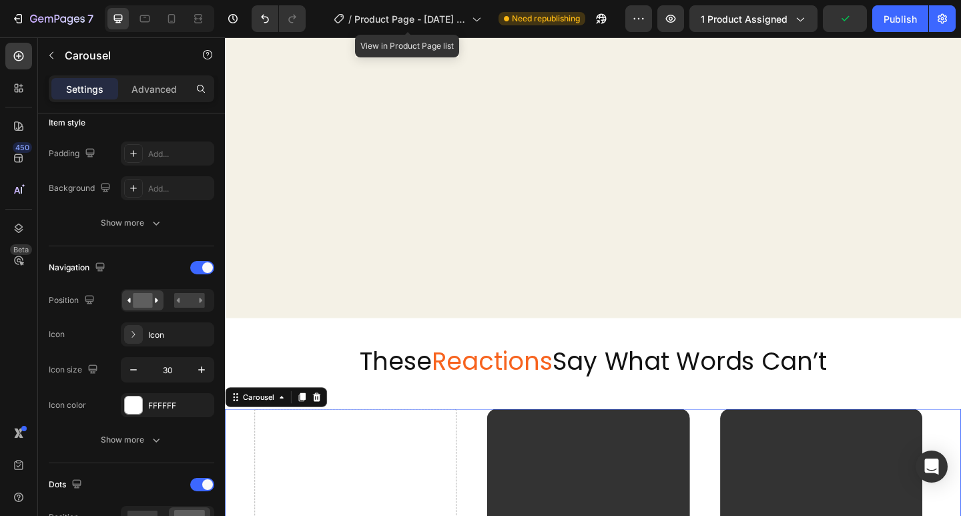
scroll to position [677, 0]
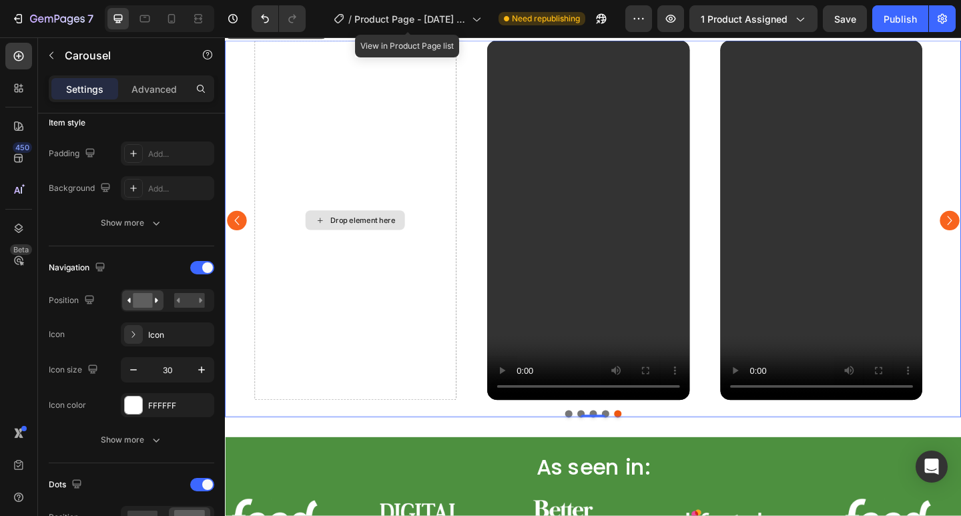
drag, startPoint x: 408, startPoint y: 371, endPoint x: 404, endPoint y: 344, distance: 27.6
click at [408, 370] on div "Drop element here" at bounding box center [367, 236] width 220 height 391
click at [238, 231] on icon "Carousel Back Arrow" at bounding box center [238, 237] width 20 height 20
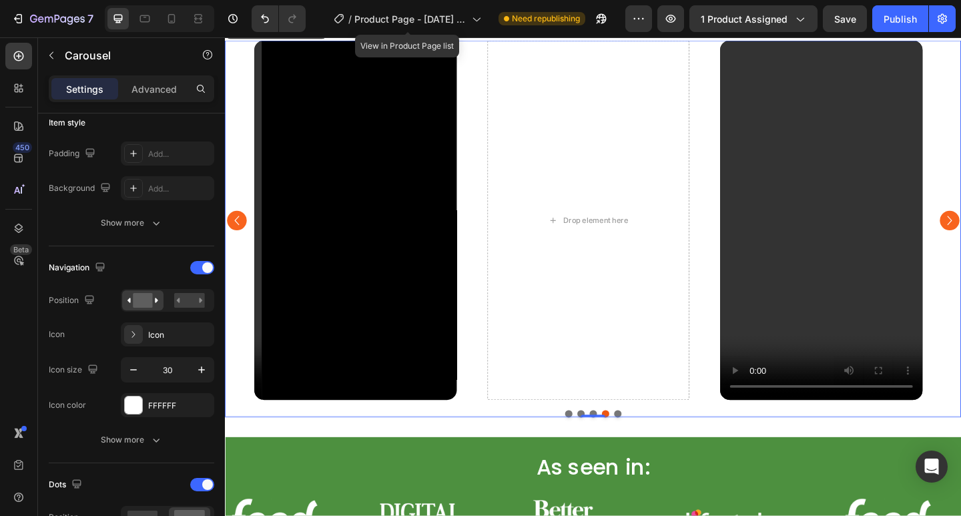
click at [238, 231] on icon "Carousel Back Arrow" at bounding box center [238, 237] width 20 height 20
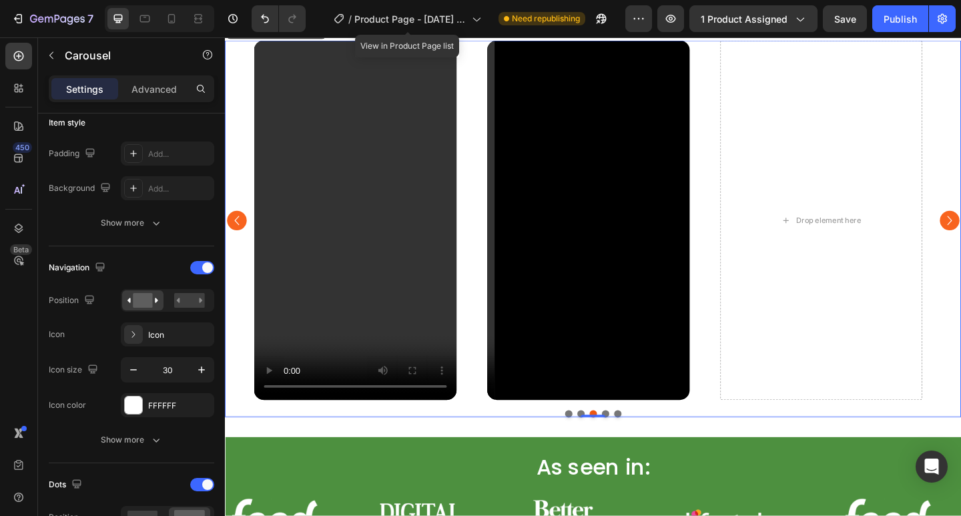
click at [238, 231] on icon "Carousel Back Arrow" at bounding box center [238, 237] width 20 height 20
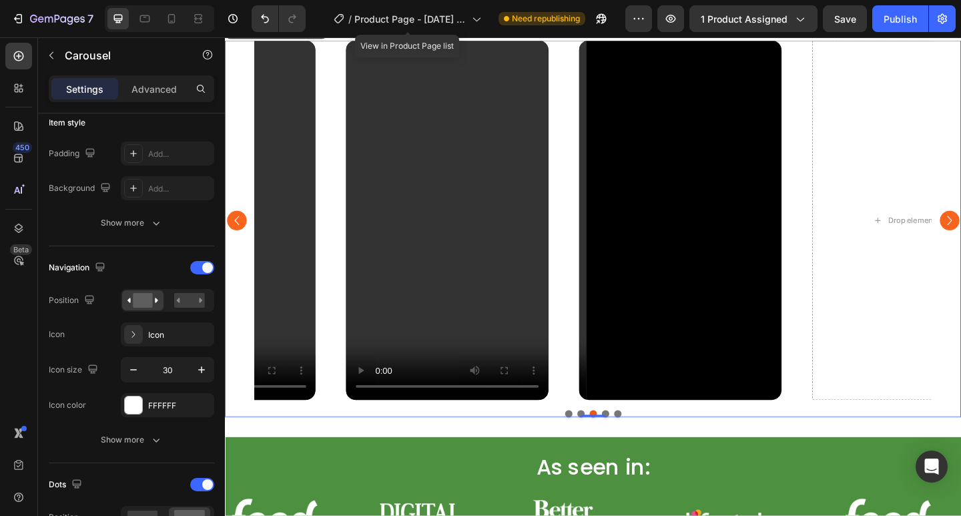
click at [238, 231] on icon "Carousel Back Arrow" at bounding box center [238, 237] width 20 height 20
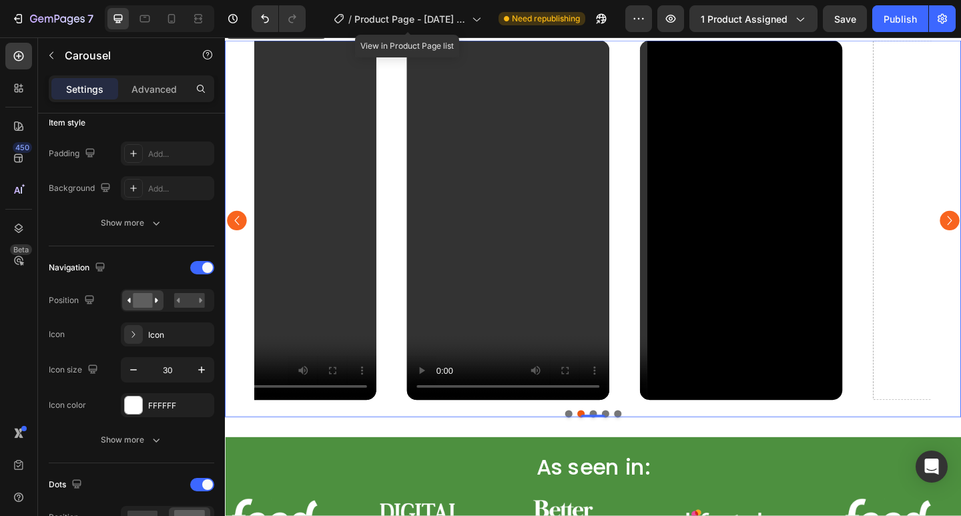
click at [238, 231] on icon "Carousel Back Arrow" at bounding box center [238, 237] width 20 height 20
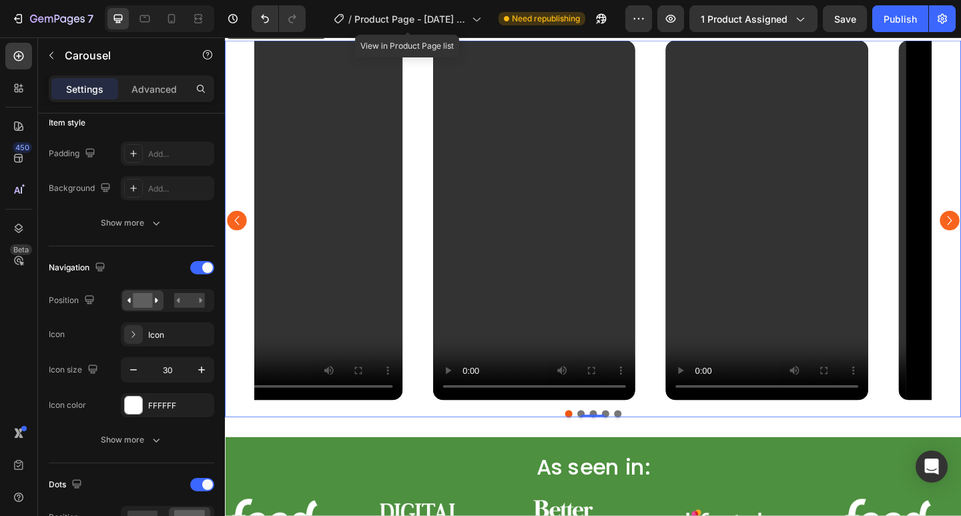
click at [237, 232] on icon "Carousel Back Arrow" at bounding box center [238, 237] width 20 height 20
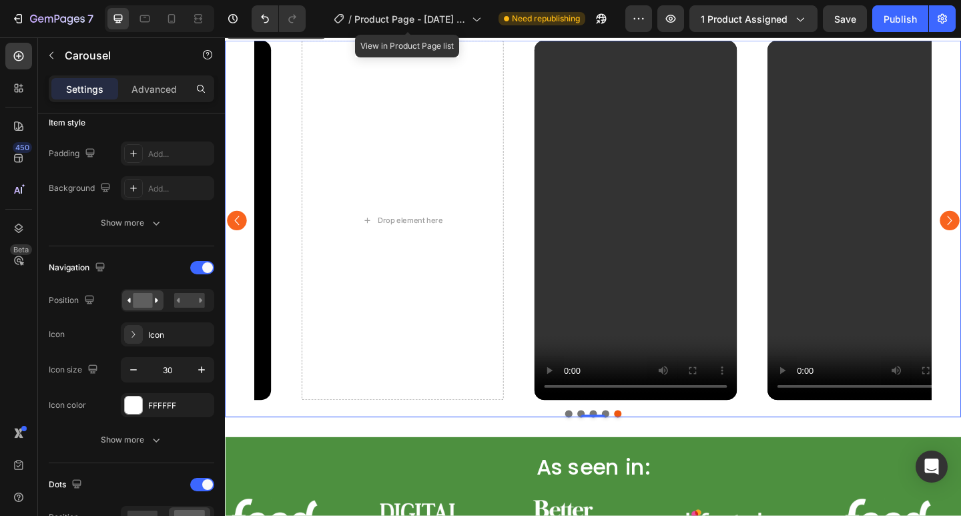
click at [237, 232] on icon "Carousel Back Arrow" at bounding box center [238, 237] width 20 height 20
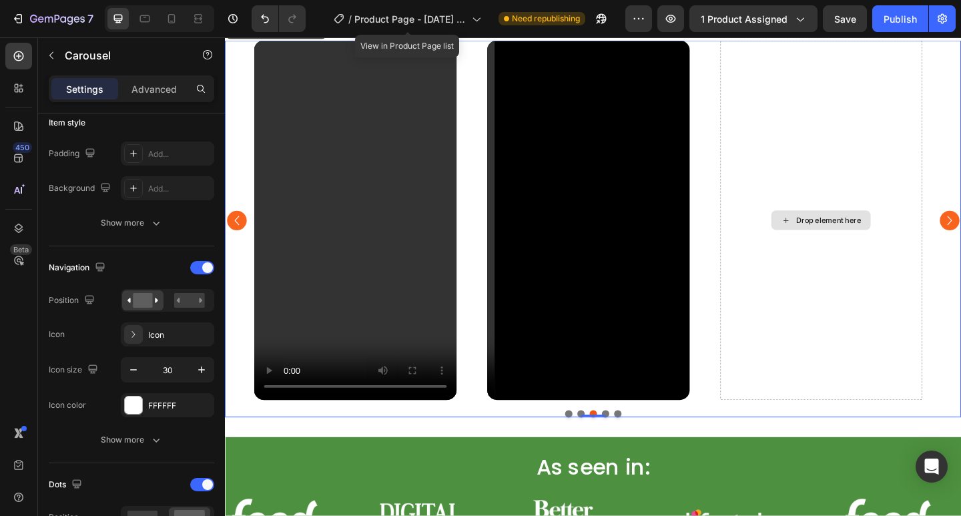
click at [837, 147] on div "Drop element here" at bounding box center [873, 236] width 220 height 391
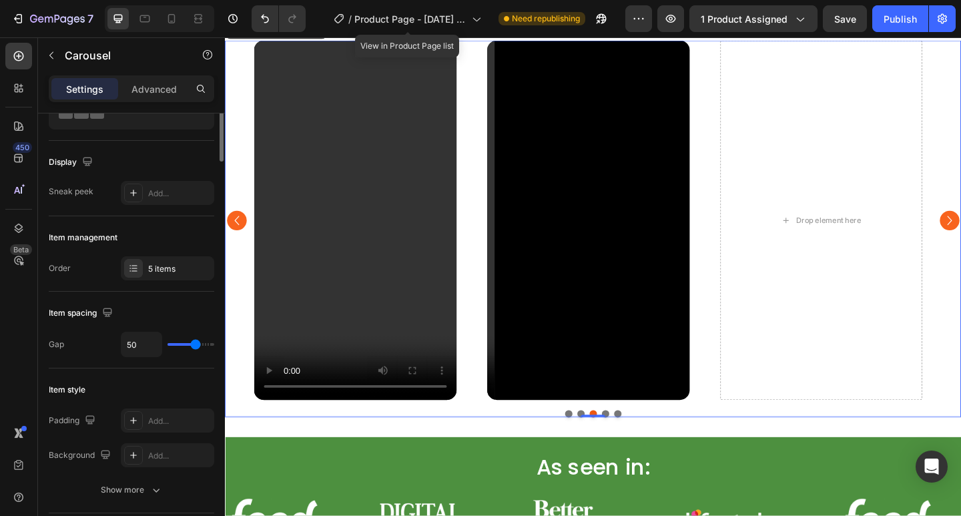
scroll to position [0, 0]
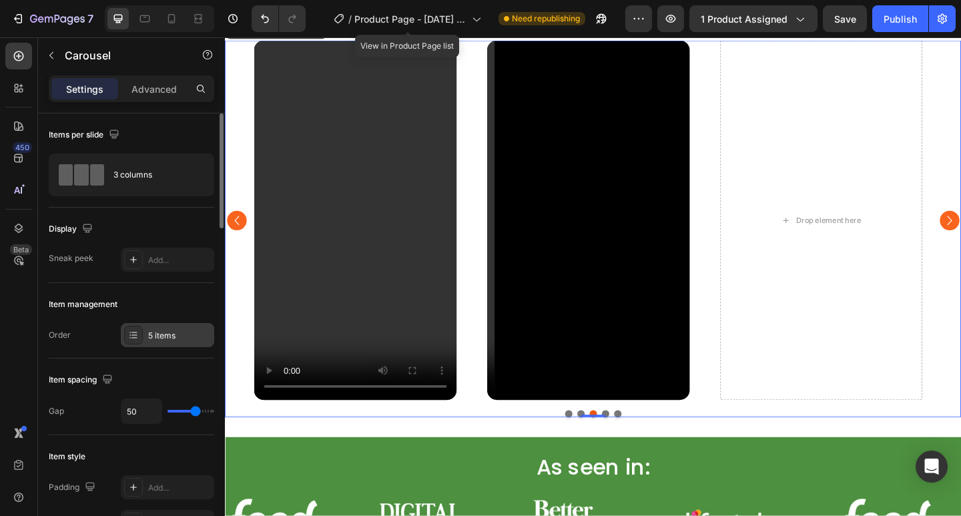
click at [138, 337] on icon at bounding box center [133, 335] width 11 height 11
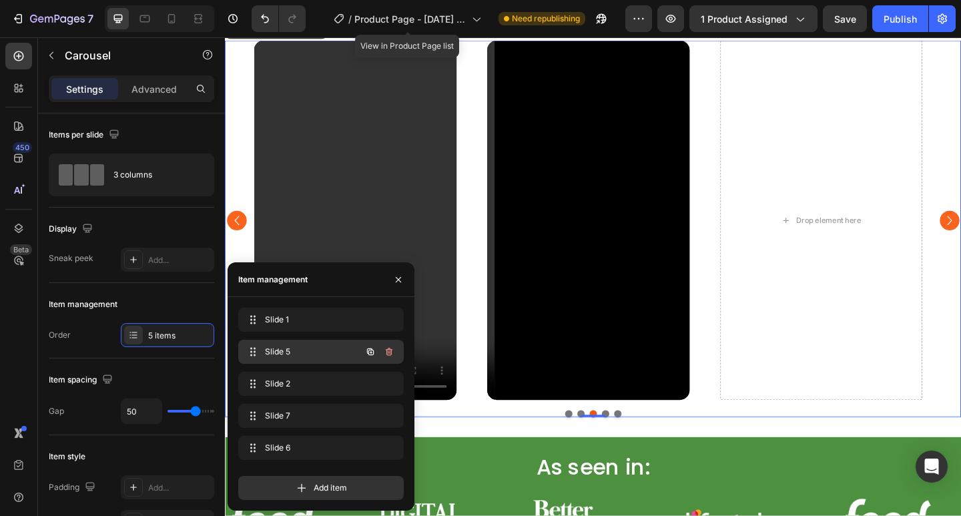
click at [390, 357] on button "button" at bounding box center [389, 351] width 19 height 19
click at [386, 357] on div "Delete" at bounding box center [380, 352] width 25 height 12
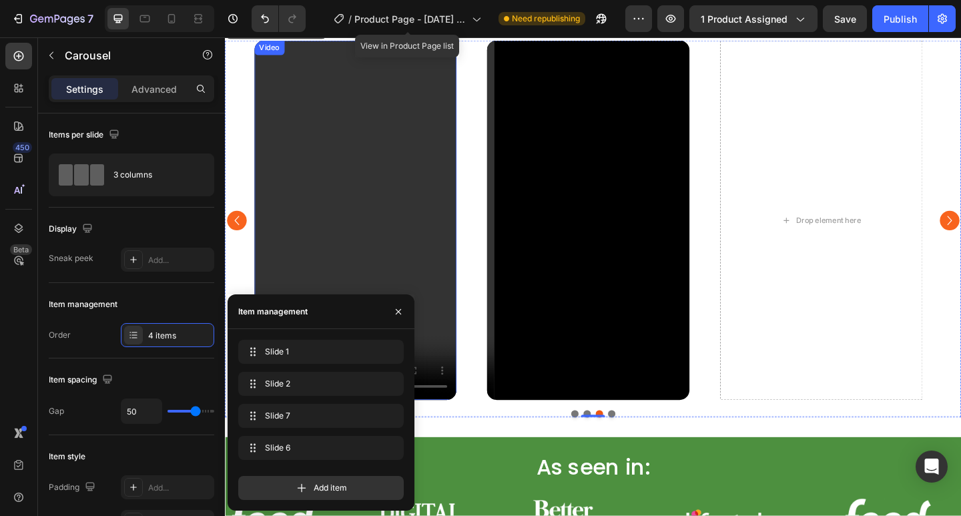
click at [358, 209] on video at bounding box center [367, 236] width 220 height 391
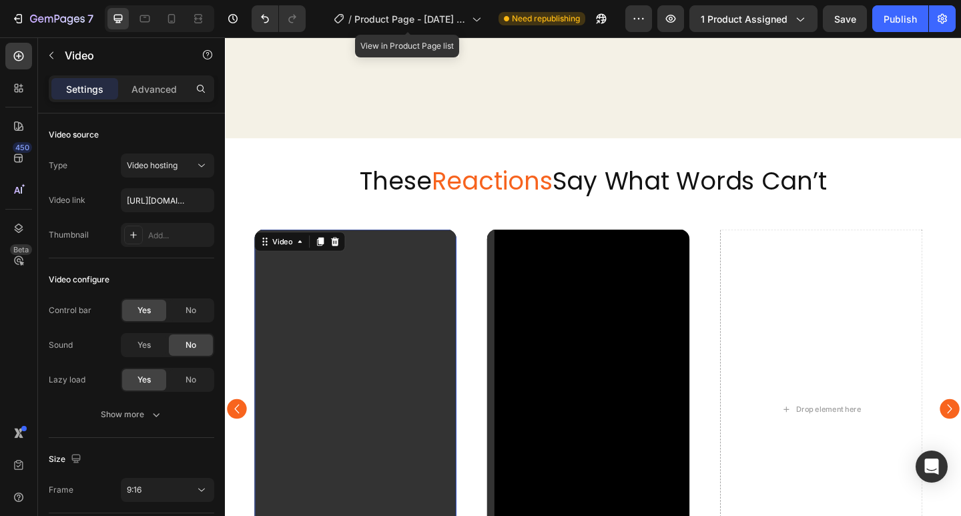
scroll to position [672, 0]
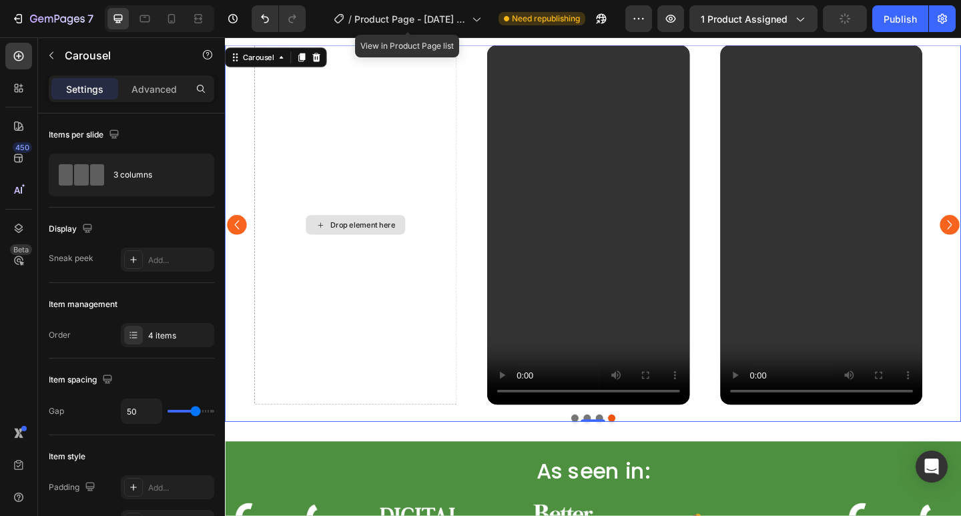
click at [398, 288] on div "Drop element here" at bounding box center [367, 241] width 220 height 391
click at [356, 165] on div "Drop element here" at bounding box center [367, 241] width 220 height 391
click at [394, 356] on div "Drop element here" at bounding box center [367, 241] width 220 height 391
click at [320, 84] on div "Drop element here" at bounding box center [367, 241] width 220 height 391
click at [313, 208] on div "Drop element here" at bounding box center [367, 241] width 220 height 391
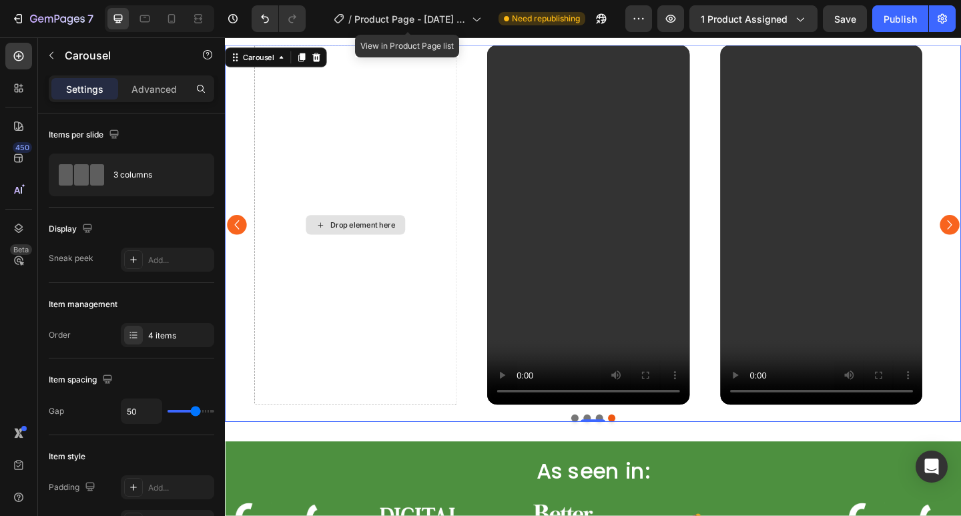
click at [366, 246] on div "Drop element here" at bounding box center [375, 241] width 71 height 11
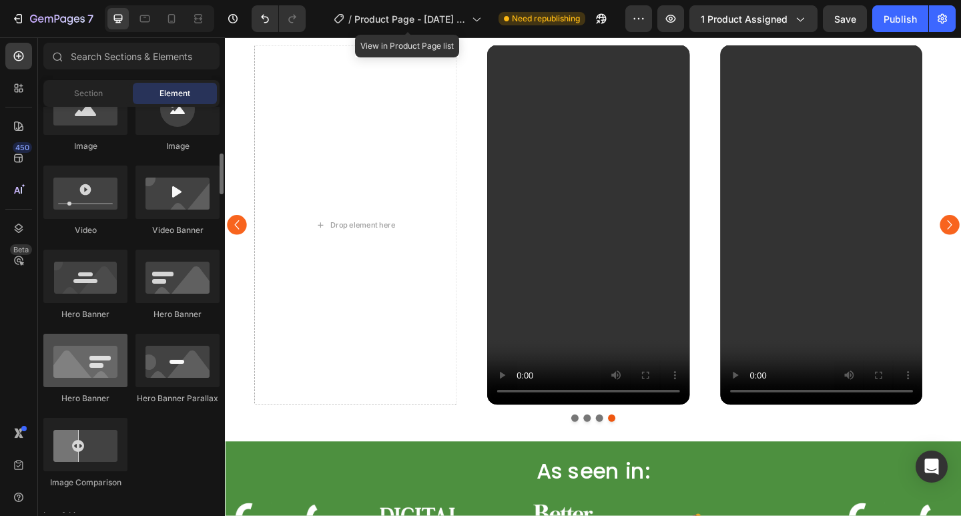
scroll to position [400, 0]
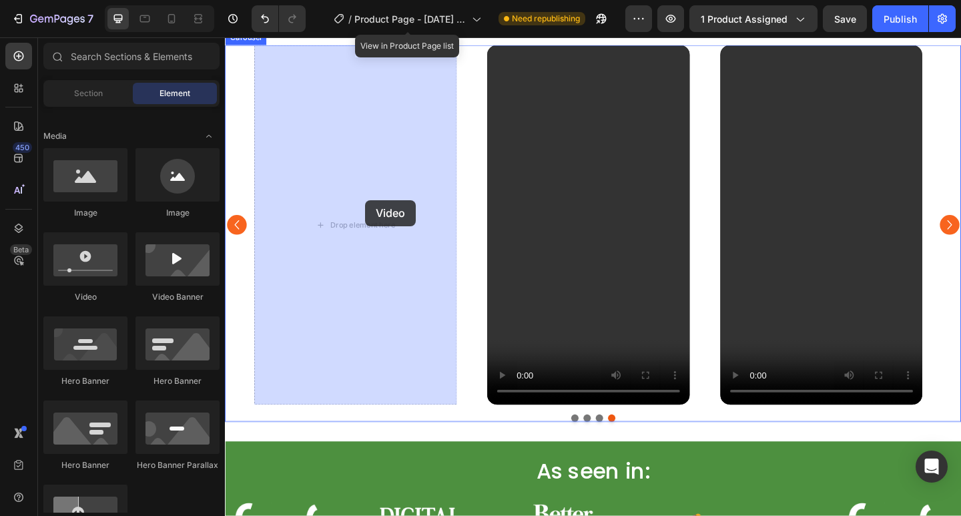
drag, startPoint x: 407, startPoint y: 171, endPoint x: 377, endPoint y: 214, distance: 52.7
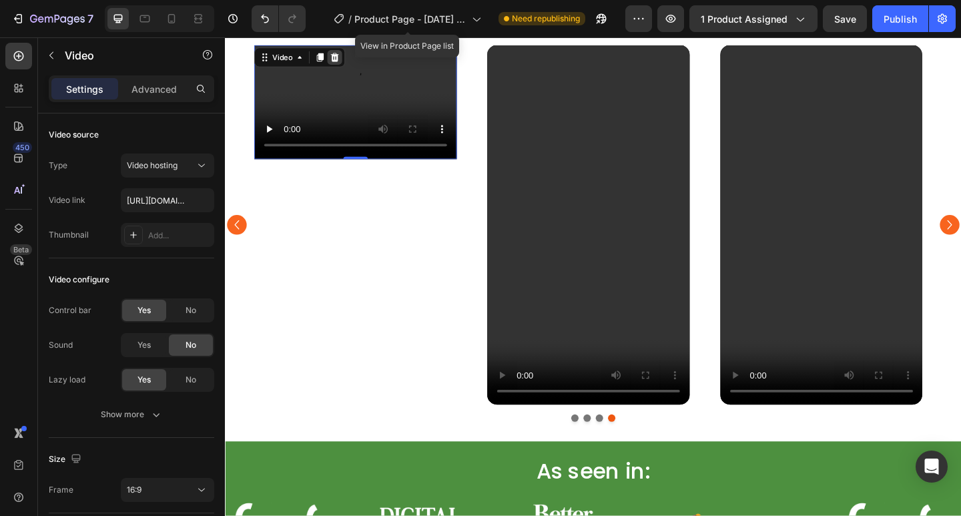
click at [347, 53] on div at bounding box center [344, 59] width 16 height 16
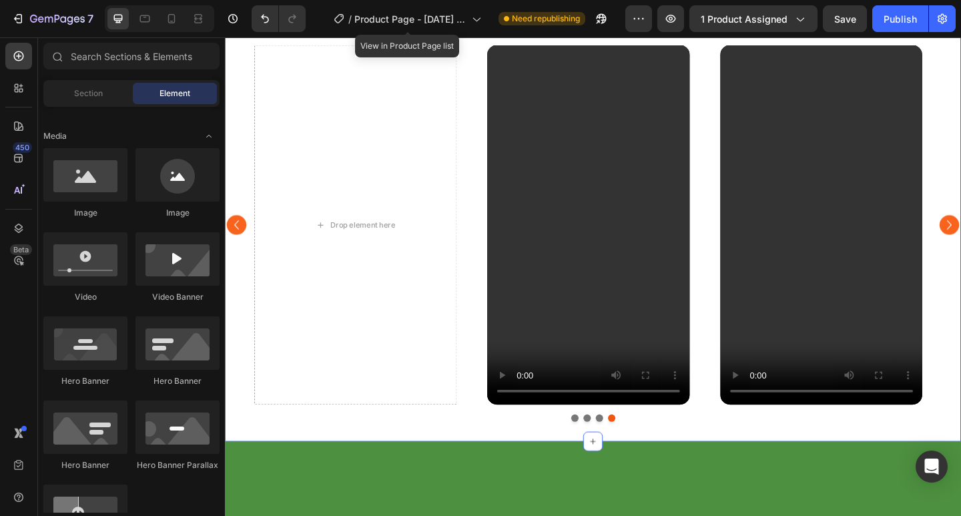
scroll to position [410, 0]
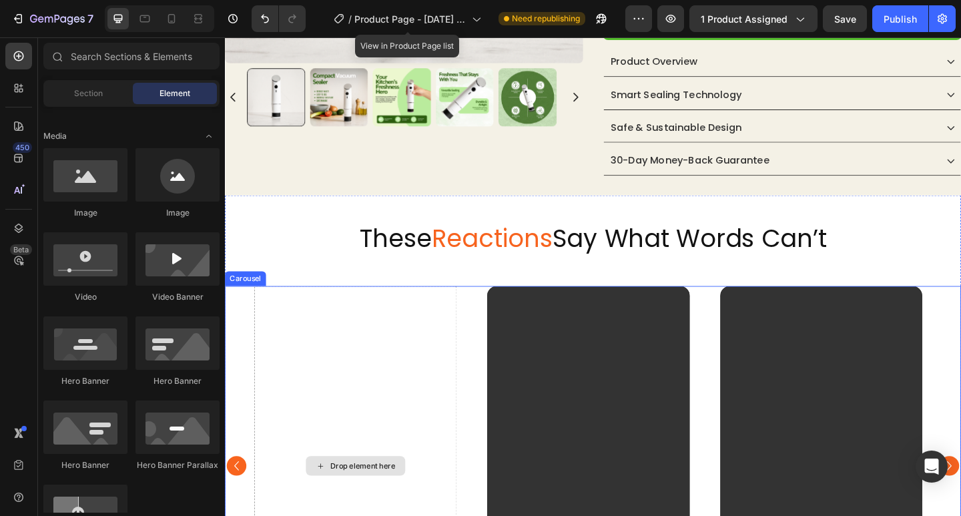
click at [417, 384] on div "Drop element here" at bounding box center [367, 503] width 220 height 391
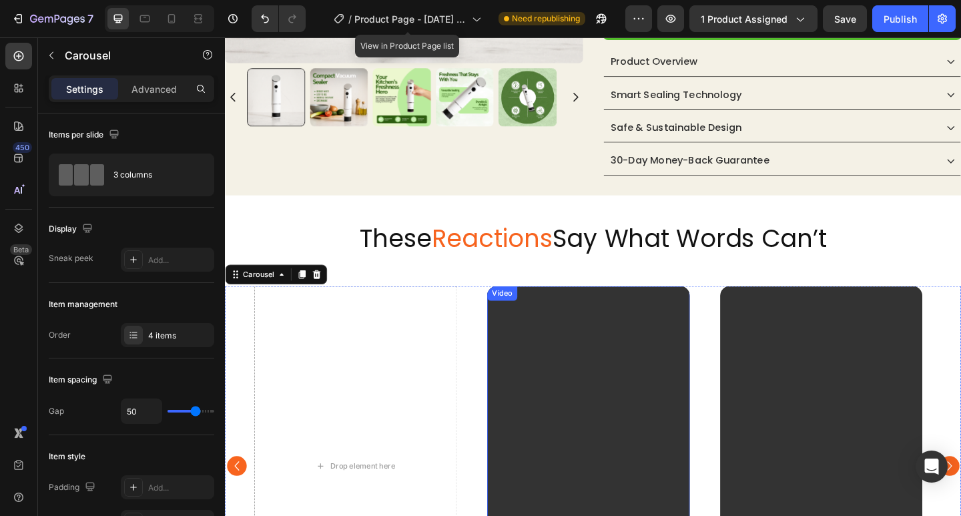
click at [643, 390] on video at bounding box center [620, 503] width 220 height 391
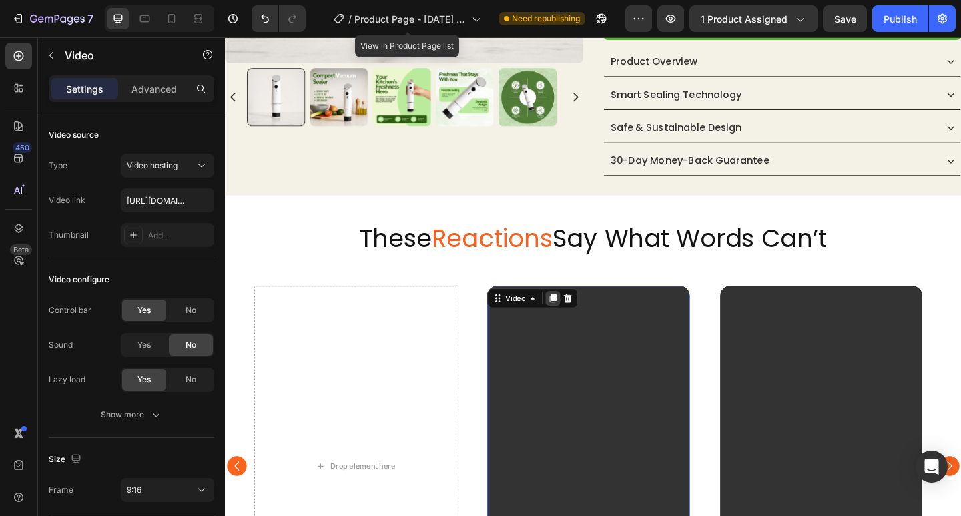
click at [581, 320] on icon at bounding box center [581, 321] width 7 height 9
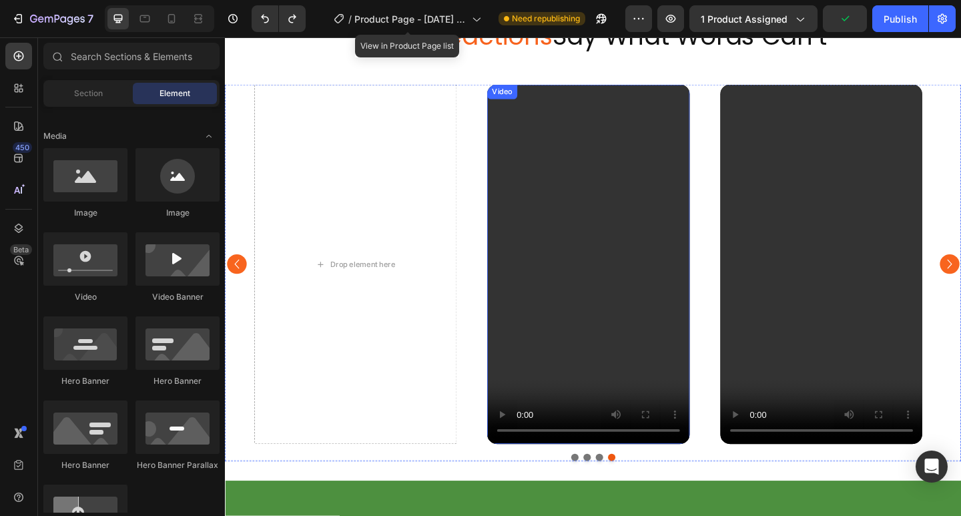
scroll to position [562, 0]
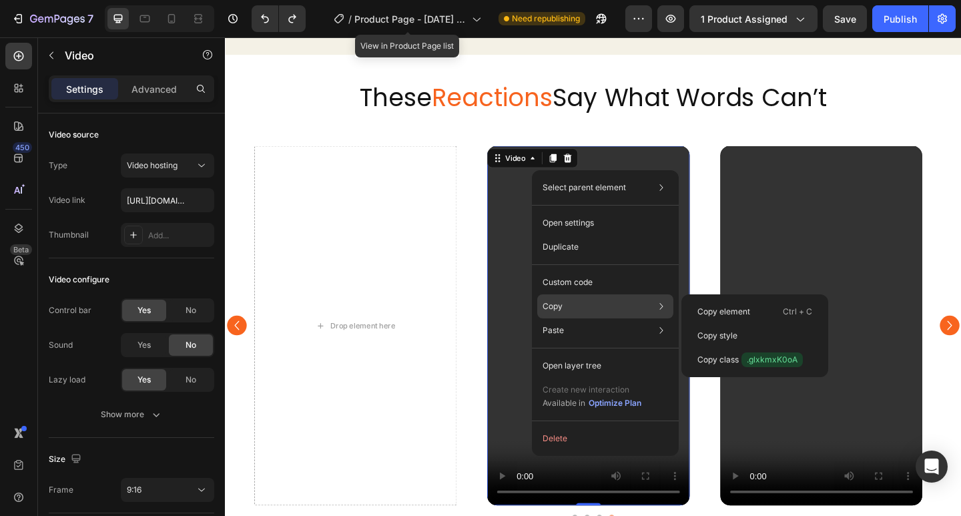
click at [597, 306] on div "Copy Copy element Ctrl + C Copy style Copy class .glxkmxK0oA" at bounding box center [605, 306] width 136 height 24
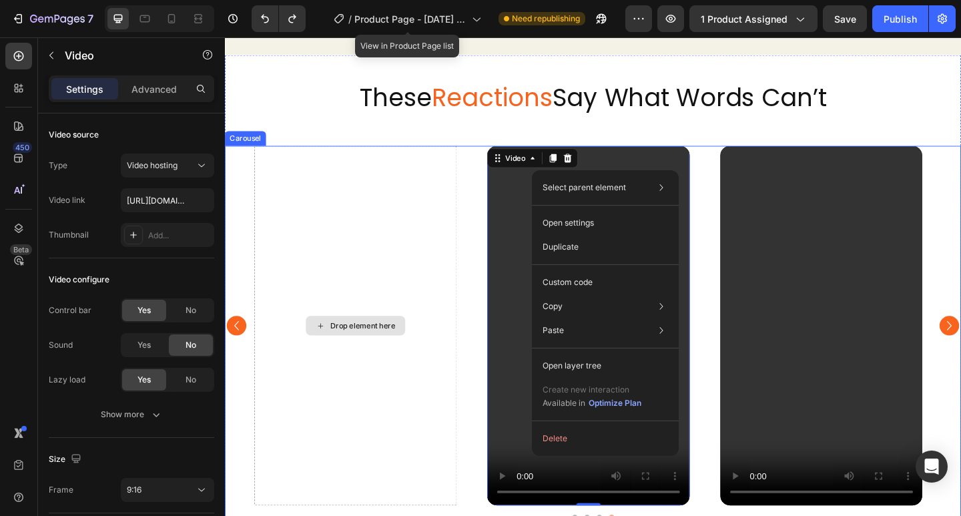
click at [346, 249] on div "Drop element here" at bounding box center [367, 350] width 220 height 391
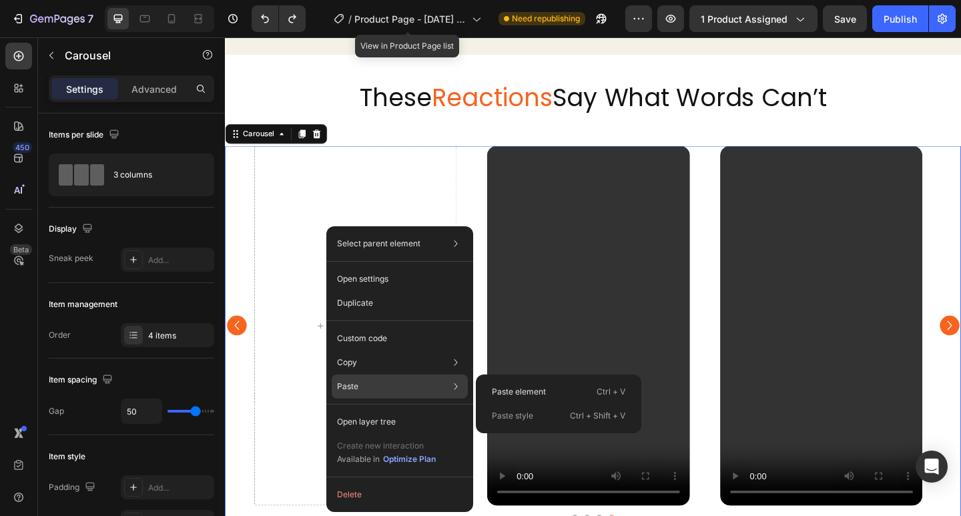
click at [372, 410] on div "Paste Paste element Ctrl + V Paste style Ctrl + Shift + V" at bounding box center [400, 422] width 136 height 24
drag, startPoint x: 306, startPoint y: 376, endPoint x: 506, endPoint y: 384, distance: 200.3
click at [506, 404] on div "Paste element Ctrl + V" at bounding box center [558, 416] width 155 height 24
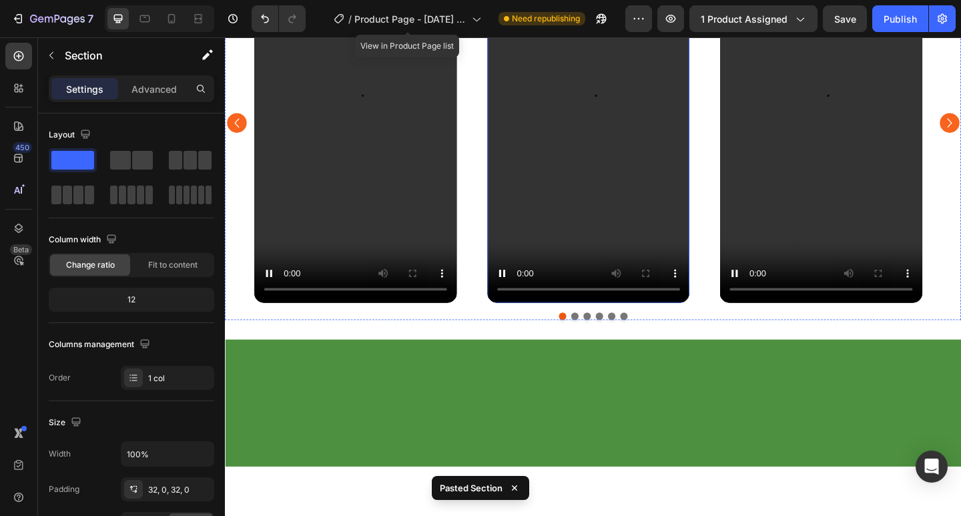
scroll to position [998, 0]
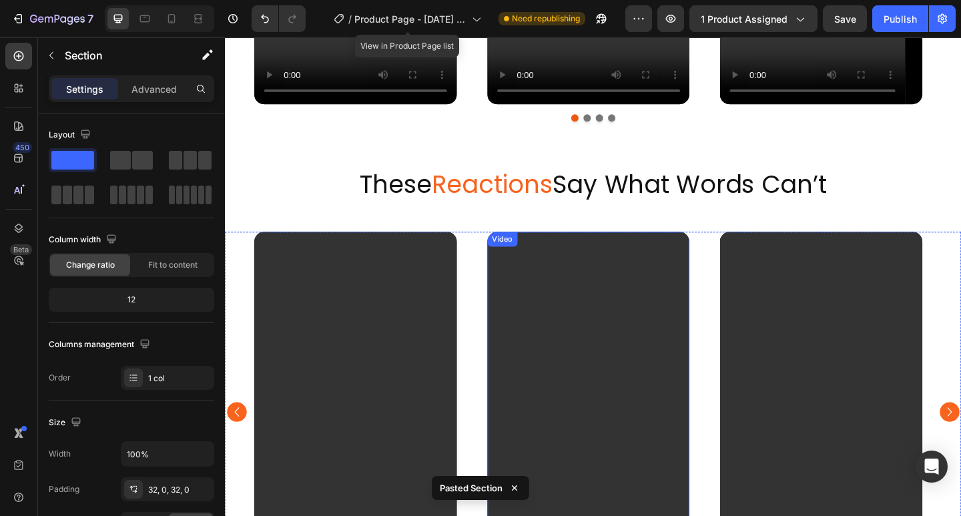
type input "cara"
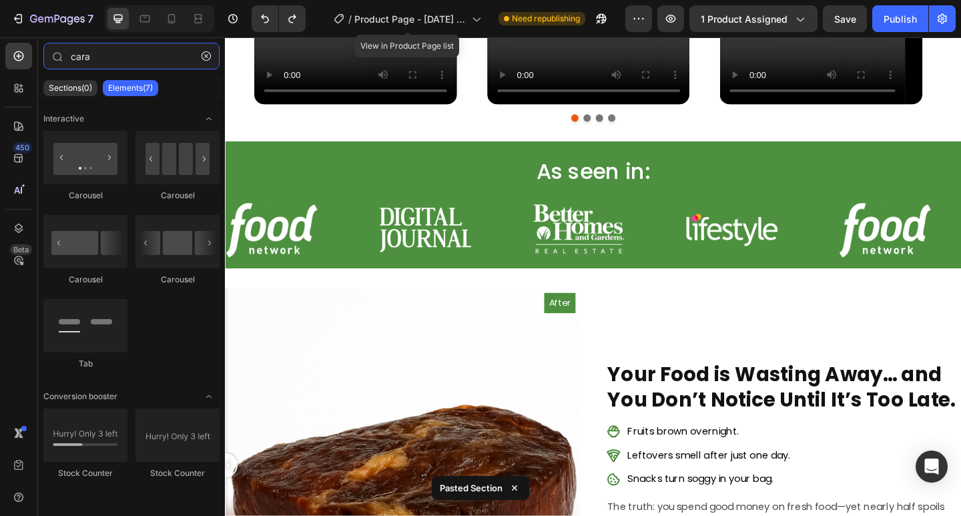
scroll to position [598, 0]
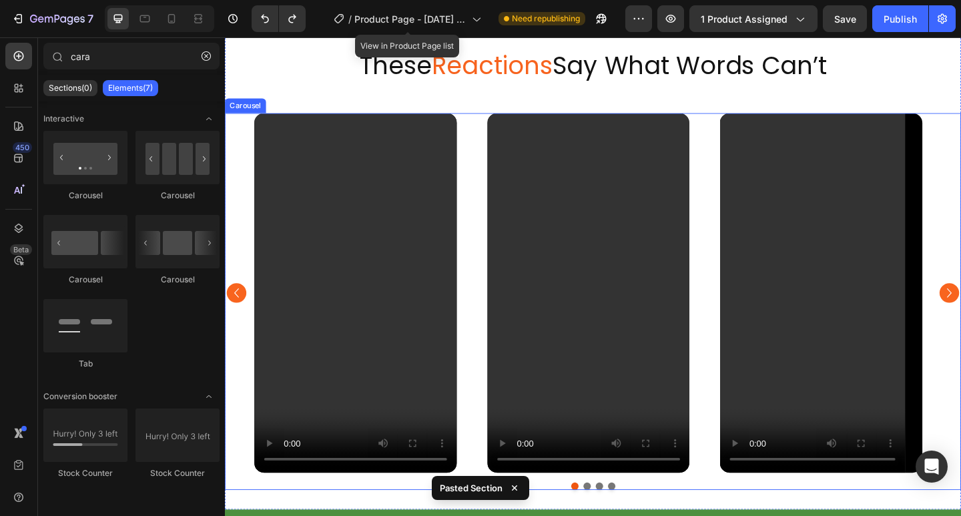
click at [243, 315] on icon "Carousel Back Arrow" at bounding box center [238, 316] width 20 height 20
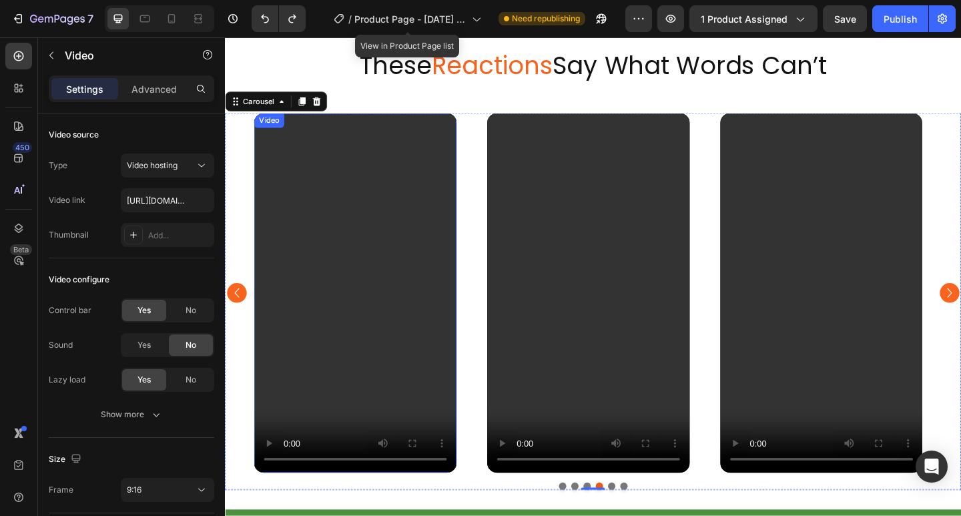
click at [393, 245] on video at bounding box center [367, 315] width 220 height 391
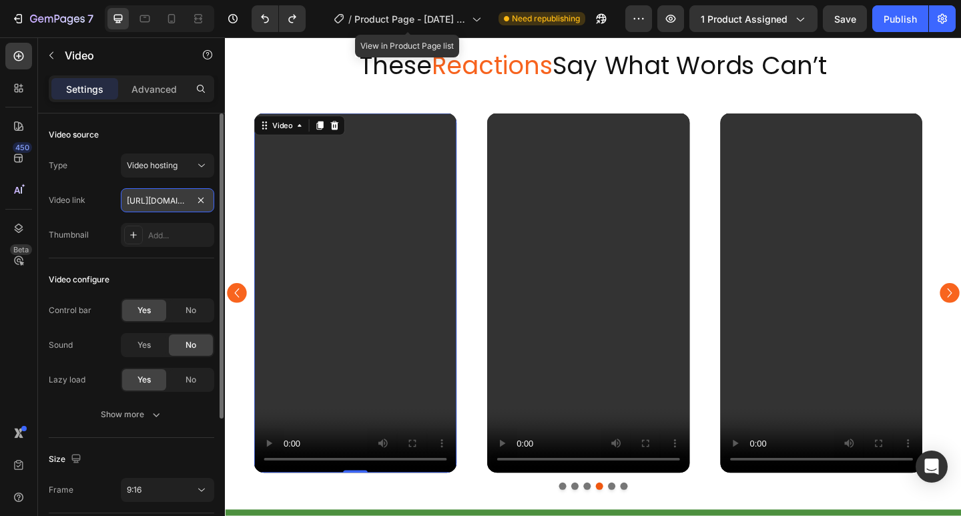
click at [156, 199] on input "[URL][DOMAIN_NAME]" at bounding box center [167, 200] width 93 height 24
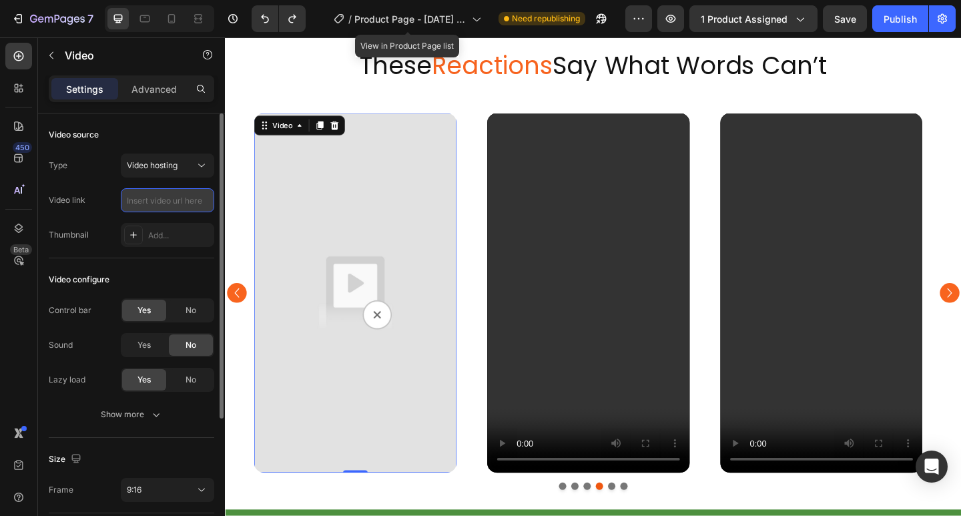
type input "[URL][DOMAIN_NAME]"
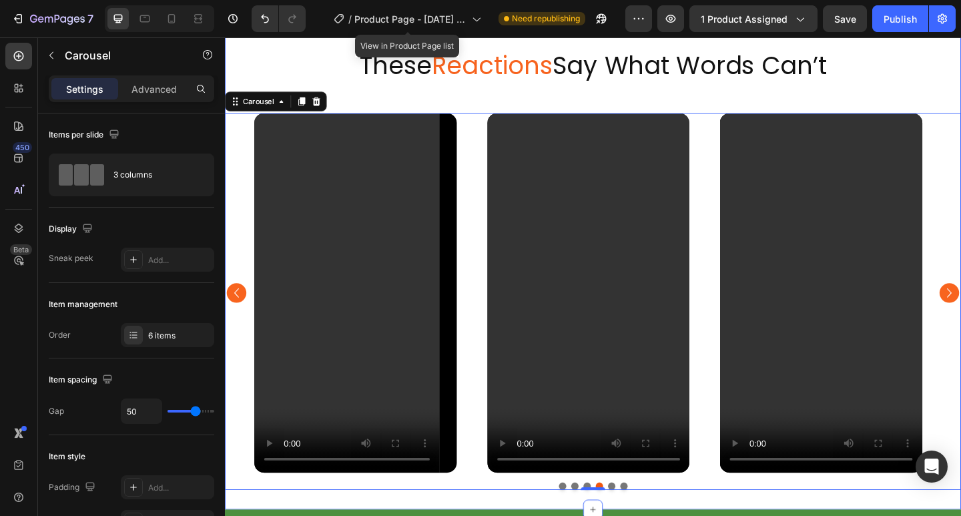
click at [490, 118] on div "These Reactions Say What Words Can’t Heading Video Video Video Video Video Vide…" at bounding box center [625, 286] width 801 height 487
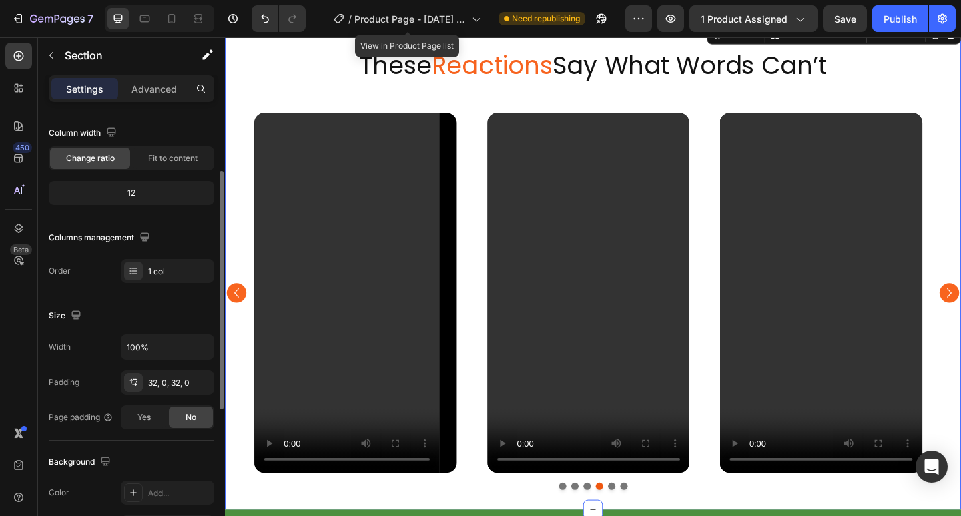
scroll to position [0, 0]
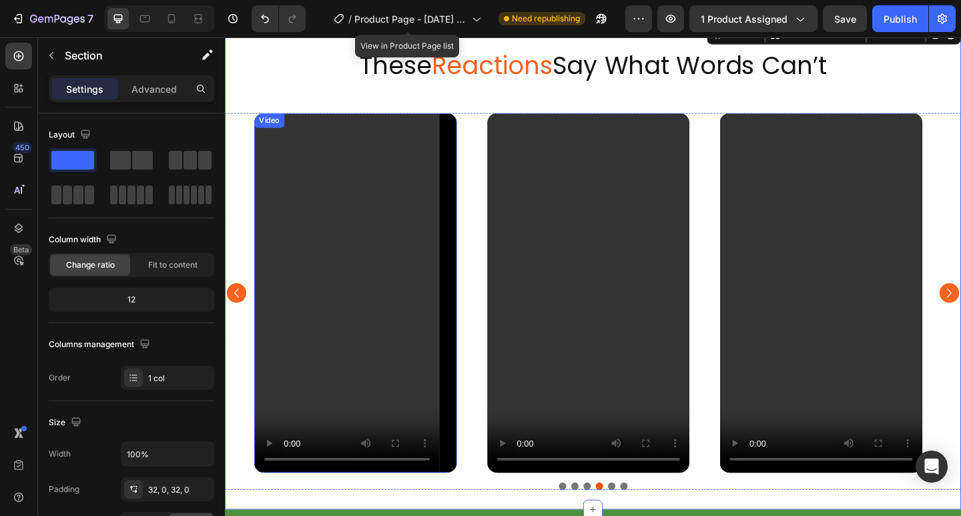
click at [262, 184] on video at bounding box center [367, 315] width 220 height 391
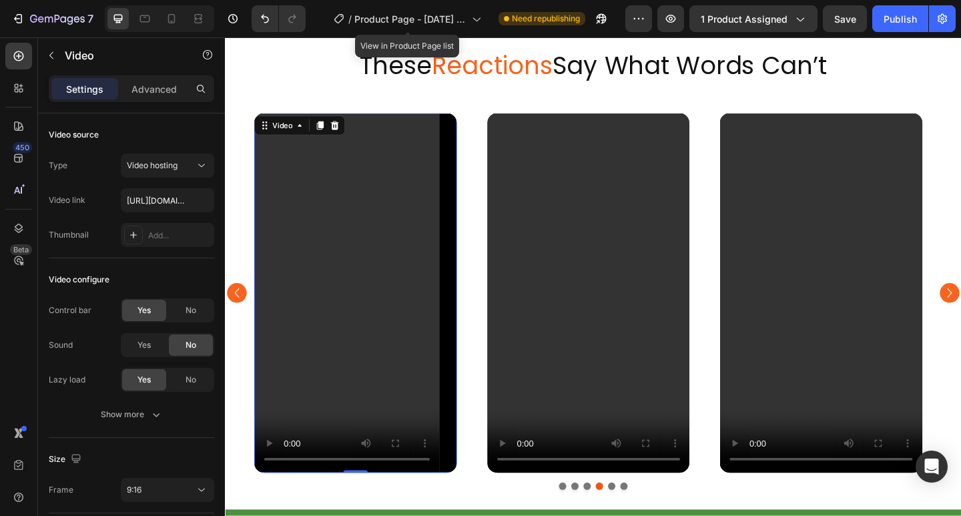
scroll to position [336, 0]
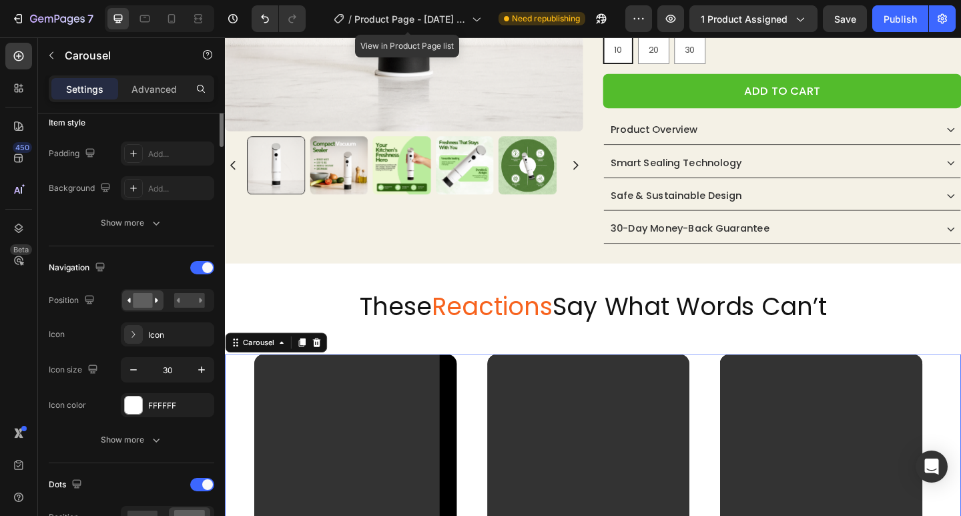
scroll to position [534, 0]
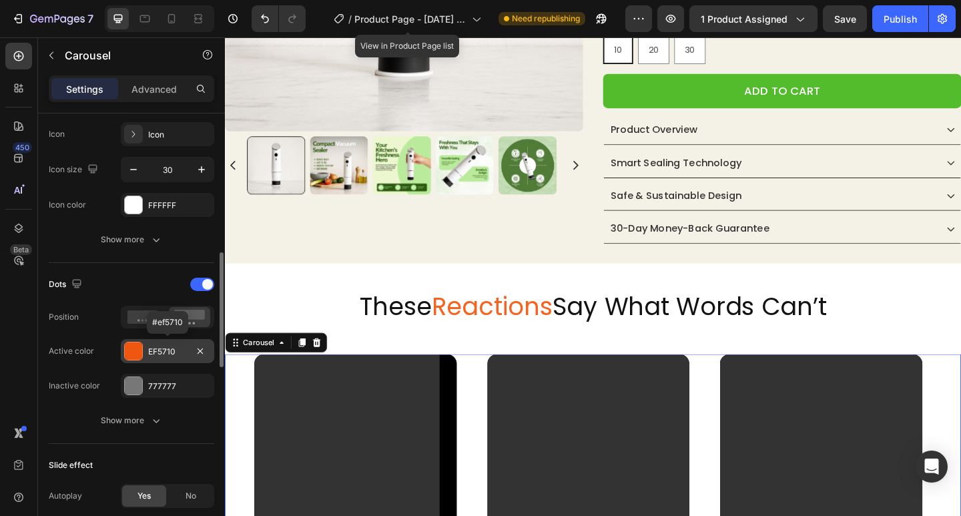
click at [133, 346] on div at bounding box center [133, 350] width 17 height 17
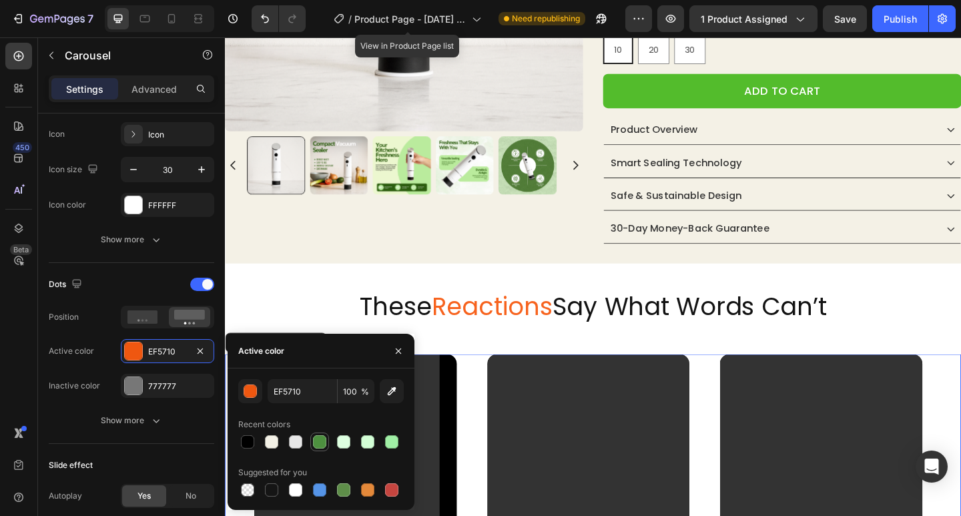
click at [322, 440] on div at bounding box center [319, 441] width 13 height 13
type input "4D903F"
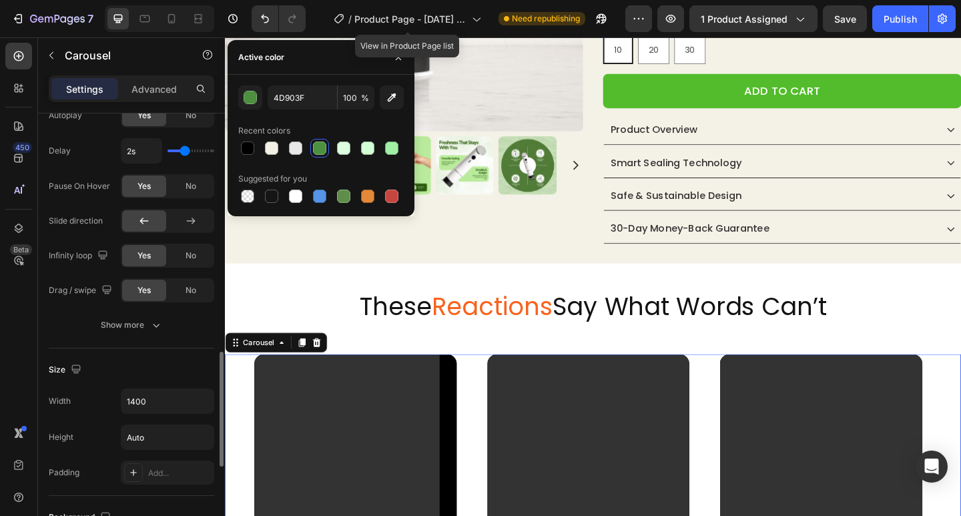
scroll to position [847, 0]
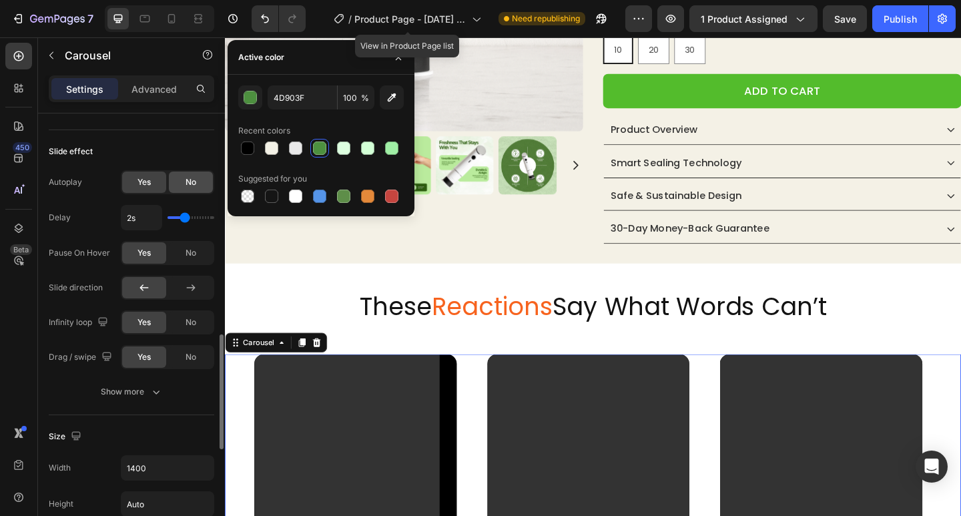
click at [191, 177] on span "No" at bounding box center [190, 182] width 11 height 12
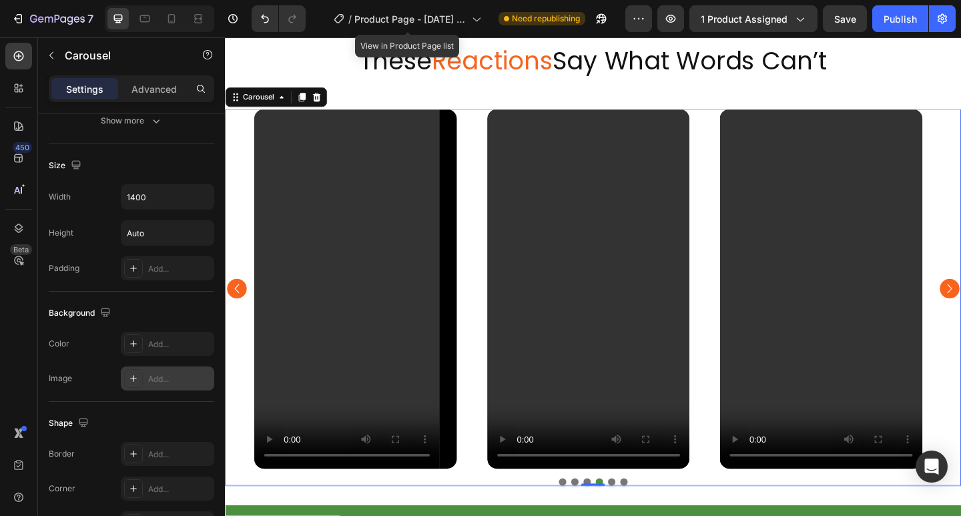
scroll to position [1177, 0]
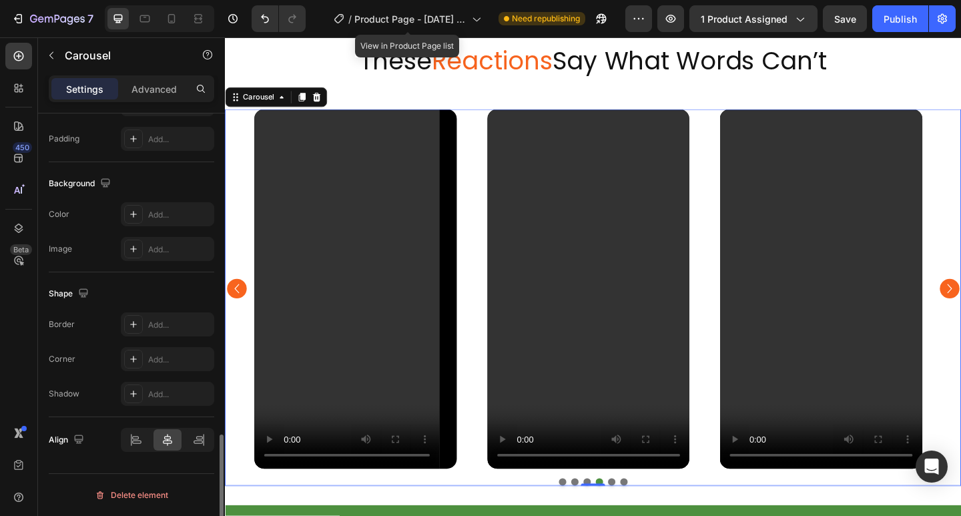
click at [236, 312] on icon "Carousel Back Arrow" at bounding box center [237, 311] width 5 height 10
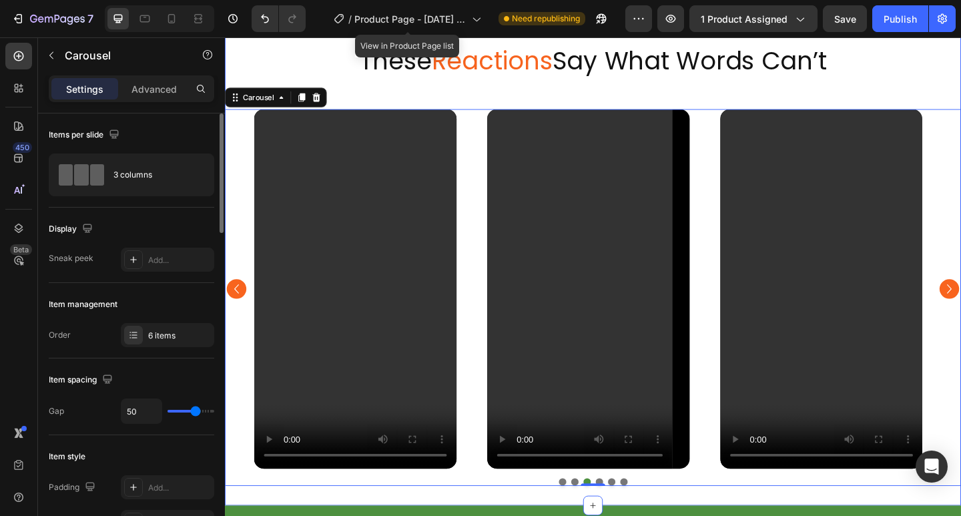
scroll to position [464, 0]
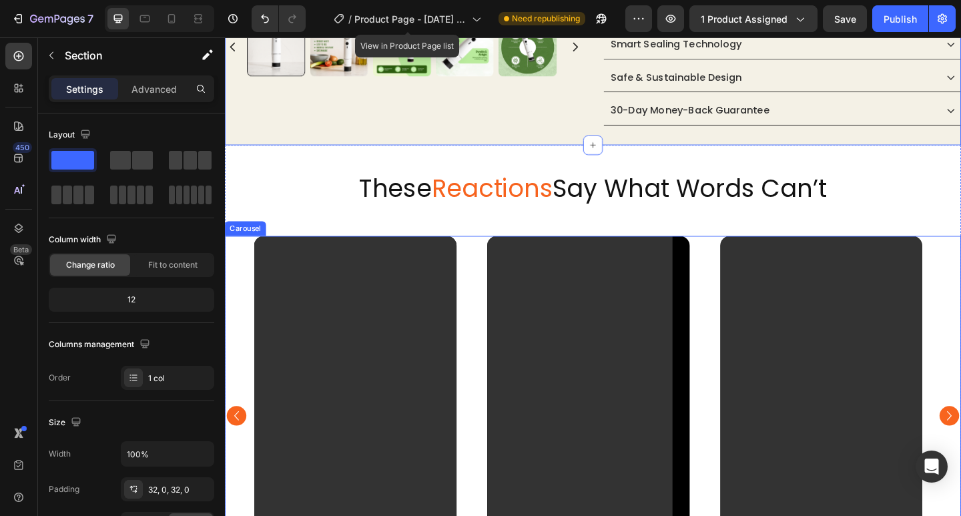
click at [243, 453] on icon "Carousel Back Arrow" at bounding box center [238, 449] width 20 height 20
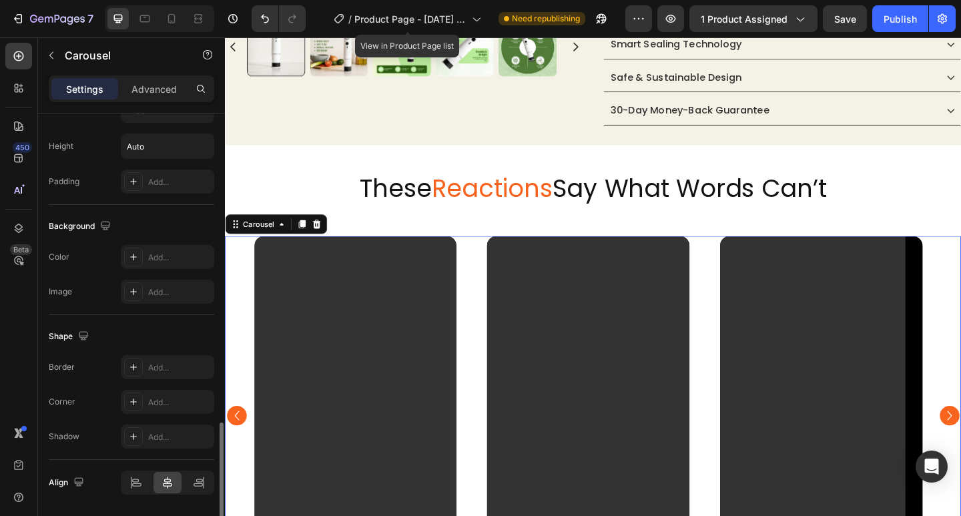
scroll to position [1177, 0]
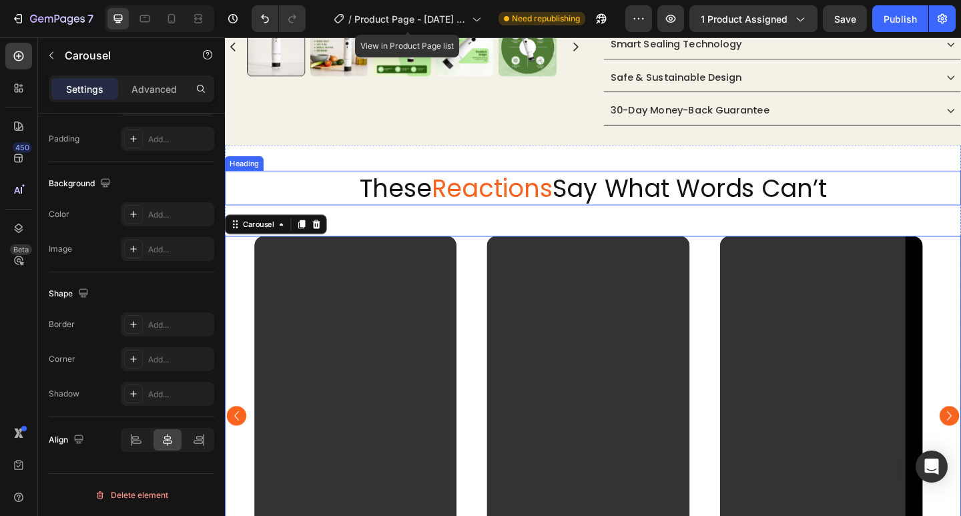
click at [521, 195] on span "Reactions" at bounding box center [515, 201] width 131 height 37
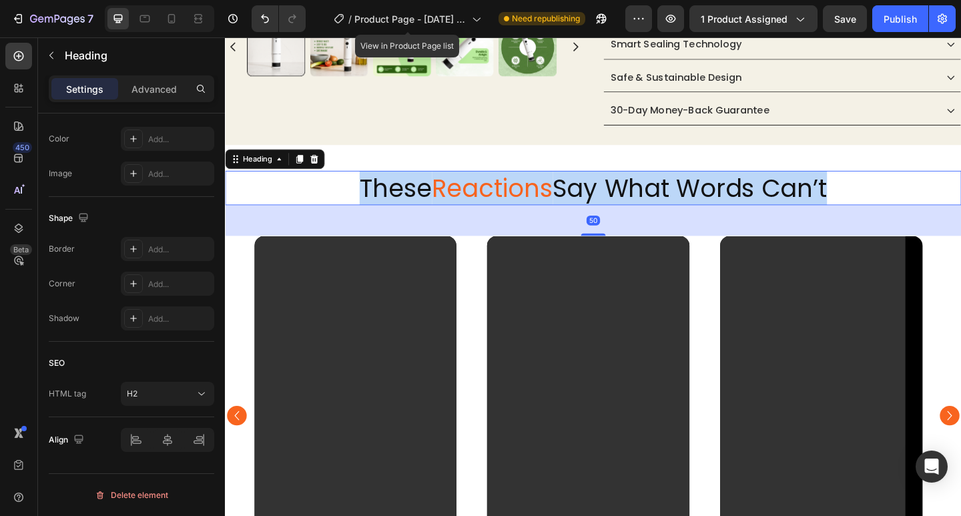
click at [521, 195] on span "Reactions" at bounding box center [515, 201] width 131 height 37
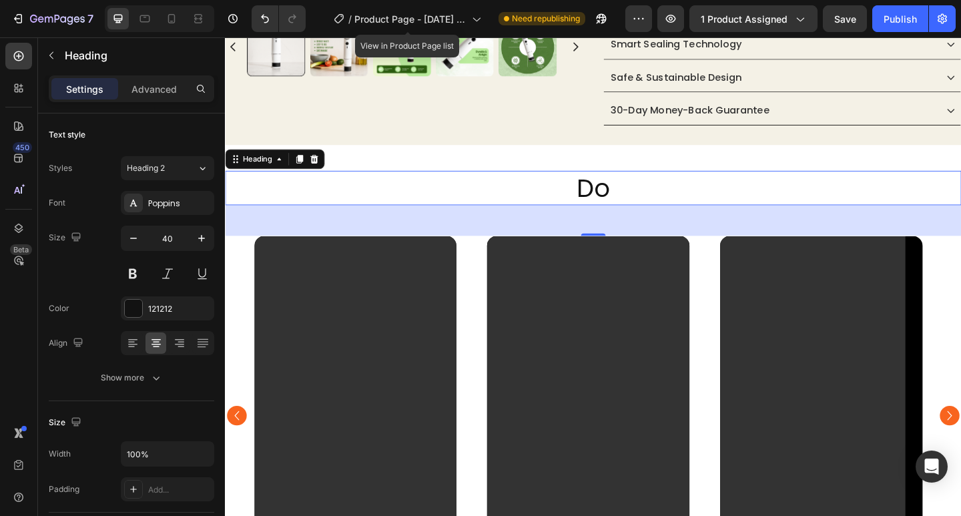
click at [626, 198] on p "Do" at bounding box center [625, 201] width 798 height 35
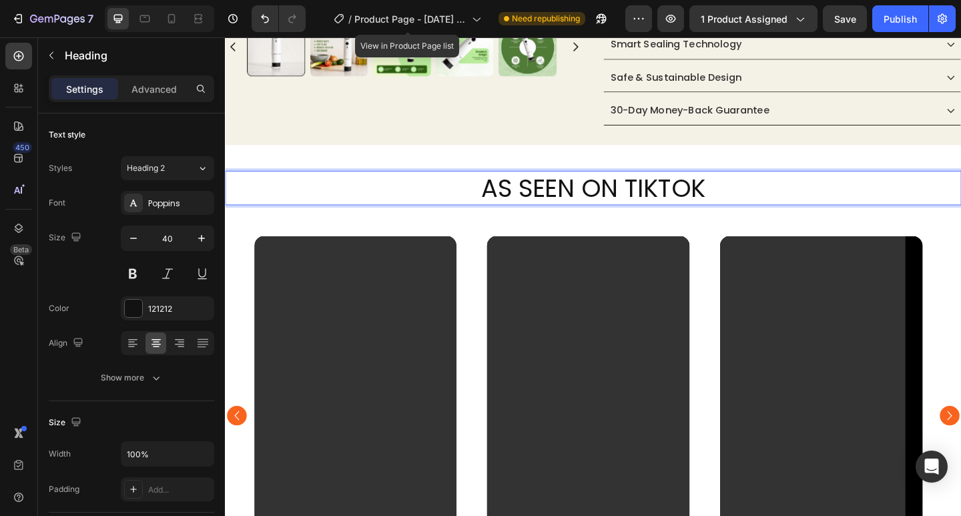
click at [630, 197] on p "AS SEEN ON TIKTOK" at bounding box center [625, 201] width 798 height 35
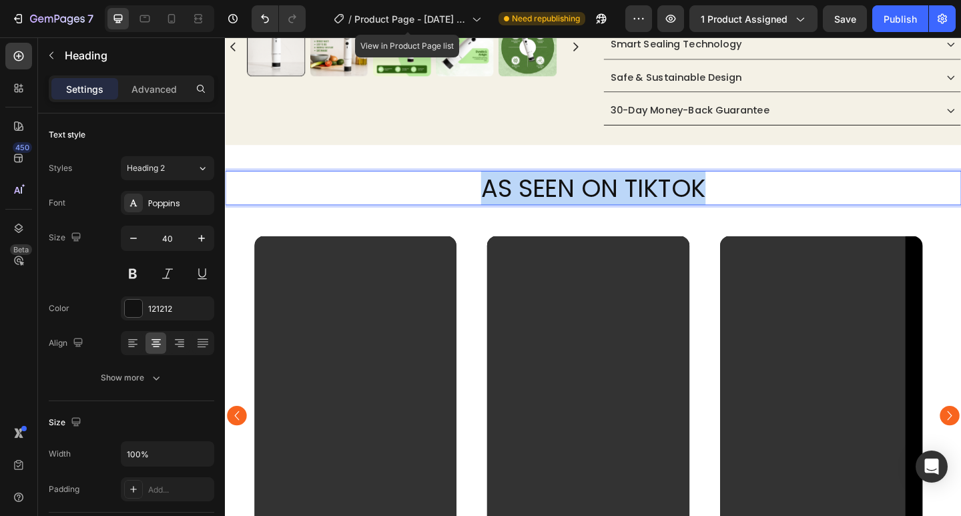
click at [630, 197] on p "AS SEEN ON TIKTOK" at bounding box center [625, 201] width 798 height 35
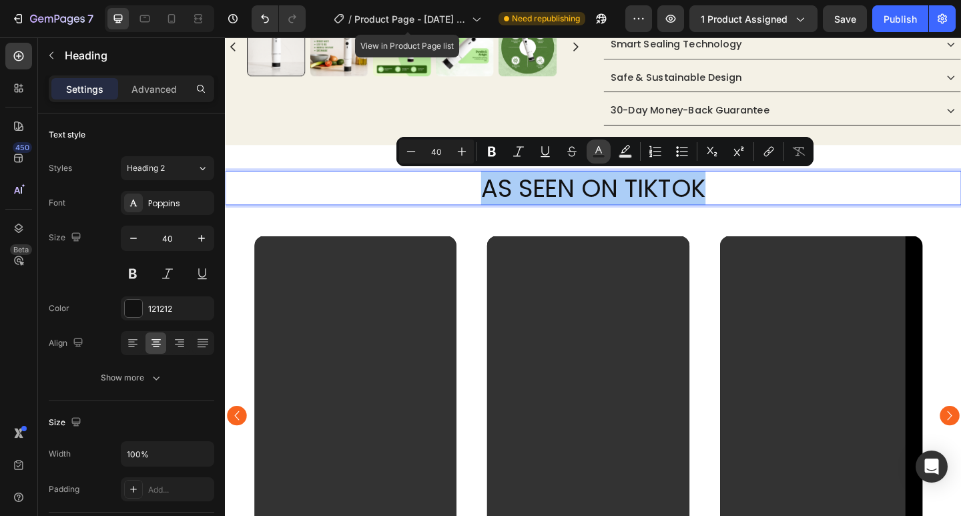
click at [601, 151] on icon "Editor contextual toolbar" at bounding box center [598, 151] width 13 height 13
type input "121212"
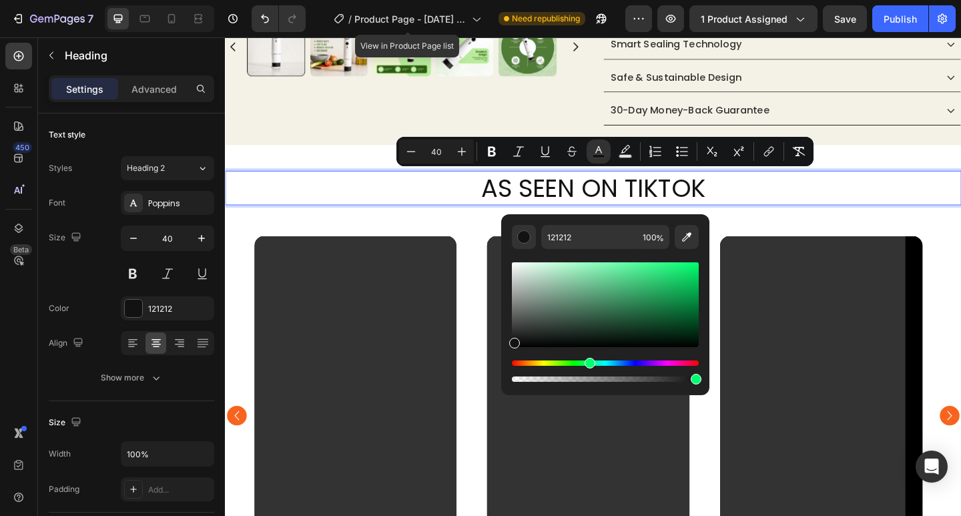
drag, startPoint x: 514, startPoint y: 364, endPoint x: 588, endPoint y: 368, distance: 74.2
click at [588, 368] on div "Editor contextual toolbar" at bounding box center [605, 370] width 187 height 21
click at [820, 203] on p "AS SEEN ON TIKTOK" at bounding box center [625, 201] width 798 height 35
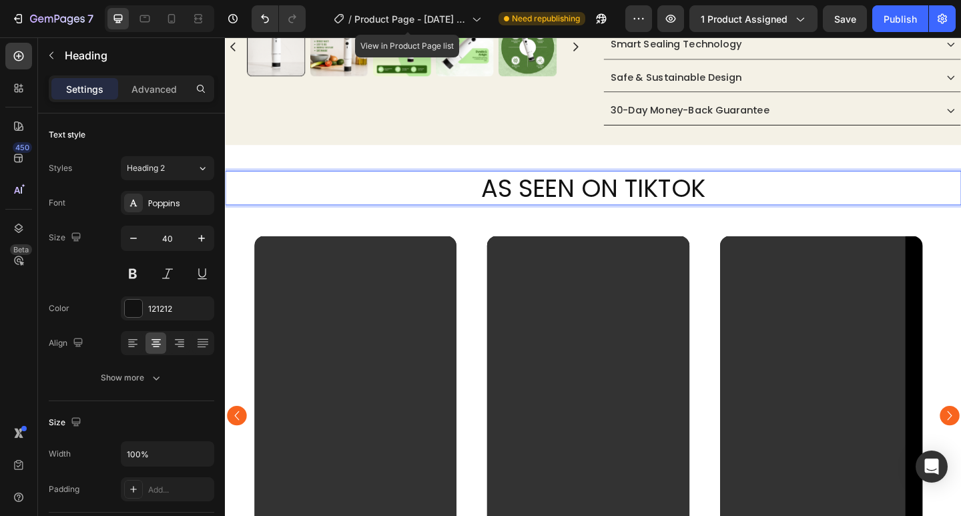
click at [820, 203] on p "AS SEEN ON TIKTOK" at bounding box center [625, 201] width 798 height 35
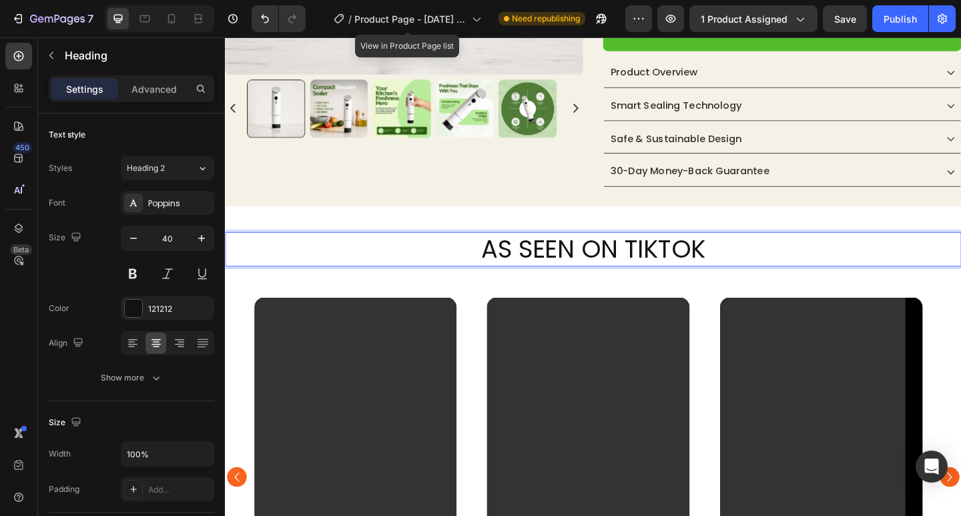
scroll to position [197, 0]
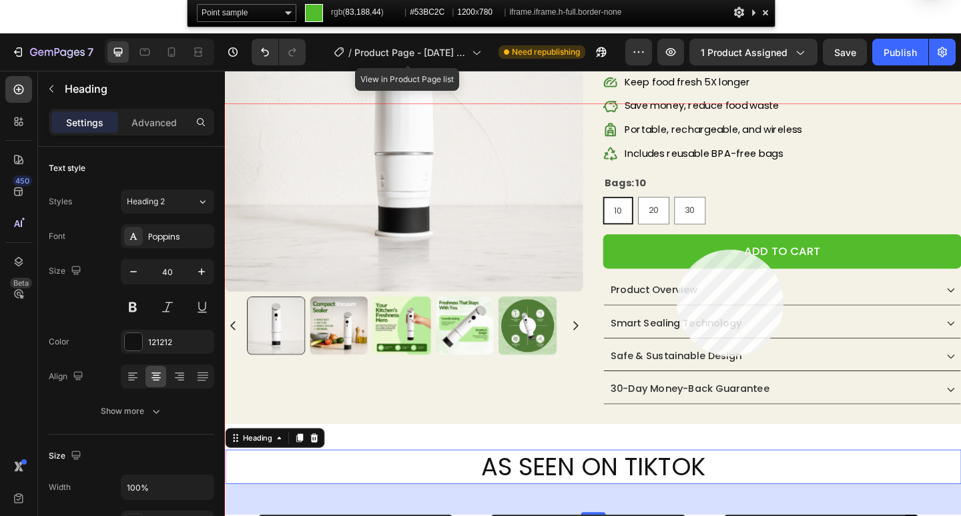
click at [677, 250] on div at bounding box center [625, 364] width 801 height 520
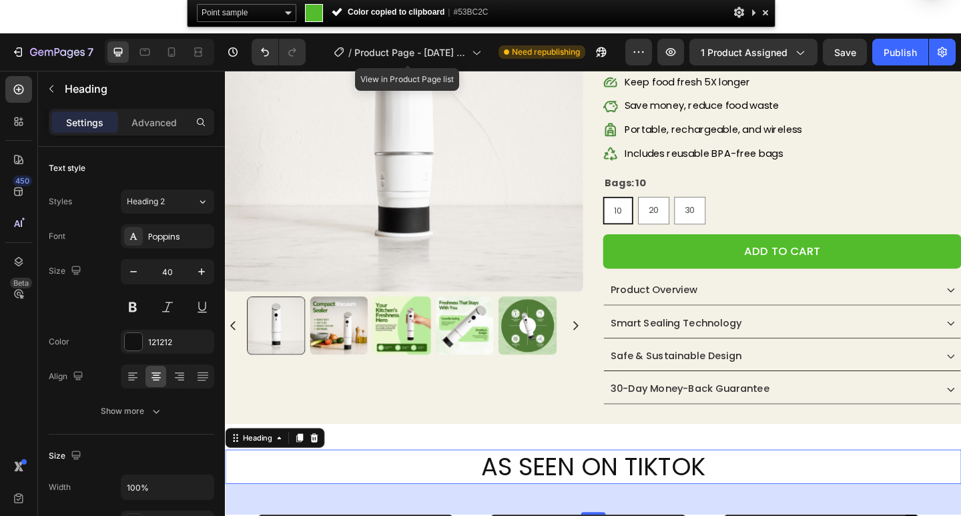
click at [633, 506] on span "AS SEEN ON TIKTOK" at bounding box center [625, 501] width 244 height 37
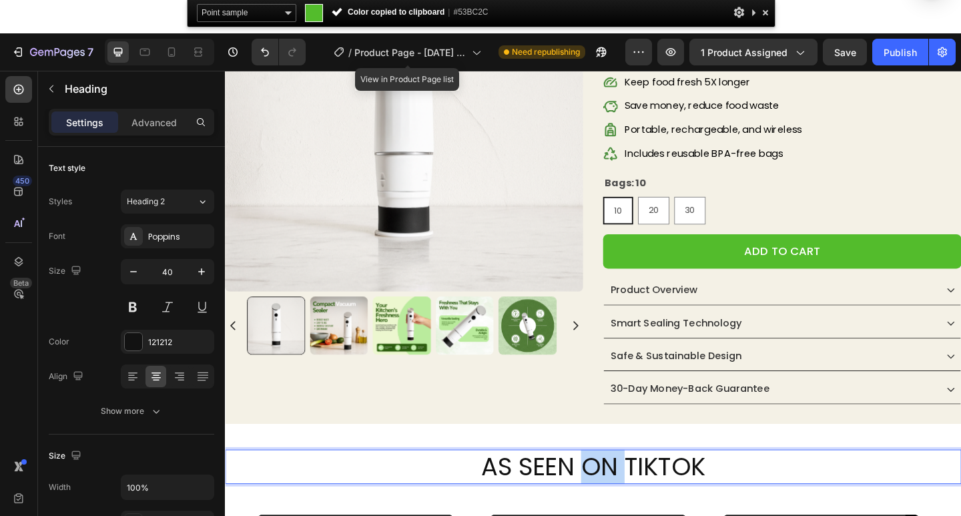
click at [633, 506] on span "AS SEEN ON TIKTOK" at bounding box center [625, 501] width 244 height 37
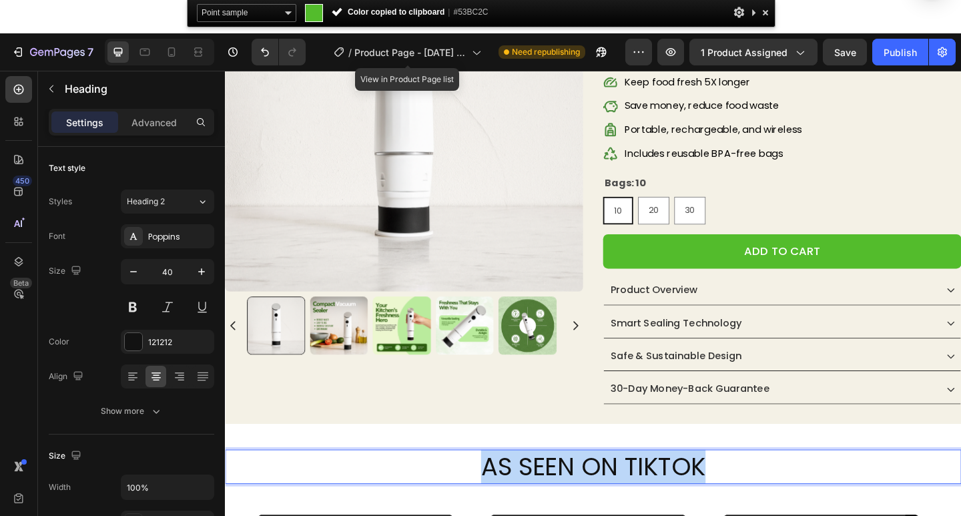
click at [633, 506] on span "AS SEEN ON TIKTOK" at bounding box center [625, 501] width 244 height 37
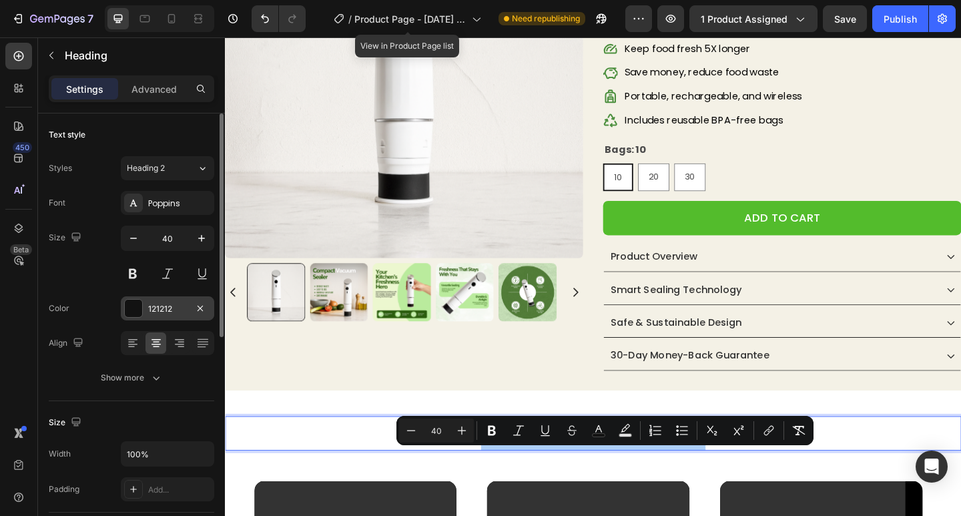
click at [175, 312] on div "121212" at bounding box center [167, 309] width 39 height 12
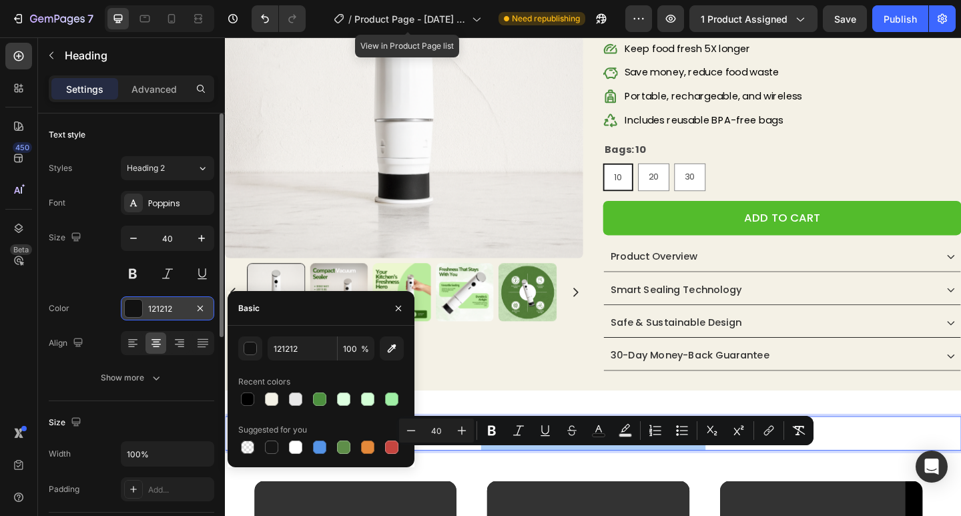
click at [175, 312] on div "121212" at bounding box center [167, 309] width 39 height 12
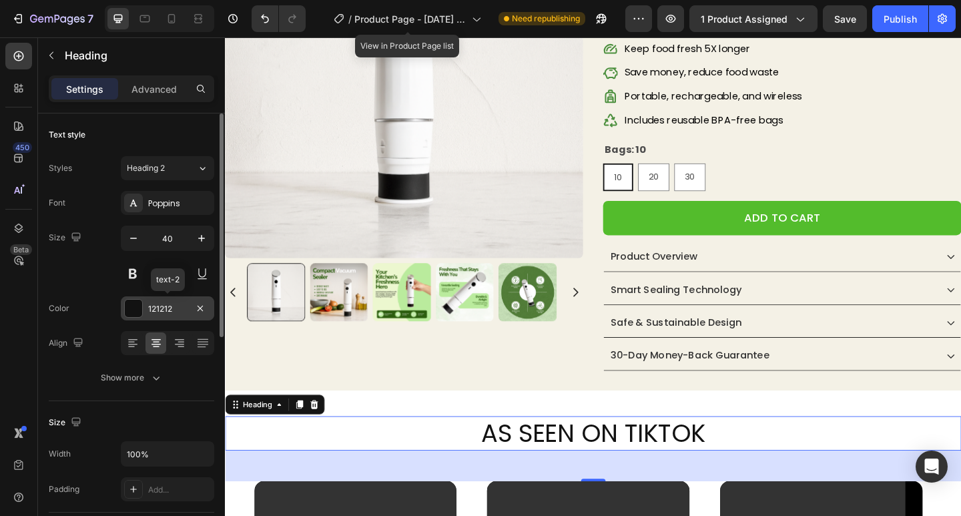
click at [175, 312] on div "121212" at bounding box center [167, 309] width 39 height 12
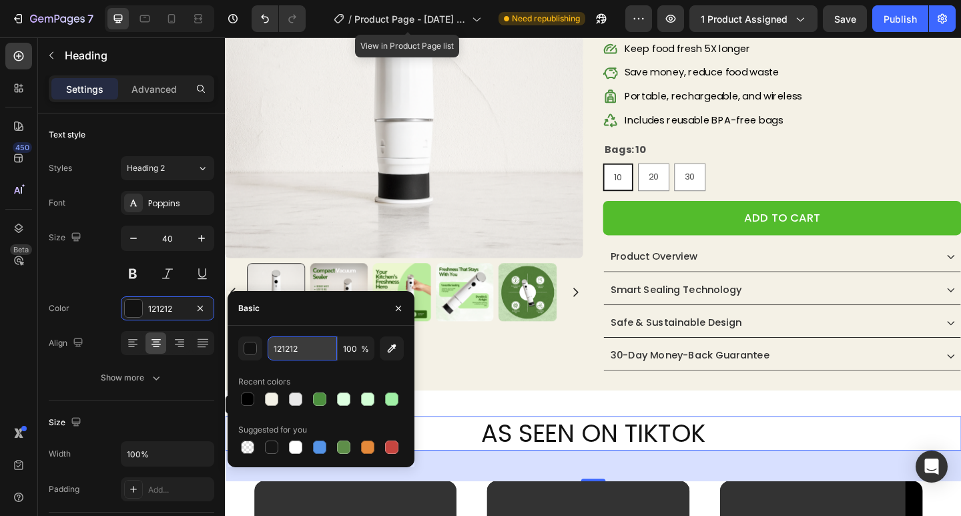
click at [304, 348] on input "121212" at bounding box center [302, 348] width 69 height 24
paste input "#53BC2C"
type input "#53BC2C"
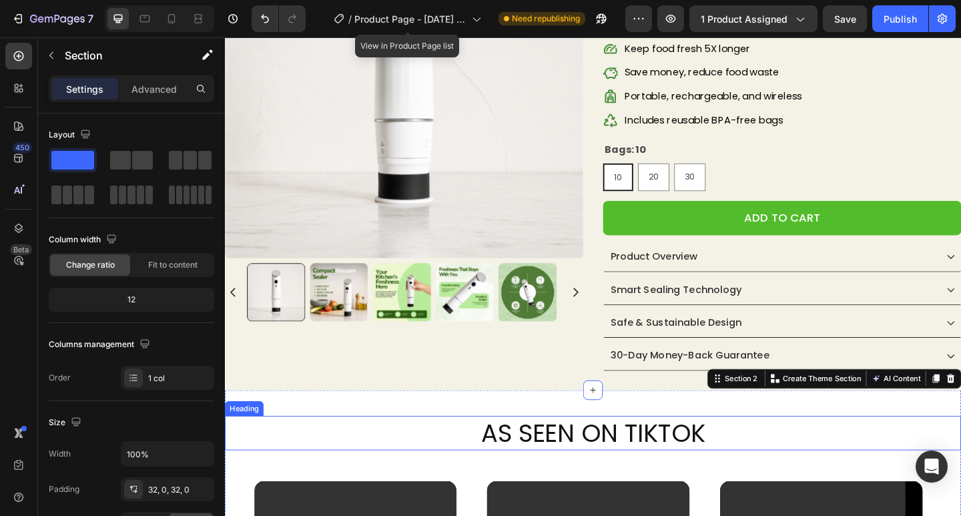
click at [663, 471] on span "AS SEEN ON TIKTOK" at bounding box center [625, 468] width 244 height 37
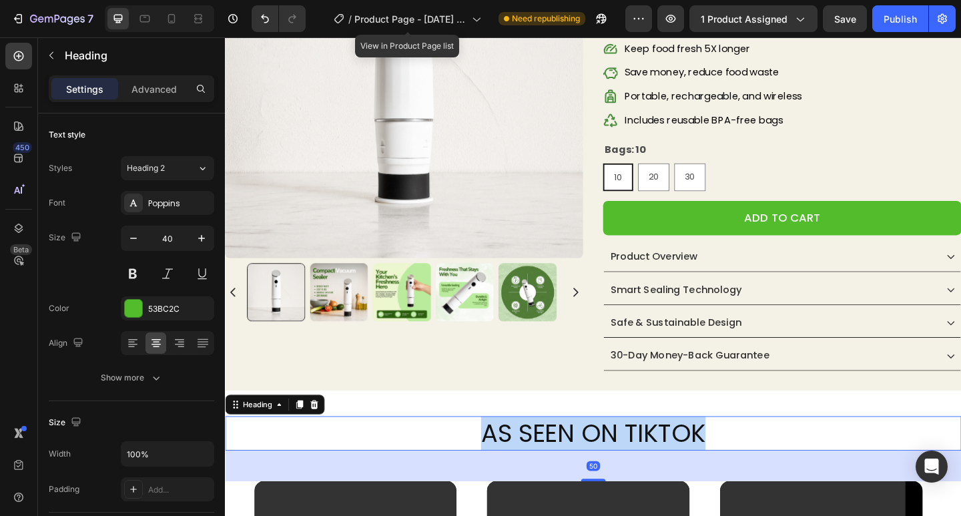
click at [663, 471] on span "AS SEEN ON TIKTOK" at bounding box center [625, 468] width 244 height 37
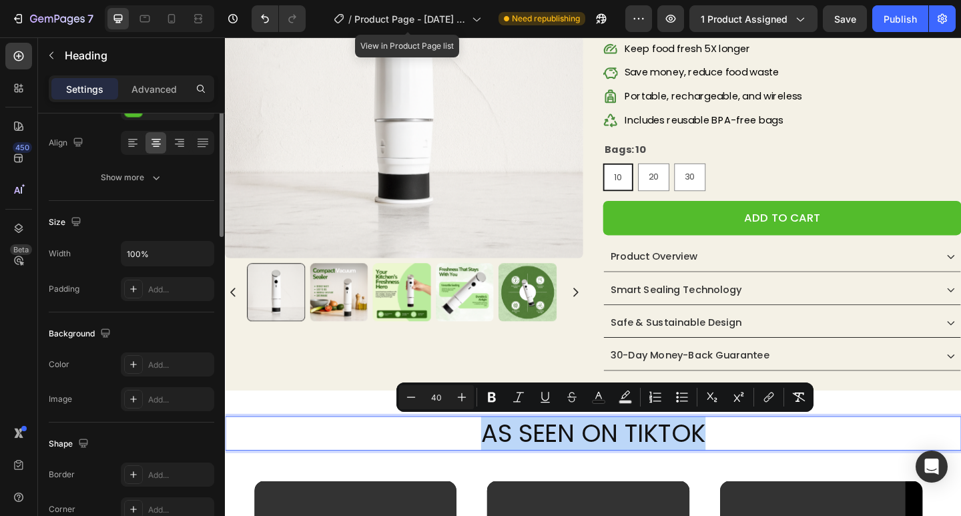
scroll to position [0, 0]
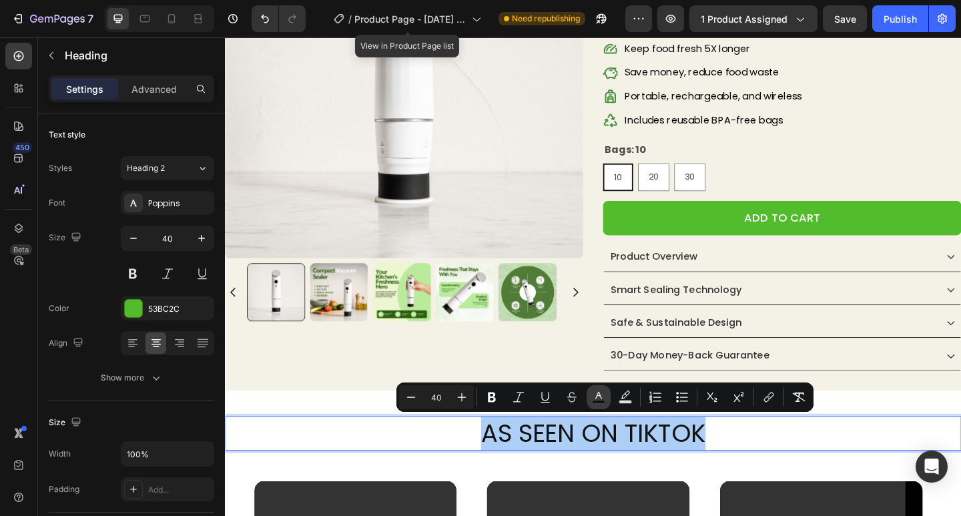
click at [599, 402] on rect "Editor contextual toolbar" at bounding box center [598, 401] width 13 height 3
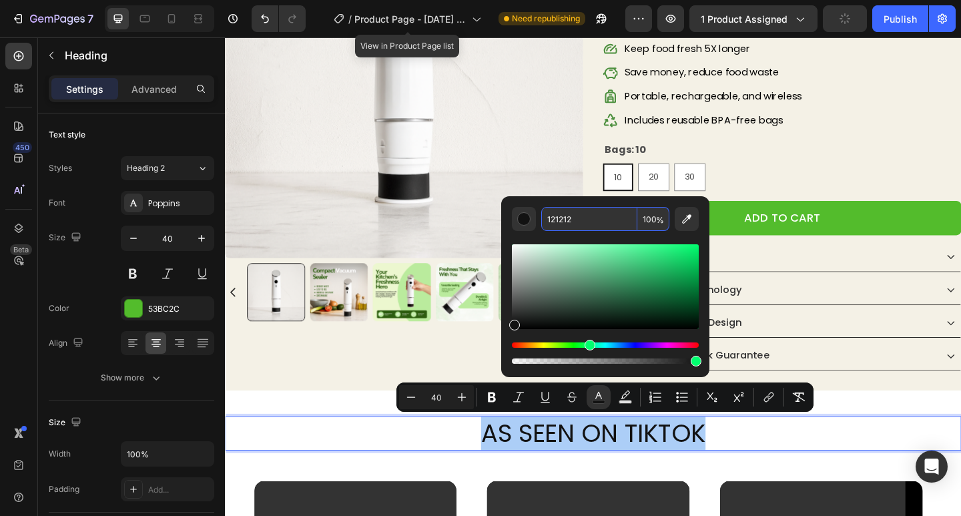
click at [565, 216] on input "121212" at bounding box center [589, 219] width 96 height 24
paste input "#53BC2C"
type input "53BC2C"
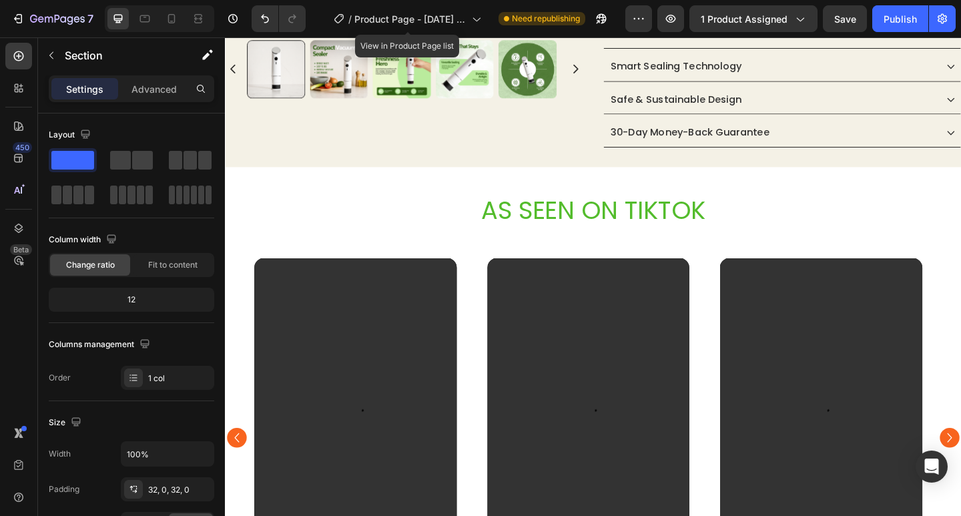
scroll to position [173, 0]
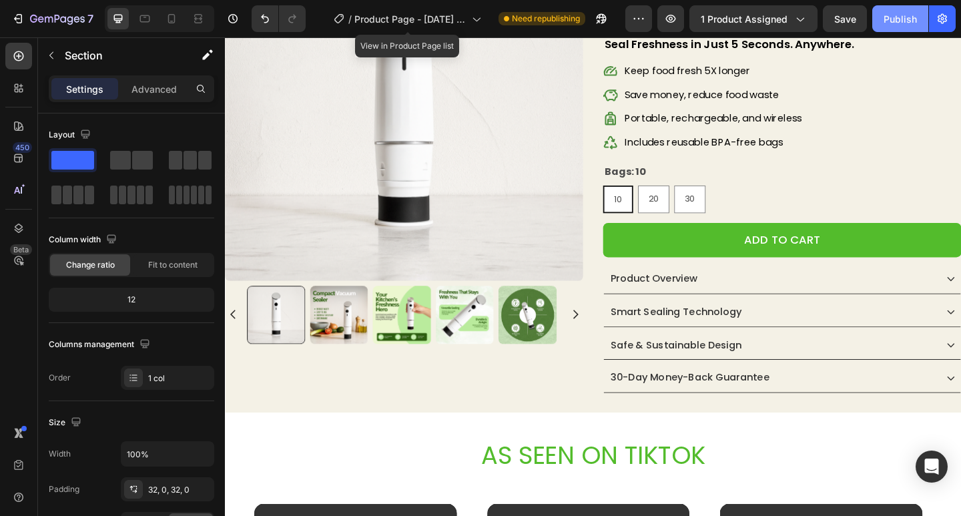
click at [899, 26] on button "Publish" at bounding box center [900, 18] width 56 height 27
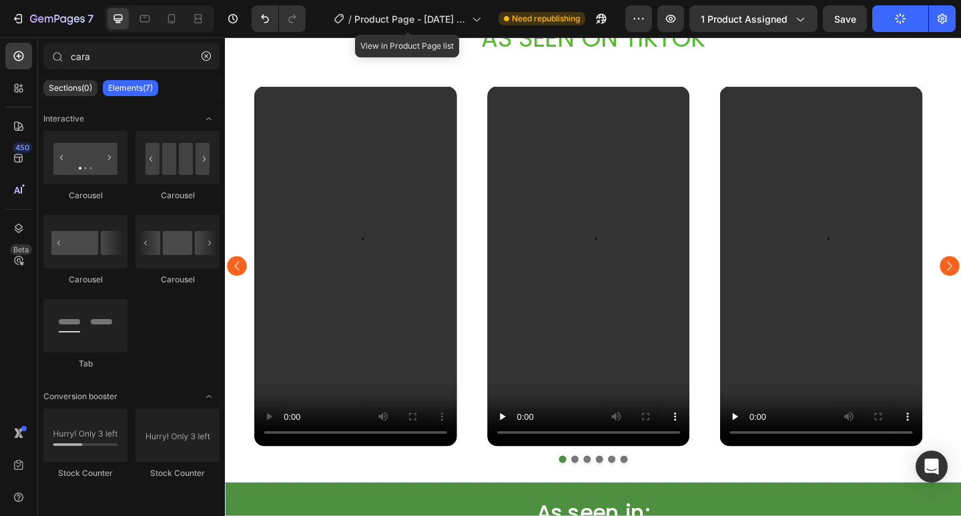
scroll to position [434, 0]
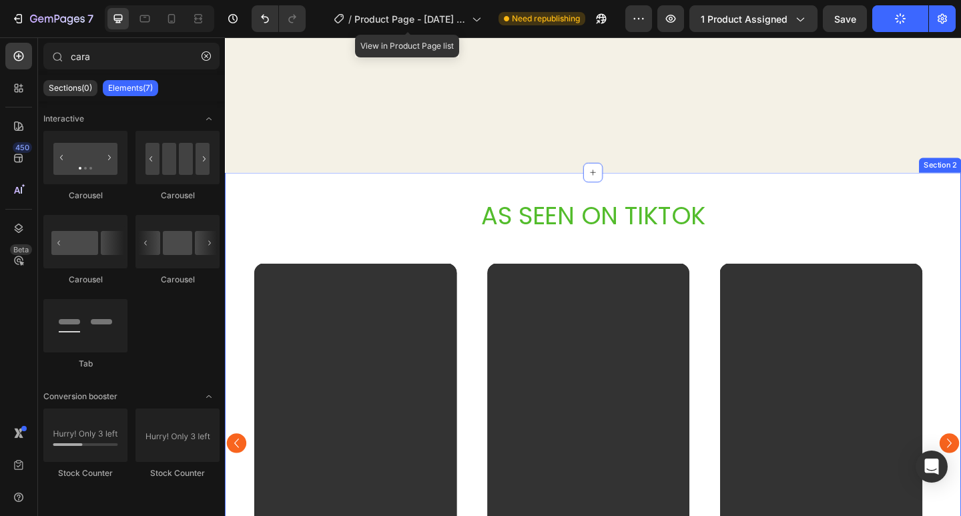
click at [238, 475] on icon "Carousel Back Arrow" at bounding box center [238, 479] width 20 height 20
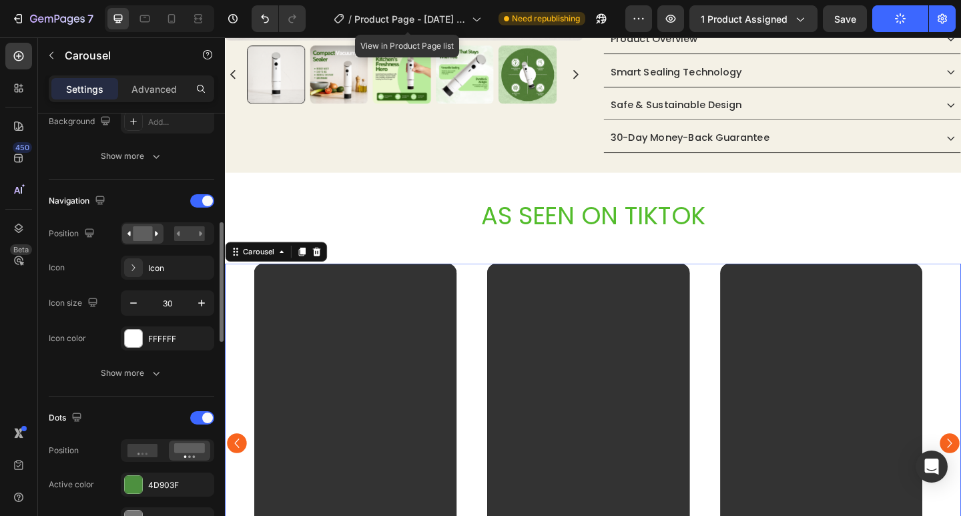
scroll to position [667, 0]
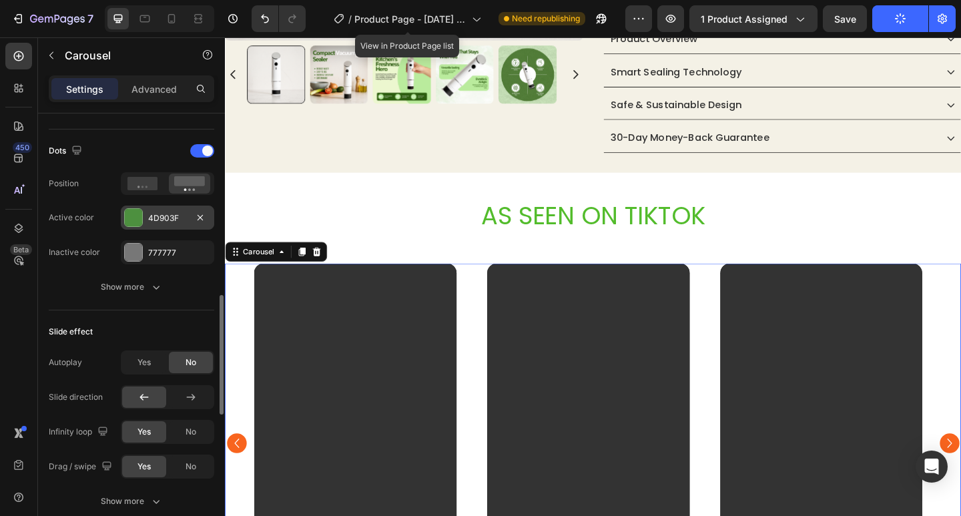
click at [131, 216] on div at bounding box center [133, 217] width 17 height 17
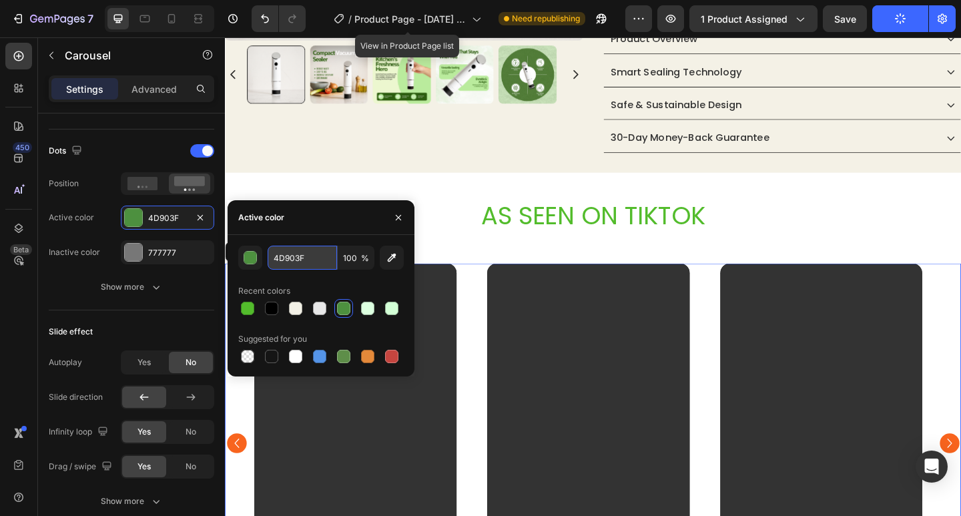
click at [297, 252] on input "4D903F" at bounding box center [302, 258] width 69 height 24
paste input "#53BC2C"
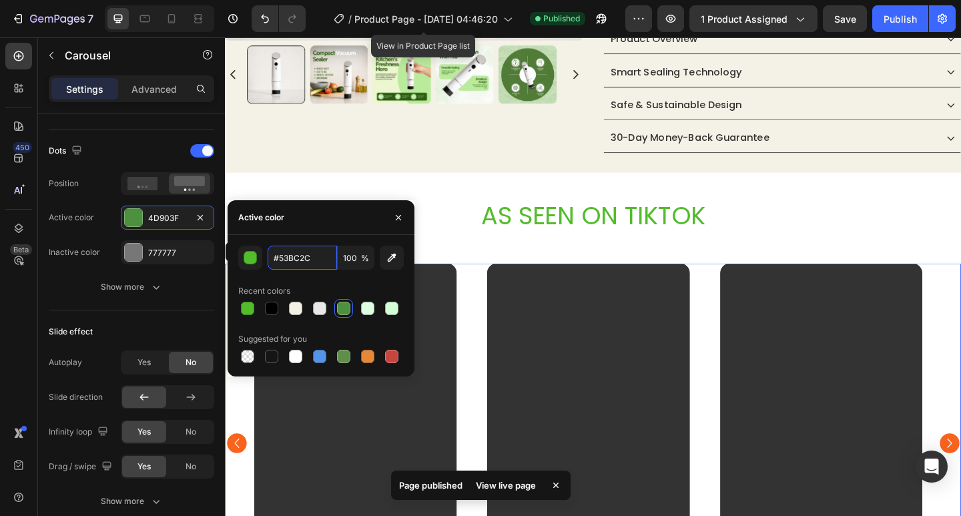
type input "53BC2C"
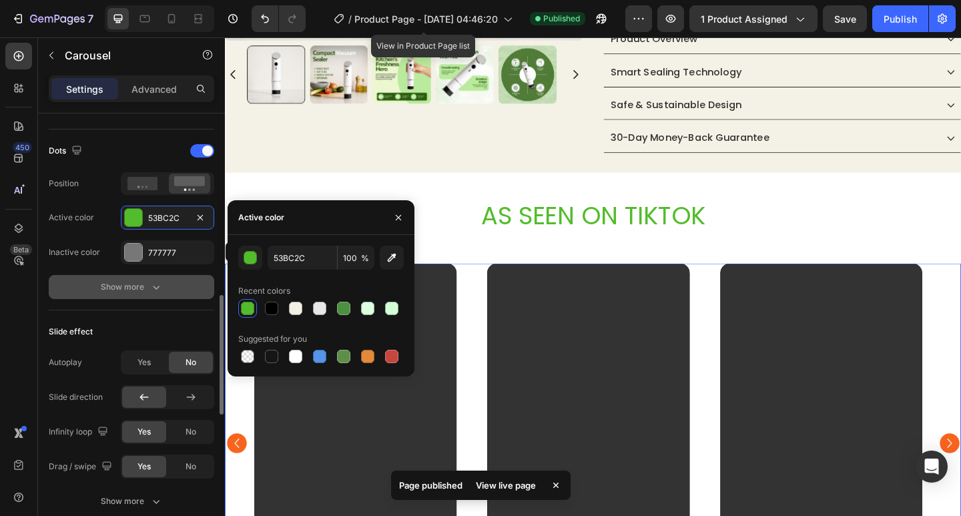
click at [155, 289] on icon "button" at bounding box center [155, 286] width 13 height 13
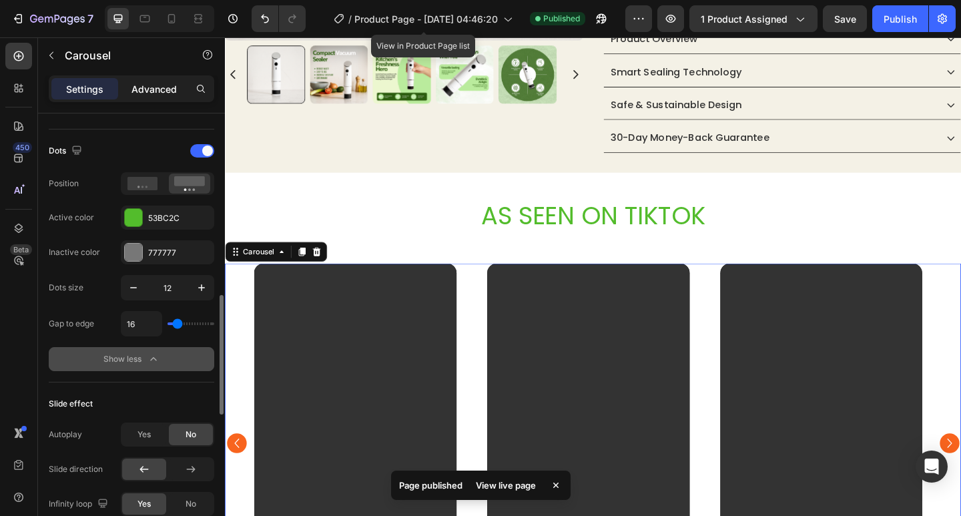
click at [159, 91] on p "Advanced" at bounding box center [153, 89] width 45 height 14
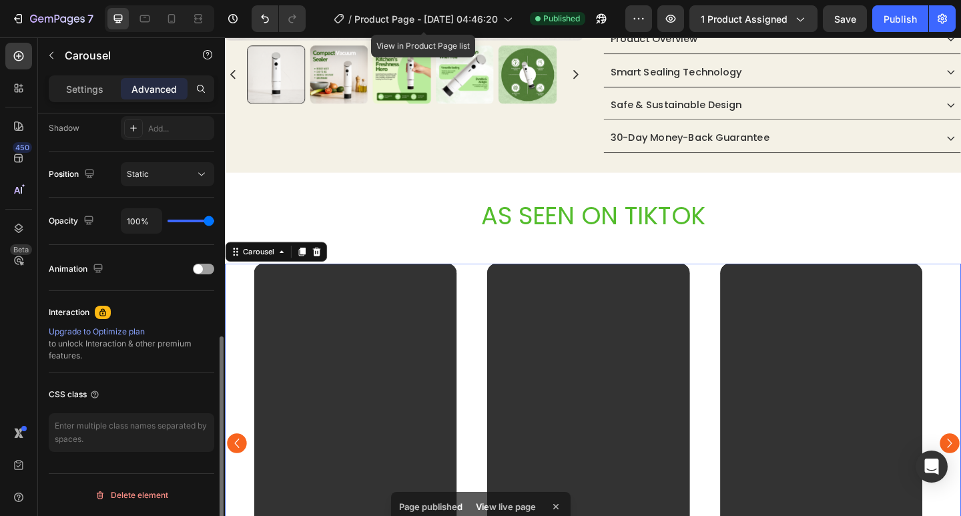
scroll to position [450, 0]
click at [240, 476] on icon "Carousel Back Arrow" at bounding box center [238, 479] width 20 height 20
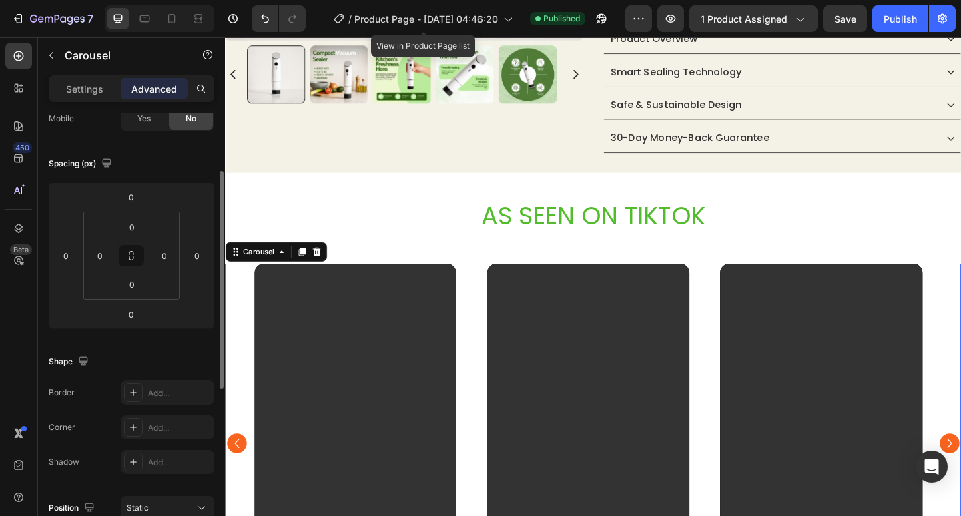
click at [105, 99] on div "Settings Advanced" at bounding box center [131, 88] width 165 height 27
click at [87, 91] on p "Settings" at bounding box center [84, 89] width 37 height 14
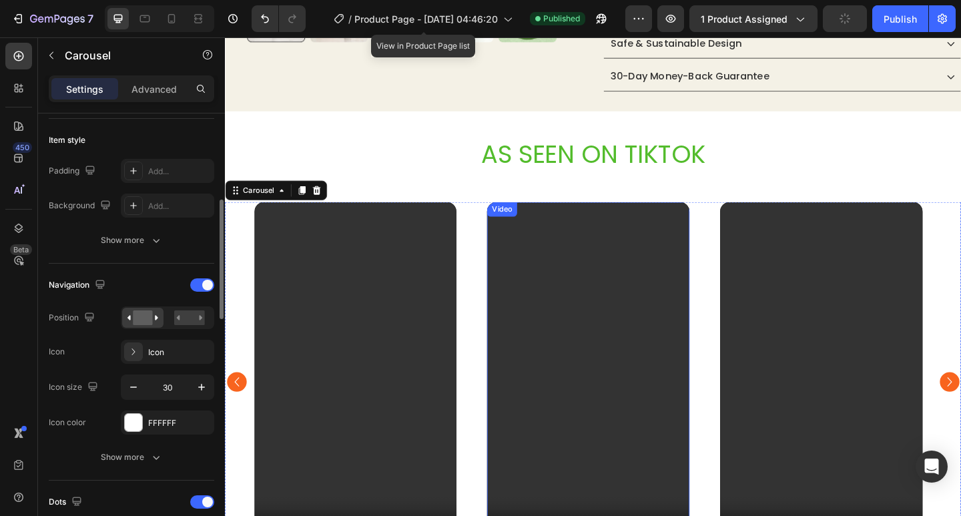
scroll to position [768, 0]
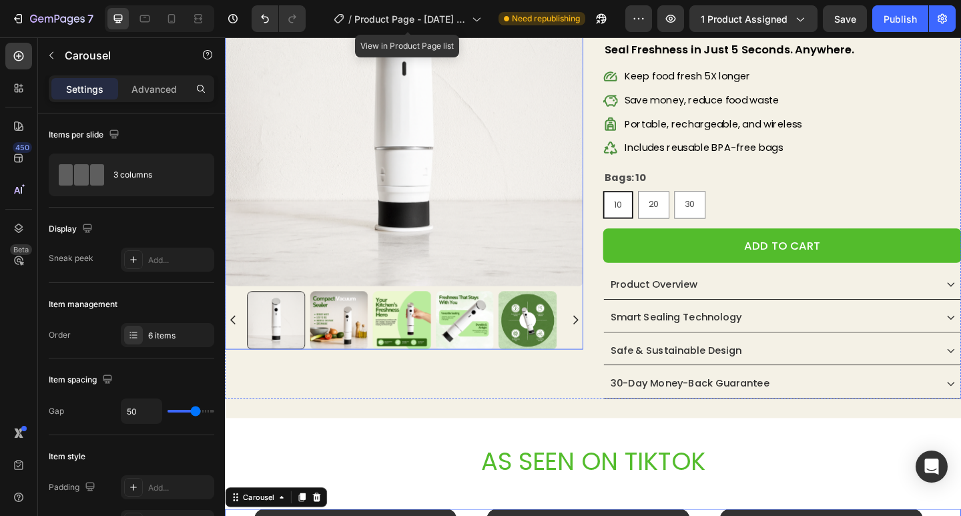
scroll to position [368, 0]
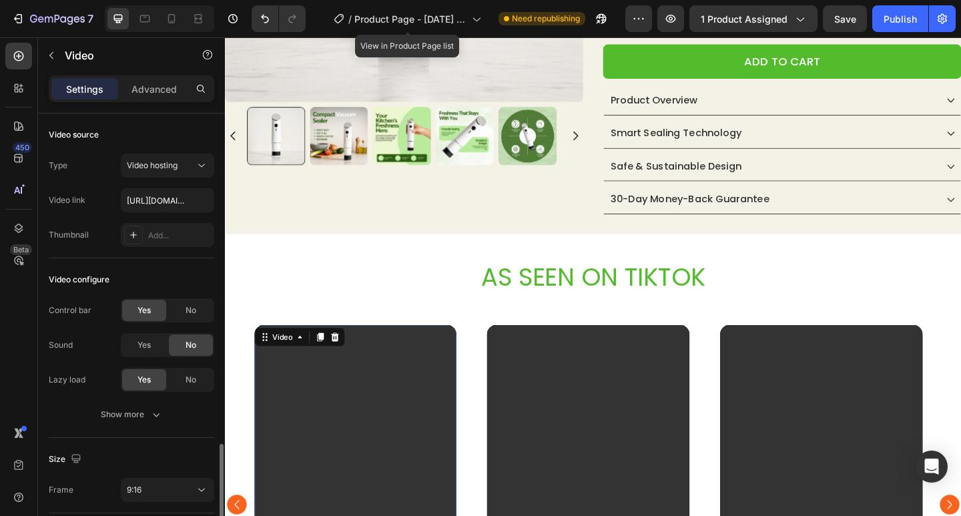
scroll to position [195, 0]
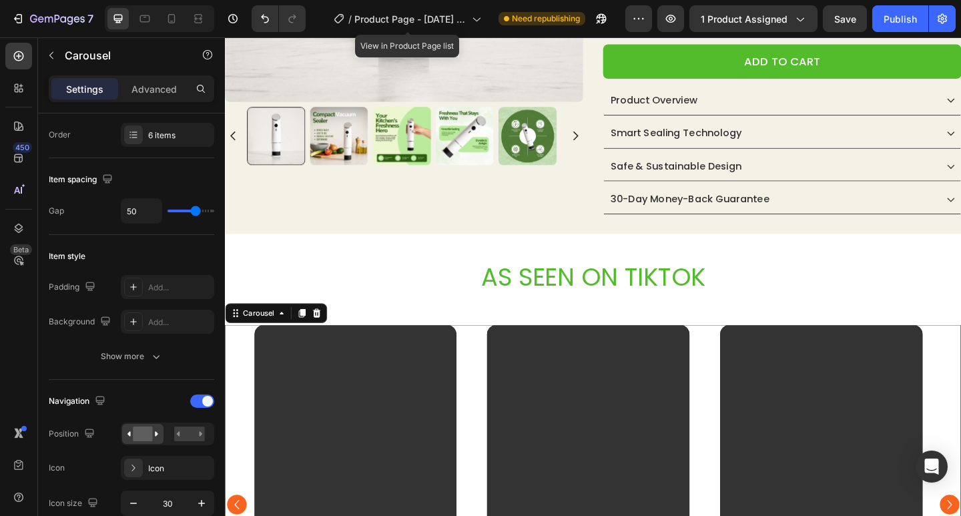
scroll to position [0, 0]
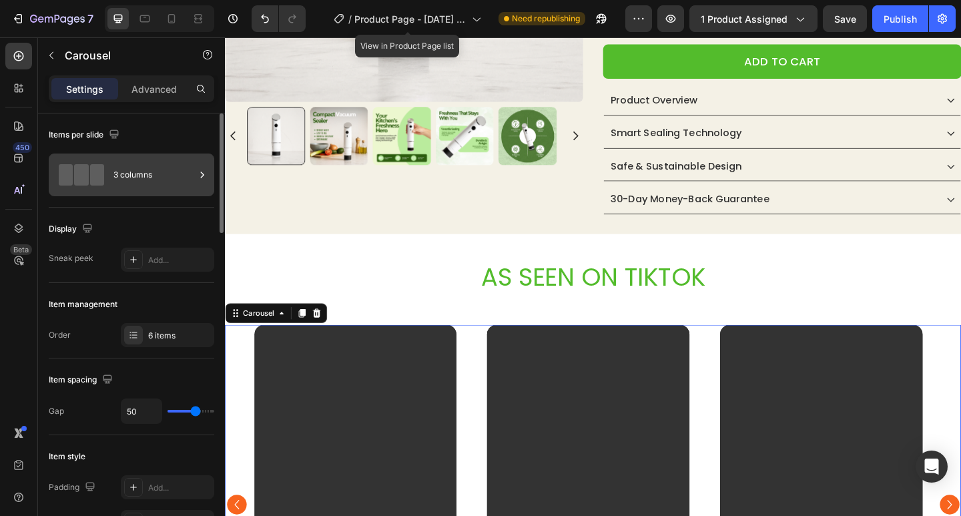
click at [126, 173] on div "3 columns" at bounding box center [153, 174] width 81 height 31
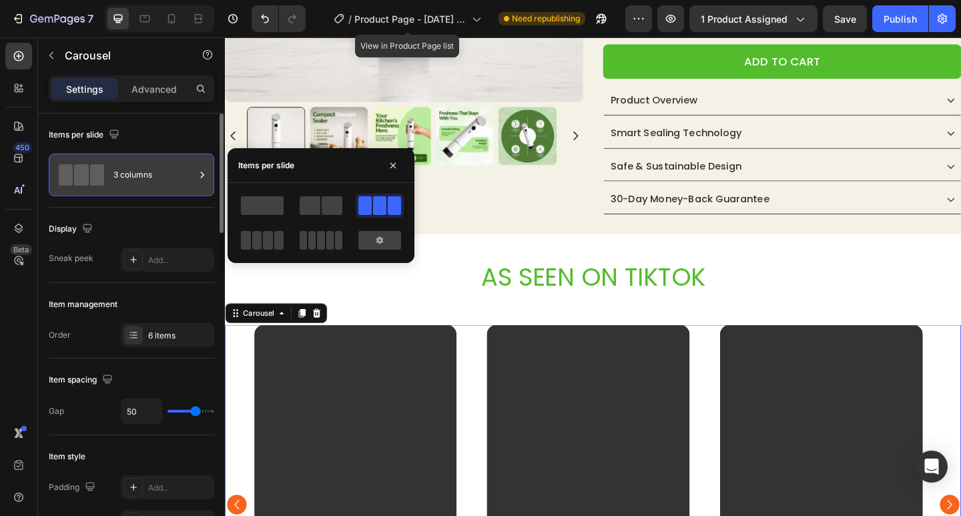
click at [126, 173] on div "3 columns" at bounding box center [153, 174] width 81 height 31
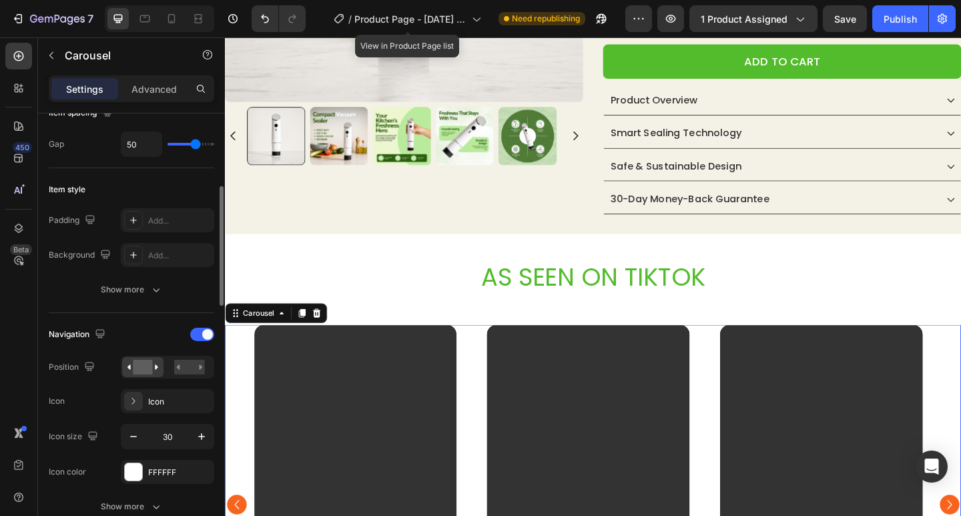
scroll to position [67, 0]
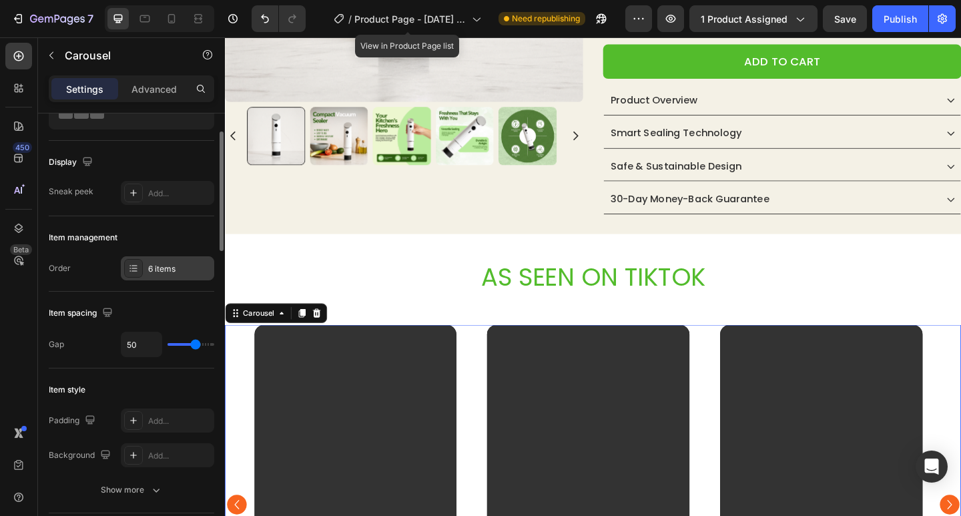
click at [141, 271] on div at bounding box center [133, 268] width 19 height 19
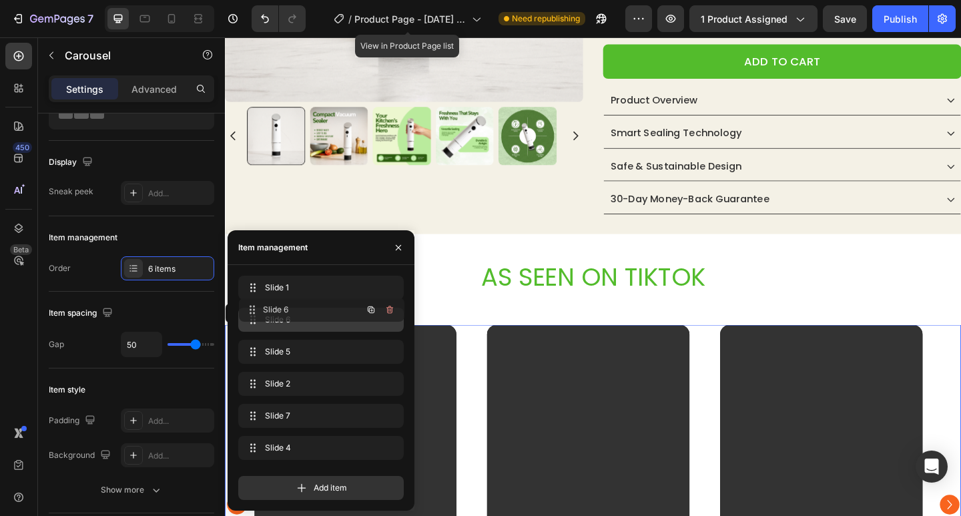
drag, startPoint x: 308, startPoint y: 443, endPoint x: 309, endPoint y: 305, distance: 138.1
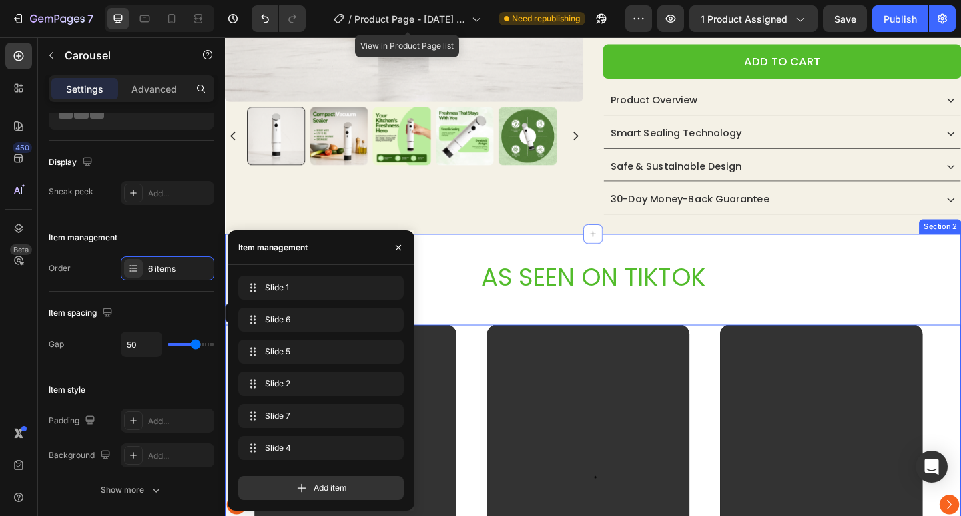
scroll to position [501, 0]
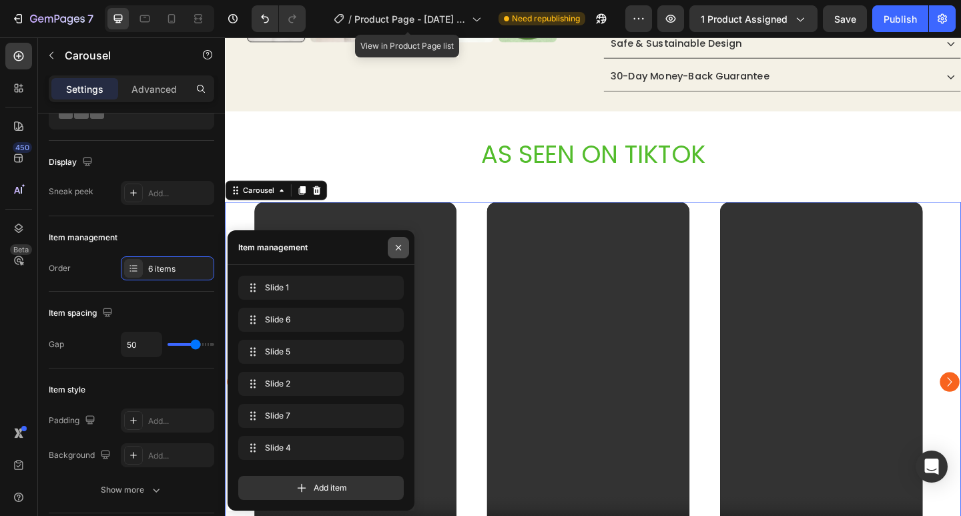
click at [406, 248] on button "button" at bounding box center [398, 247] width 21 height 21
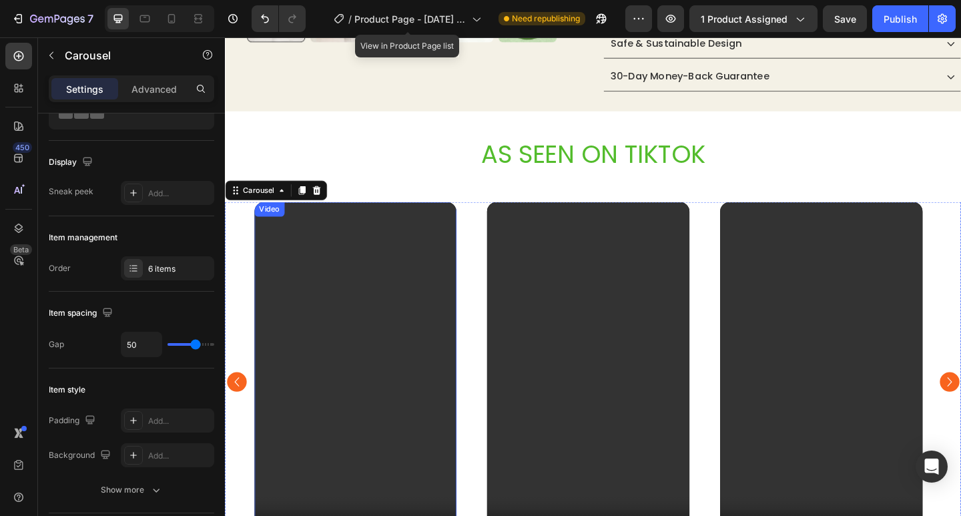
scroll to position [568, 0]
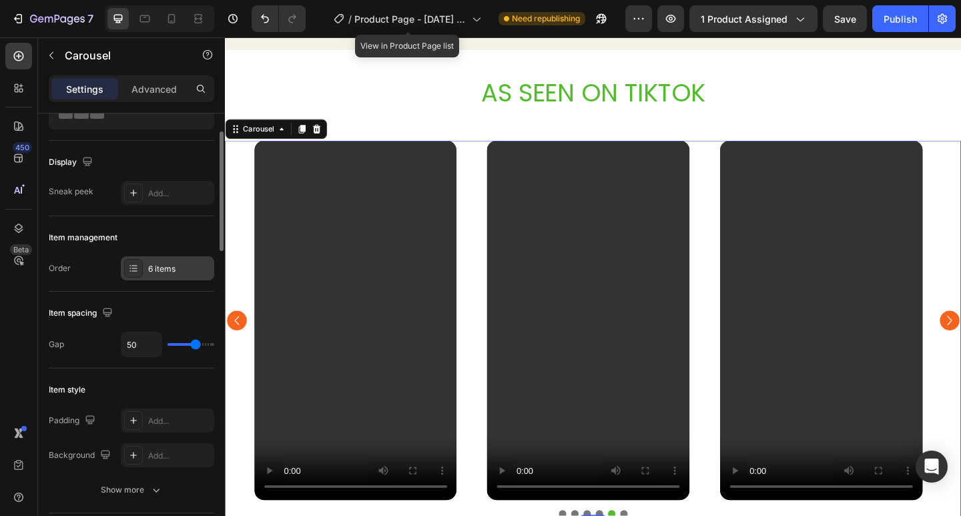
click at [177, 261] on div "6 items" at bounding box center [167, 268] width 93 height 24
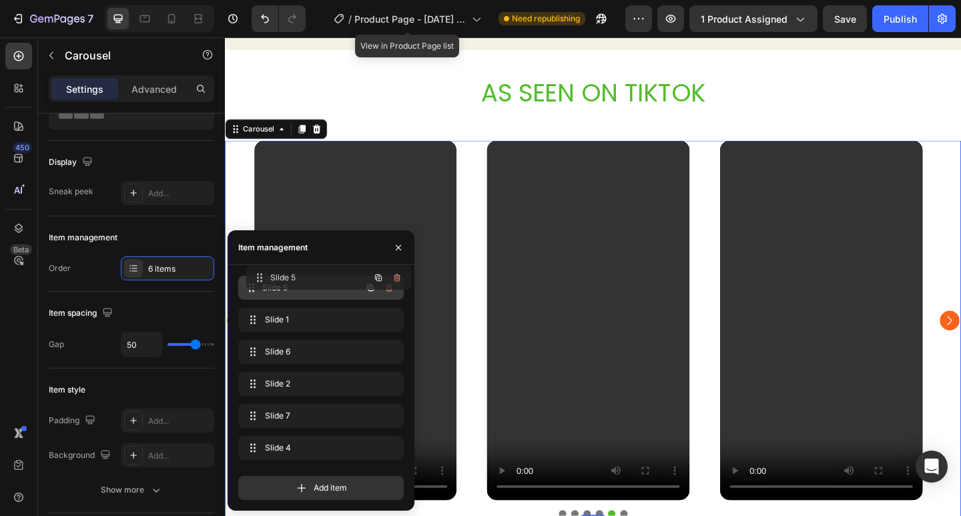
drag, startPoint x: 296, startPoint y: 352, endPoint x: 304, endPoint y: 278, distance: 74.5
drag, startPoint x: 311, startPoint y: 322, endPoint x: 319, endPoint y: 280, distance: 43.4
drag, startPoint x: 310, startPoint y: 448, endPoint x: 322, endPoint y: 328, distance: 120.7
click at [402, 242] on icon "button" at bounding box center [398, 247] width 11 height 11
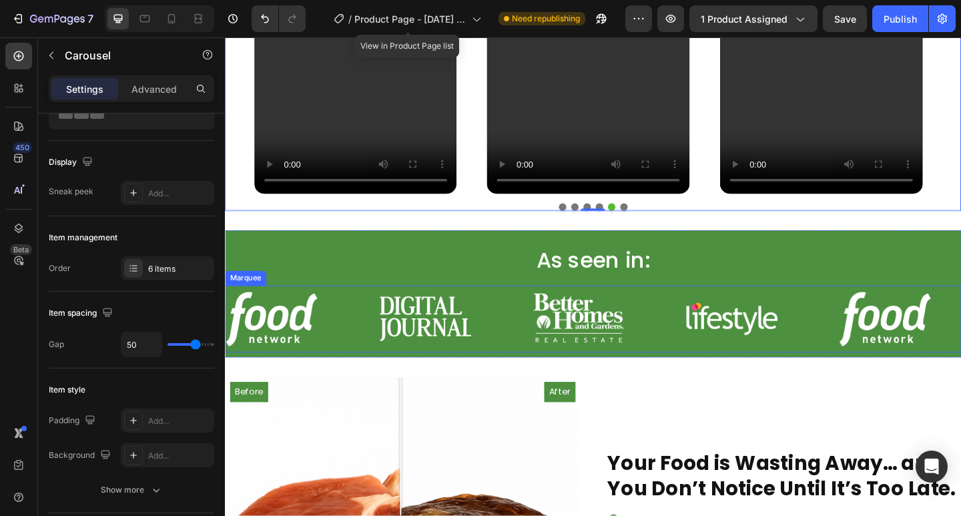
scroll to position [1101, 0]
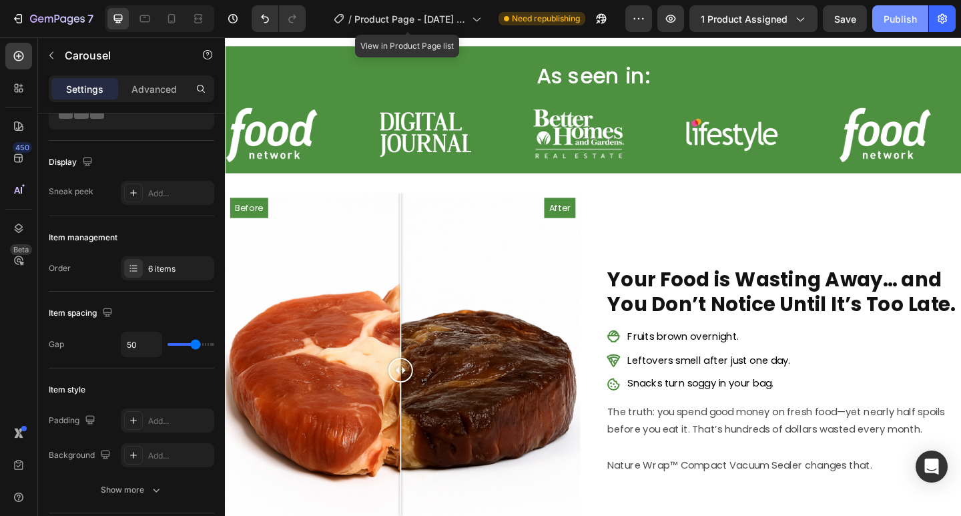
click at [902, 19] on div "Publish" at bounding box center [899, 19] width 33 height 14
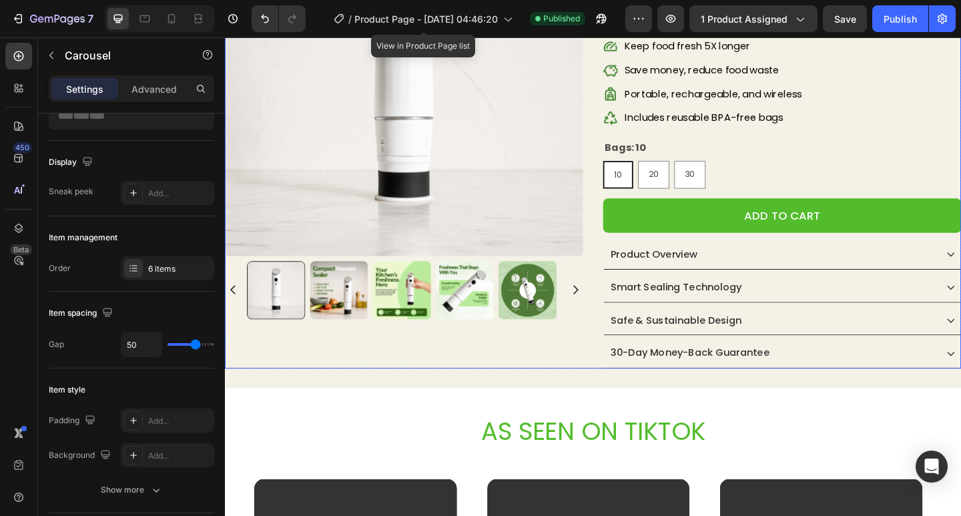
scroll to position [334, 0]
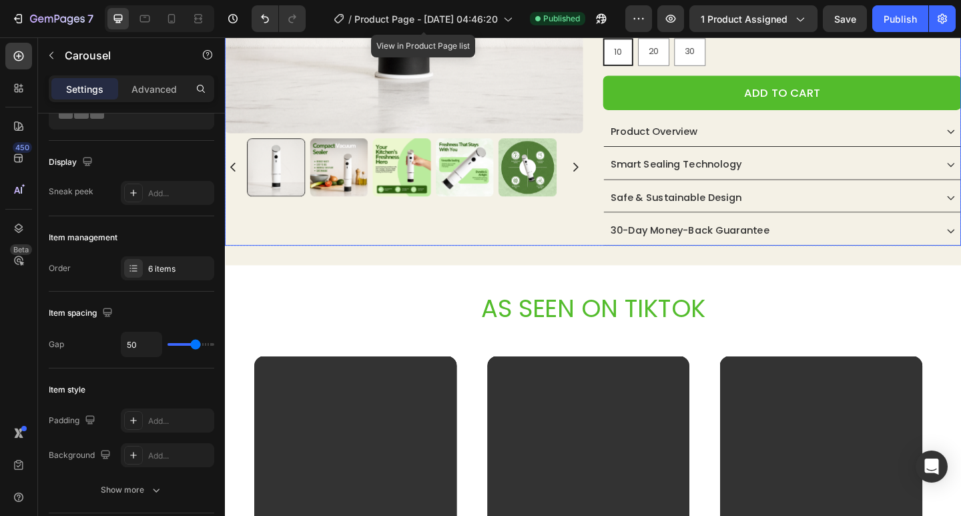
click at [600, 326] on span "AS SEEN ON TIKTOK" at bounding box center [625, 332] width 244 height 37
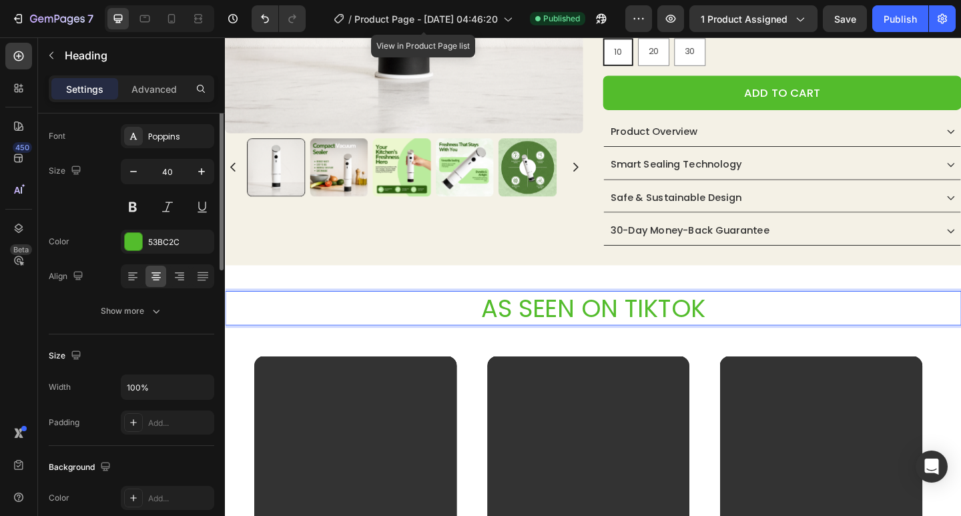
scroll to position [0, 0]
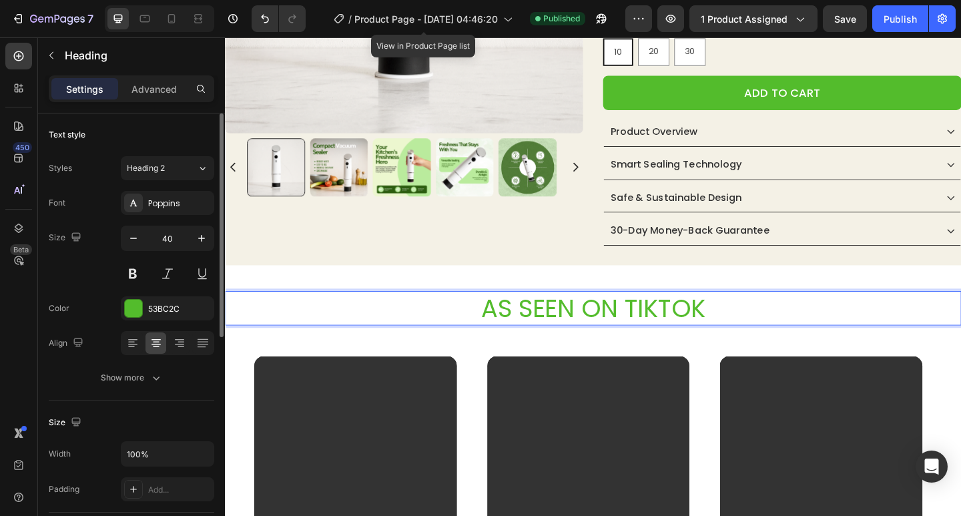
click at [582, 330] on span "AS SEEN ON TIKTOK" at bounding box center [625, 332] width 244 height 37
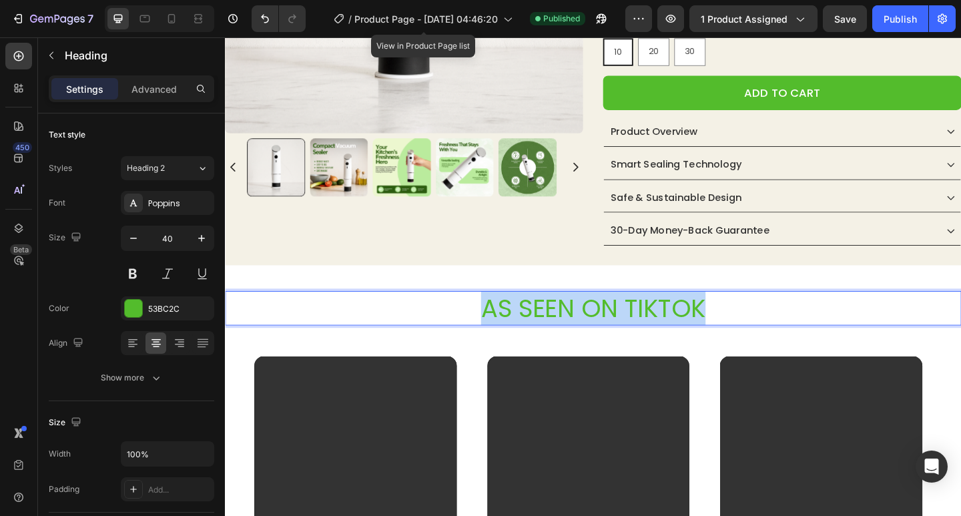
click at [582, 330] on span "AS SEEN ON TIKTOK" at bounding box center [625, 332] width 244 height 37
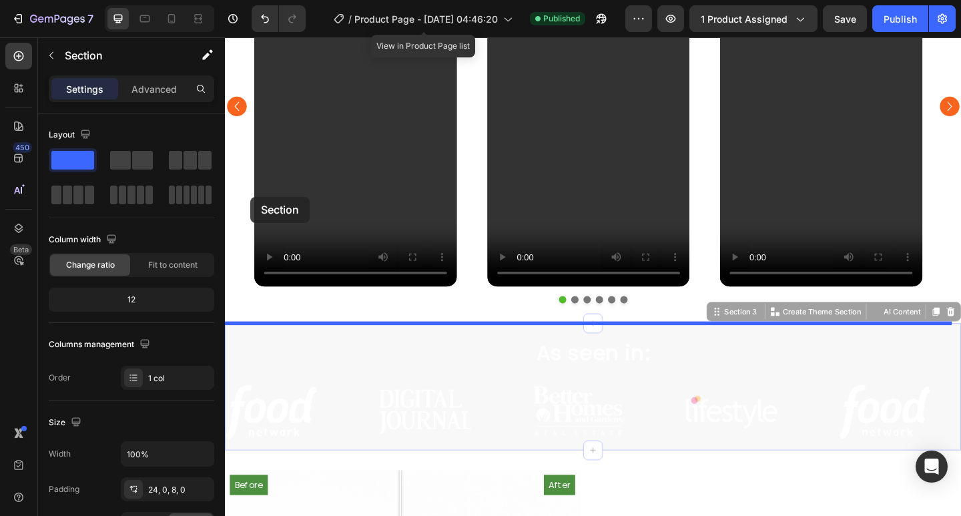
scroll to position [534, 0]
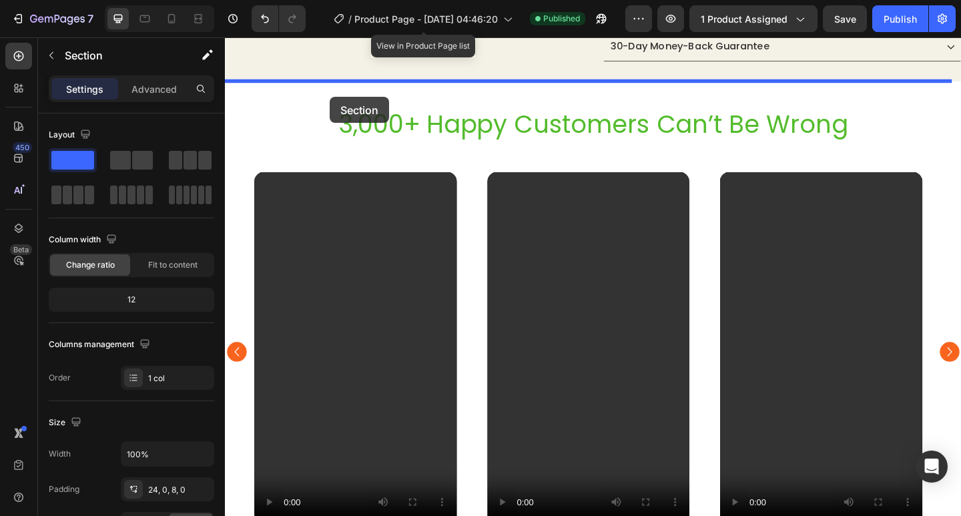
drag, startPoint x: 230, startPoint y: 352, endPoint x: 339, endPoint y: 102, distance: 272.5
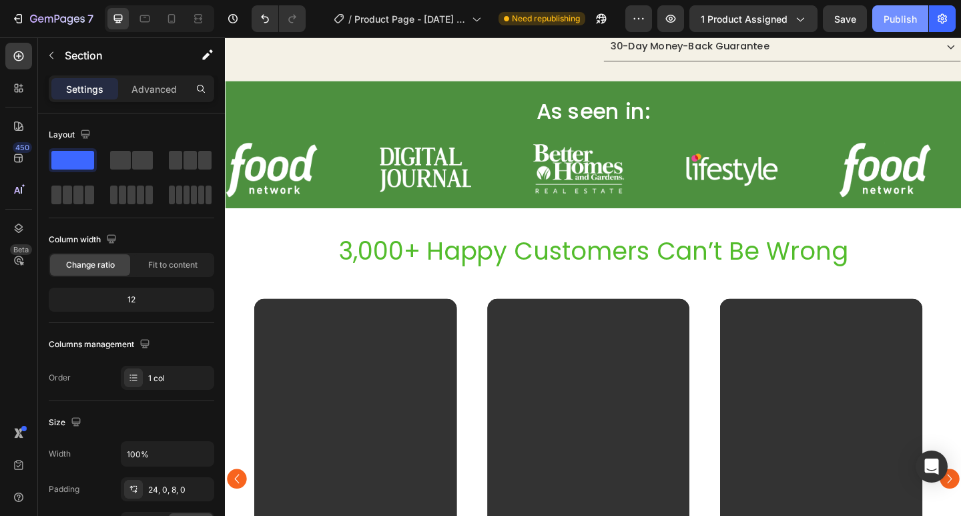
click at [898, 23] on div "Publish" at bounding box center [899, 19] width 33 height 14
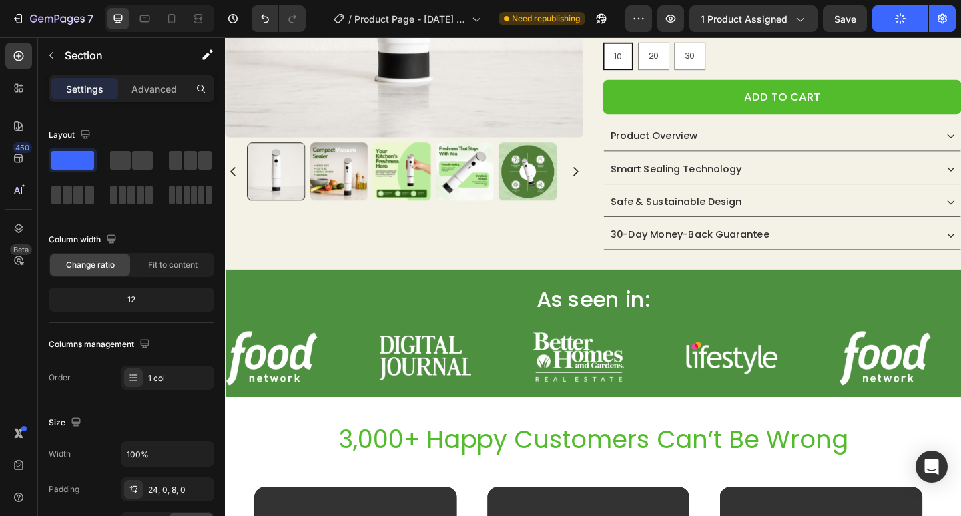
scroll to position [529, 0]
